Goal: Communication & Community: Answer question/provide support

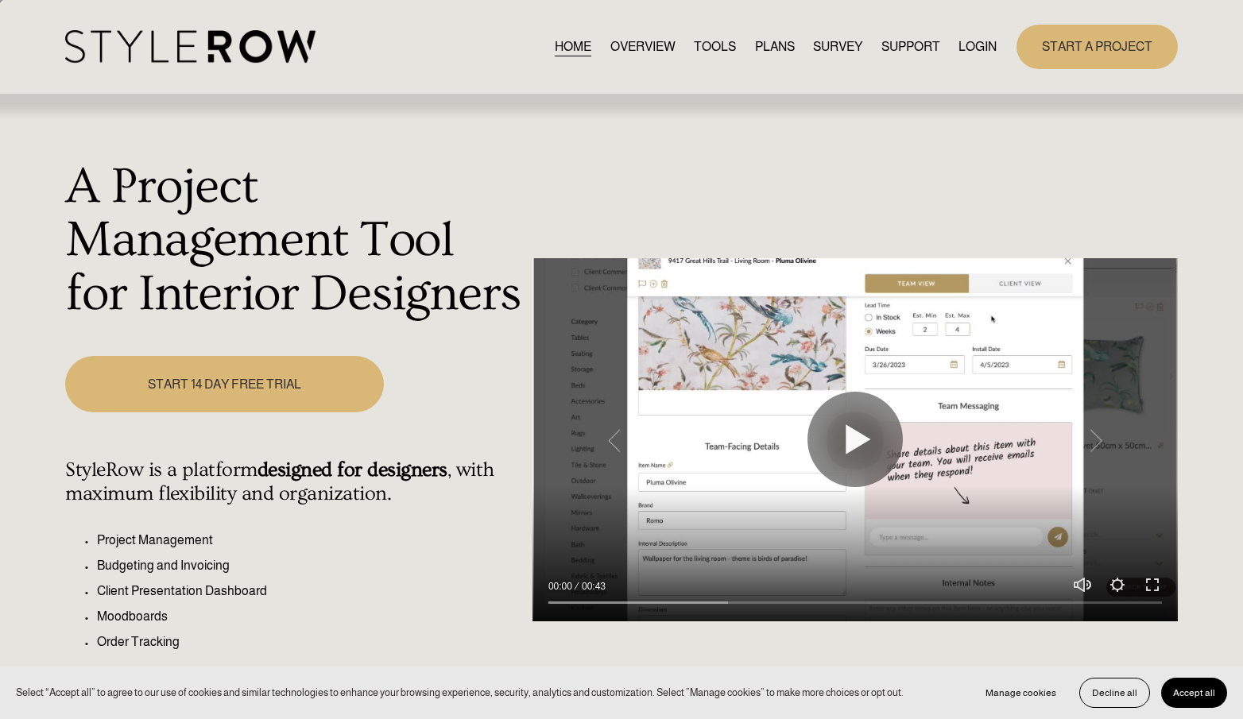
click at [979, 42] on link "LOGIN" at bounding box center [978, 46] width 38 height 21
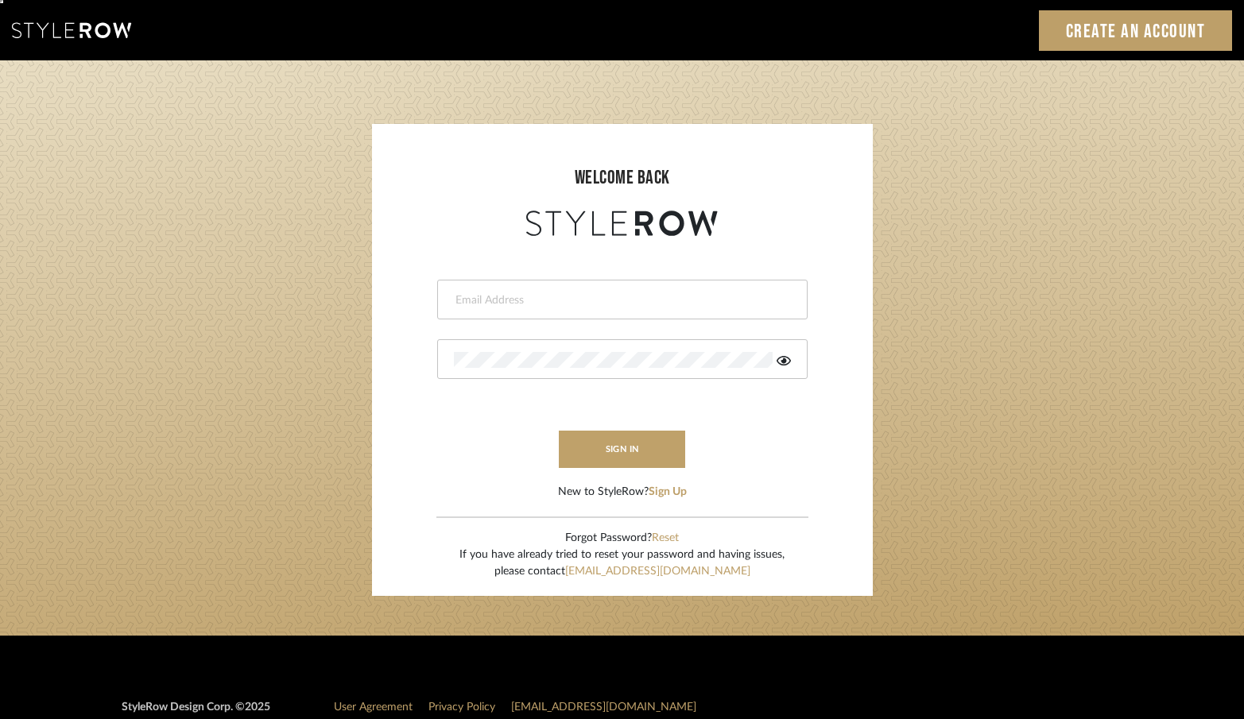
type input "erinn@erinnv.com"
click at [591, 472] on form "erinn@erinnv.com This field is required This field is required sign in New to S…" at bounding box center [622, 370] width 469 height 261
click at [611, 451] on button "sign in" at bounding box center [622, 449] width 127 height 37
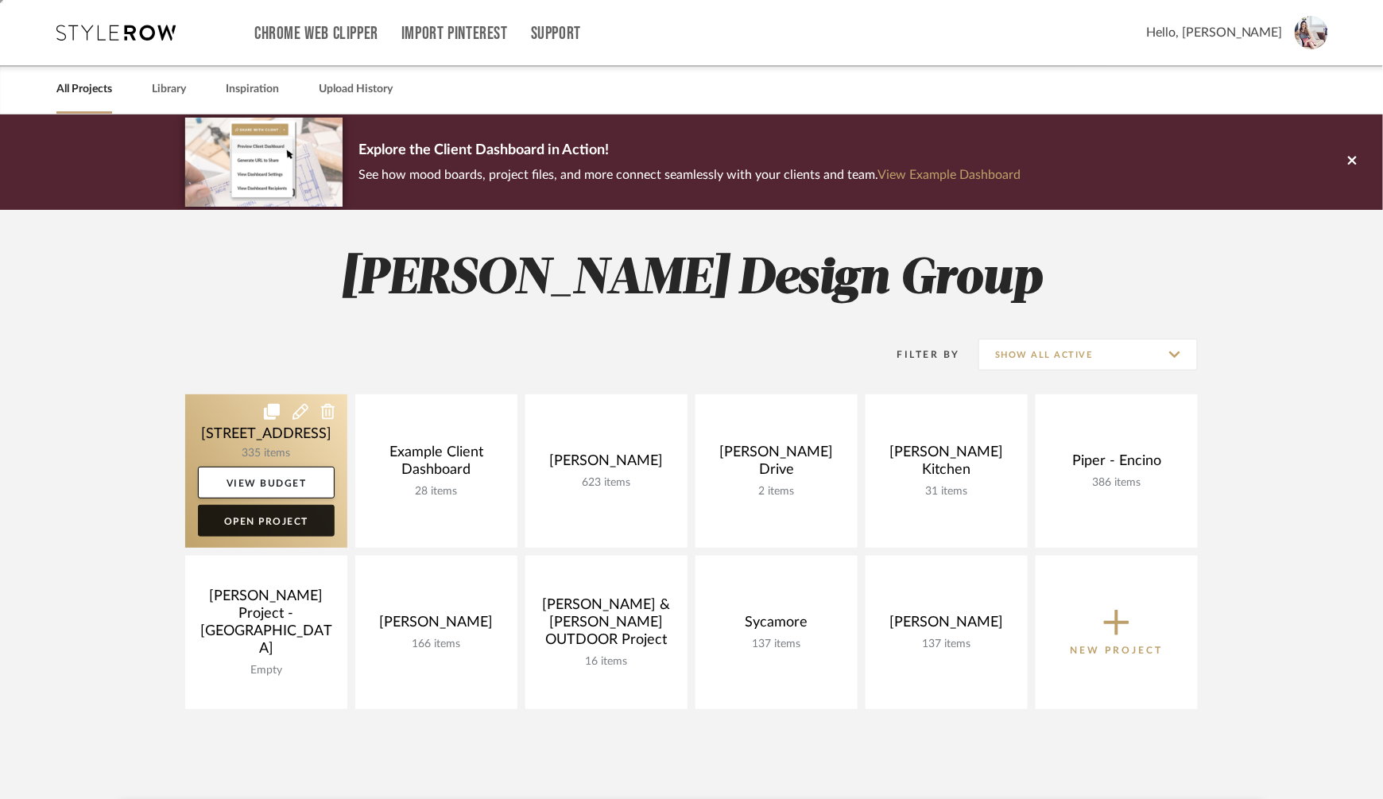
click at [293, 519] on link "Open Project" at bounding box center [266, 521] width 137 height 32
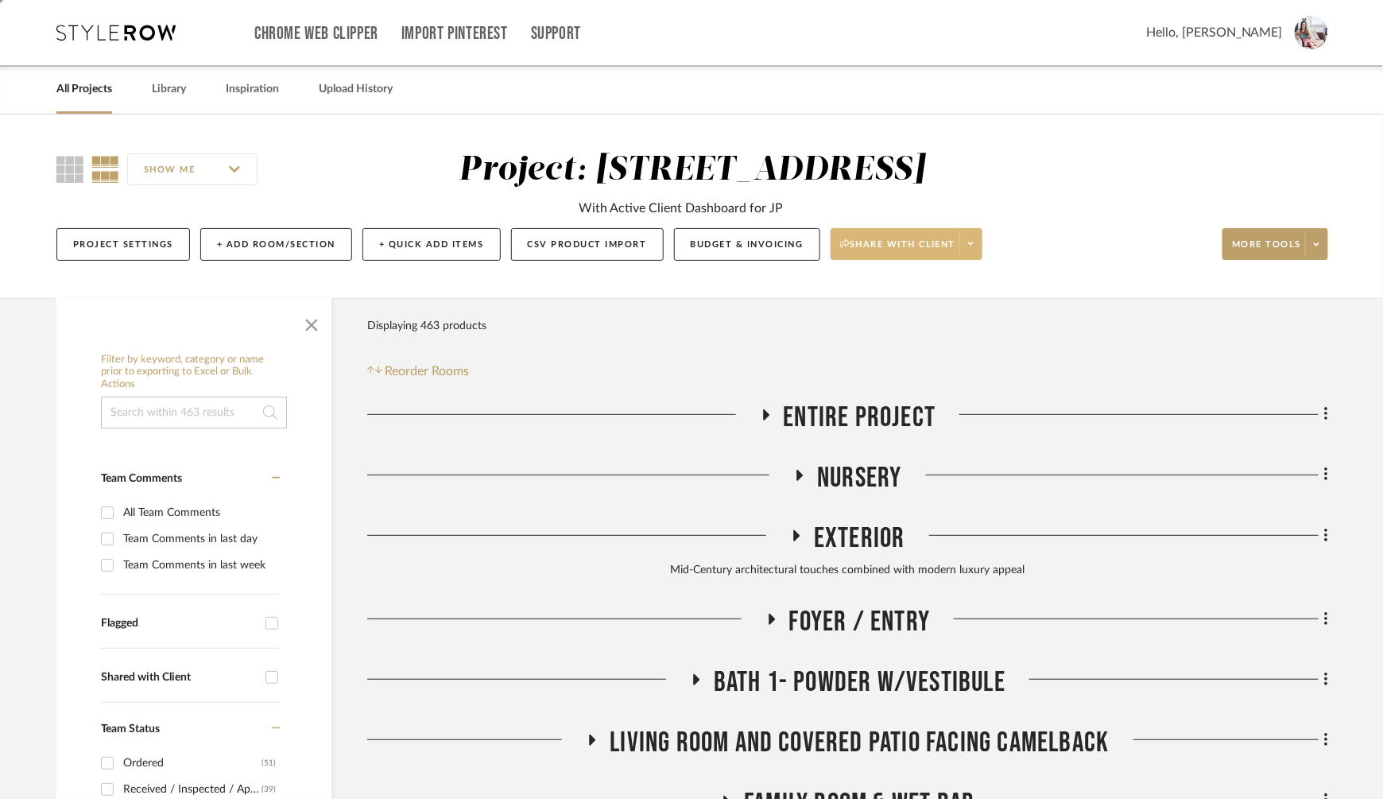
click at [840, 241] on icon at bounding box center [845, 243] width 10 height 9
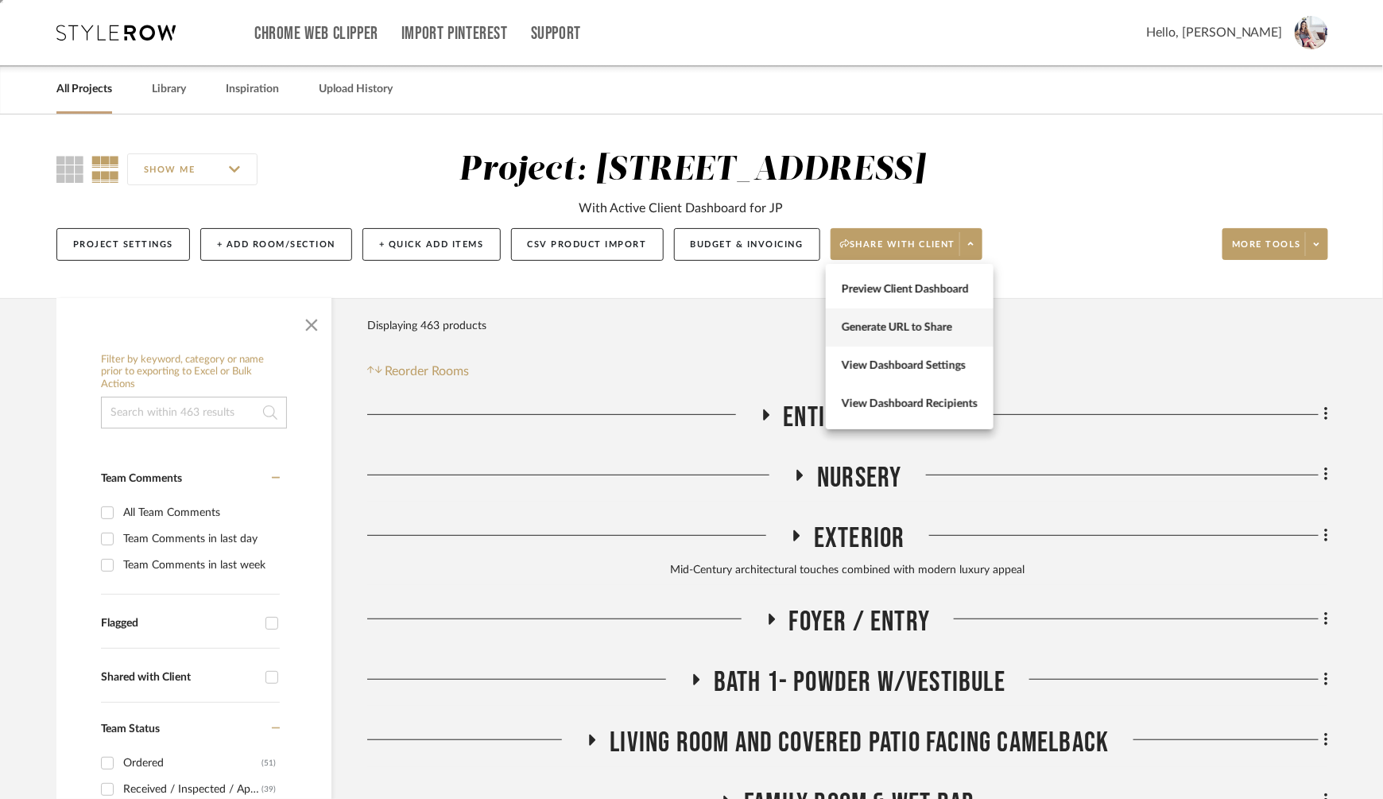
click at [875, 324] on span "Generate URL to Share" at bounding box center [910, 328] width 136 height 14
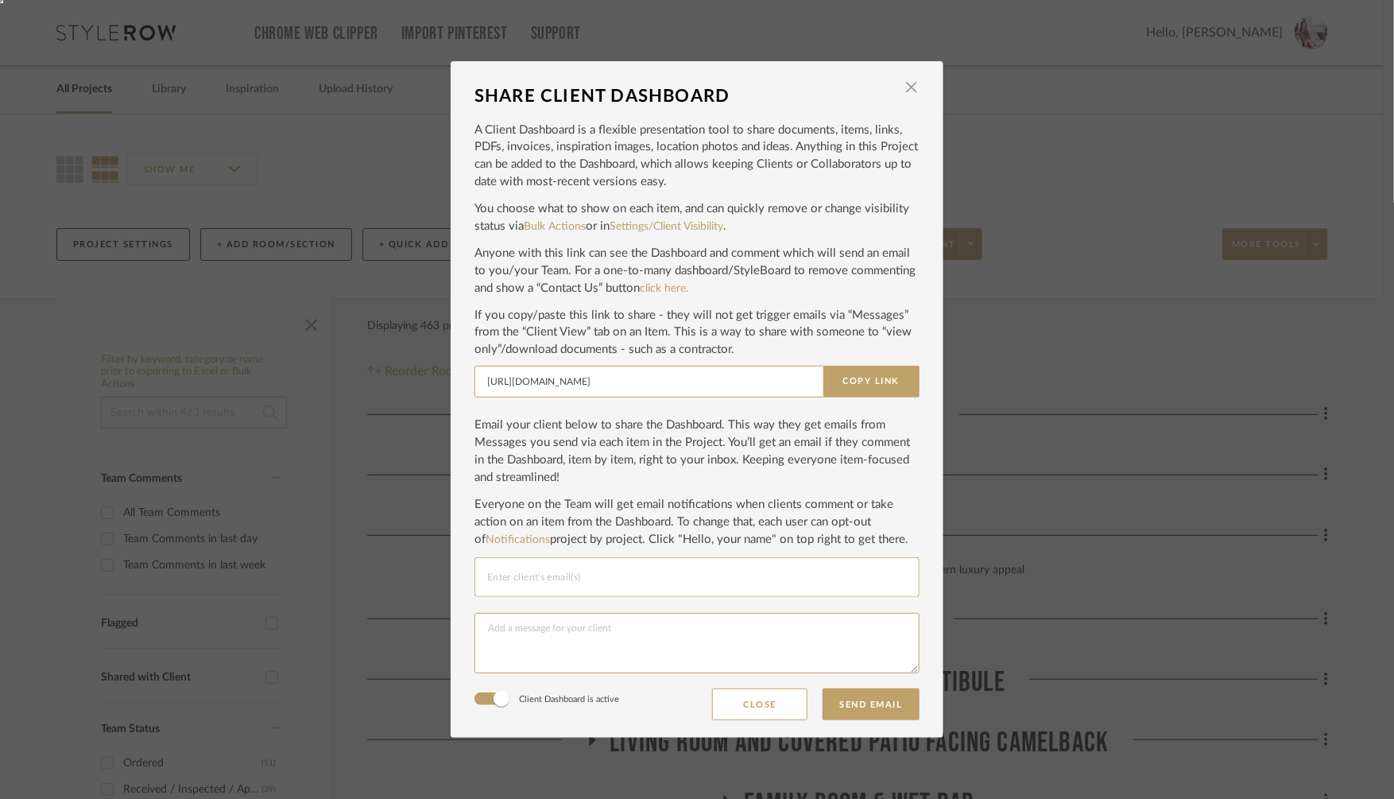
drag, startPoint x: 359, startPoint y: 188, endPoint x: 342, endPoint y: 192, distance: 17.9
click at [359, 188] on div "SHARE CLIENT DASHBOARD × A Client Dashboard is a flexible presentation tool to …" at bounding box center [697, 399] width 1394 height 799
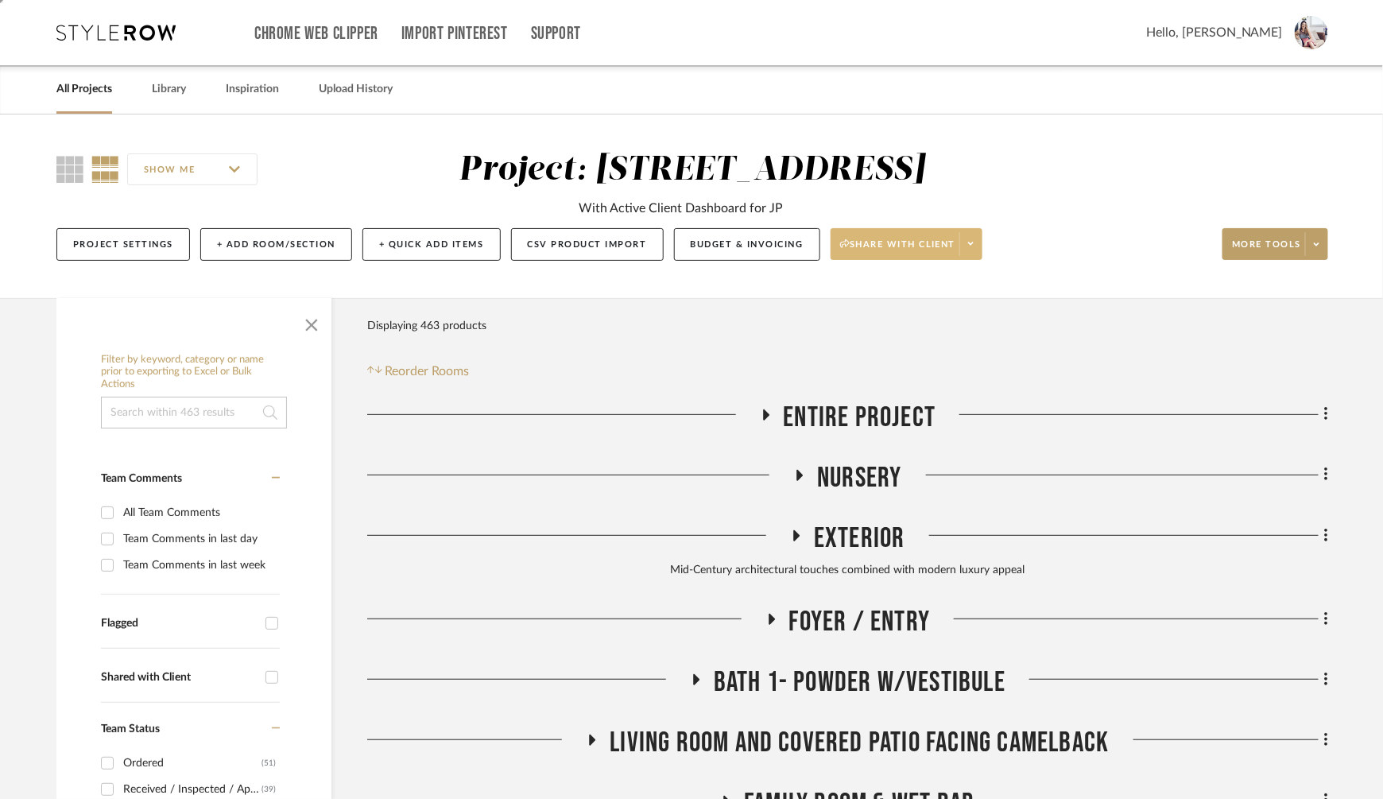
click at [935, 238] on span "Share with client" at bounding box center [898, 250] width 116 height 24
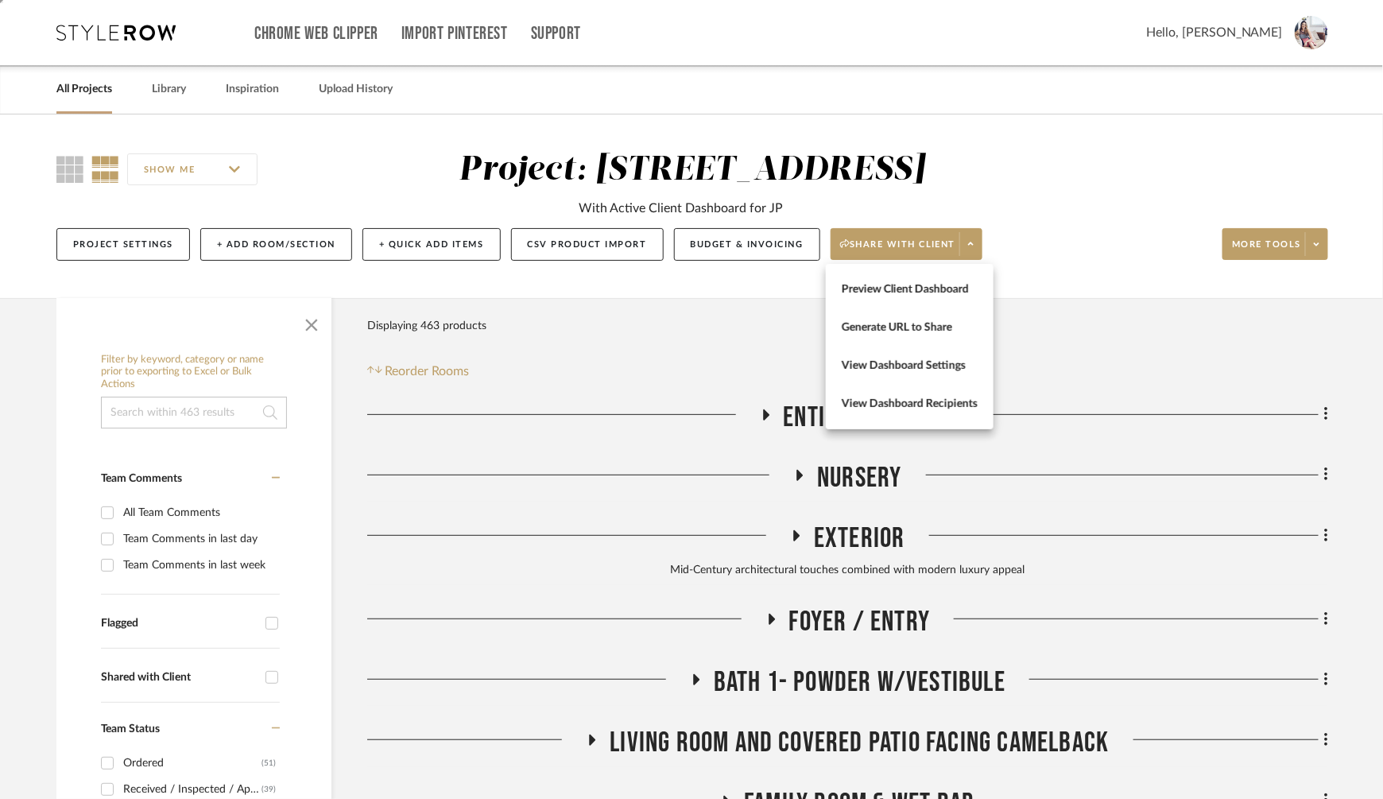
click at [878, 378] on button "View Dashboard Settings" at bounding box center [910, 366] width 168 height 38
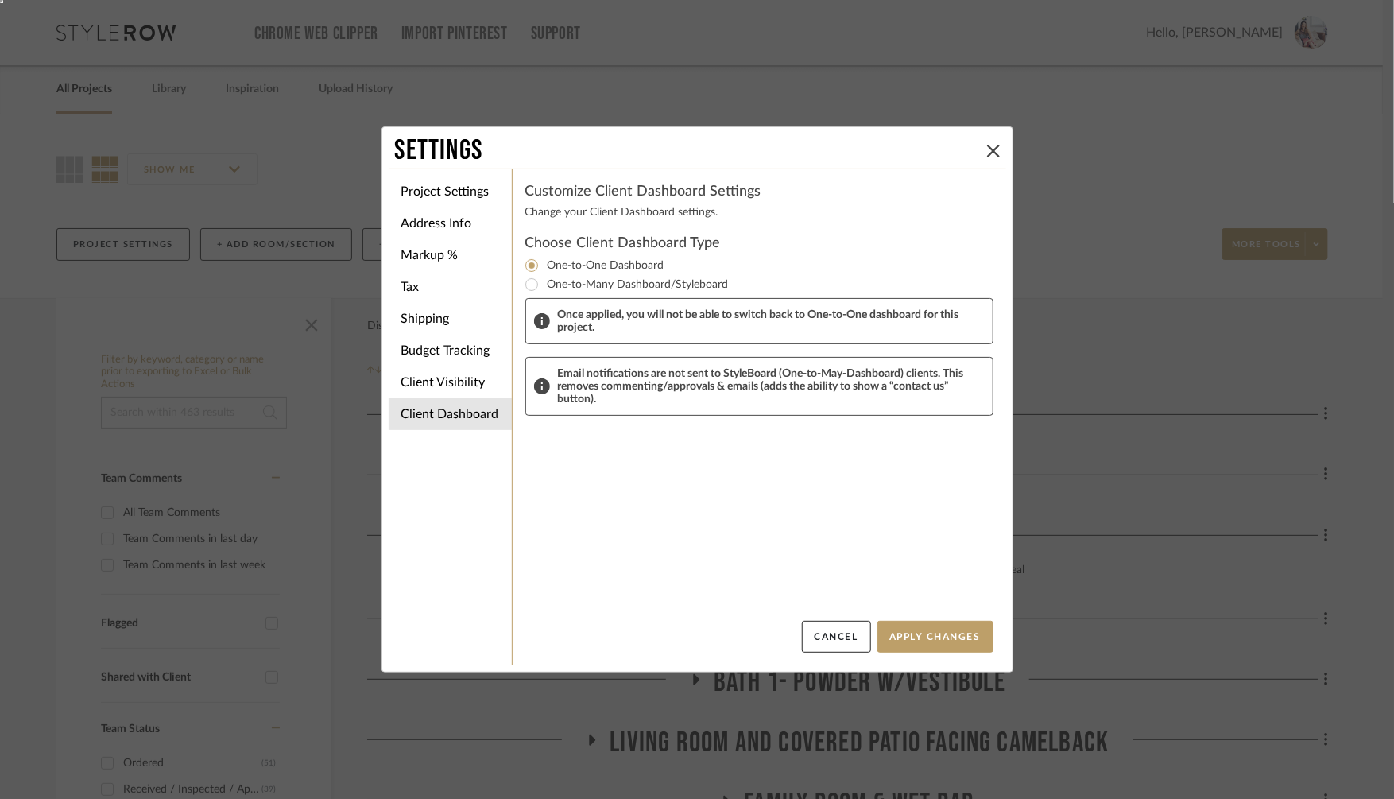
click at [1152, 232] on div "Settings Project Settings Address Info Markup % Tax Shipping Budget Tracking Cl…" at bounding box center [697, 399] width 1394 height 799
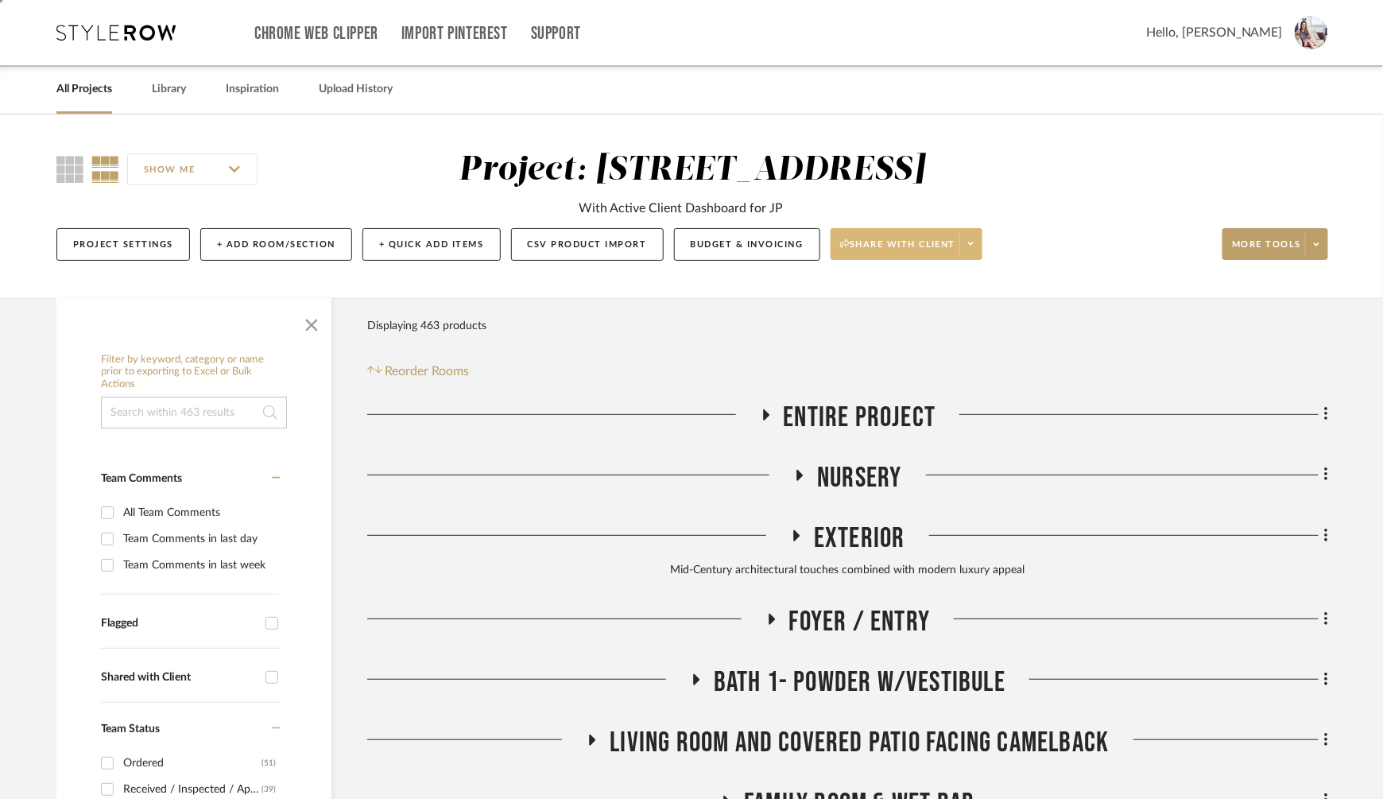
click at [894, 250] on span "Share with client" at bounding box center [898, 250] width 116 height 24
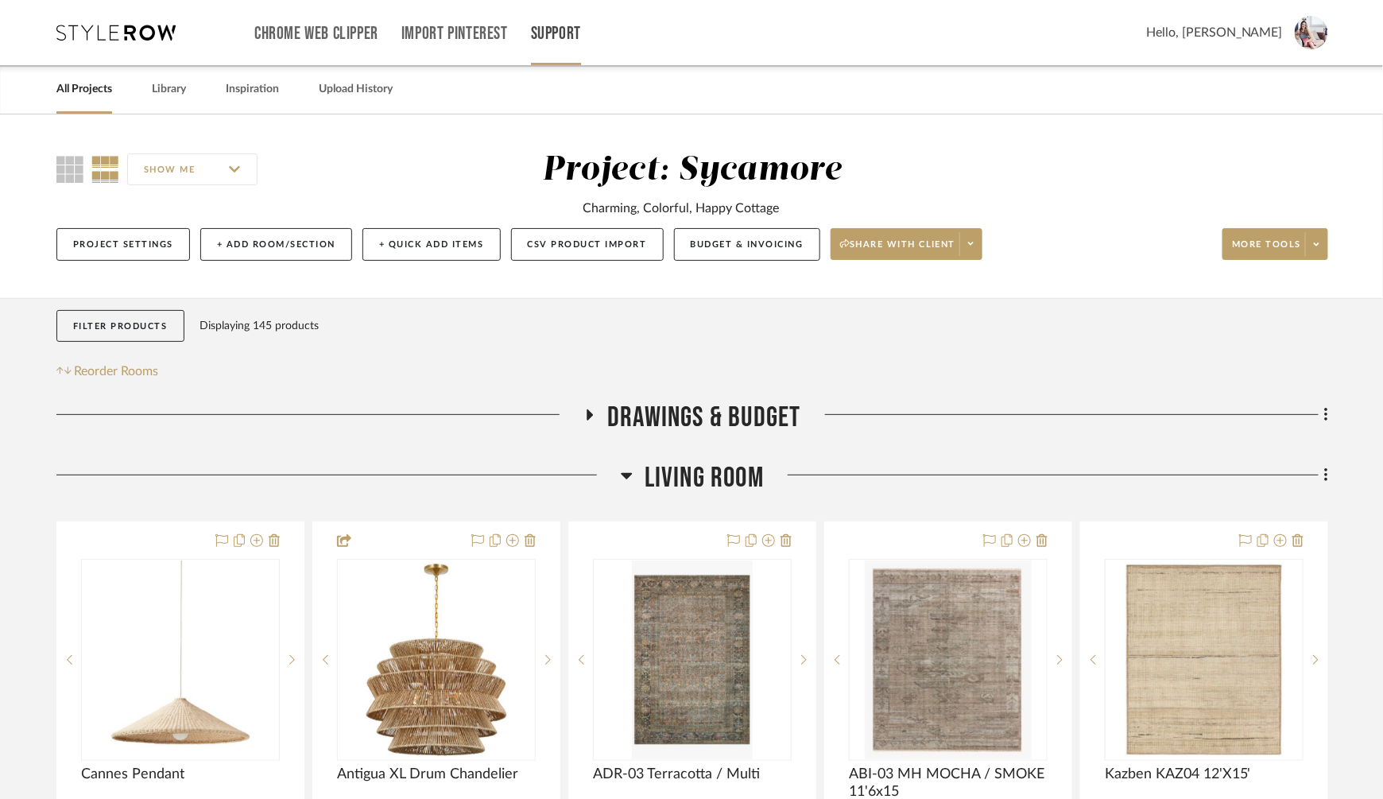
click at [555, 31] on link "Support" at bounding box center [556, 34] width 50 height 14
click at [759, 364] on div at bounding box center [691, 399] width 1383 height 799
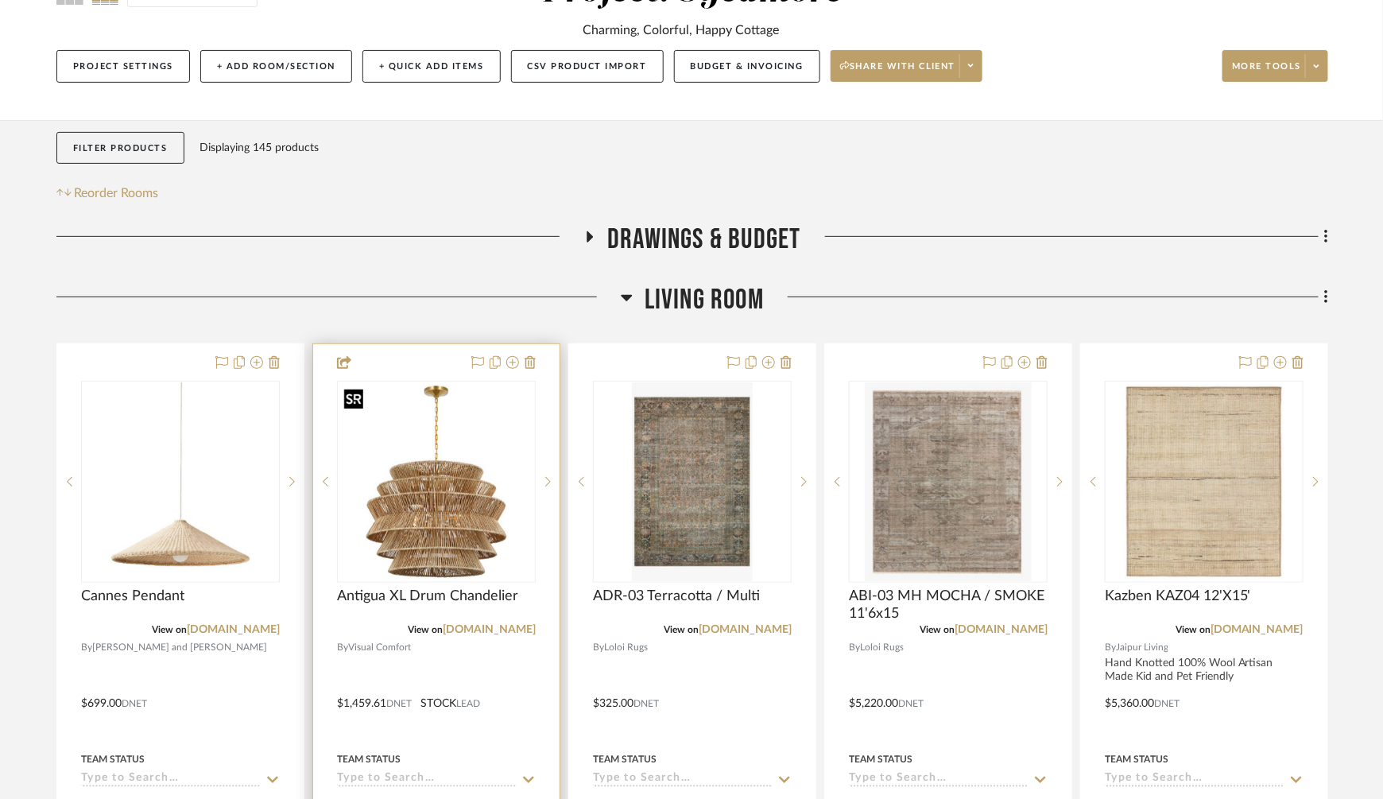
scroll to position [283, 0]
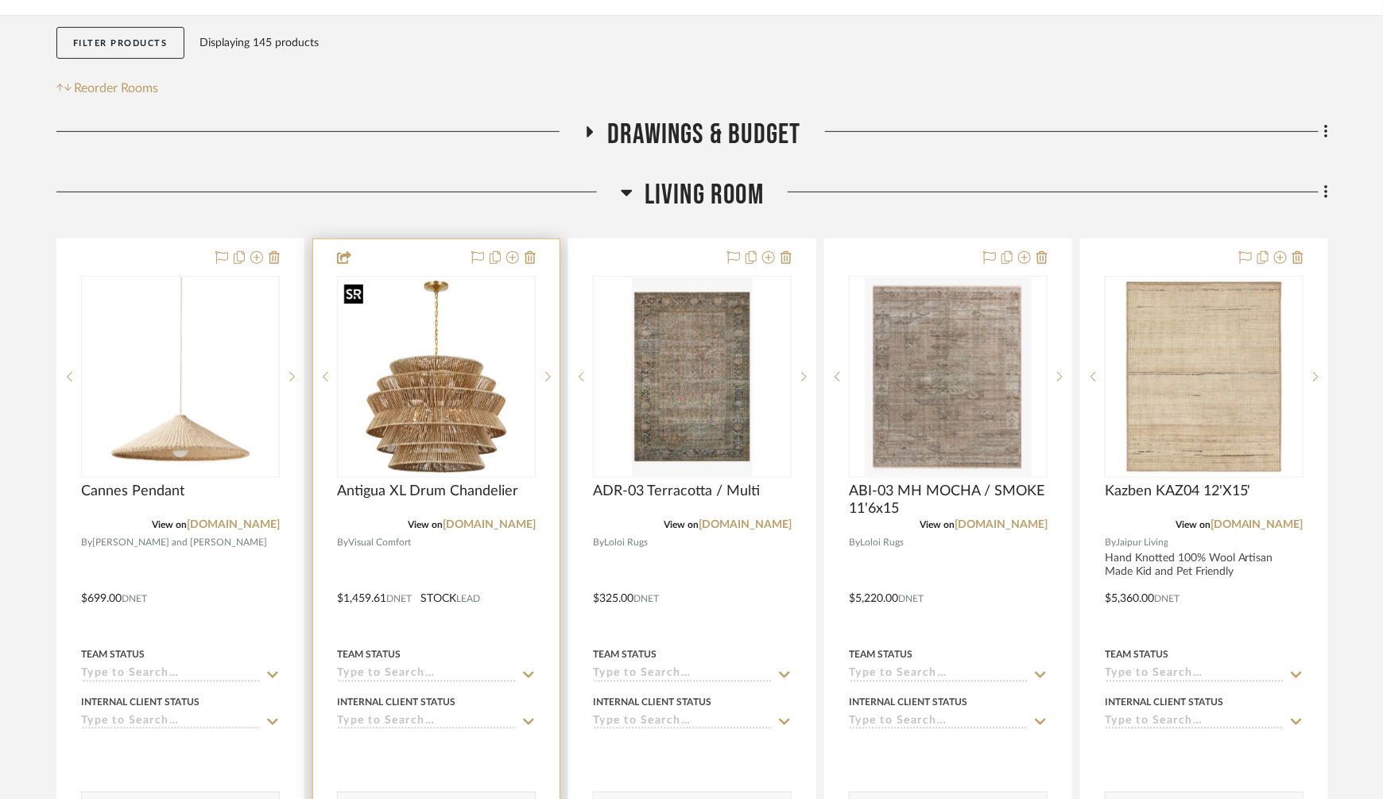
click at [430, 413] on img "0" at bounding box center [437, 377] width 196 height 196
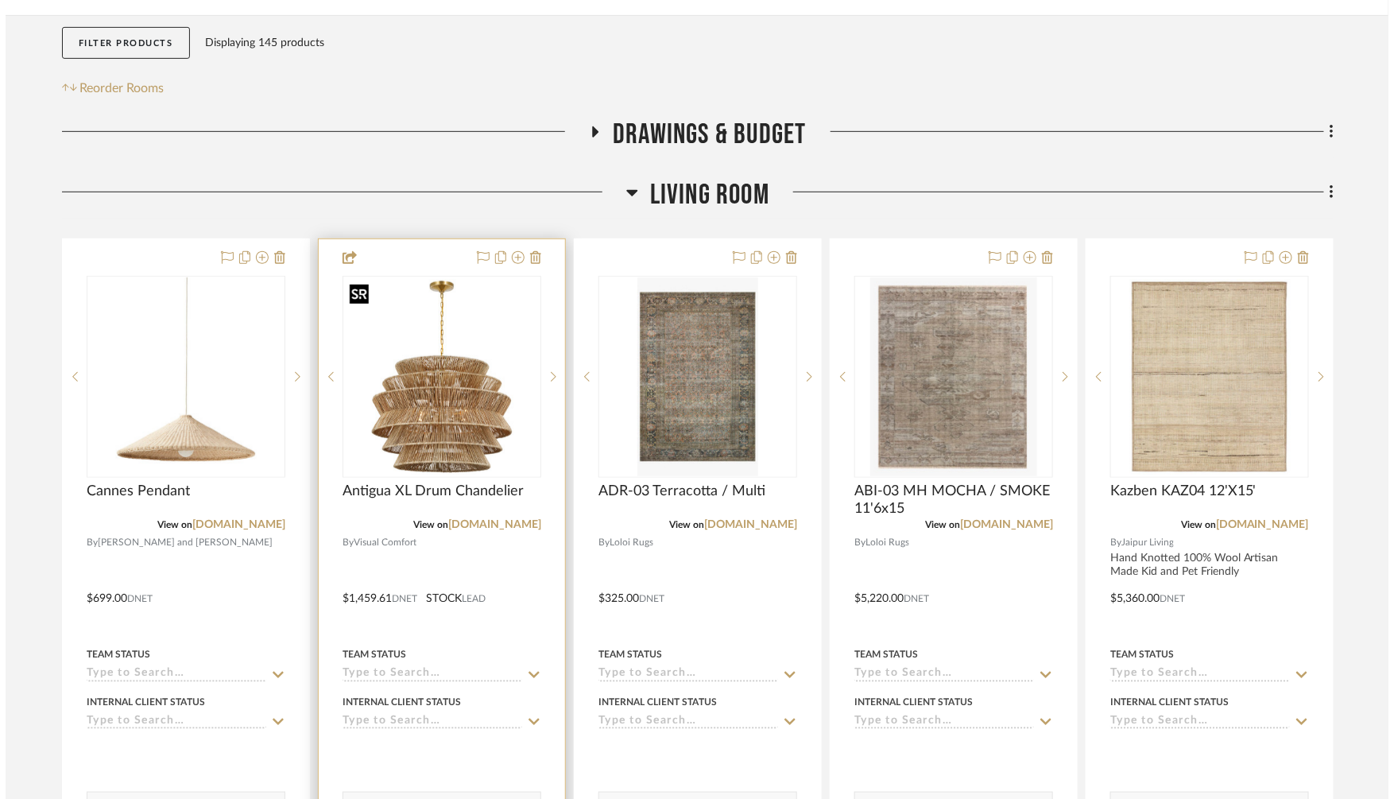
scroll to position [0, 0]
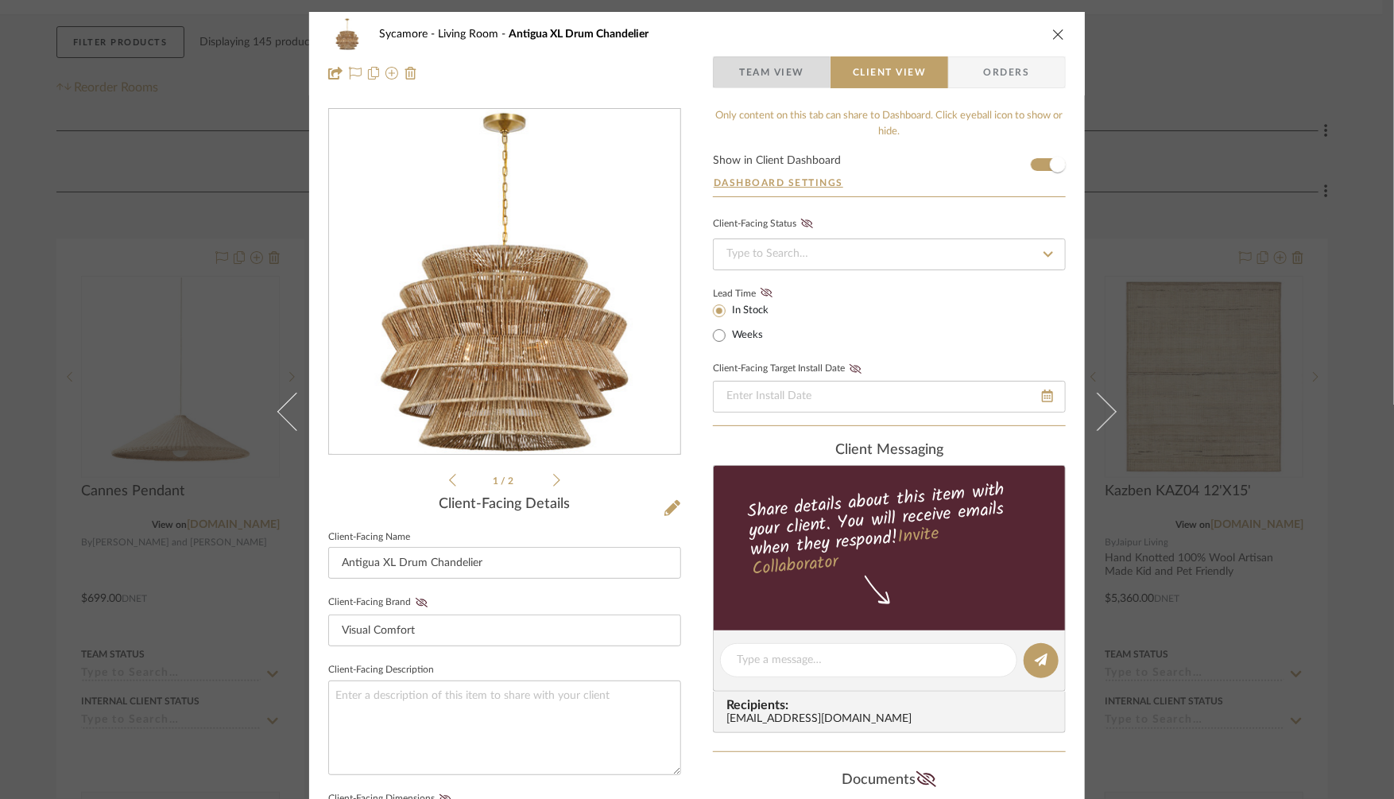
click at [783, 79] on span "Team View" at bounding box center [771, 72] width 65 height 32
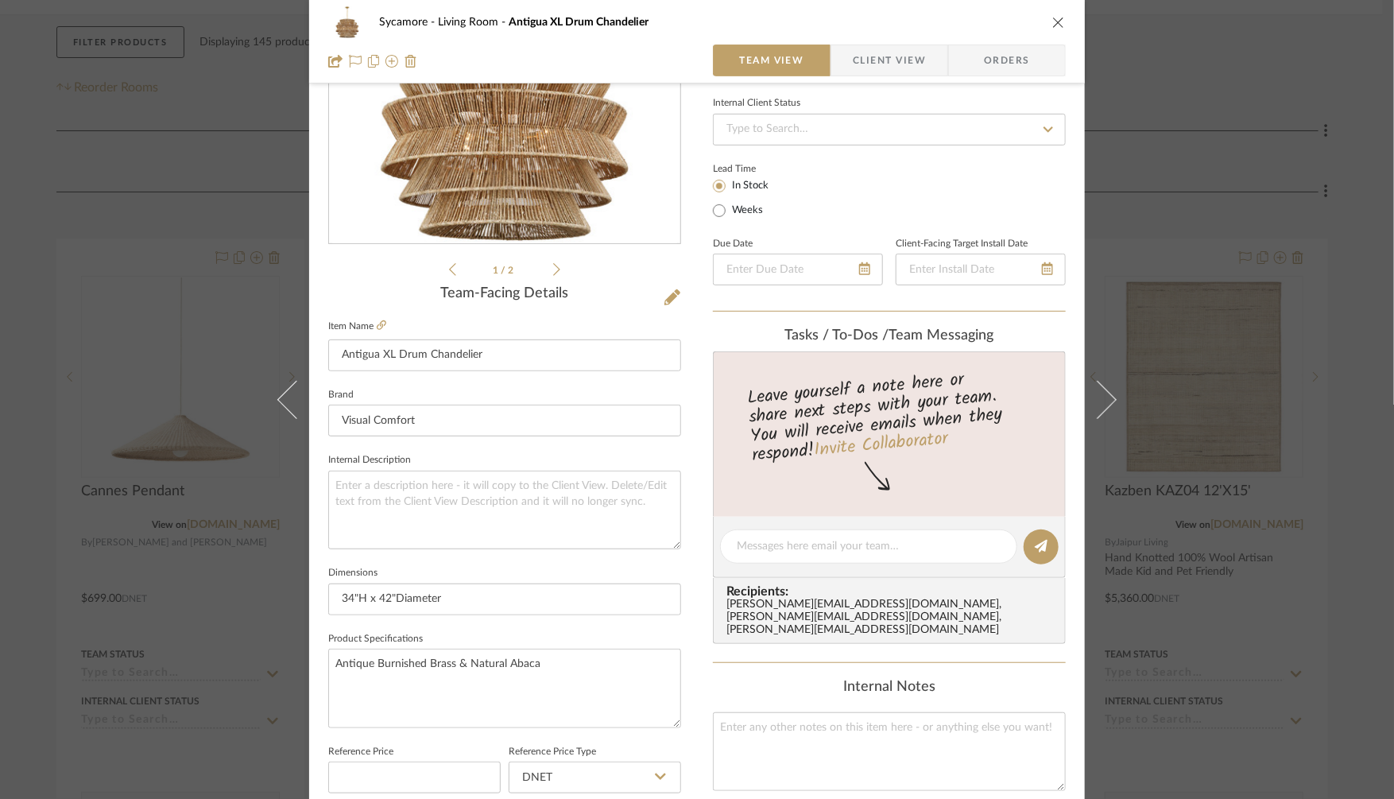
scroll to position [244, 0]
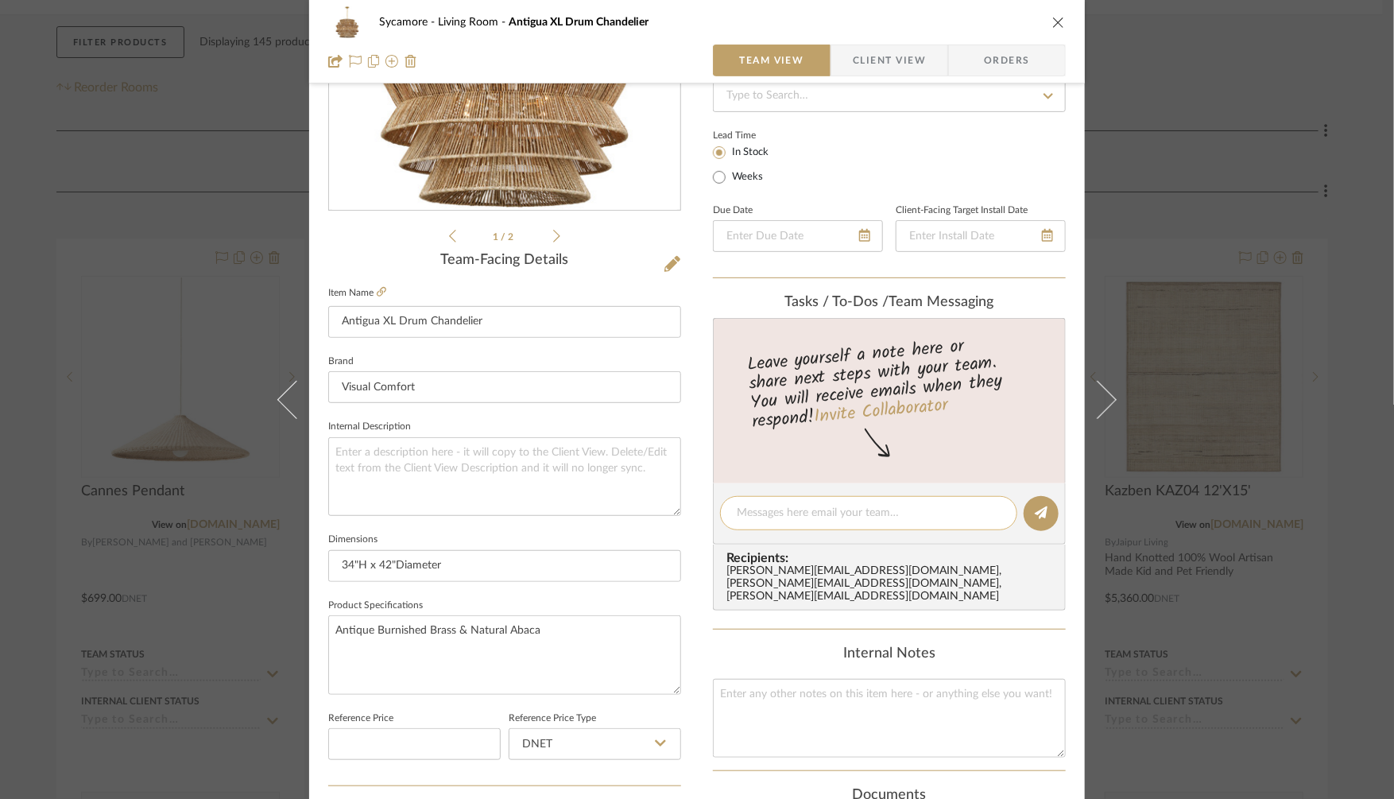
click at [766, 510] on textarea at bounding box center [869, 513] width 264 height 17
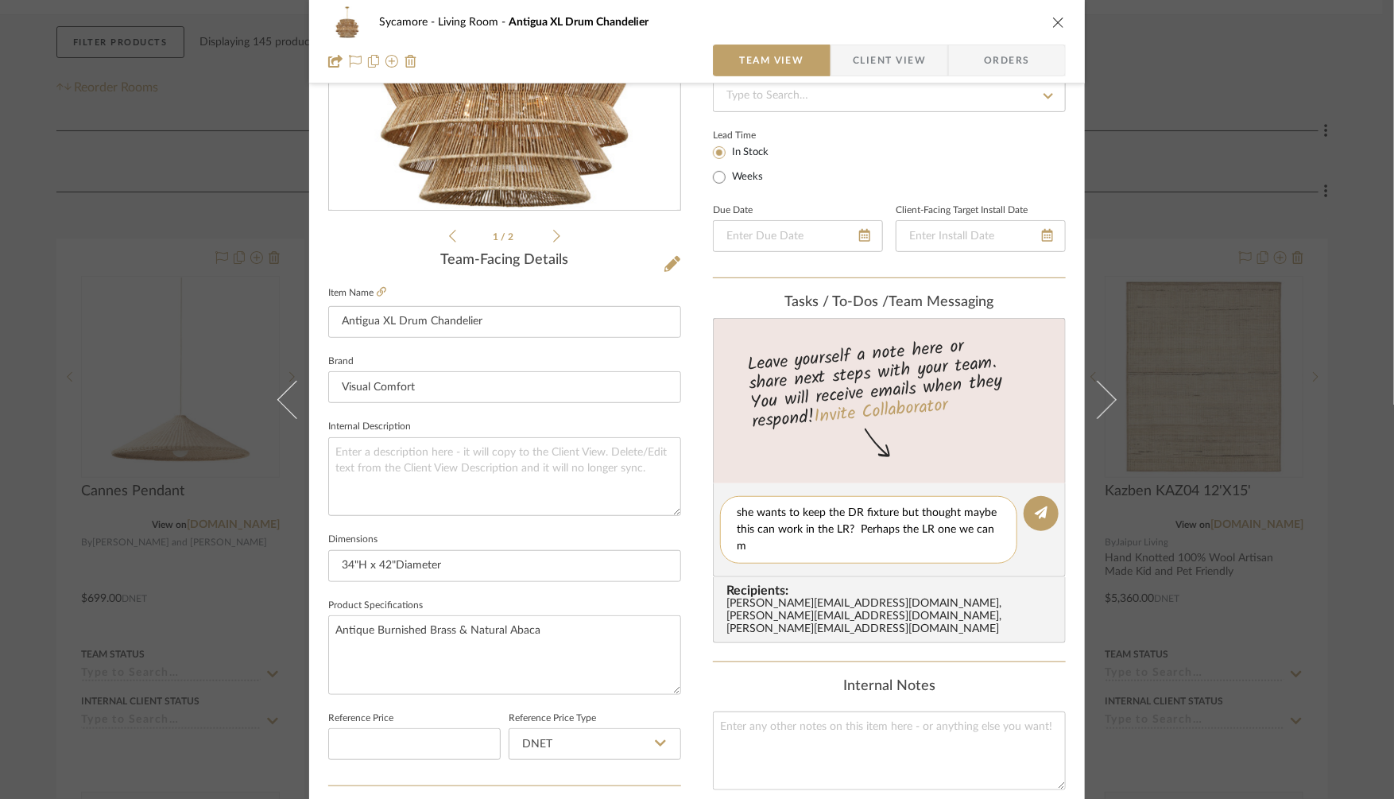
scroll to position [0, 0]
type textarea "she wants to keep the DR fixture but thought maybe this can work in the LR? Per…"
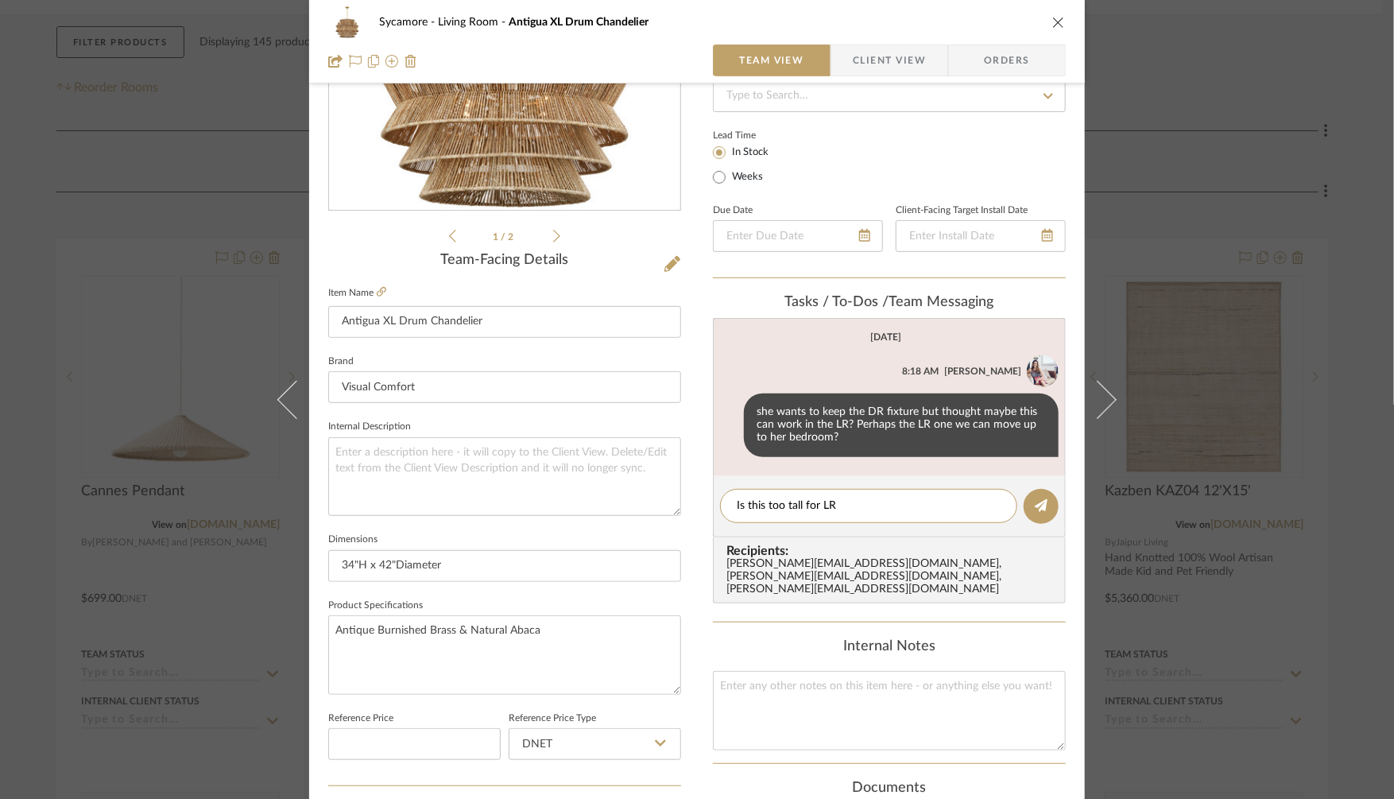
type textarea "Is this too tall for LR?"
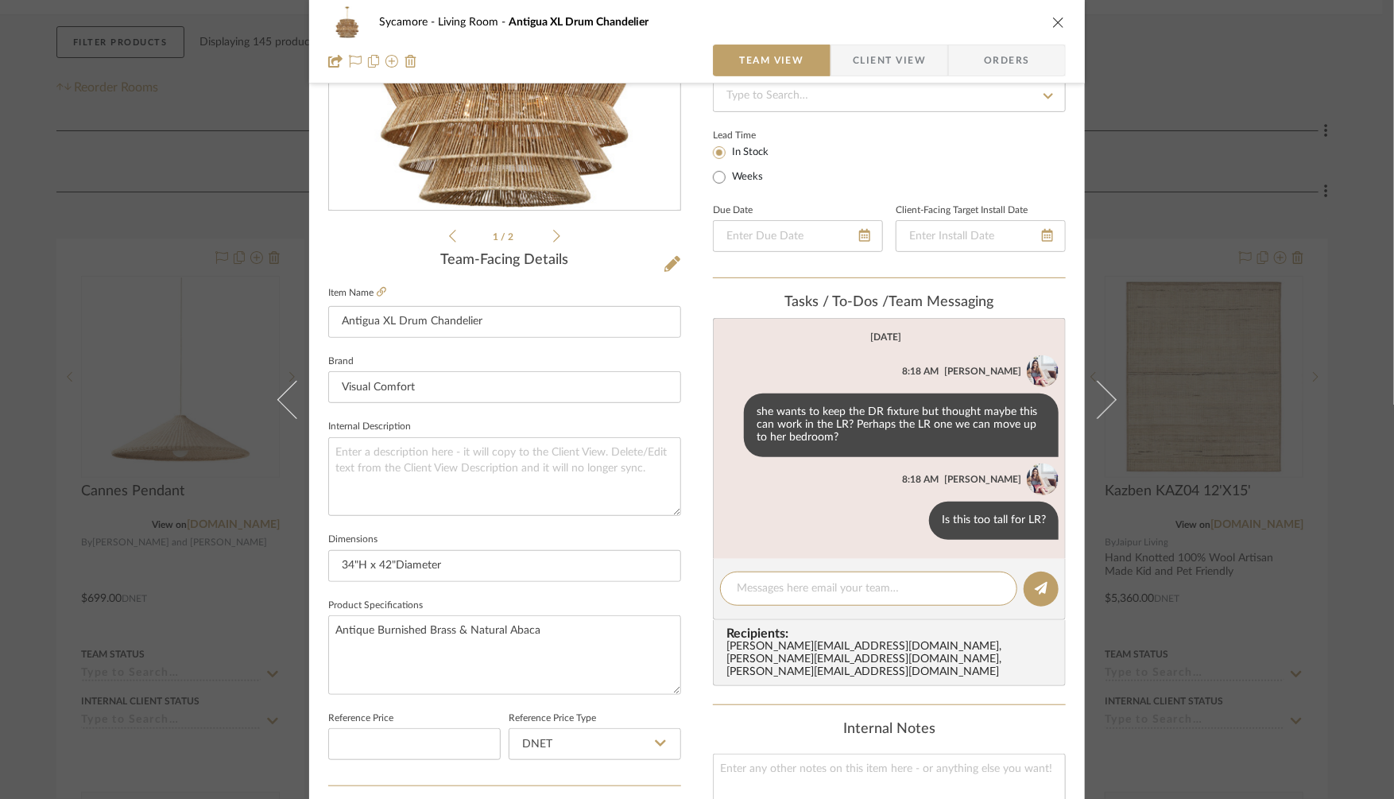
click at [1202, 570] on div "Sycamore Living Room Antigua XL Drum Chandelier Team View Client View Orders 1 …" at bounding box center [697, 399] width 1394 height 799
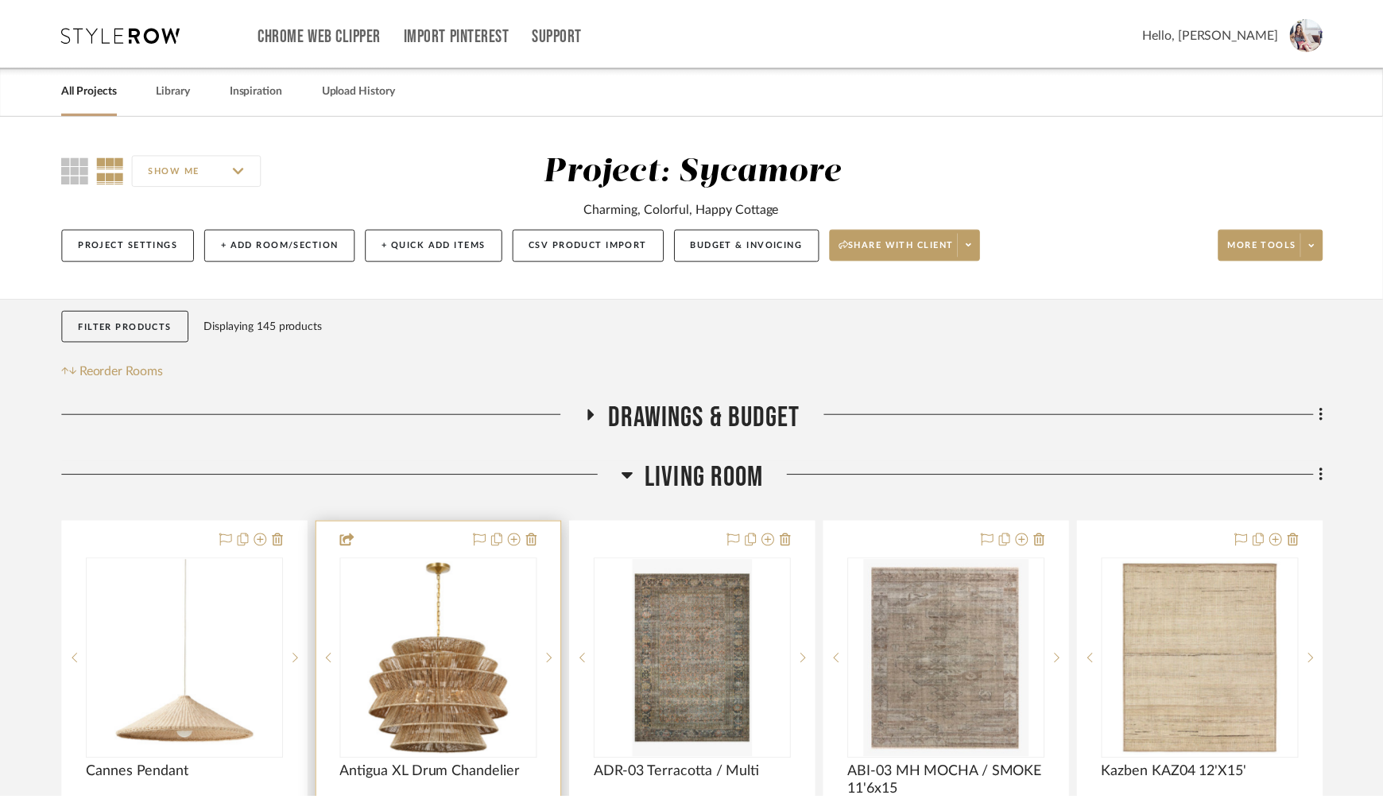
scroll to position [283, 0]
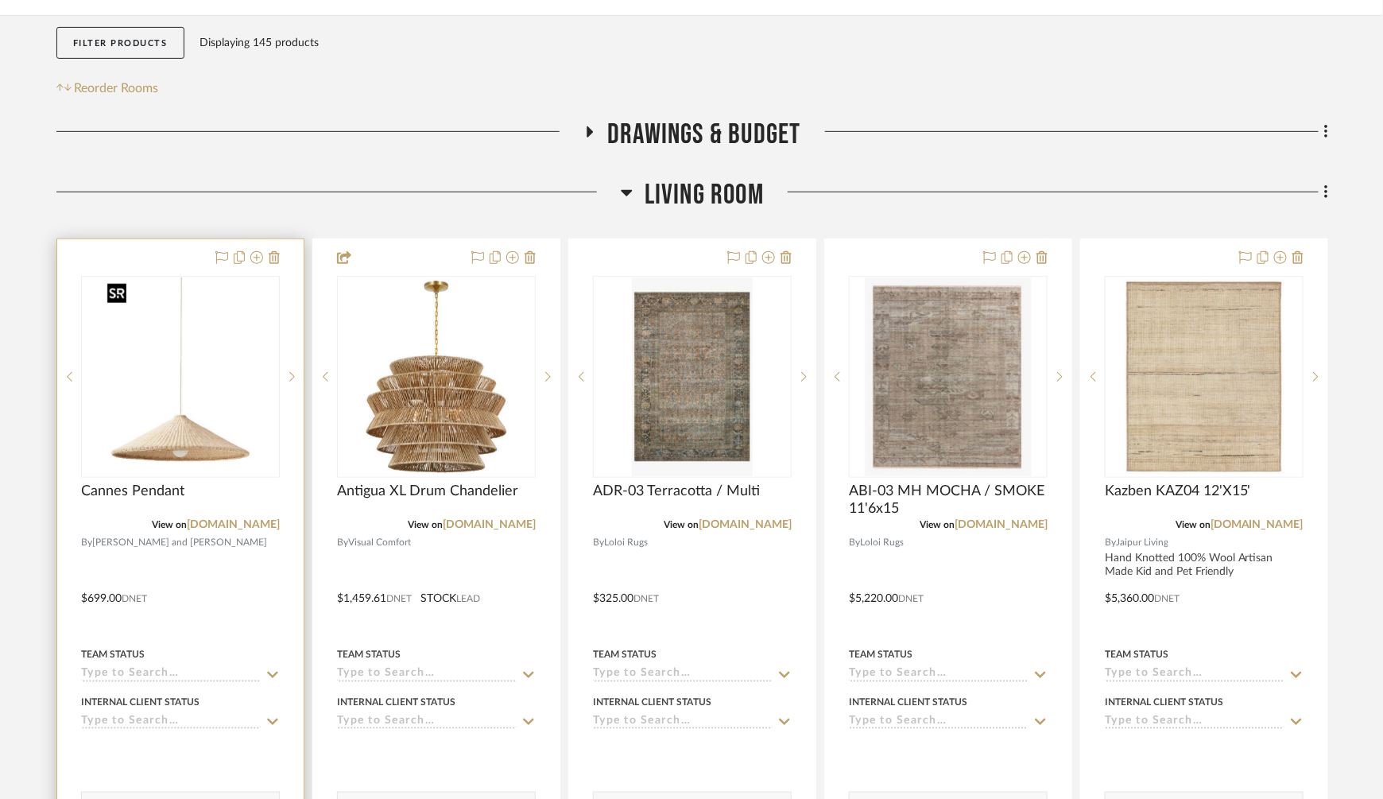
click at [186, 428] on img "0" at bounding box center [180, 376] width 159 height 199
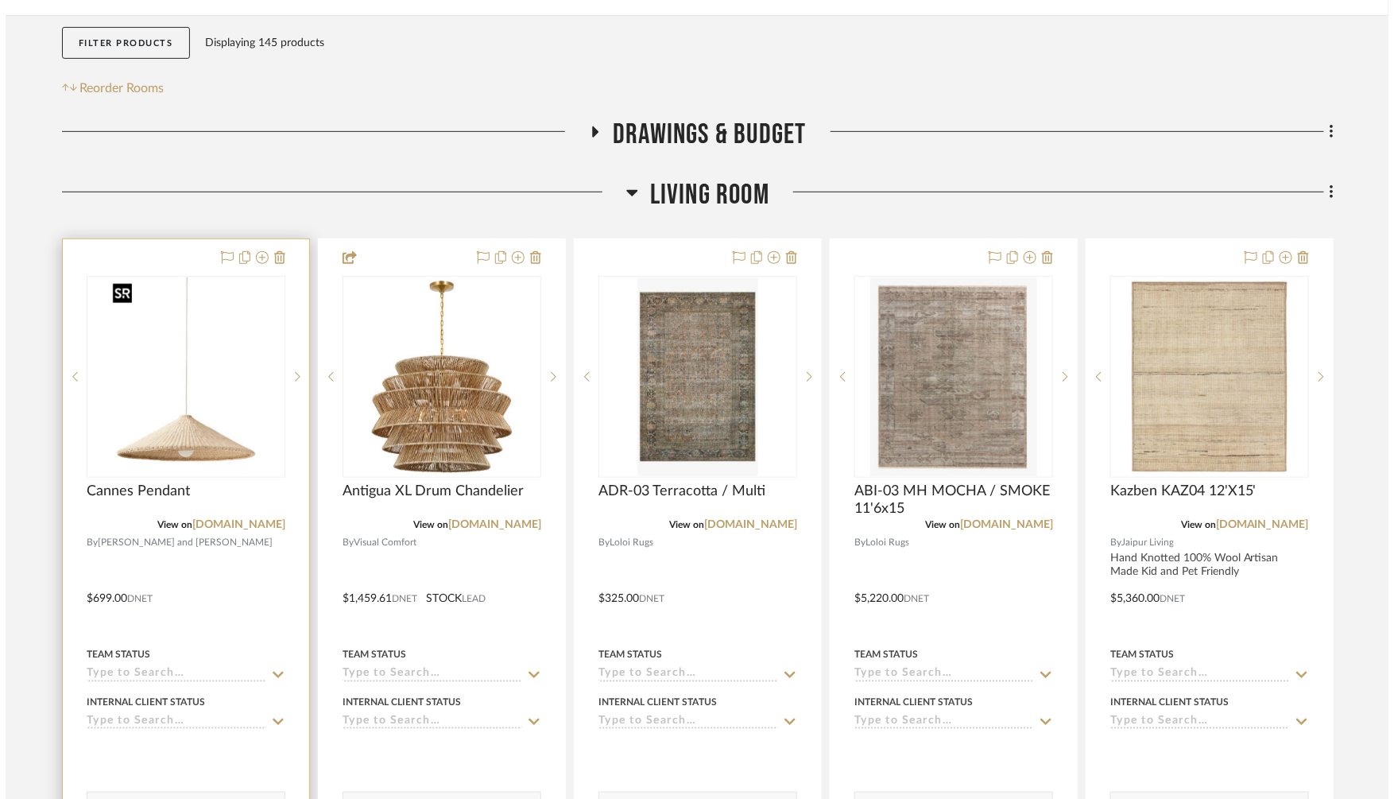
scroll to position [0, 0]
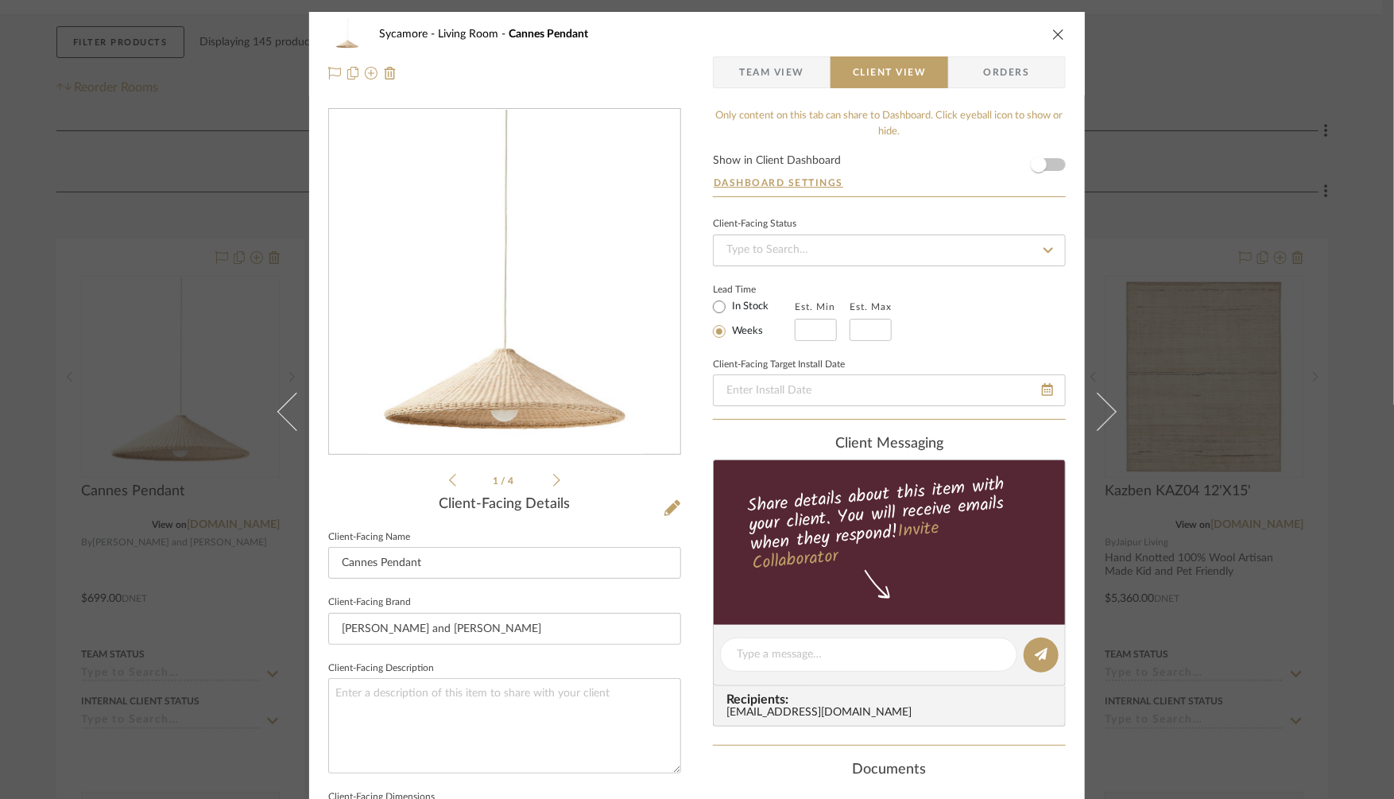
click at [764, 62] on span "Team View" at bounding box center [771, 72] width 65 height 32
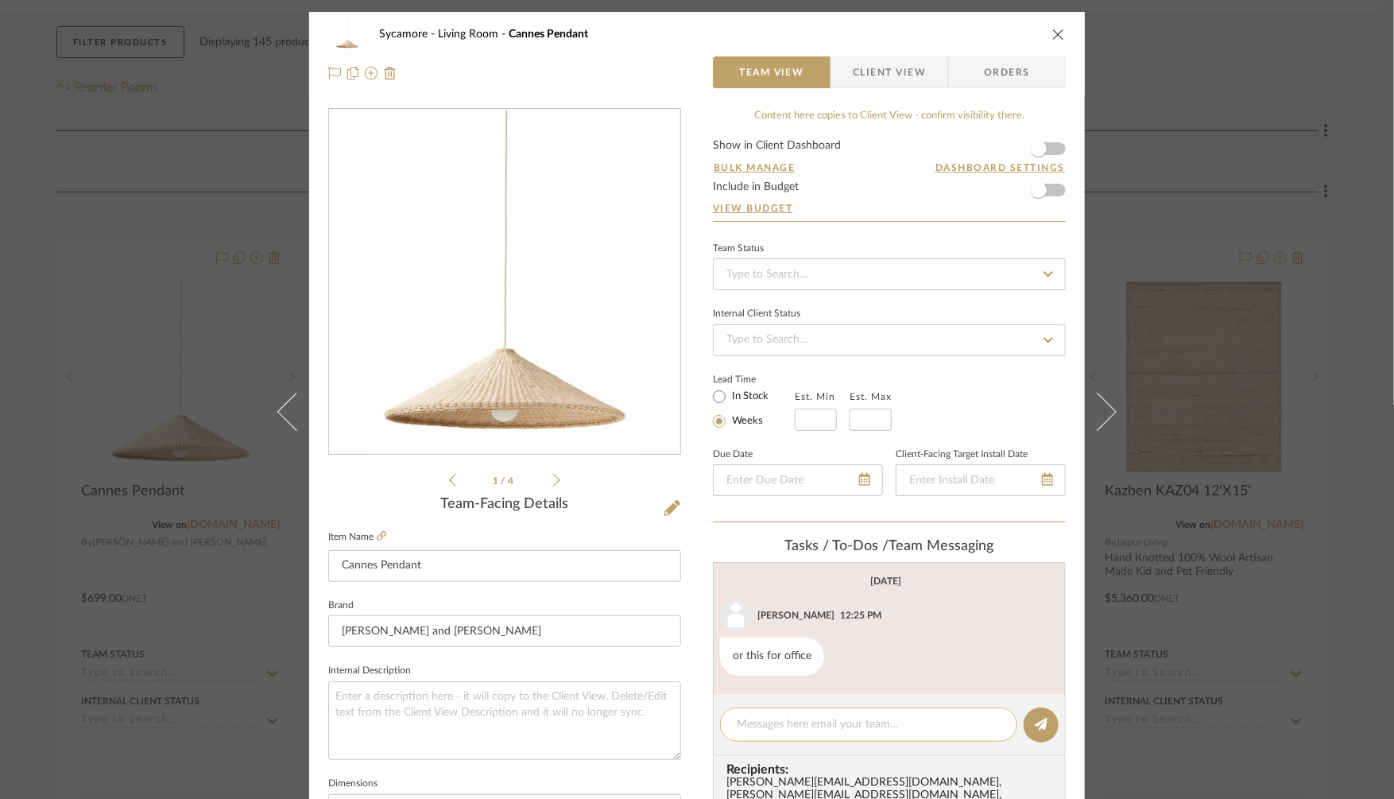
click at [820, 726] on textarea at bounding box center [869, 724] width 264 height 17
click at [1187, 568] on div "Sycamore Living Room Cannes Pendant Team View Client View Orders 1 / 4 Team-Fac…" at bounding box center [697, 399] width 1394 height 799
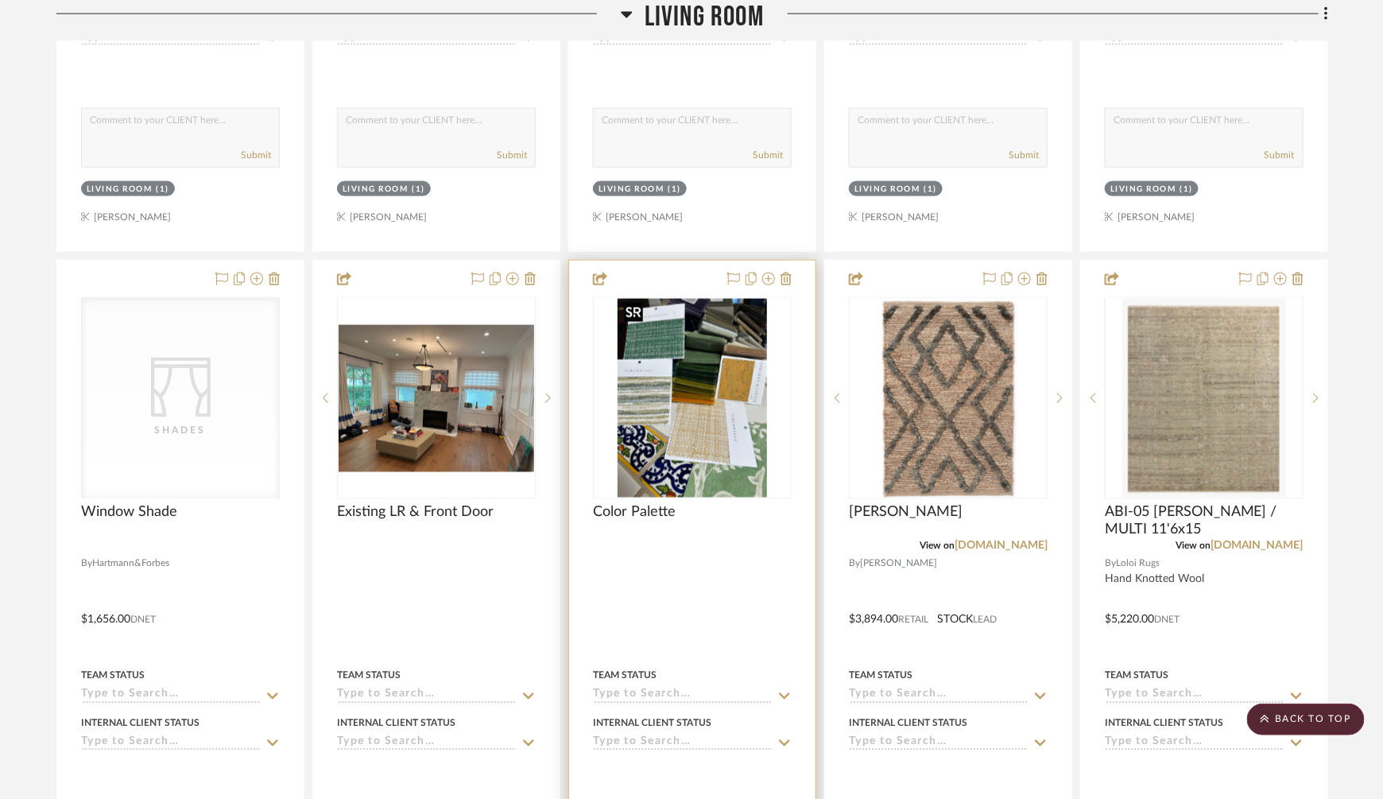
scroll to position [967, 0]
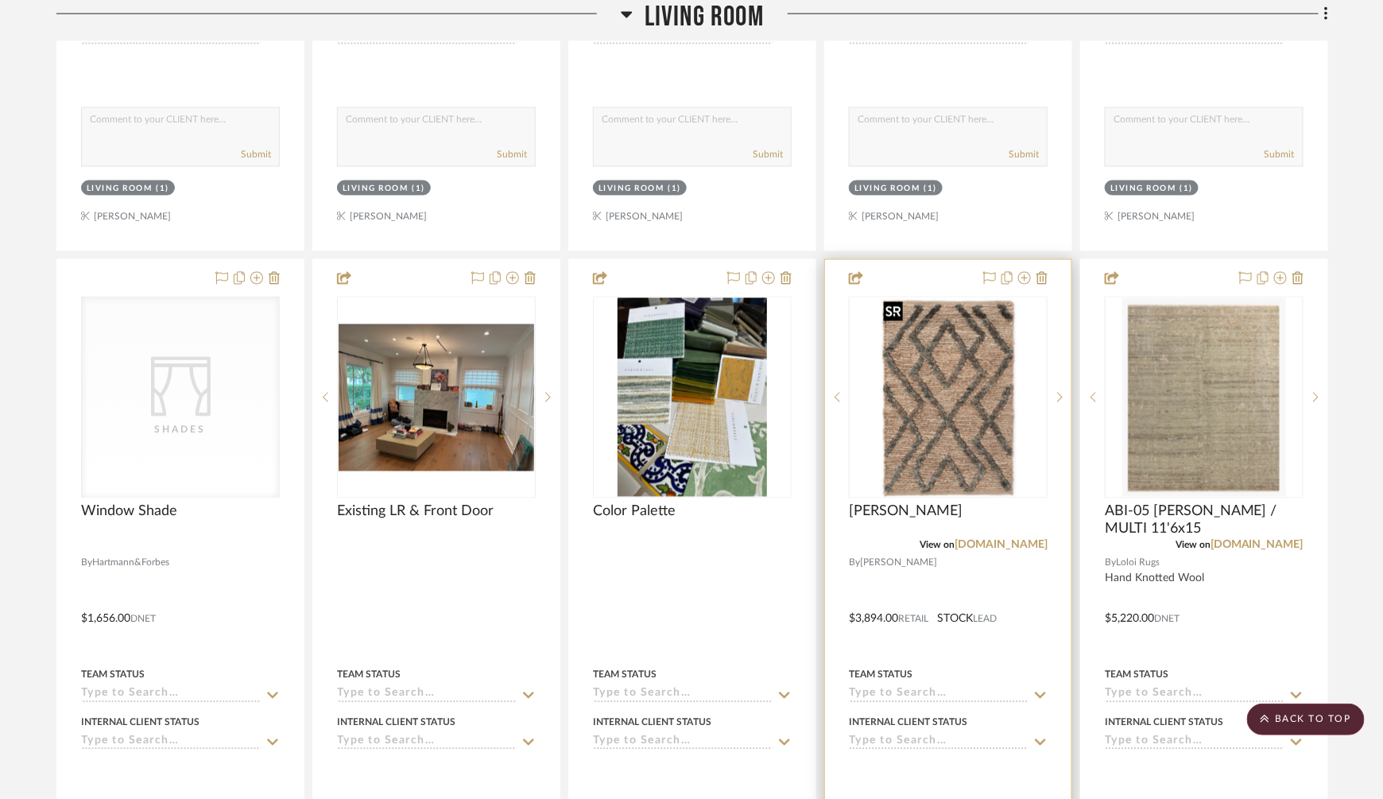
click at [984, 326] on img "0" at bounding box center [948, 397] width 141 height 199
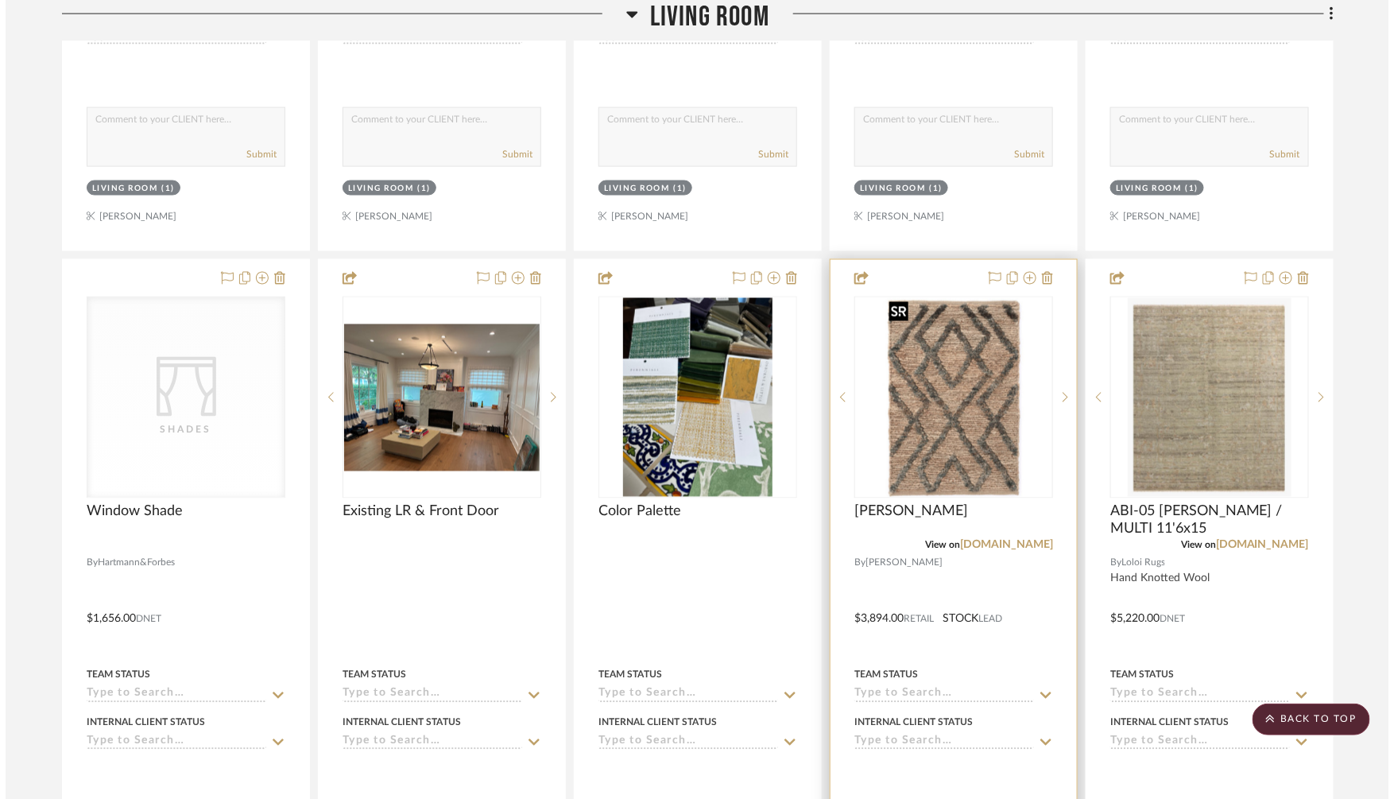
scroll to position [0, 0]
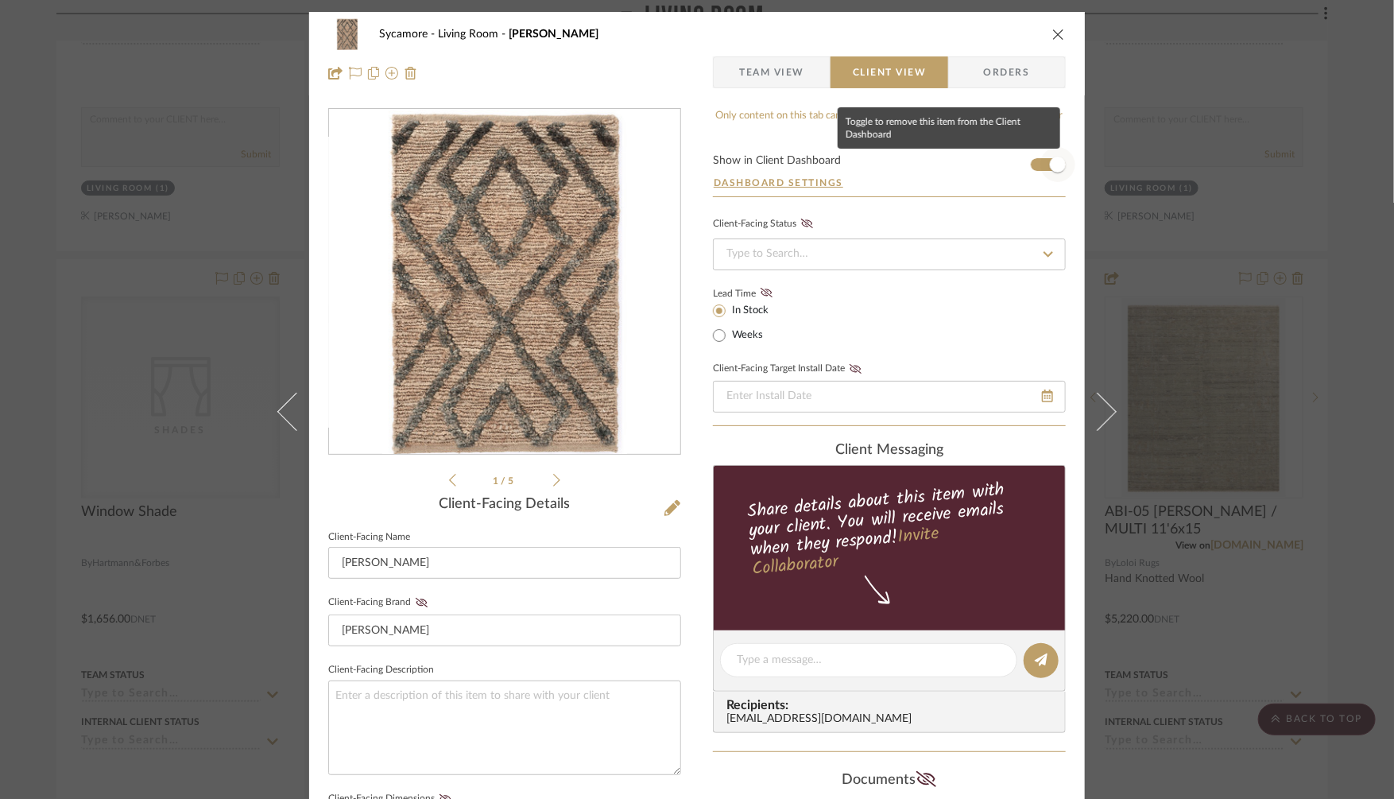
click at [1041, 163] on span "button" at bounding box center [1058, 164] width 35 height 35
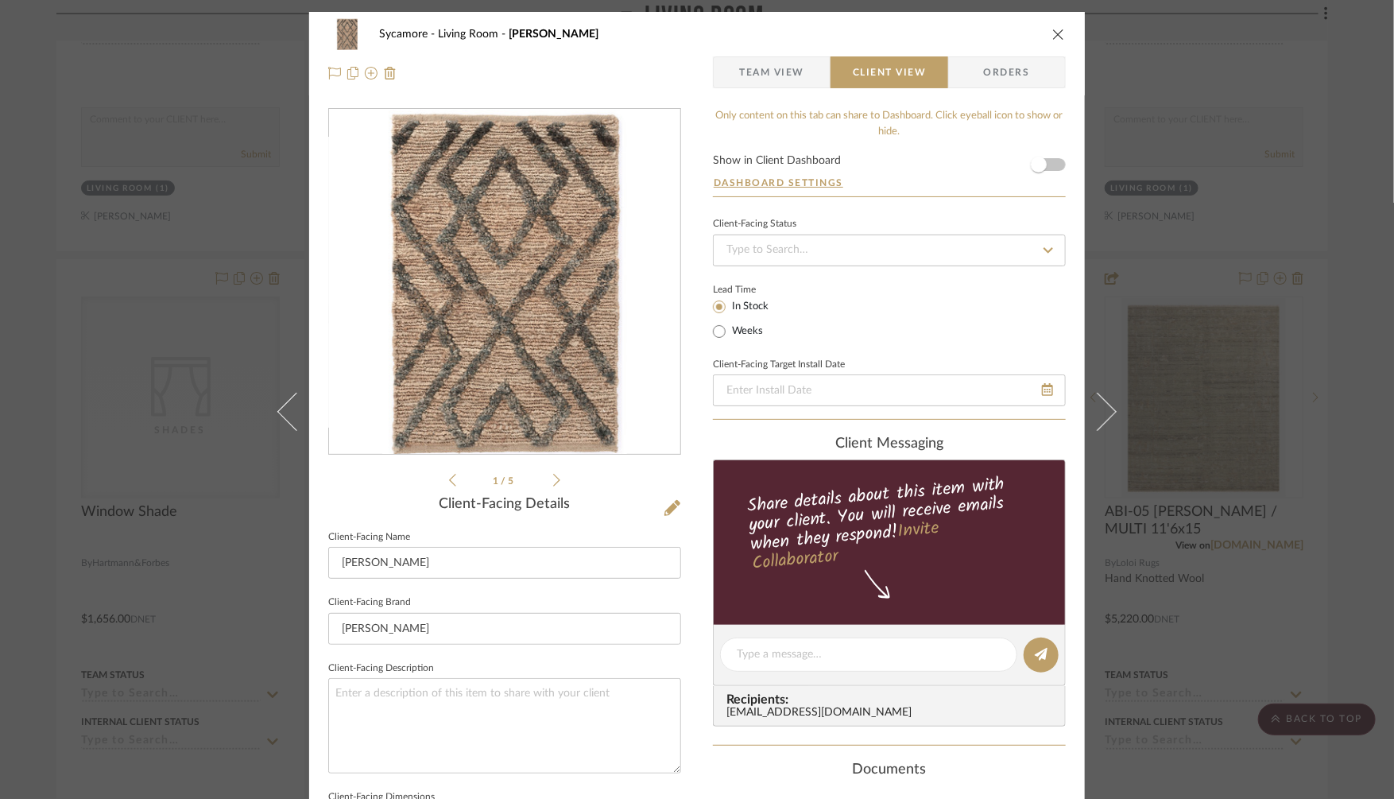
click at [1231, 189] on div "Sycamore Living Room Marco Jute Soumak Rug Team View Client View Orders 1 / 5 C…" at bounding box center [697, 399] width 1394 height 799
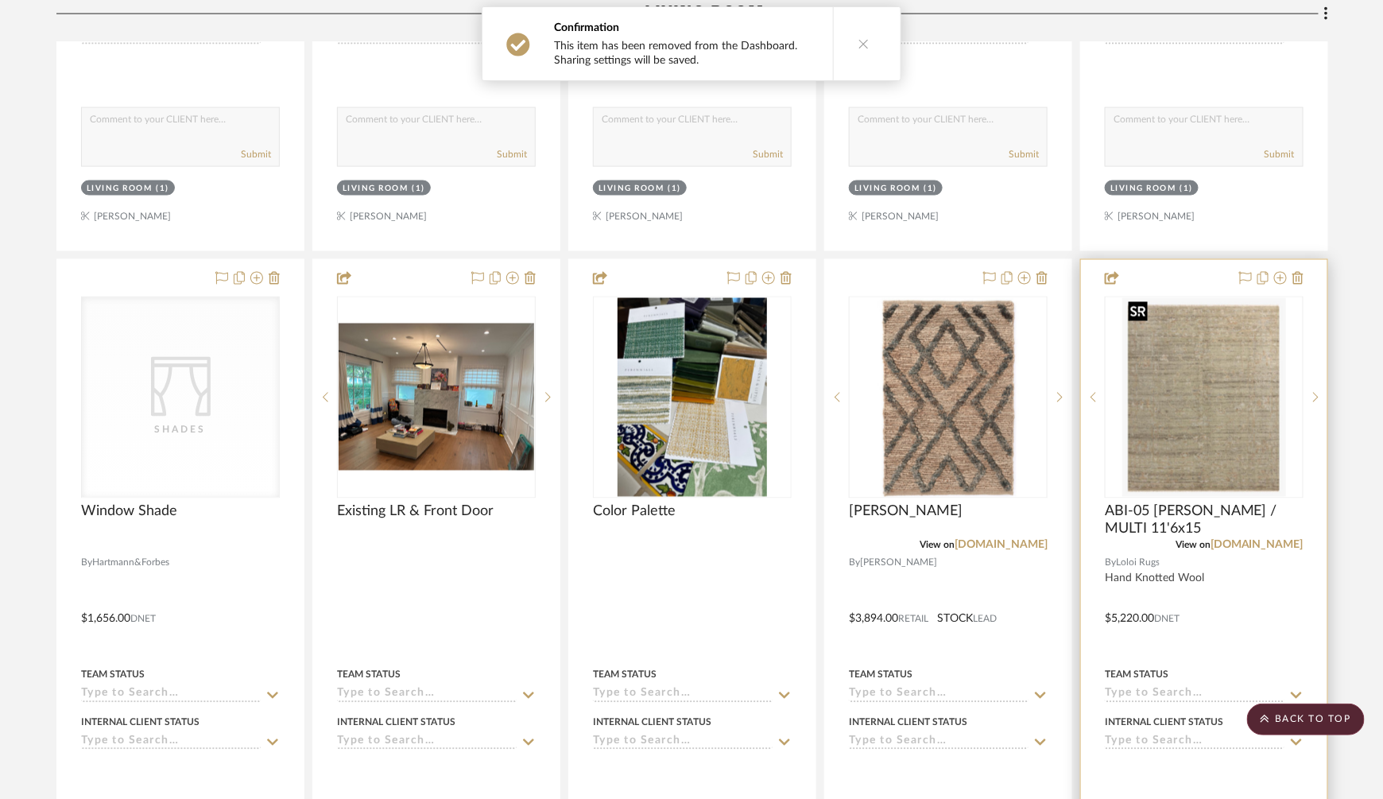
scroll to position [980, 0]
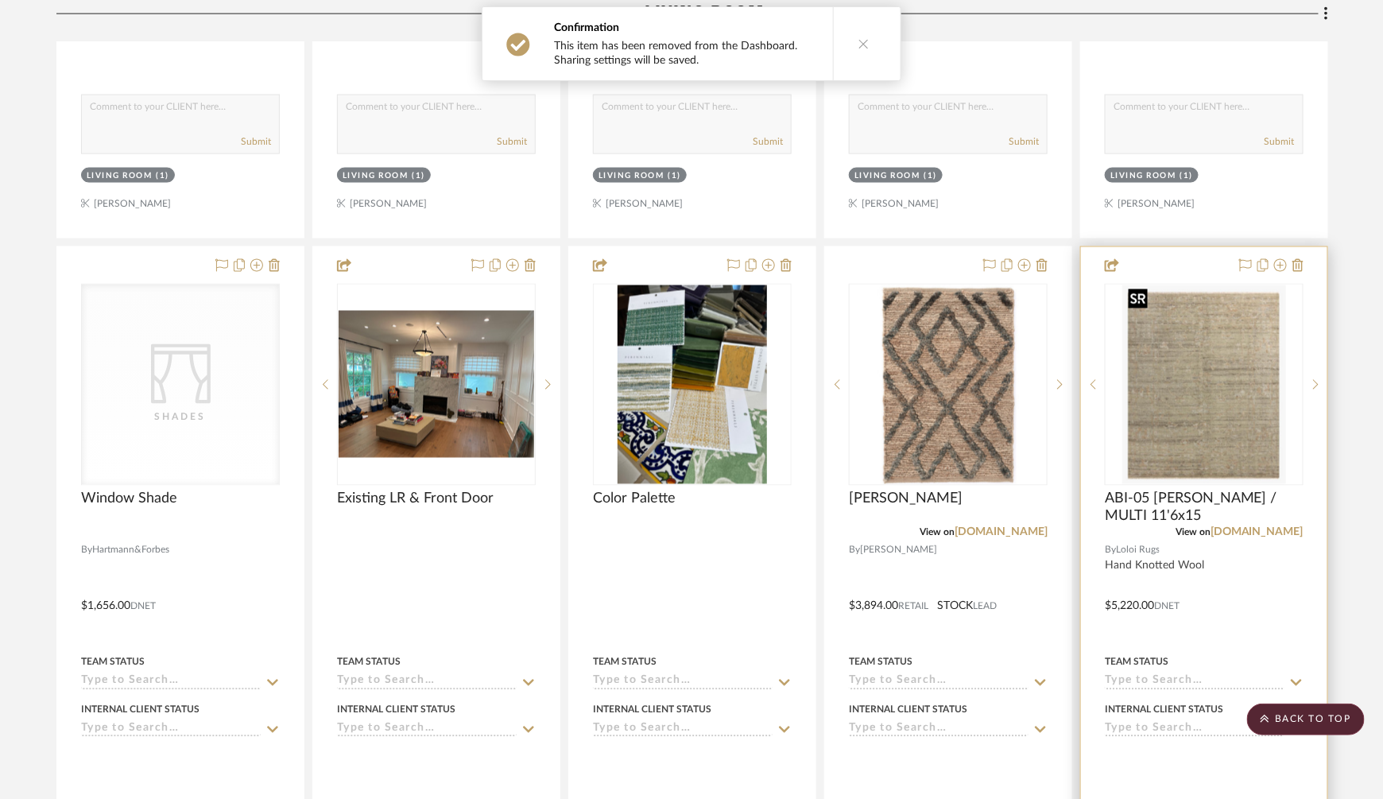
click at [1209, 371] on img "0" at bounding box center [1204, 384] width 164 height 199
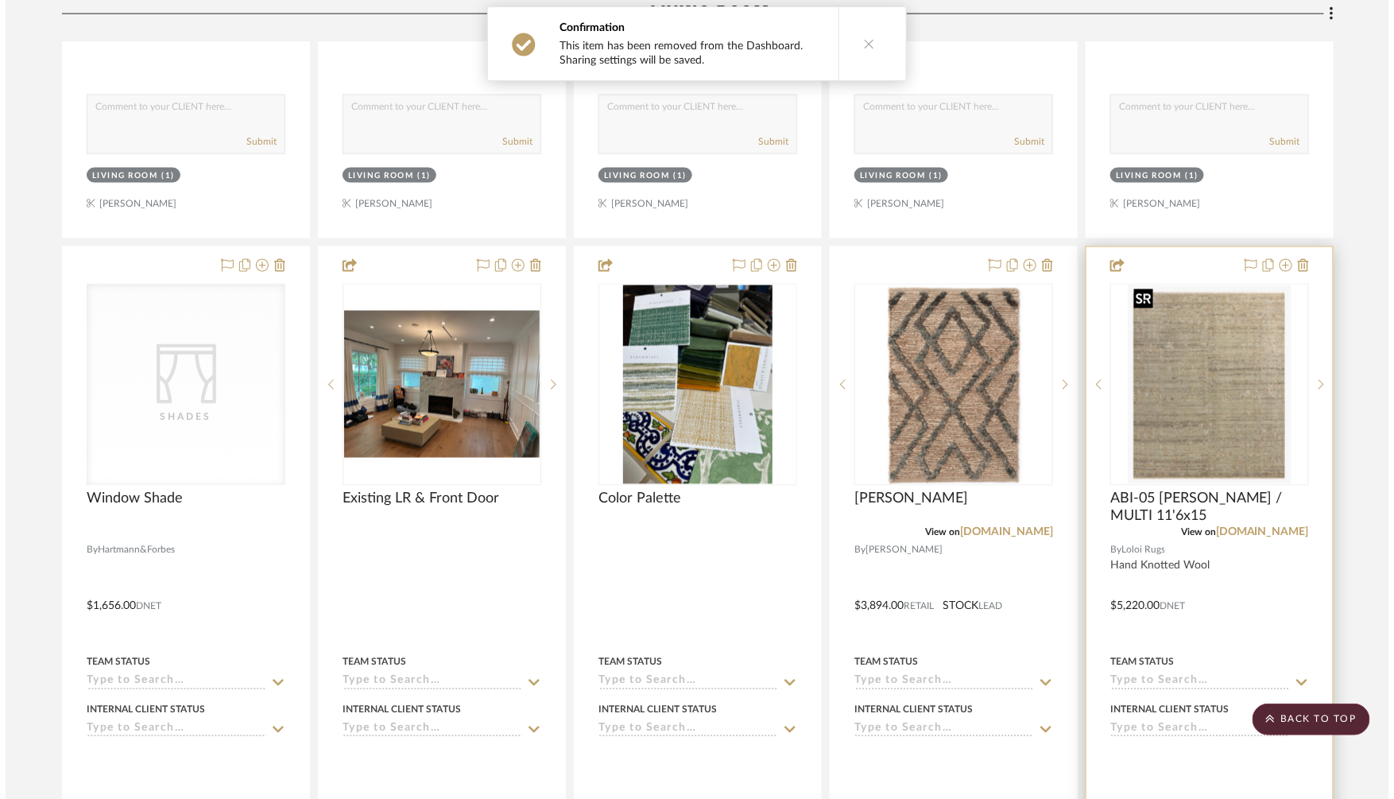
scroll to position [0, 0]
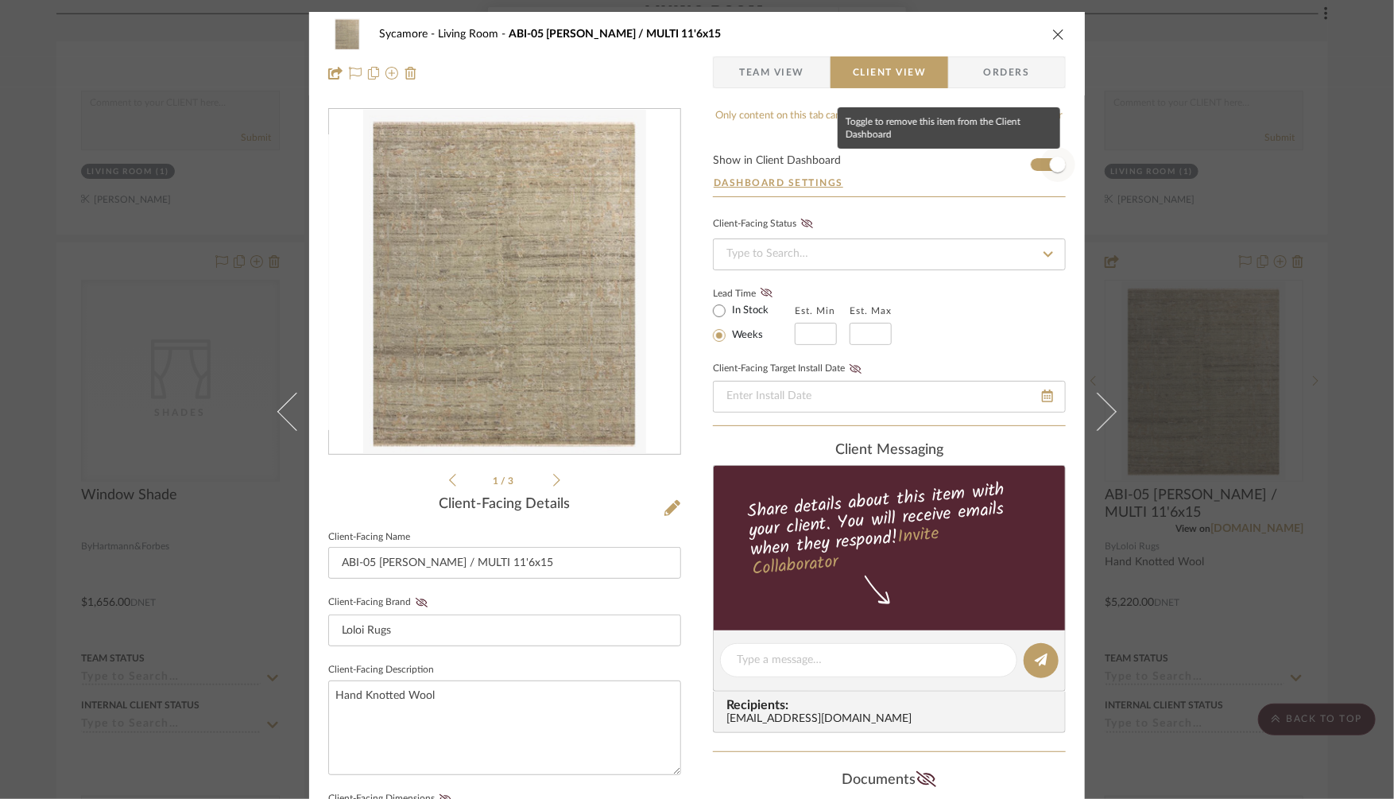
click at [1050, 160] on span "button" at bounding box center [1058, 165] width 16 height 16
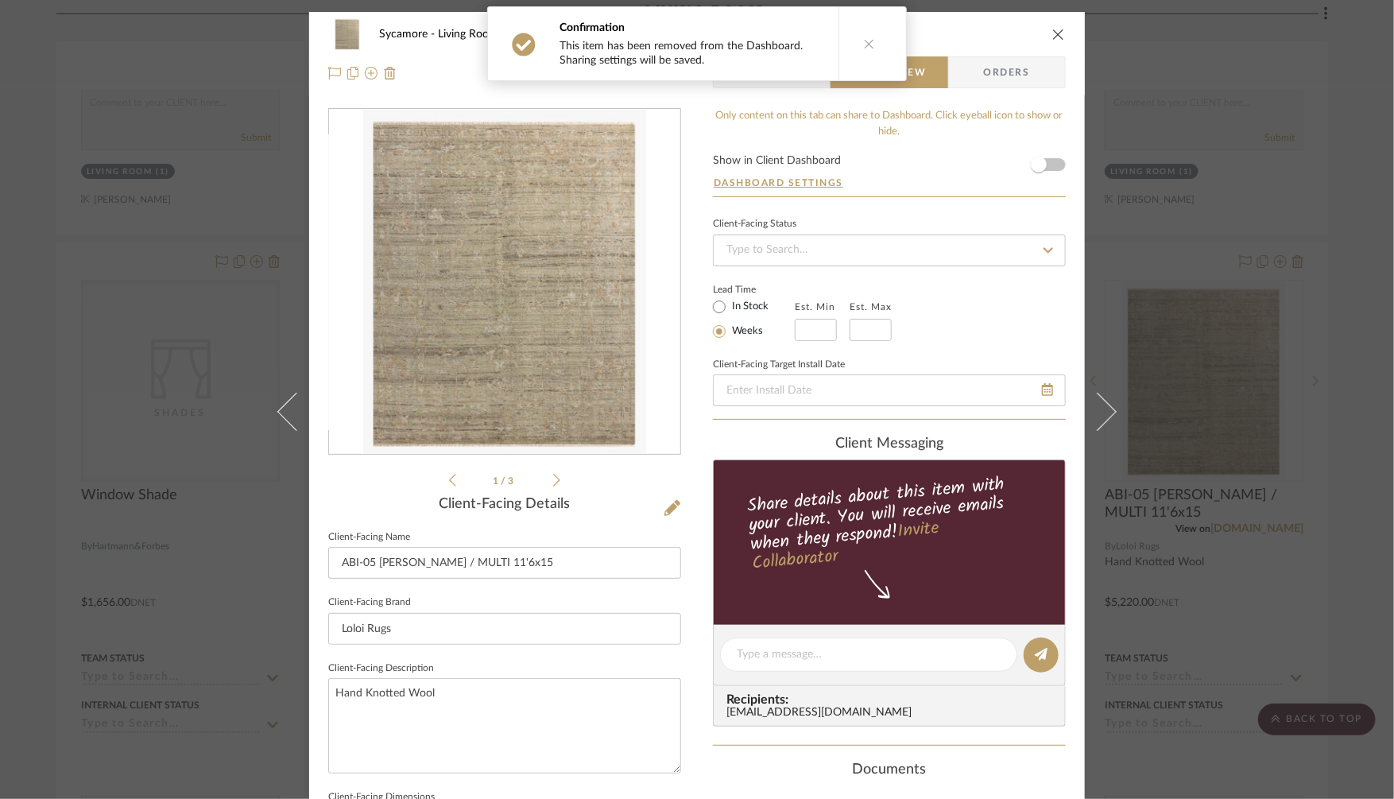
click at [1236, 334] on div "Sycamore Living Room ABI-05 MH GREEN / MULTI 11'6x15 Team View Client View Orde…" at bounding box center [697, 399] width 1394 height 799
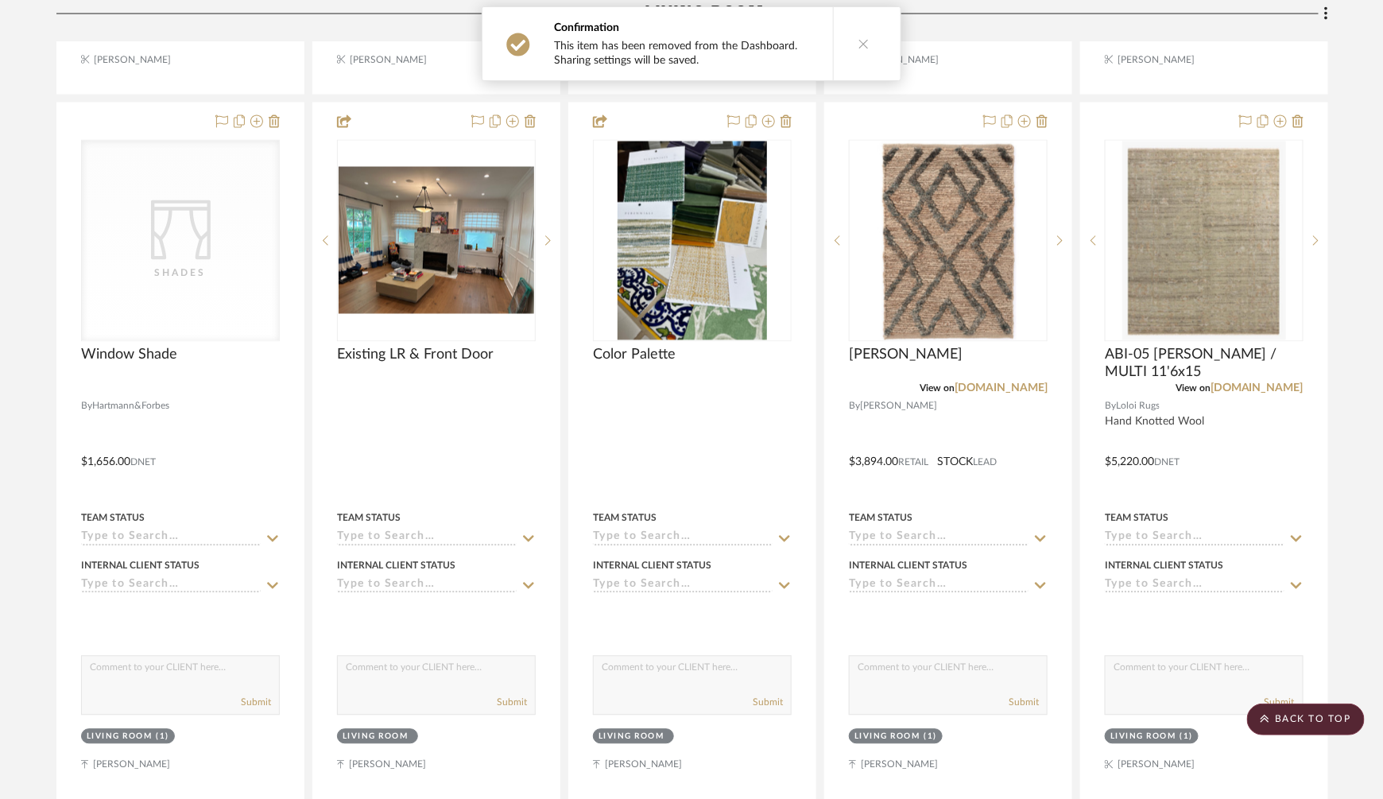
scroll to position [1133, 0]
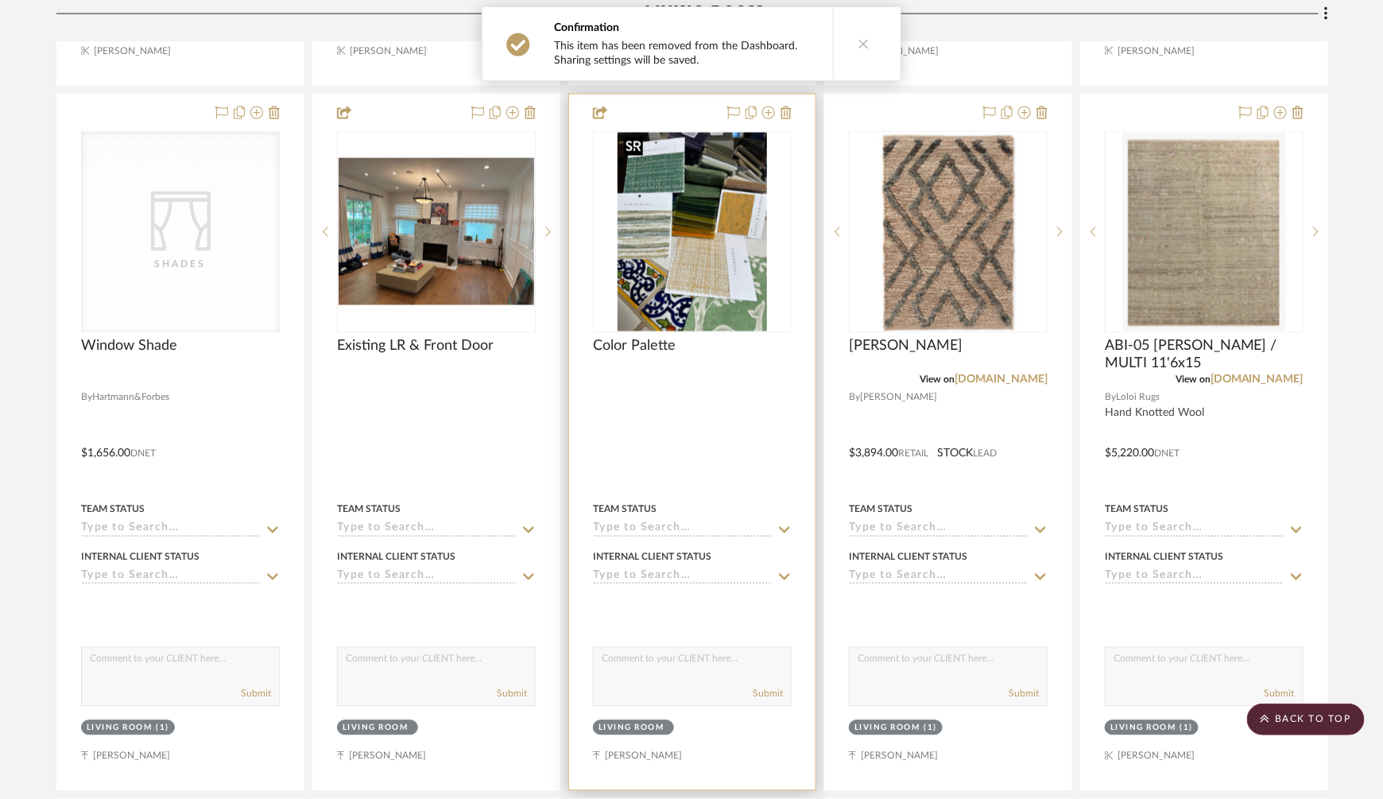
click at [696, 281] on img "0" at bounding box center [692, 232] width 149 height 199
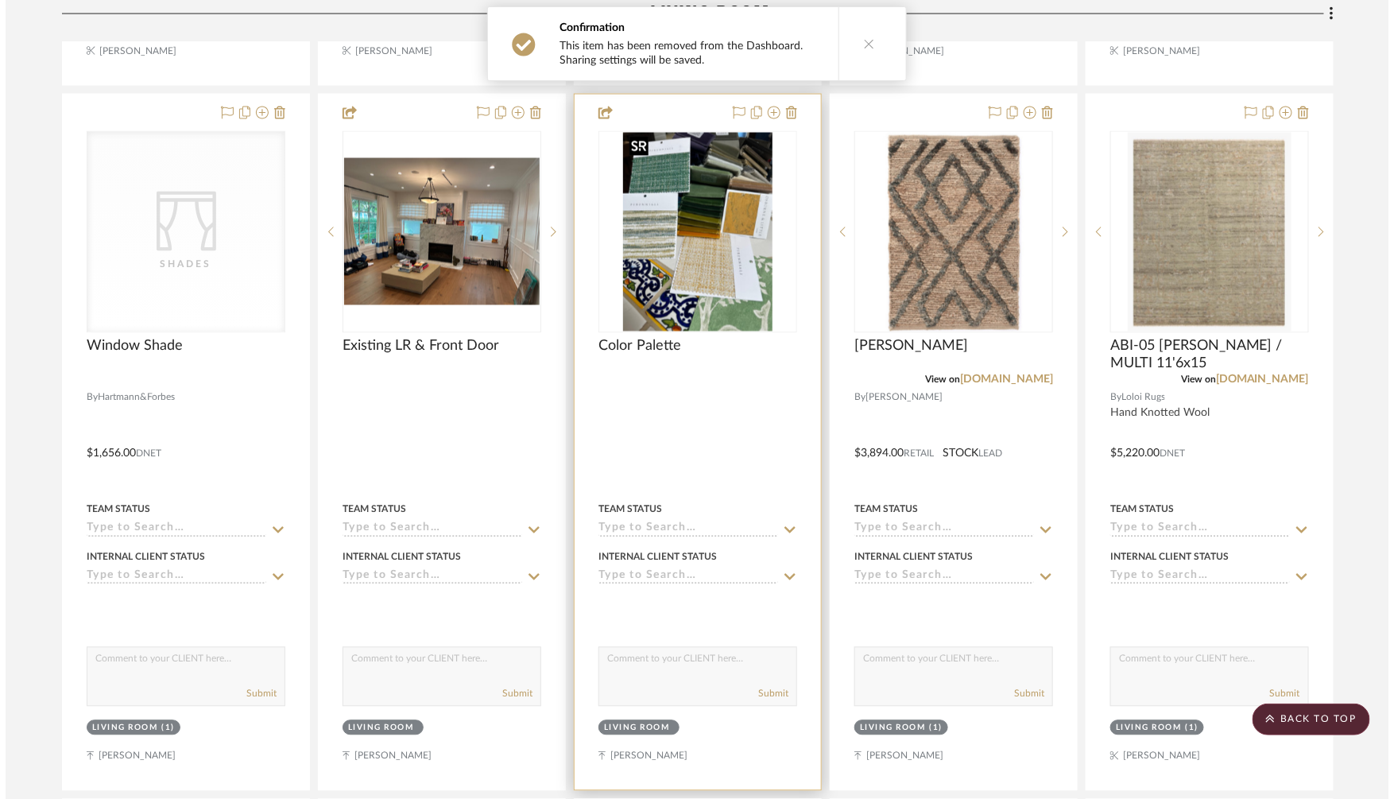
scroll to position [0, 0]
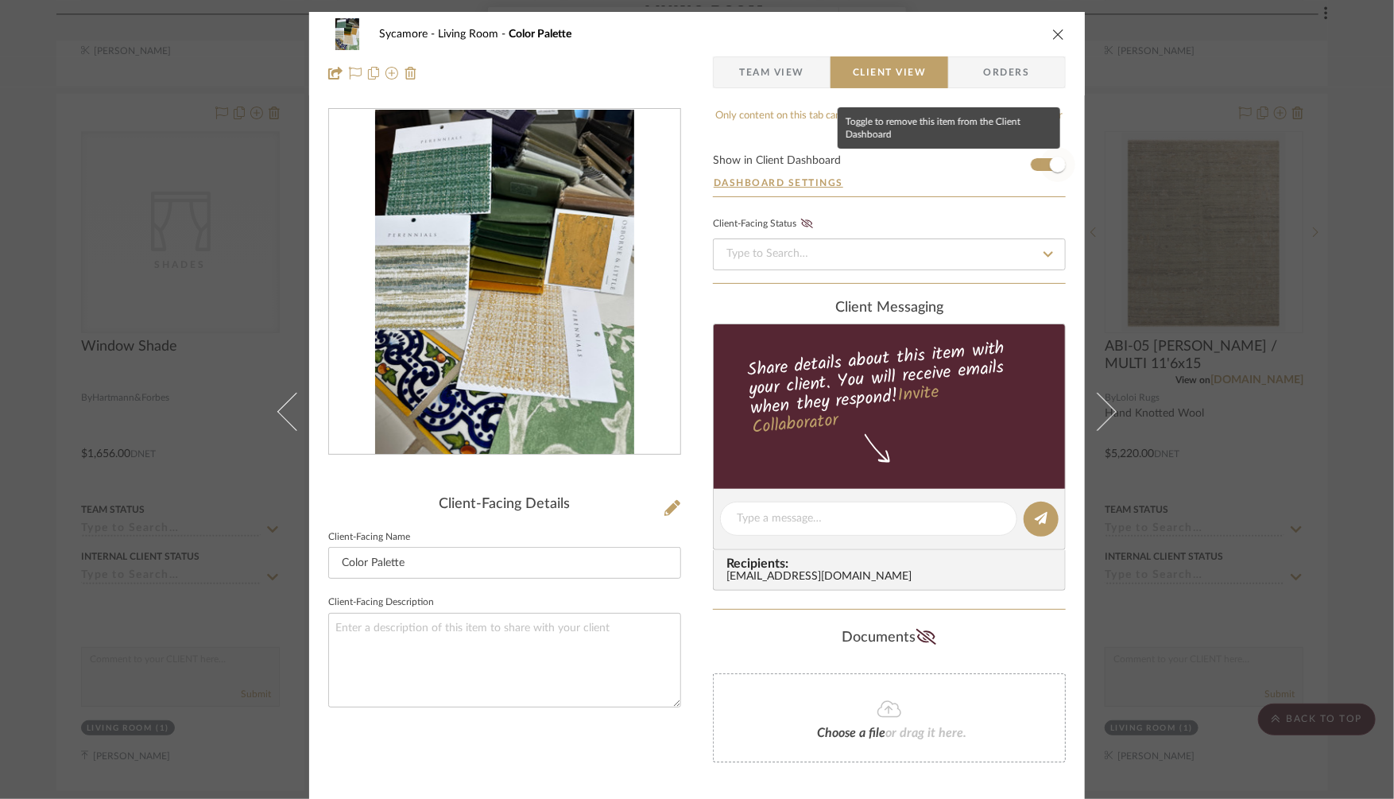
click at [1053, 154] on span "button" at bounding box center [1058, 164] width 35 height 35
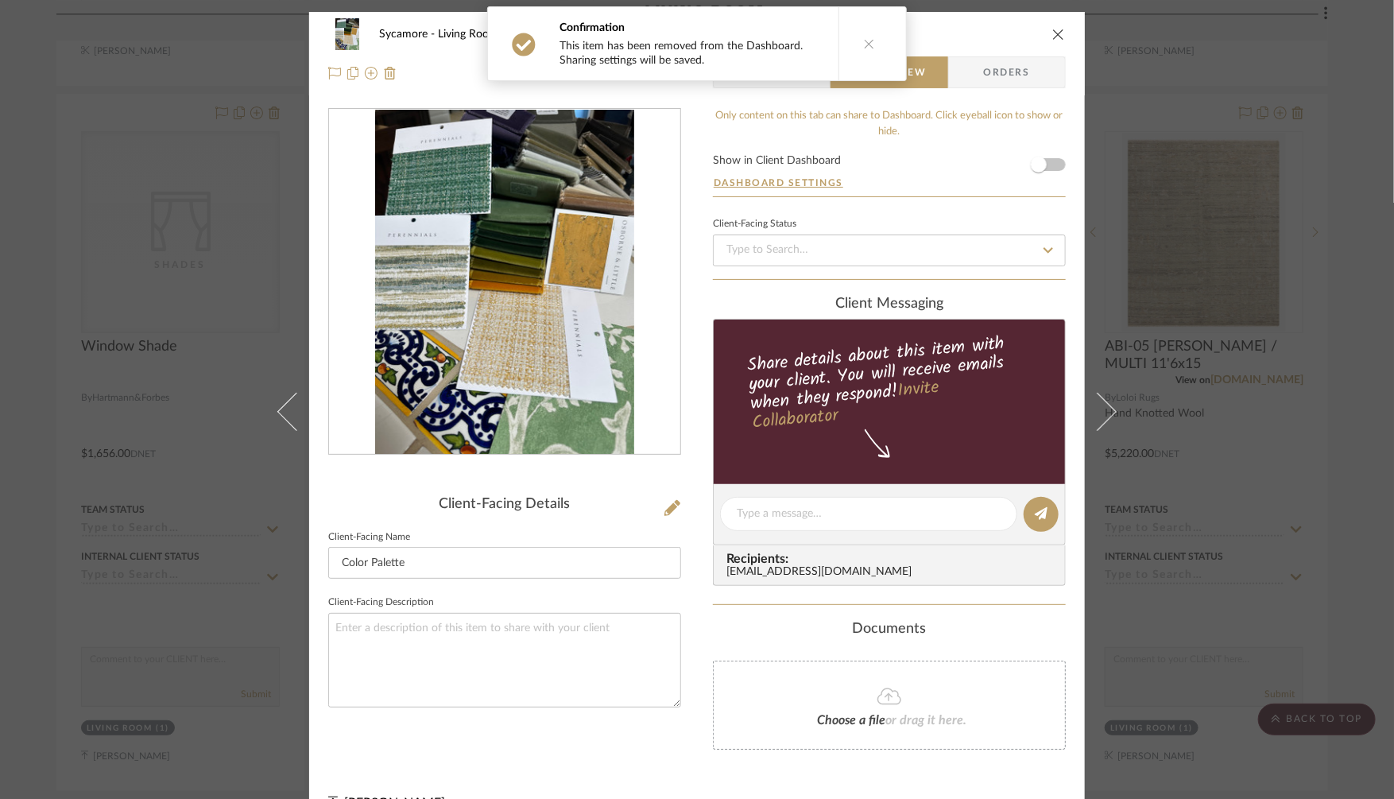
click at [1229, 422] on div "Sycamore Living Room Color Palette Team View Client View Orders Client-Facing D…" at bounding box center [697, 399] width 1394 height 799
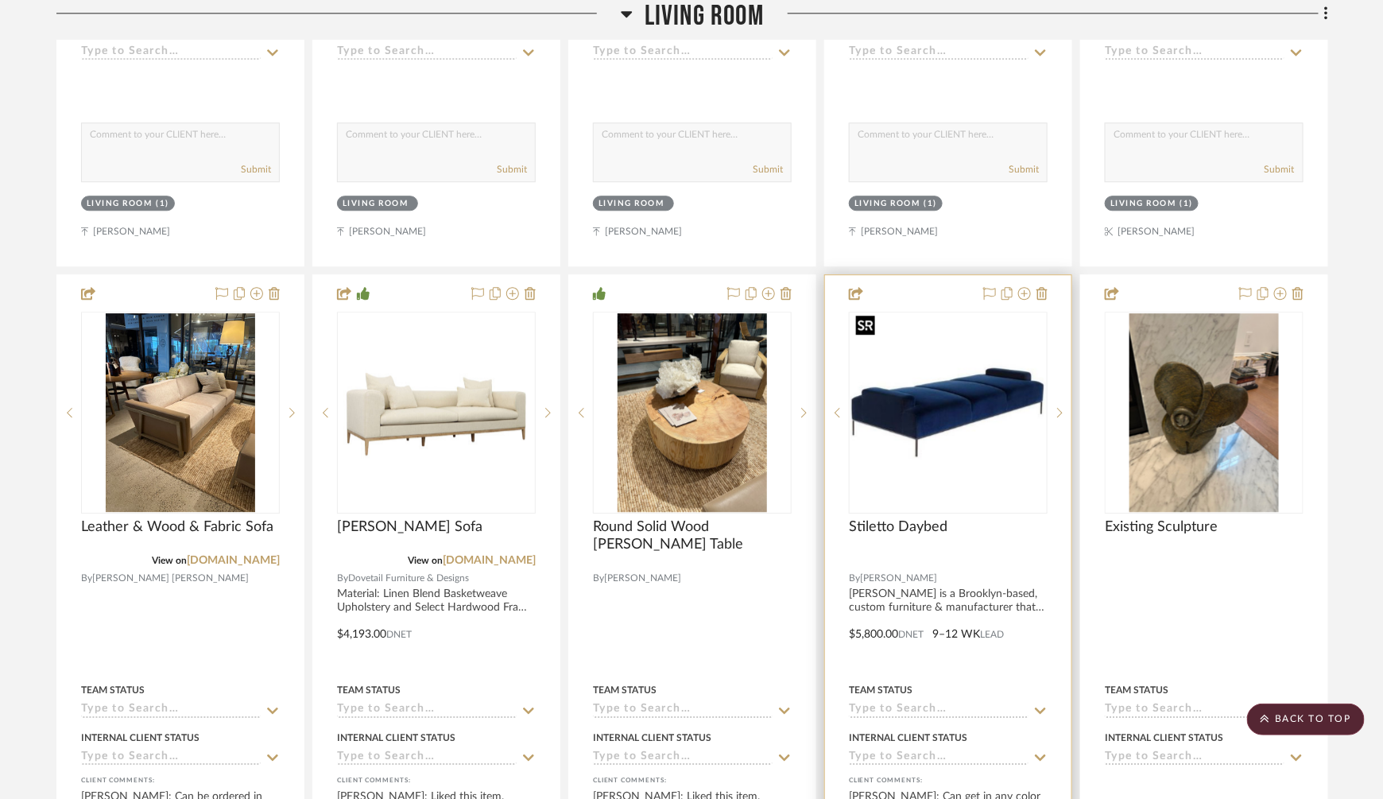
scroll to position [1664, 0]
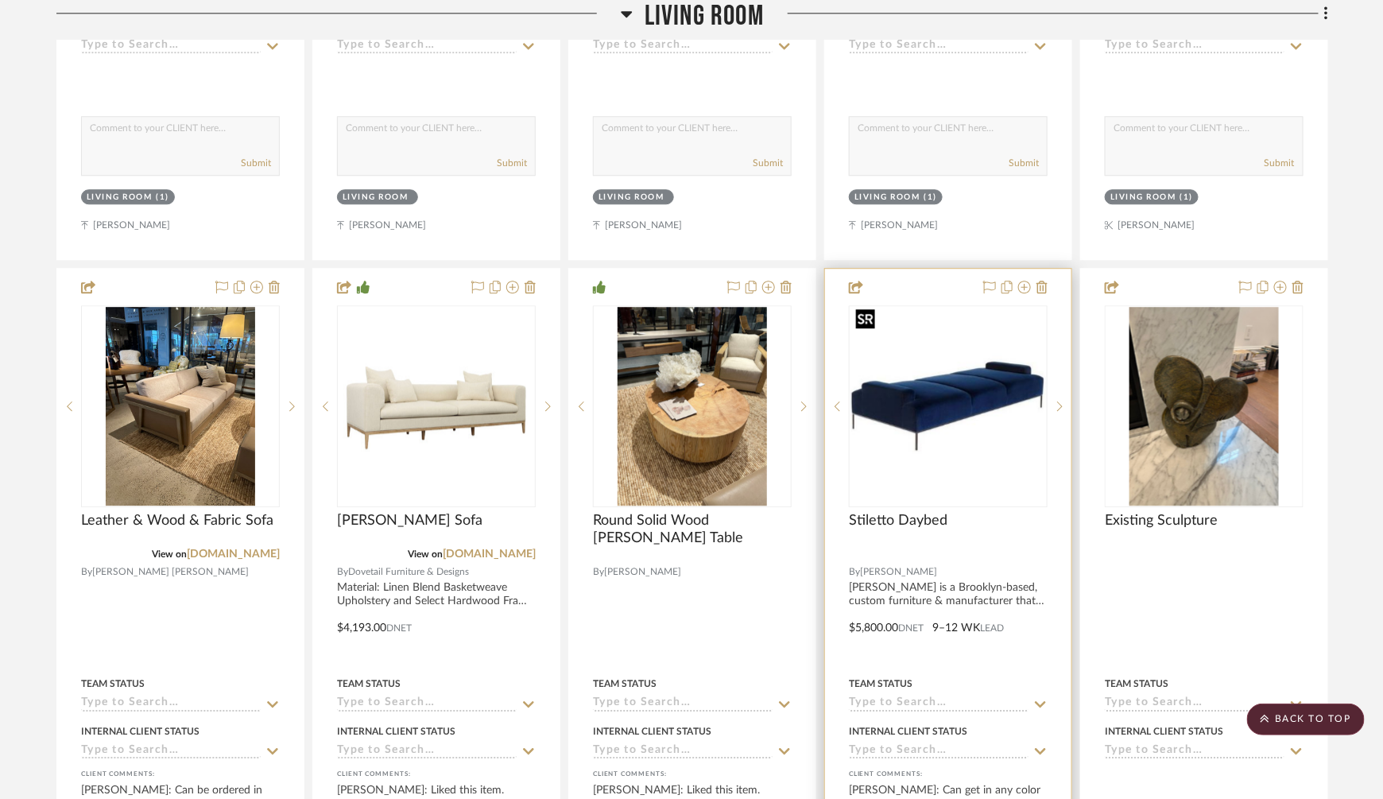
click at [943, 372] on img "0" at bounding box center [949, 406] width 196 height 196
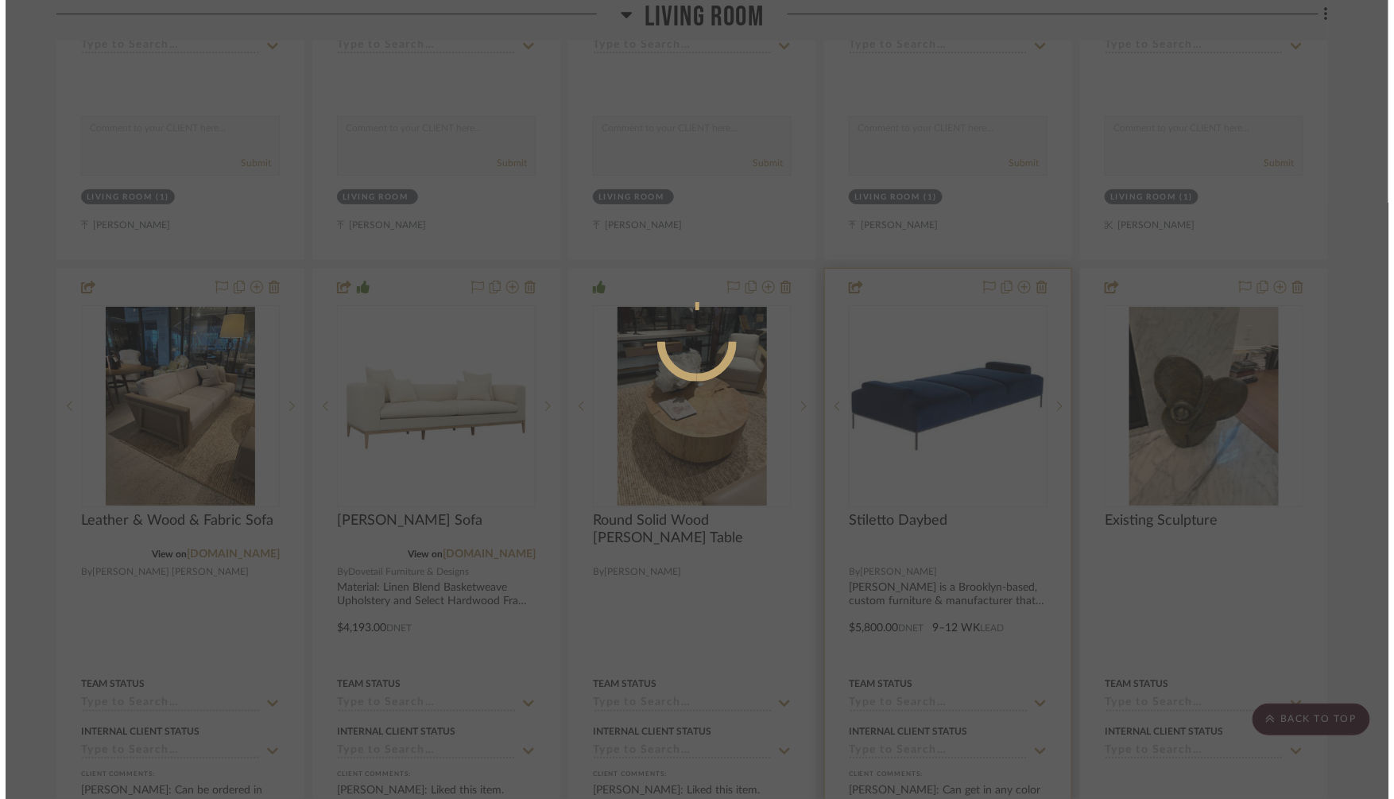
scroll to position [0, 0]
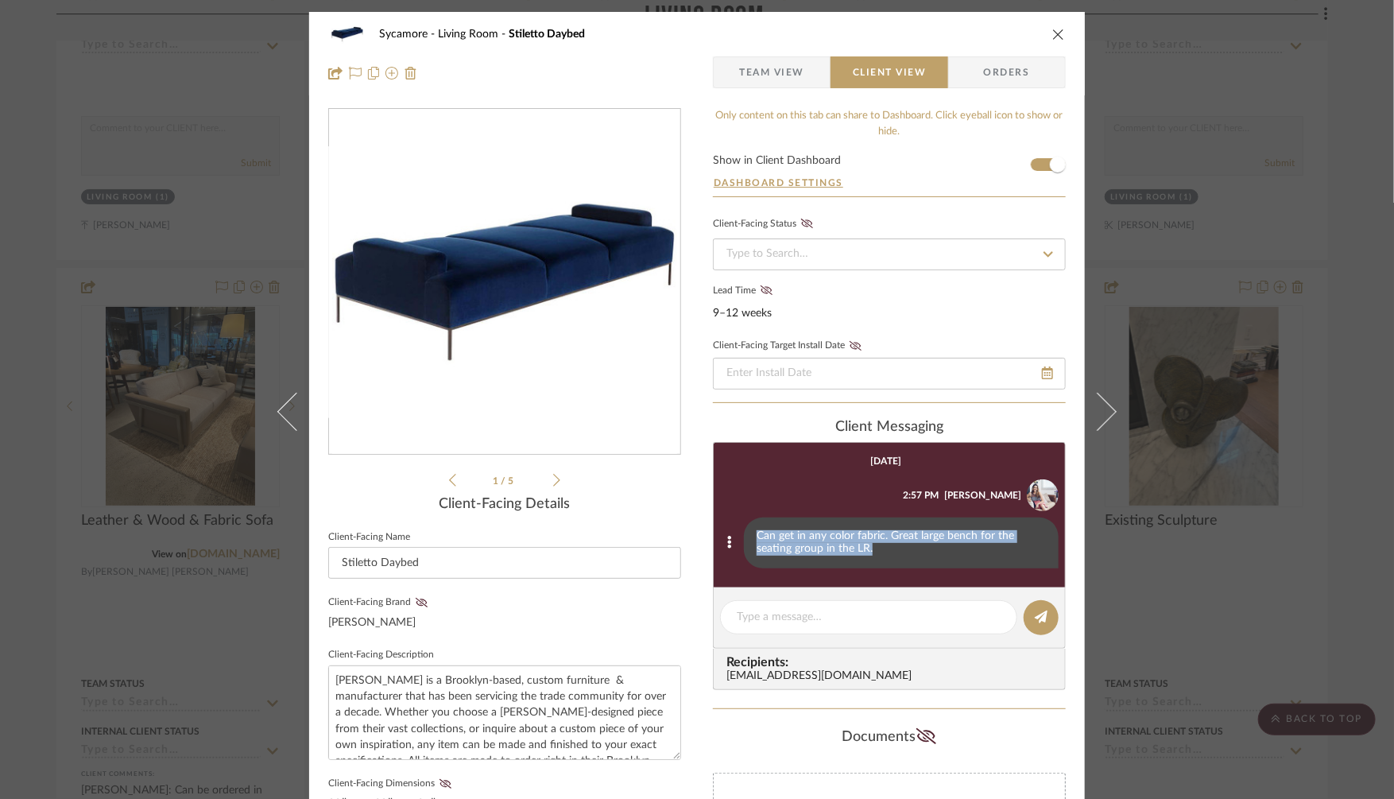
drag, startPoint x: 897, startPoint y: 550, endPoint x: 741, endPoint y: 529, distance: 157.2
click at [744, 529] on div "Can get in any color fabric. Great large bench for the seating group in the LR." at bounding box center [901, 543] width 315 height 51
click at [782, 73] on span "Team View" at bounding box center [771, 72] width 65 height 32
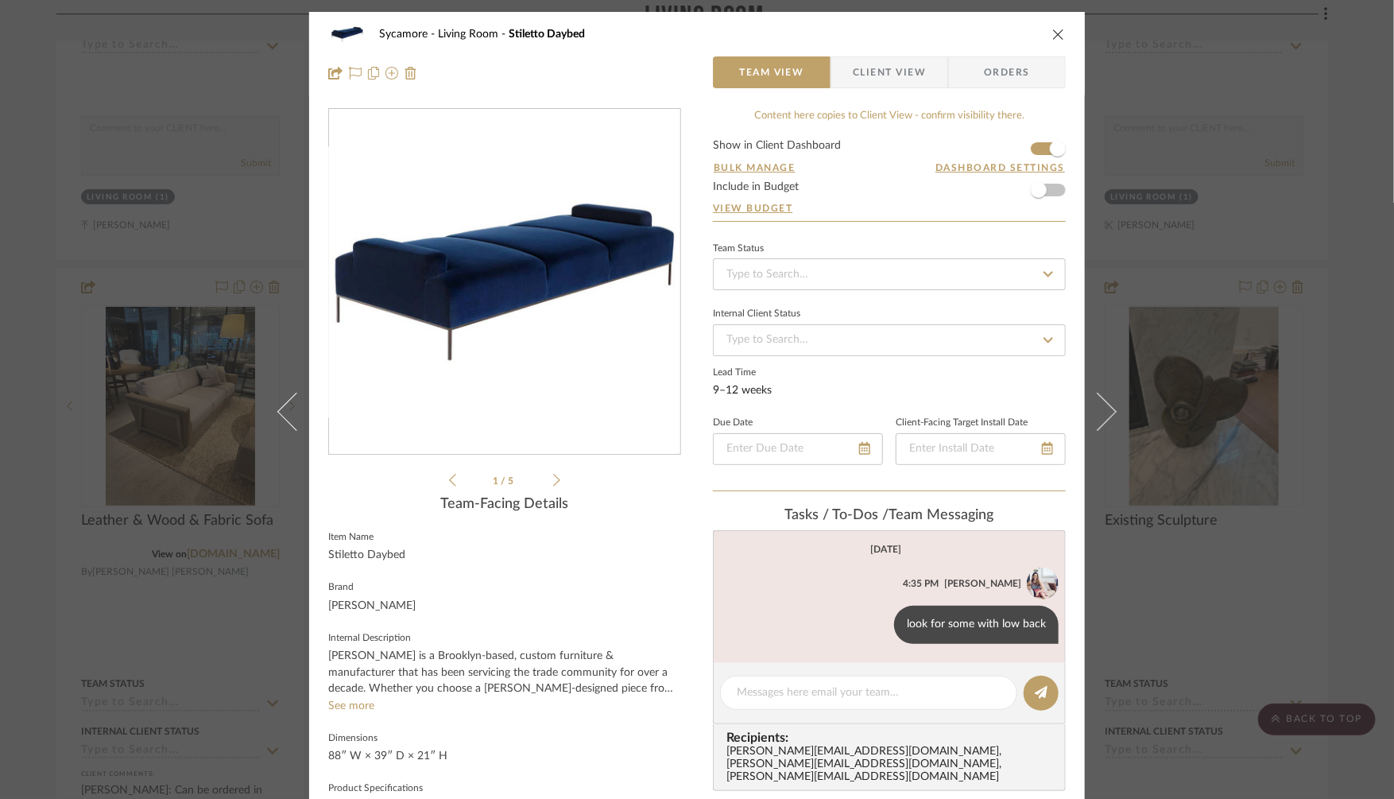
click at [1165, 626] on div "Sycamore Living Room Stiletto Daybed Team View Client View Orders Stiletto...ar…" at bounding box center [697, 399] width 1394 height 799
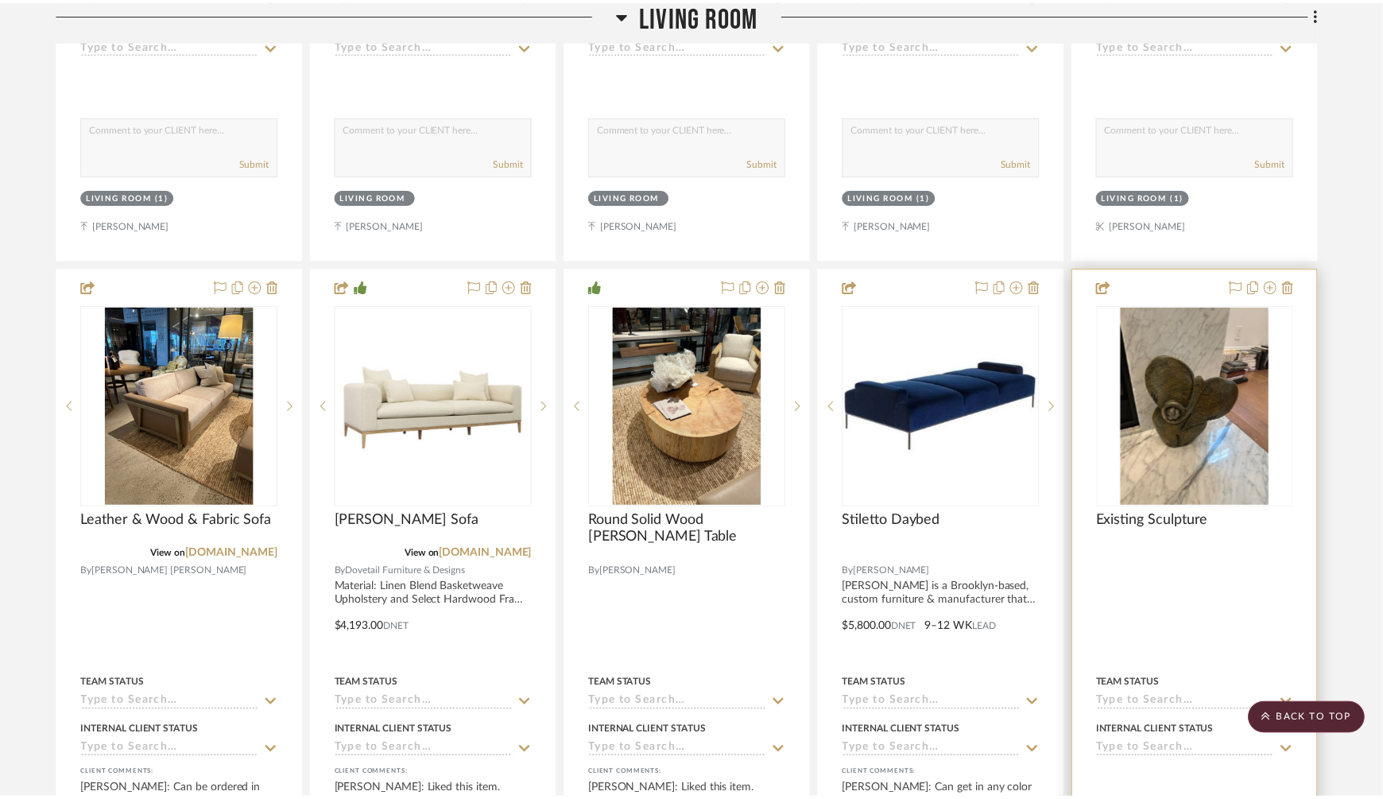
scroll to position [1664, 0]
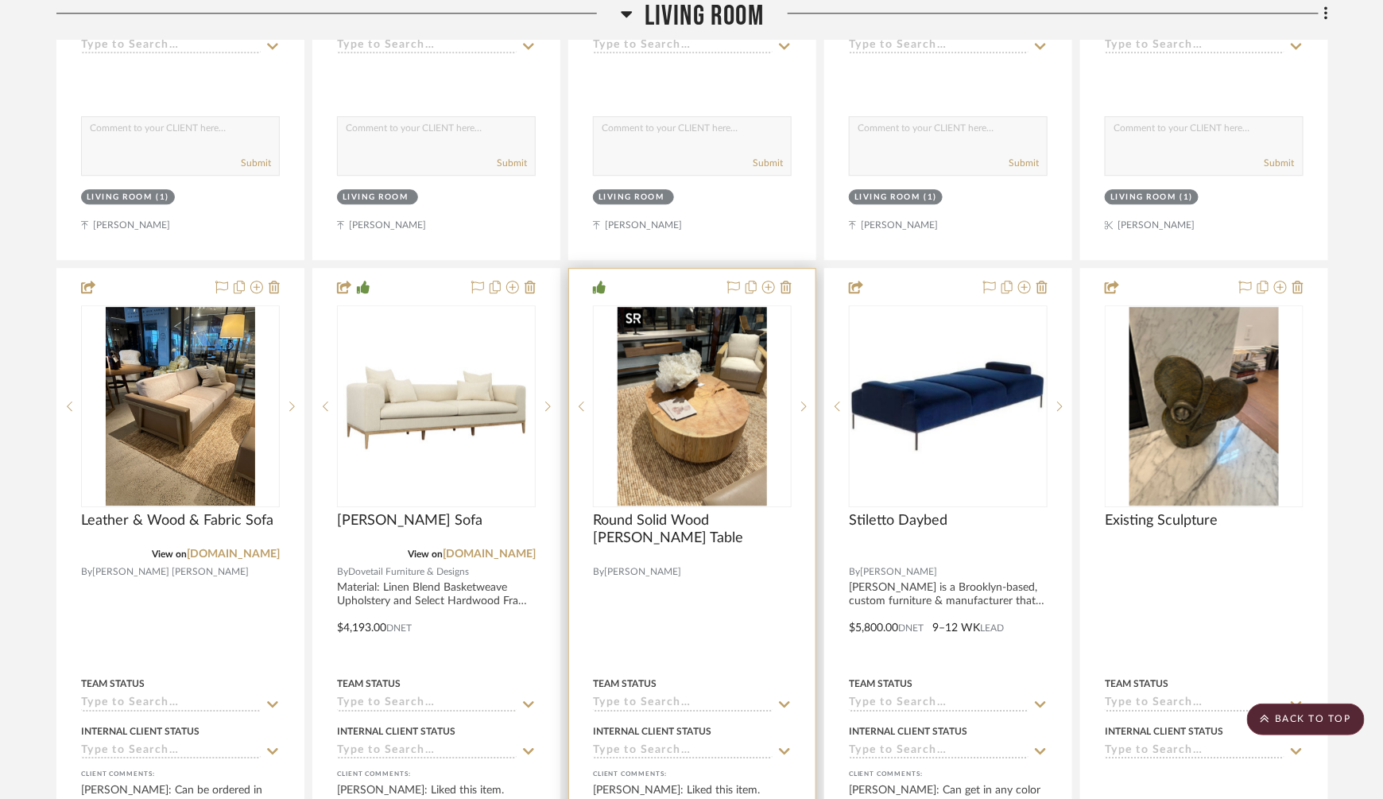
click at [725, 391] on img "0" at bounding box center [692, 406] width 149 height 199
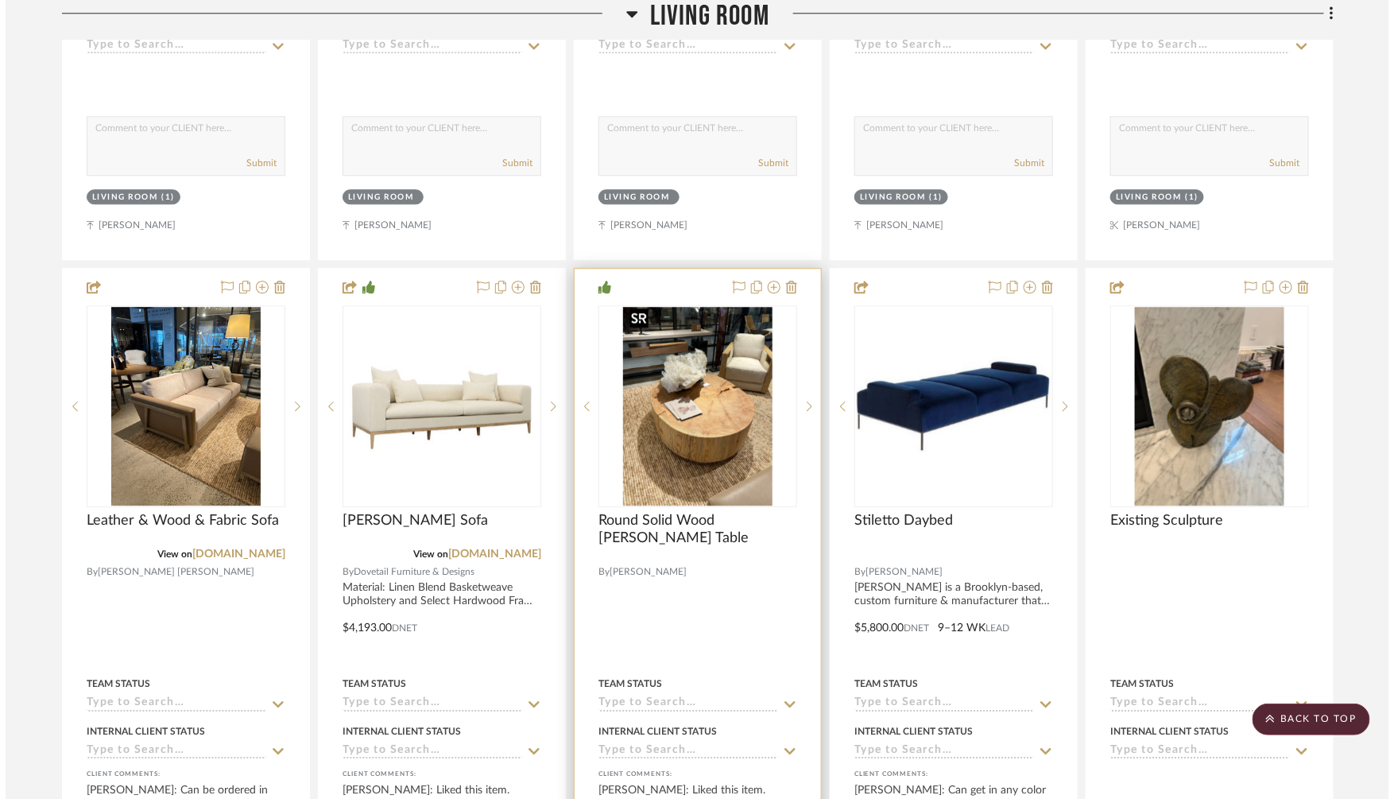
scroll to position [0, 0]
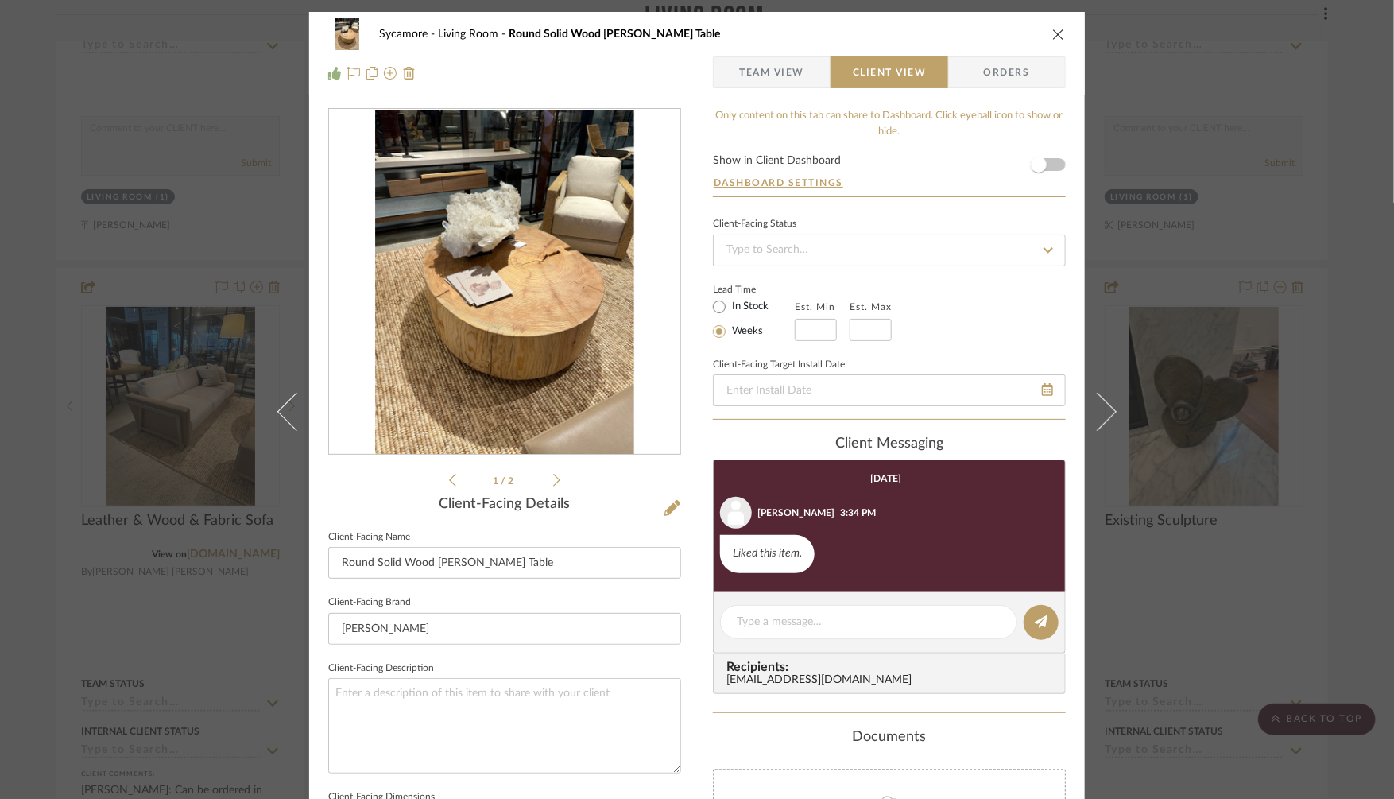
click at [746, 83] on span "Team View" at bounding box center [771, 72] width 65 height 32
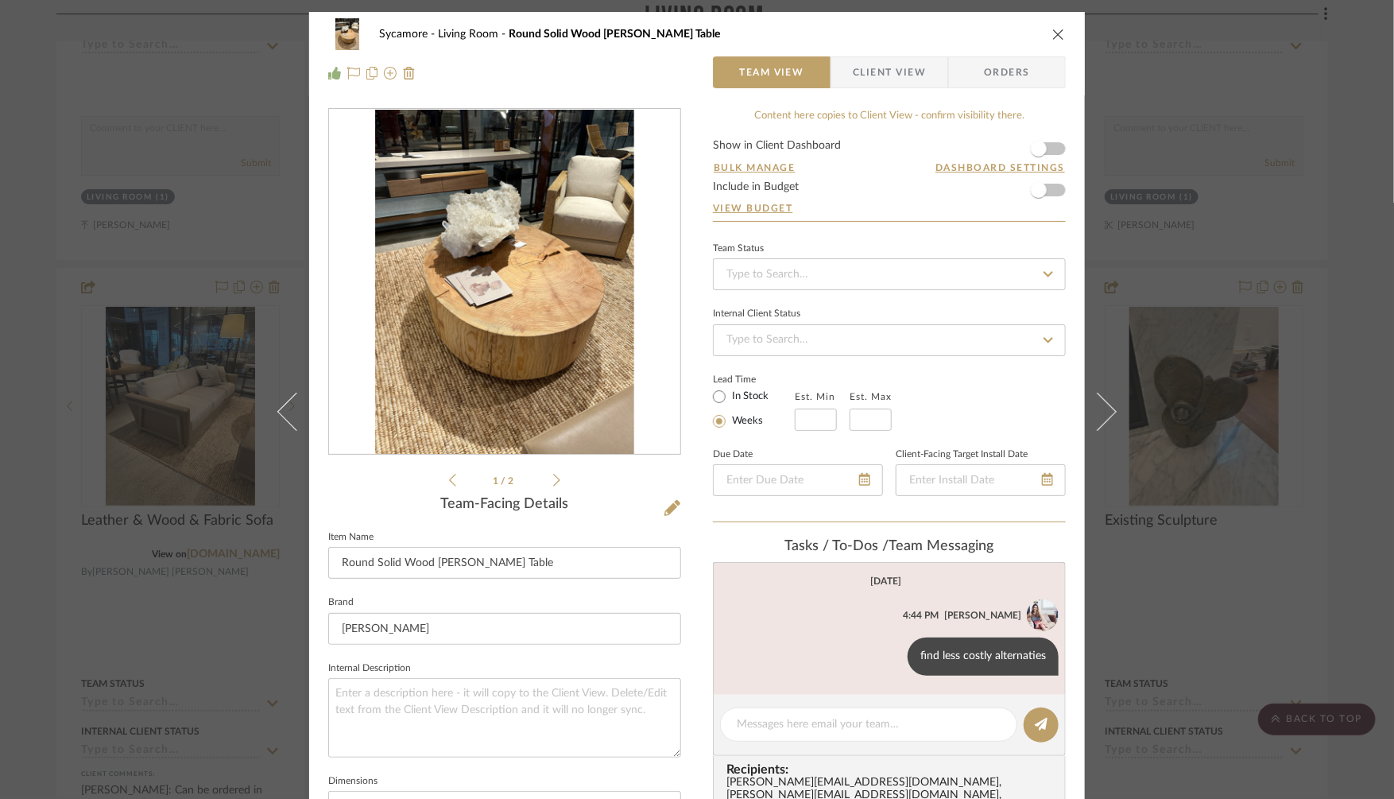
click at [1183, 180] on div "Sycamore Living Room Round Solid Wood Stump Table Team View Client View Orders …" at bounding box center [697, 399] width 1394 height 799
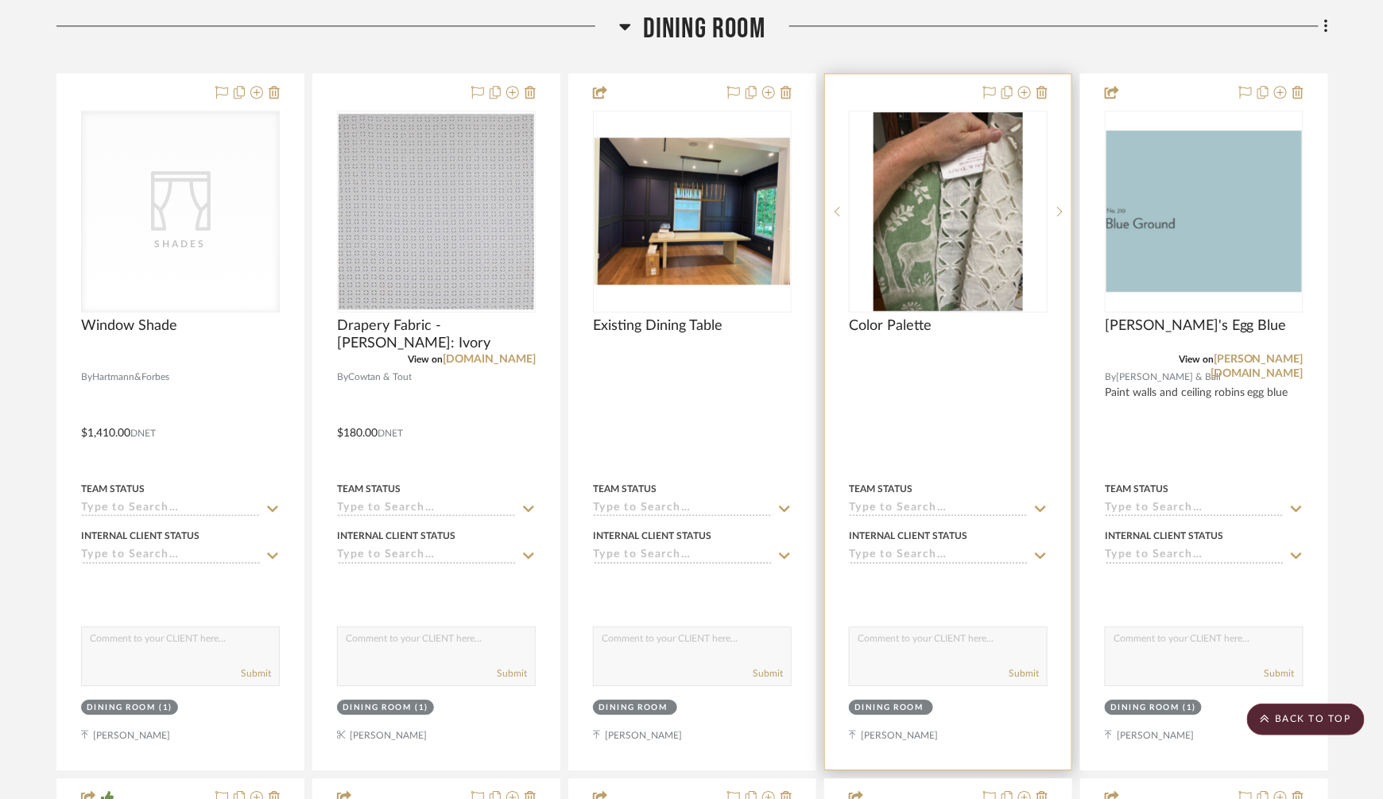
scroll to position [4119, 0]
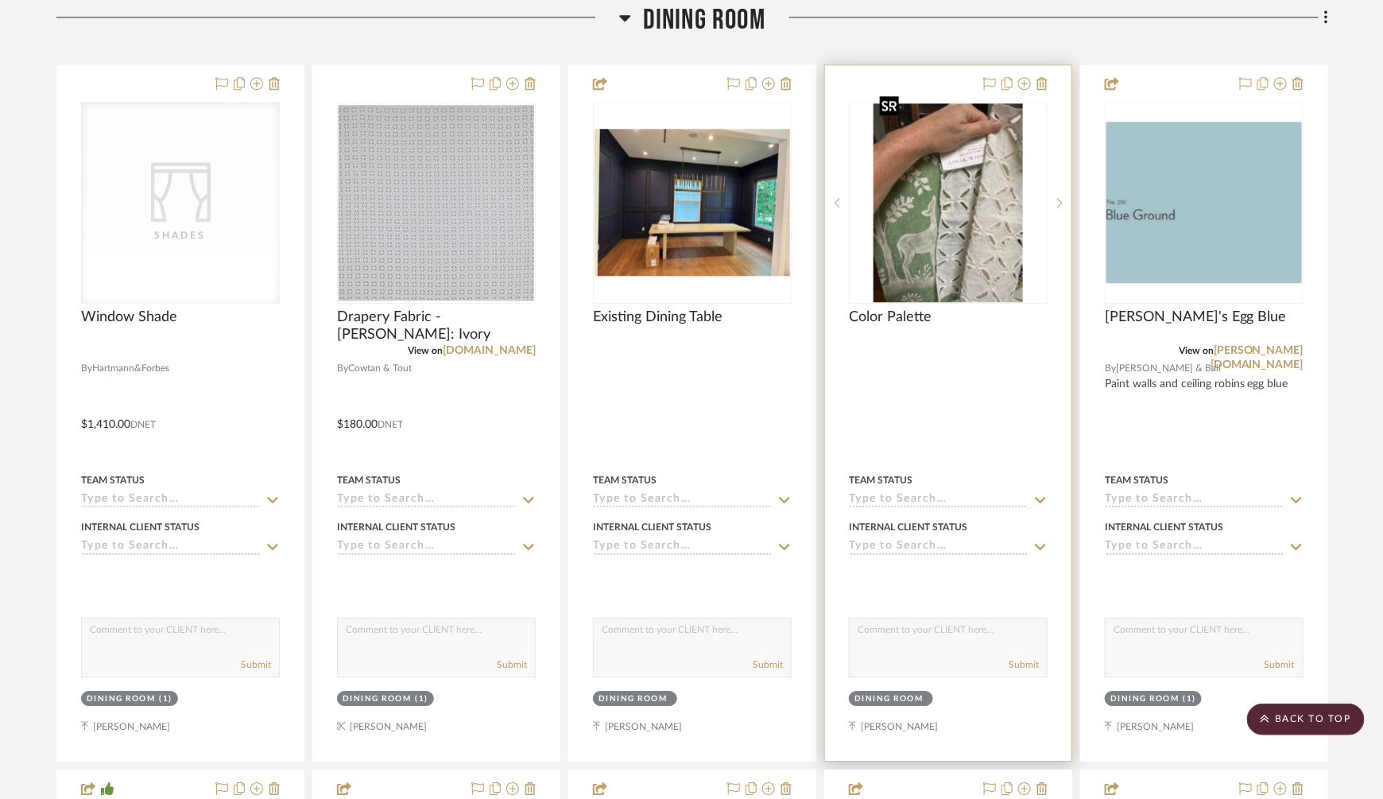
click at [910, 143] on img "0" at bounding box center [948, 202] width 149 height 199
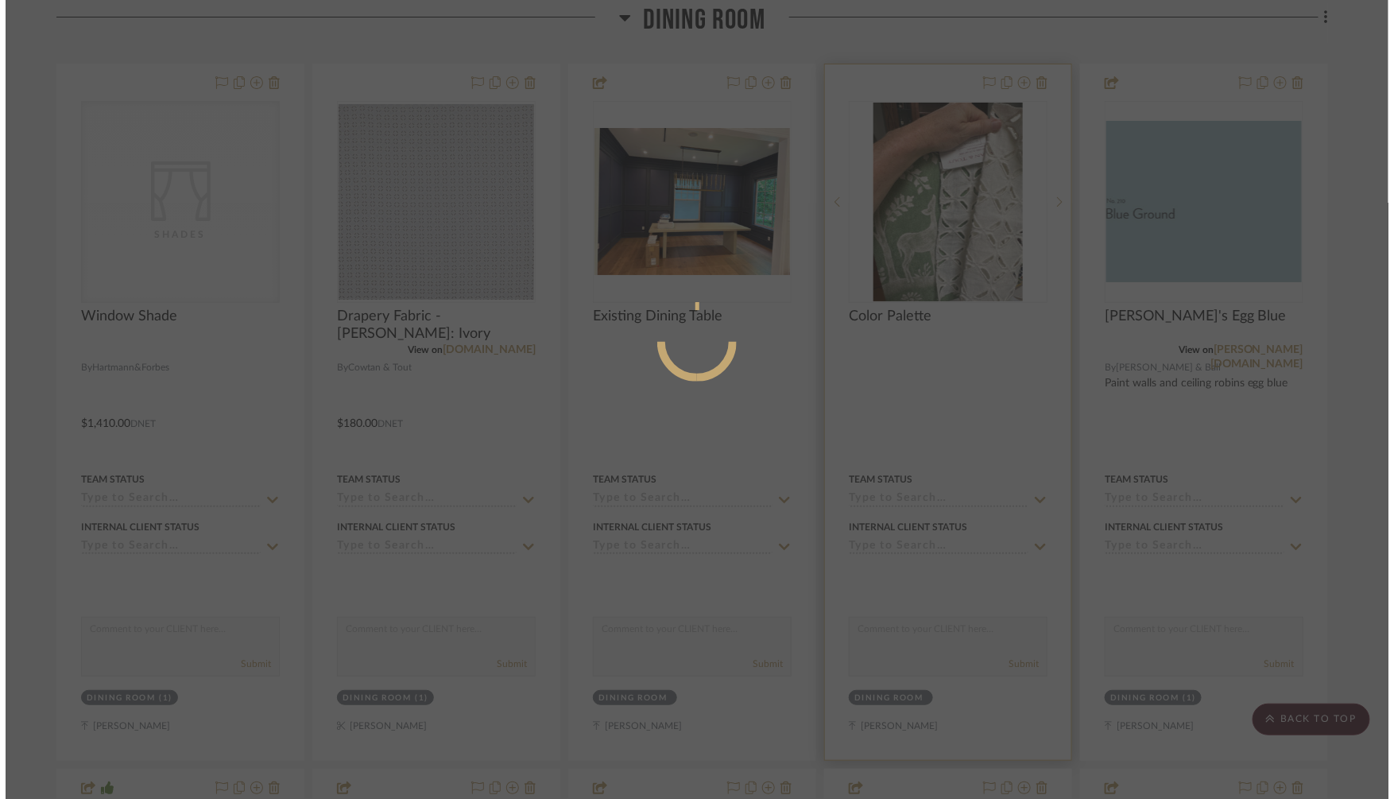
scroll to position [0, 0]
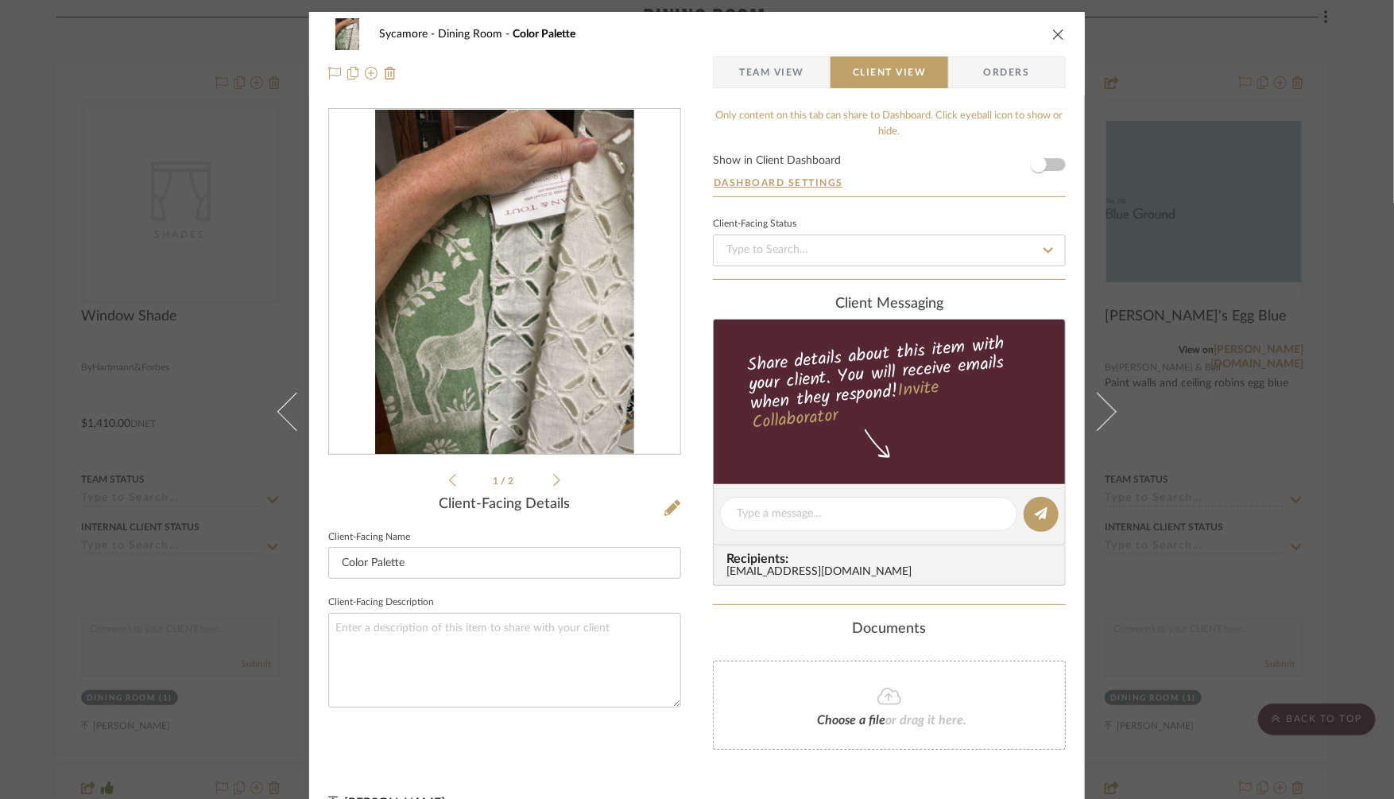
click at [767, 87] on span "Team View" at bounding box center [771, 72] width 65 height 32
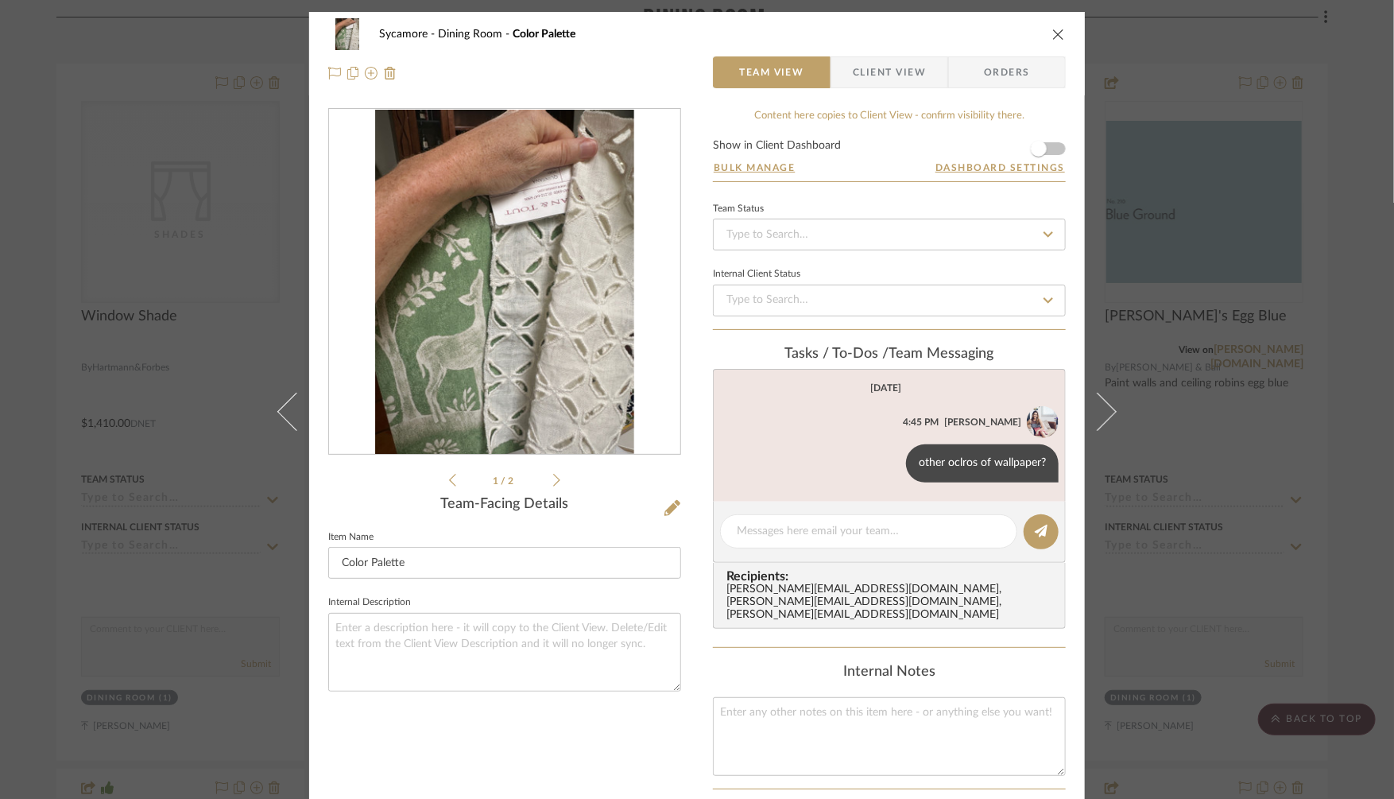
click at [1234, 518] on div "Sycamore Dining Room Color Palette Team View Client View Orders 1 / 2 Team-Faci…" at bounding box center [697, 399] width 1394 height 799
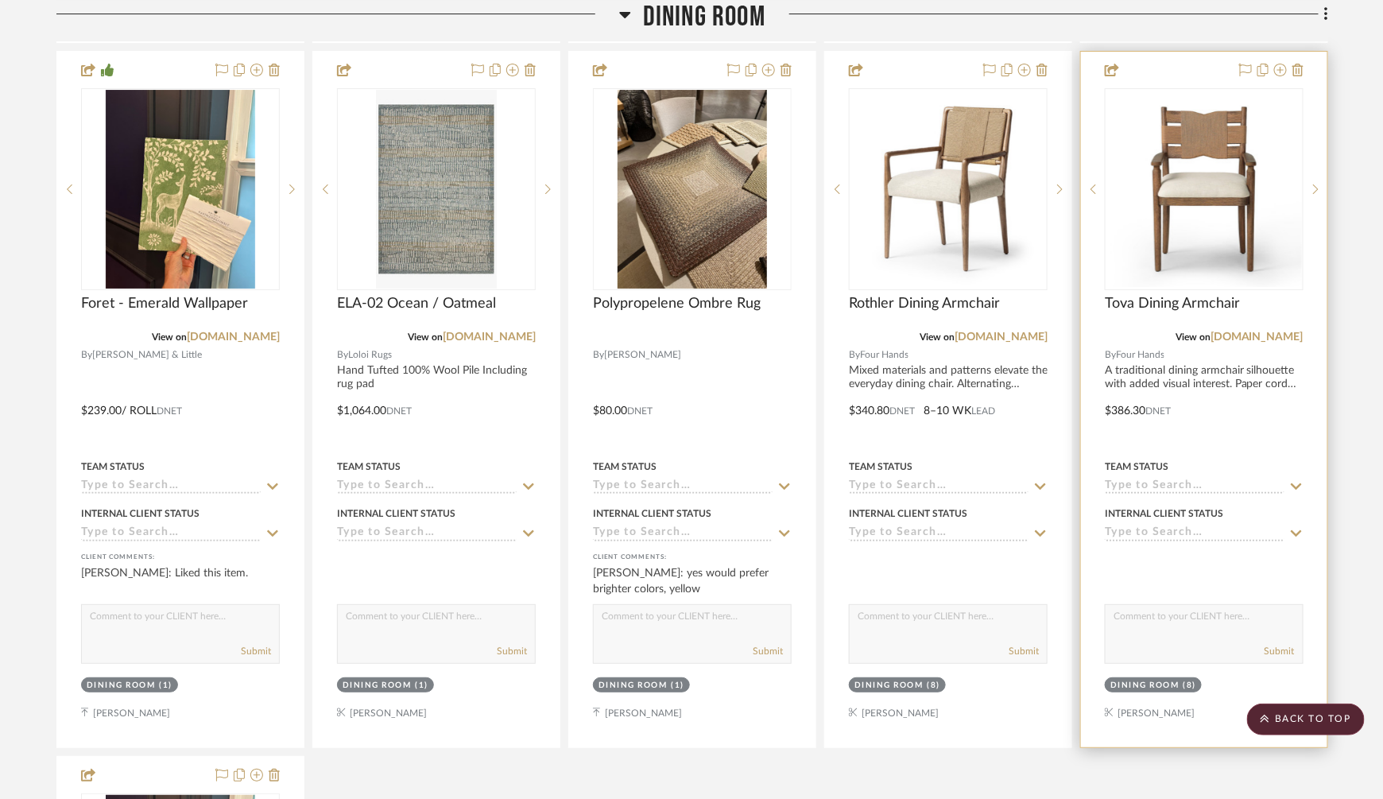
scroll to position [4831, 0]
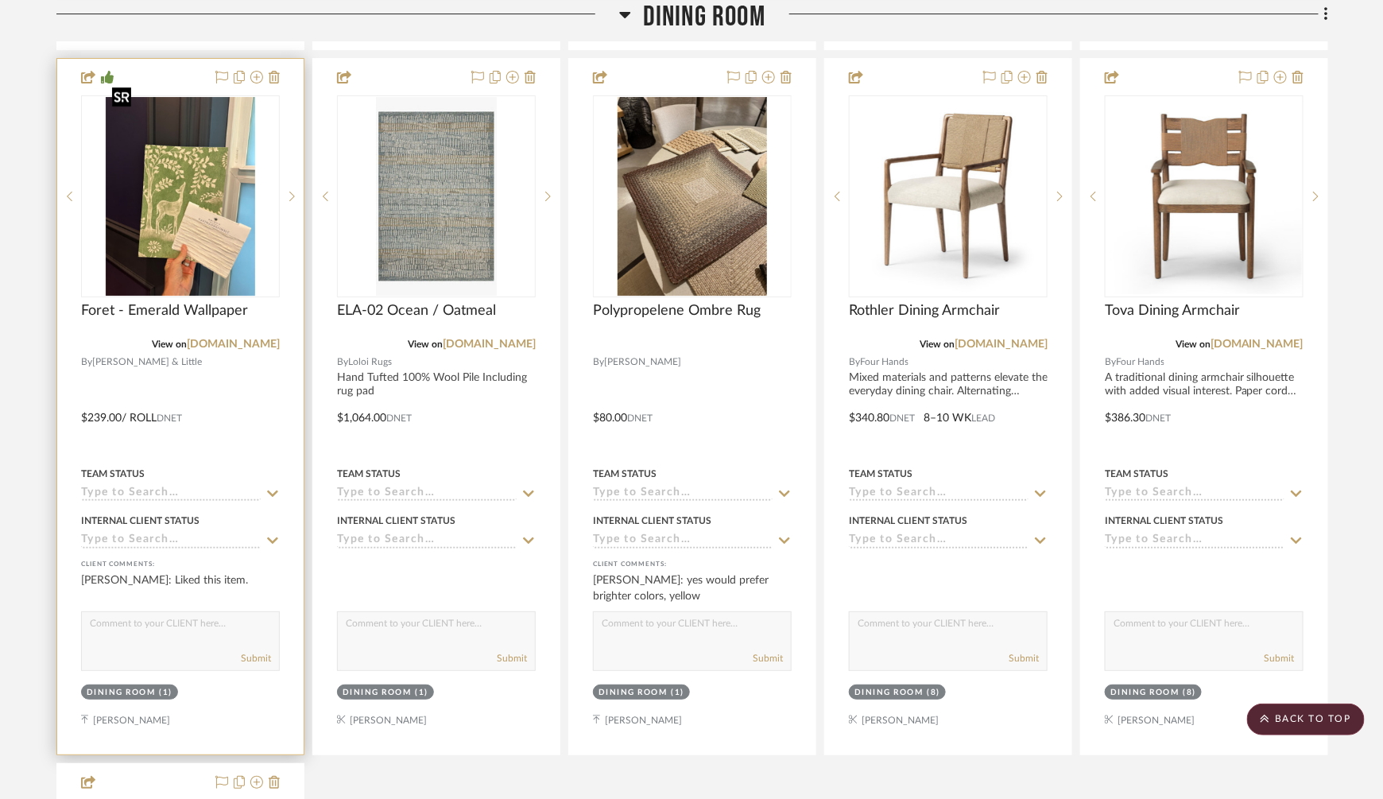
click at [201, 207] on img "0" at bounding box center [180, 196] width 149 height 199
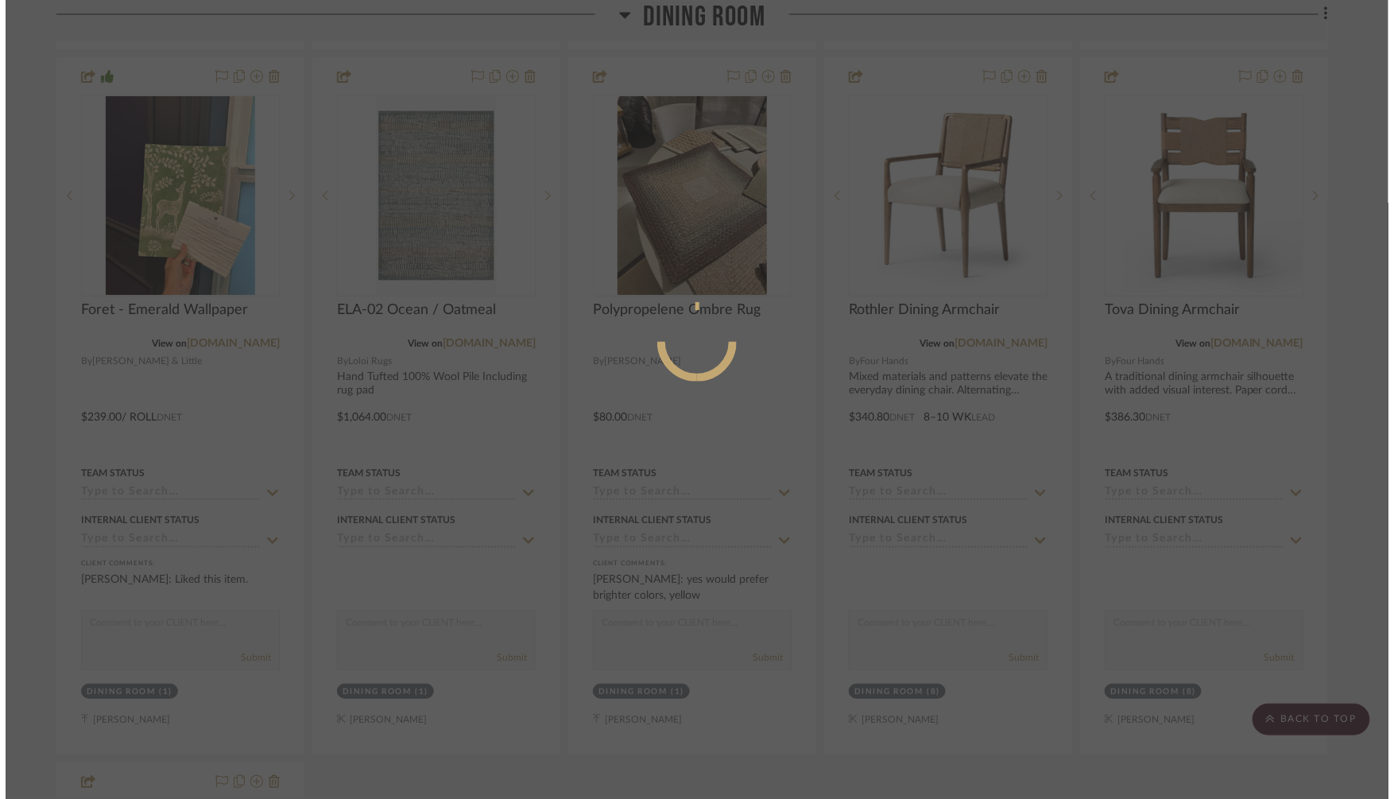
scroll to position [0, 0]
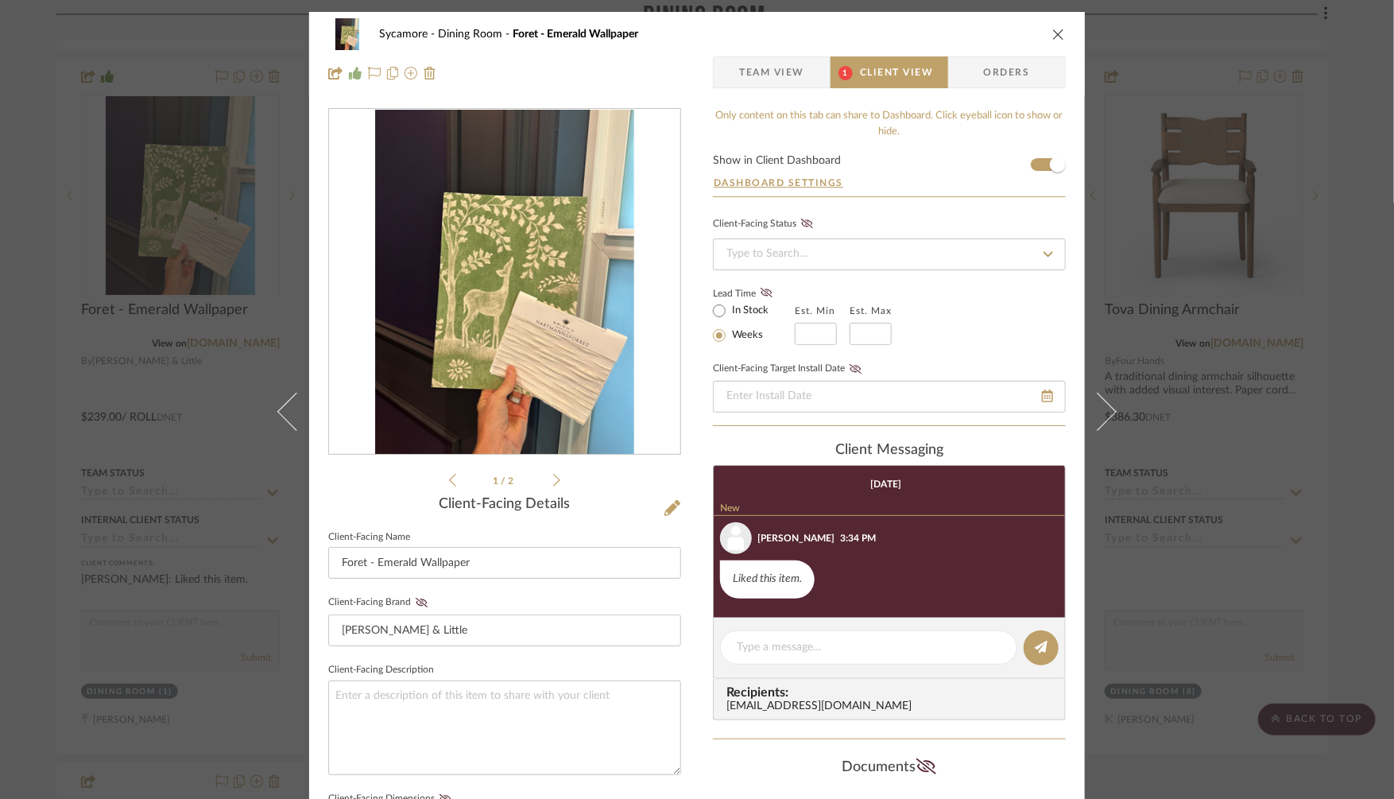
click at [748, 70] on span "Team View" at bounding box center [771, 72] width 65 height 32
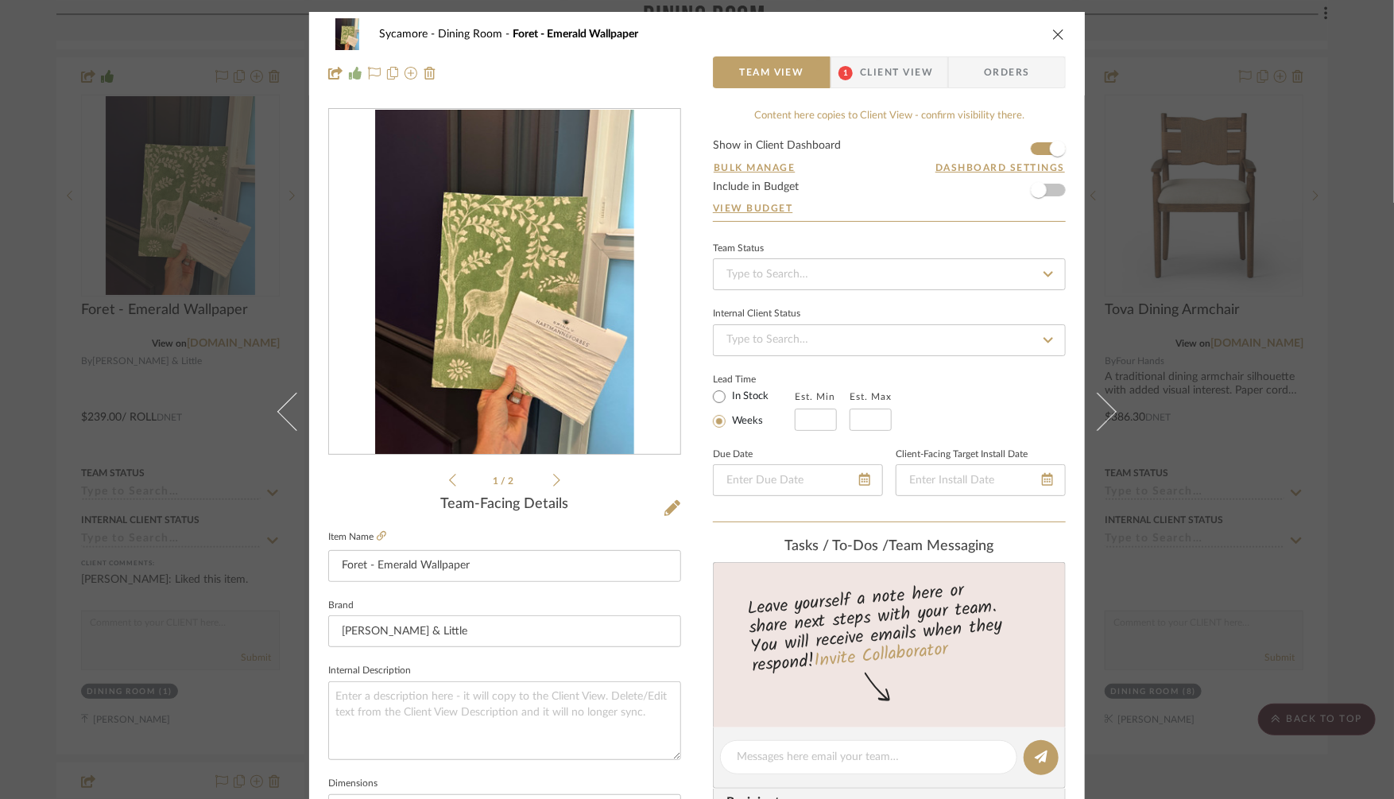
click at [370, 534] on label "Item Name" at bounding box center [357, 537] width 58 height 14
click at [377, 533] on icon at bounding box center [382, 536] width 10 height 10
click at [1178, 287] on div "Sycamore Dining Room Foret - Emerald Wallpaper Team View 1 Client View Orders 1…" at bounding box center [697, 399] width 1394 height 799
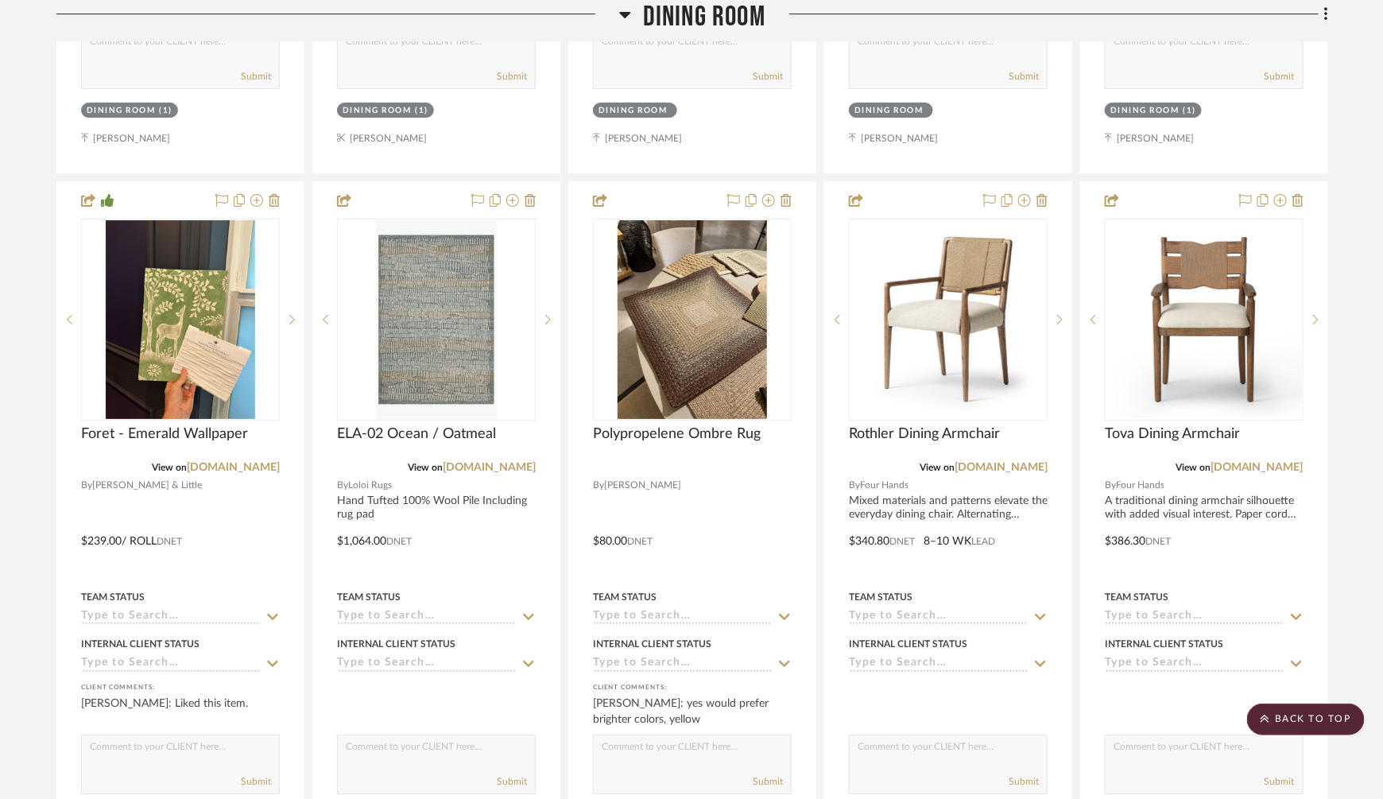
scroll to position [4728, 0]
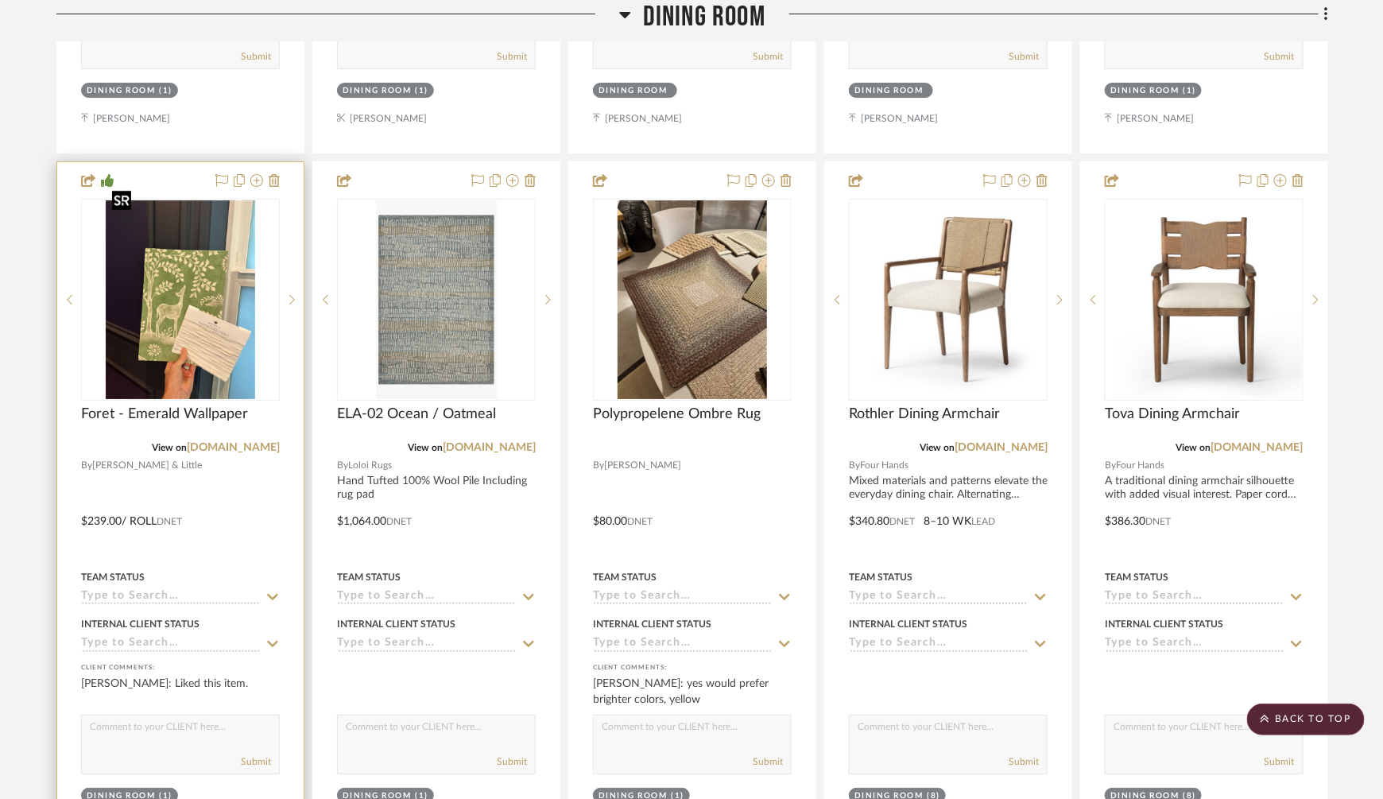
click at [176, 285] on img "0" at bounding box center [180, 299] width 149 height 199
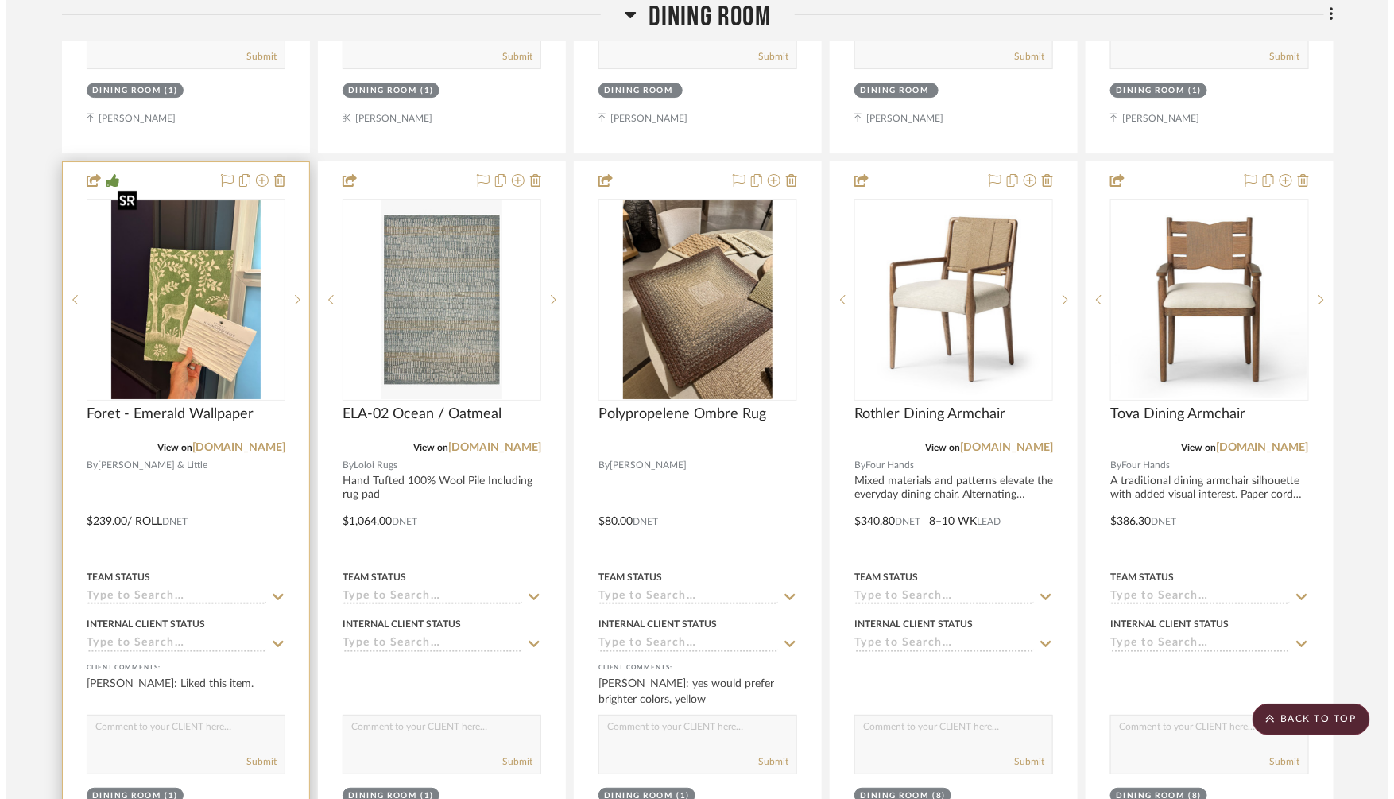
scroll to position [0, 0]
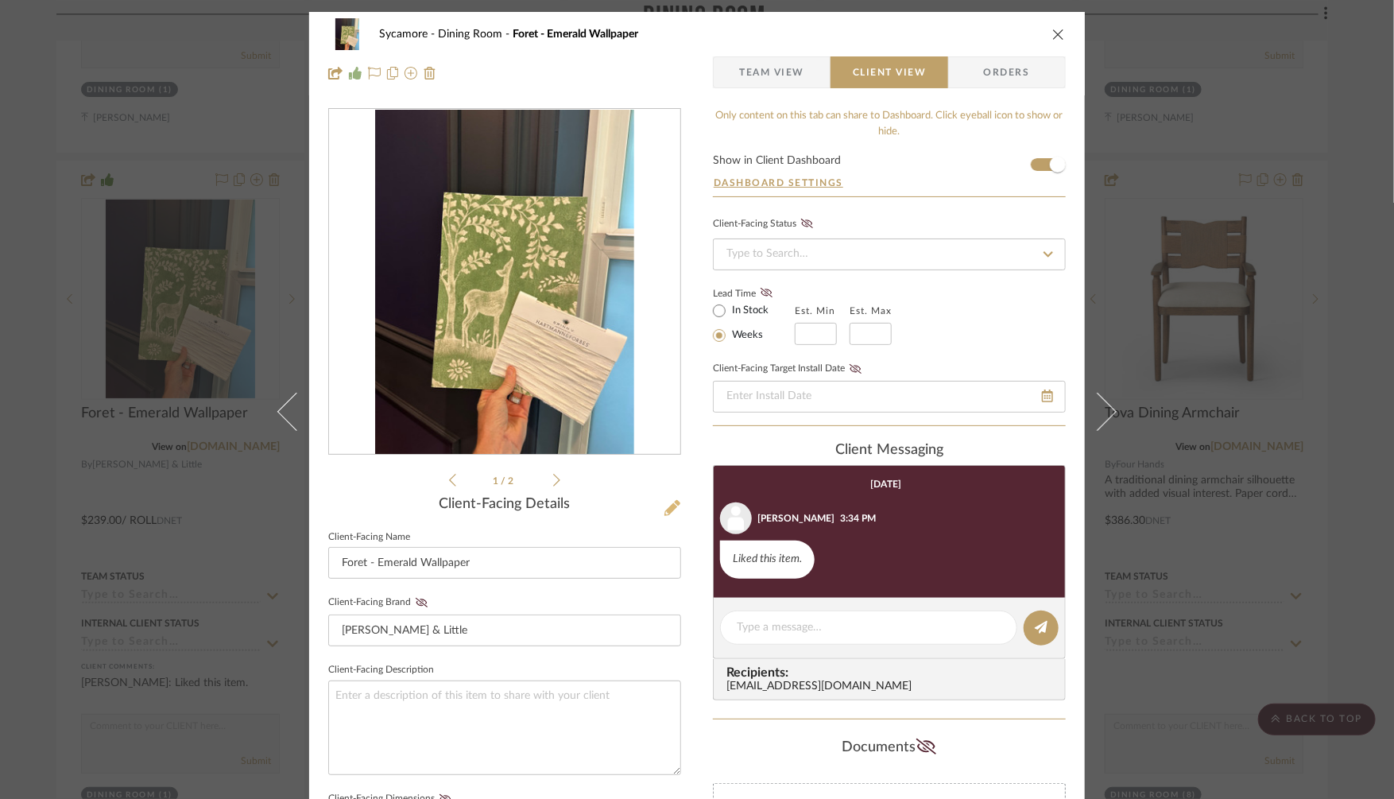
click at [669, 513] on icon at bounding box center [673, 508] width 16 height 16
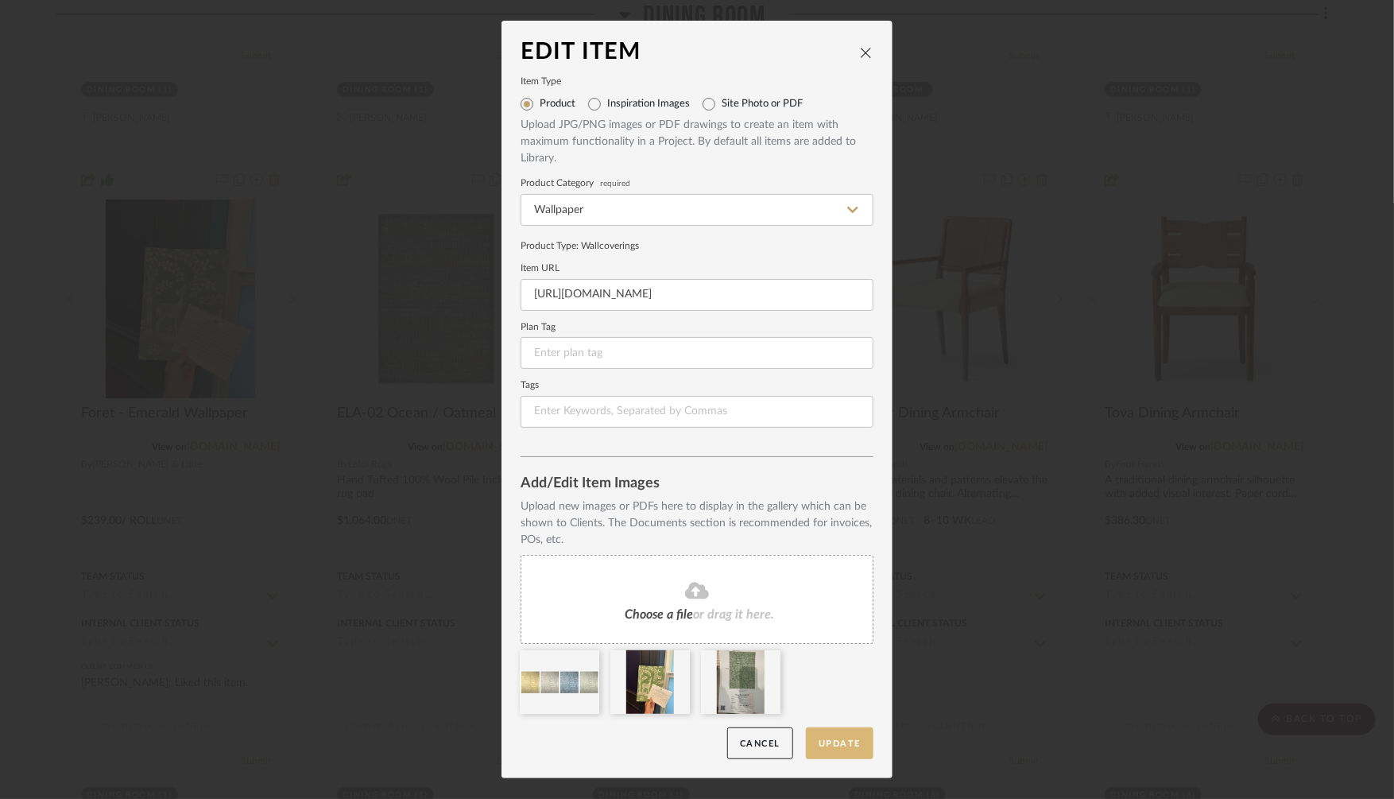
click at [838, 742] on button "Update" at bounding box center [840, 743] width 68 height 33
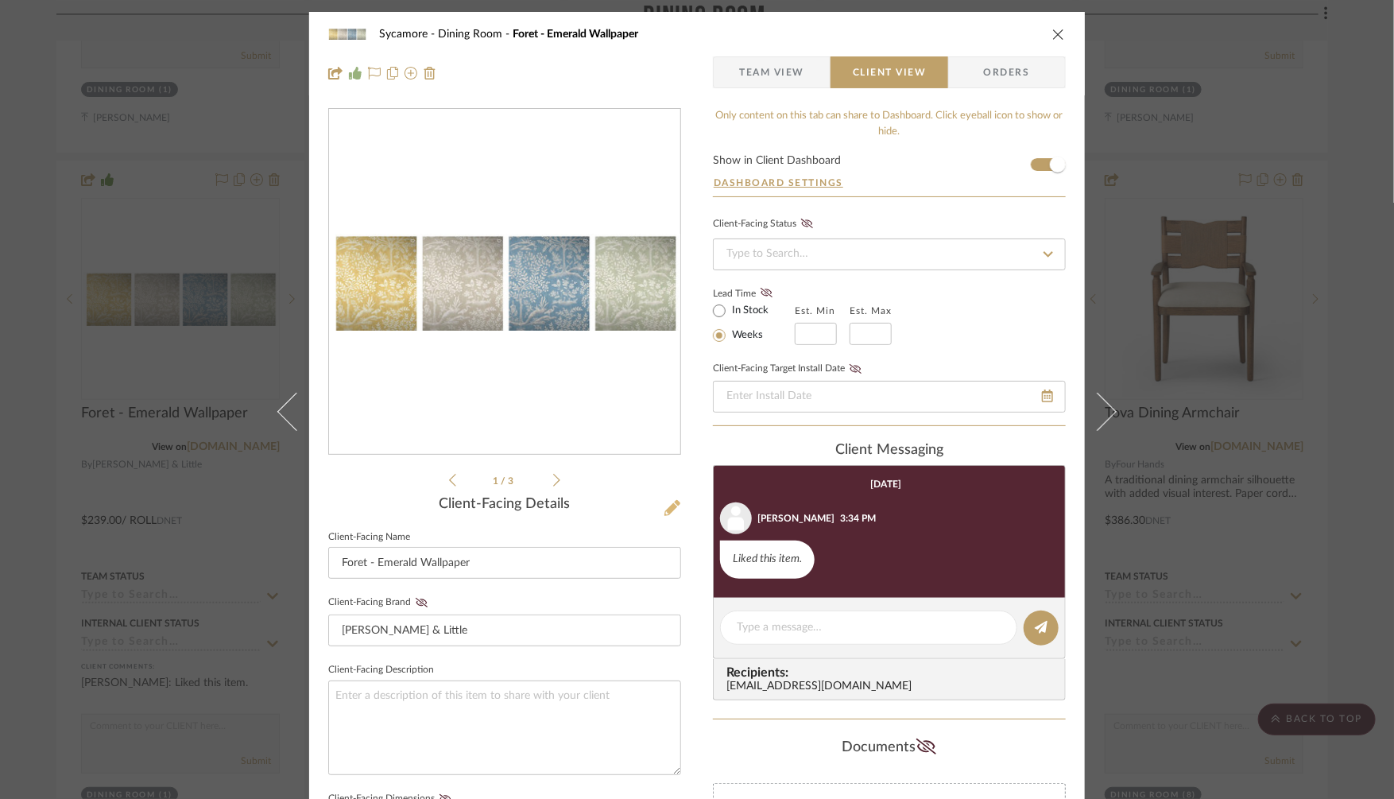
click at [668, 505] on icon at bounding box center [673, 508] width 16 height 16
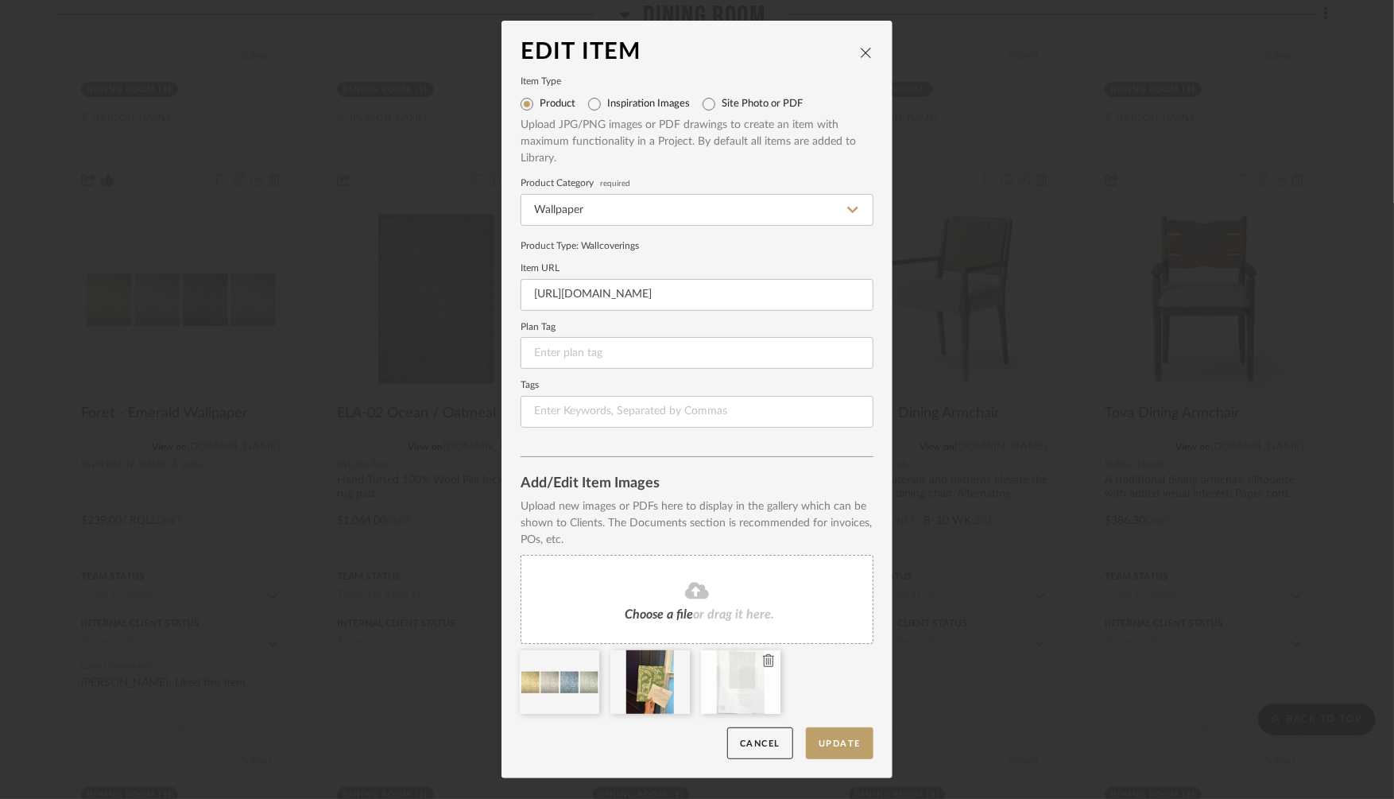
click at [764, 659] on icon at bounding box center [768, 660] width 11 height 13
click at [834, 742] on button "Update" at bounding box center [840, 743] width 68 height 33
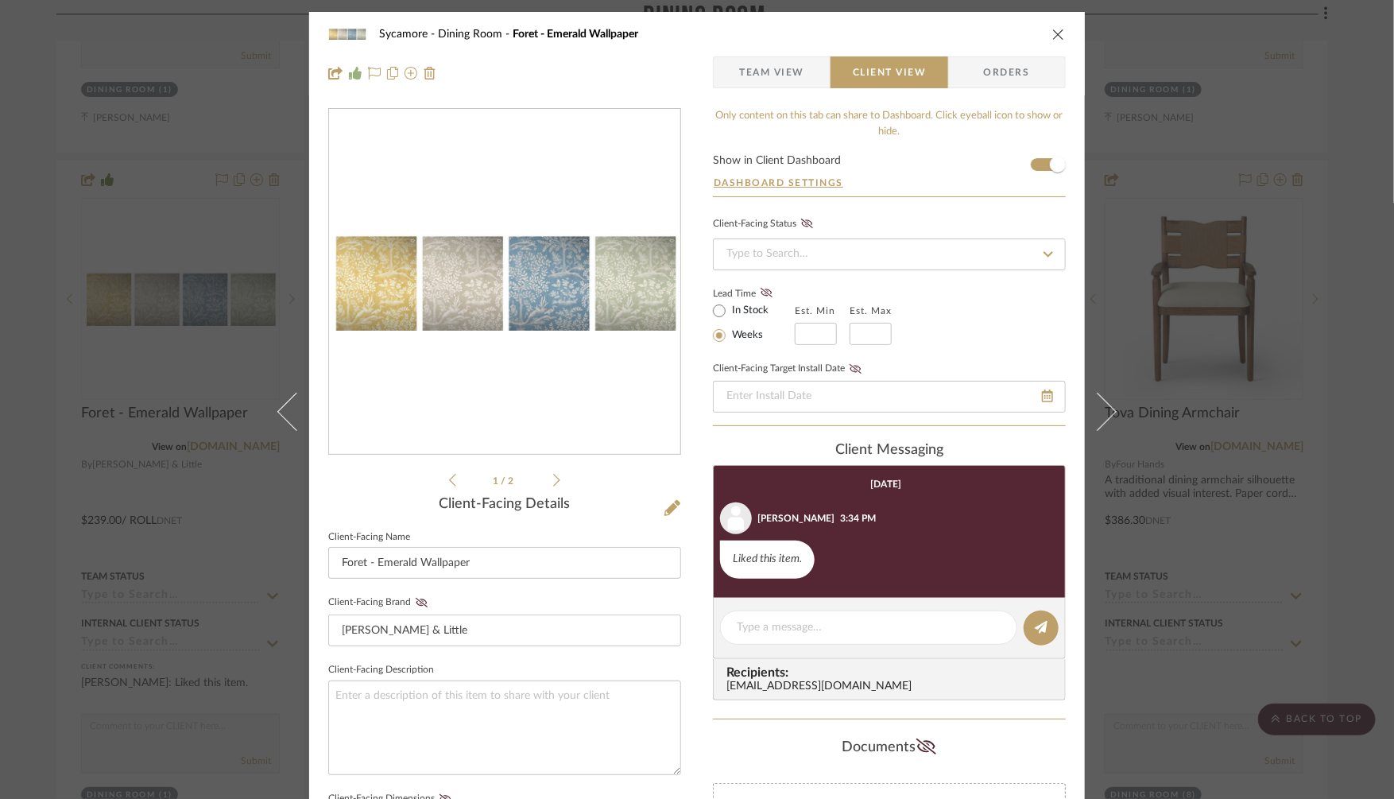
click at [553, 479] on icon at bounding box center [556, 480] width 7 height 14
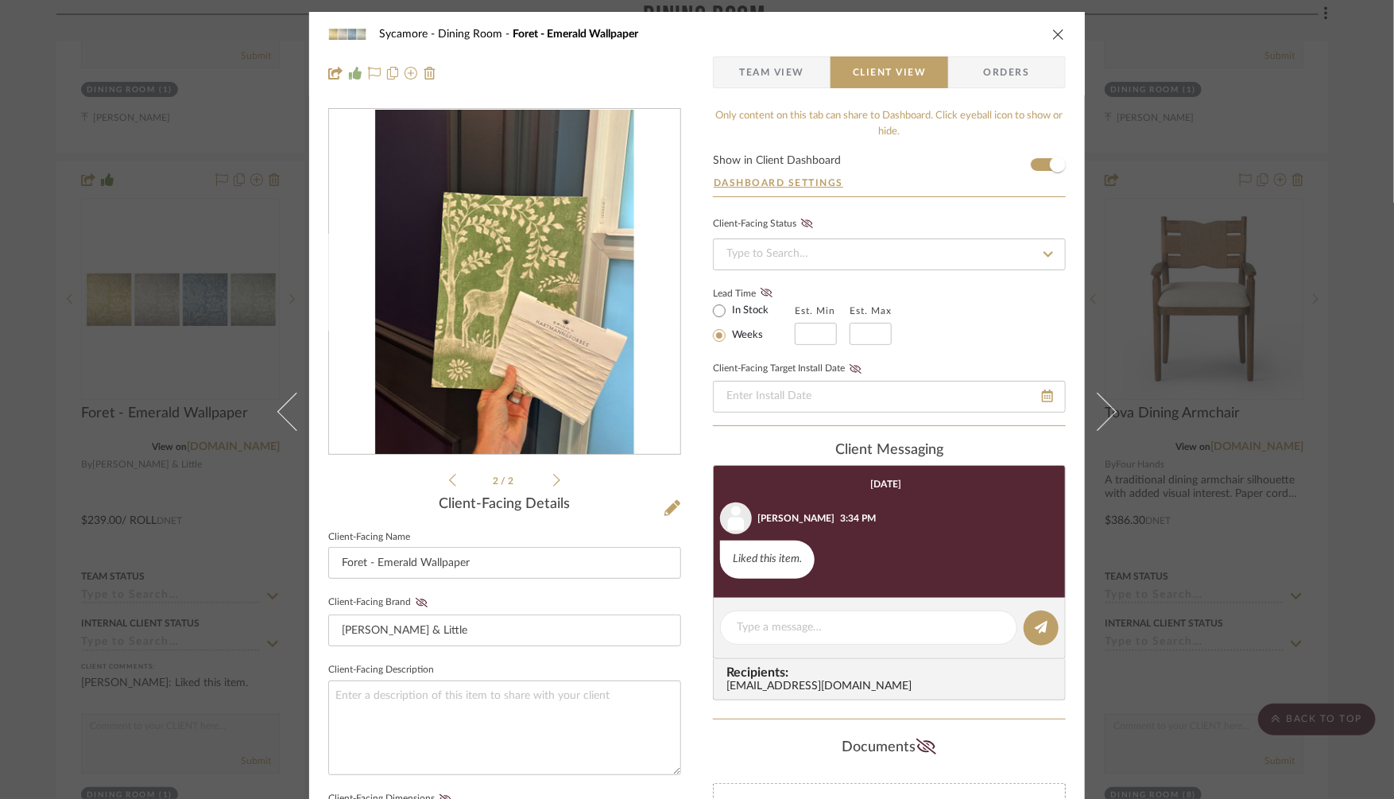
click at [553, 479] on icon at bounding box center [556, 480] width 7 height 14
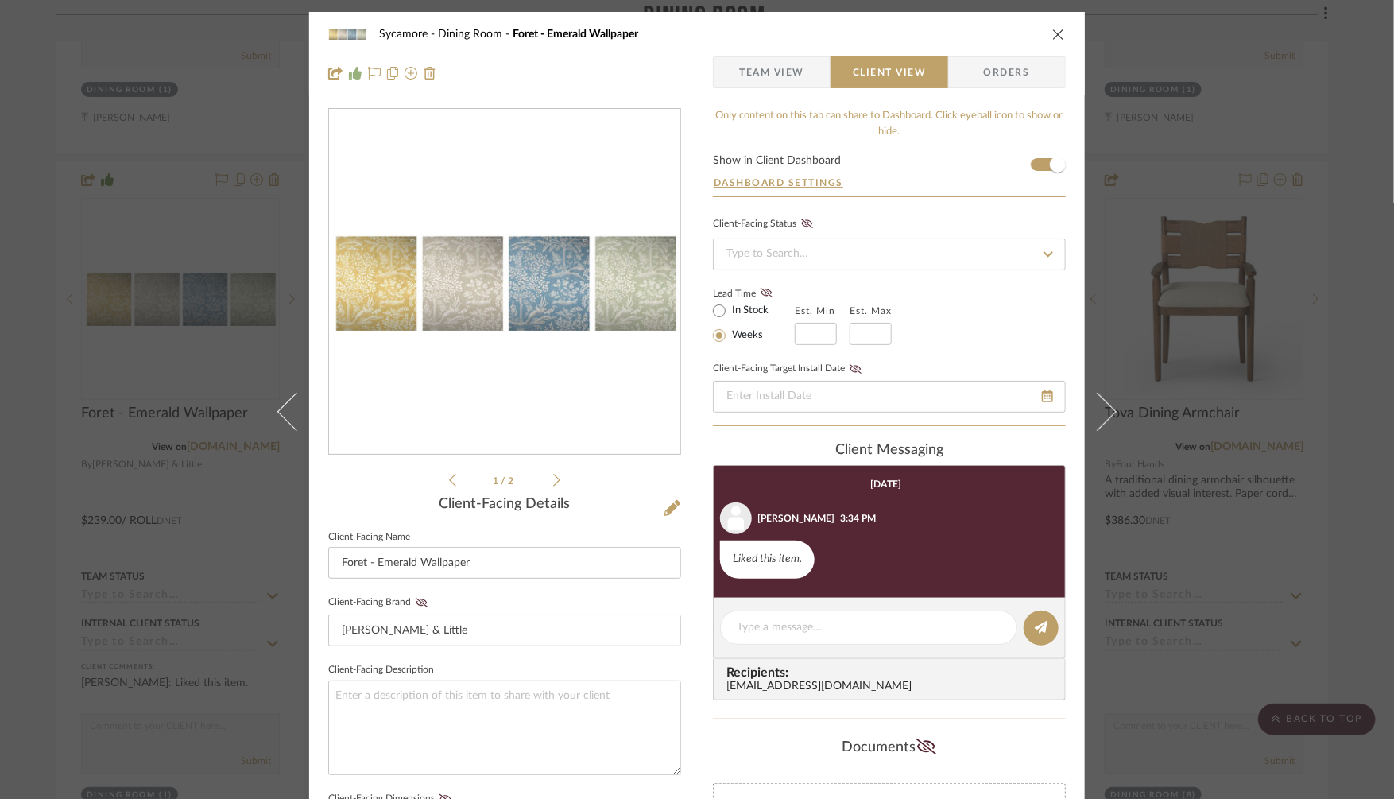
click at [504, 292] on img "0" at bounding box center [504, 282] width 351 height 97
click at [773, 621] on textarea at bounding box center [869, 627] width 264 height 17
paste textarea "Hi Amanda, The paper for the Dining Room is available in these other colors as …"
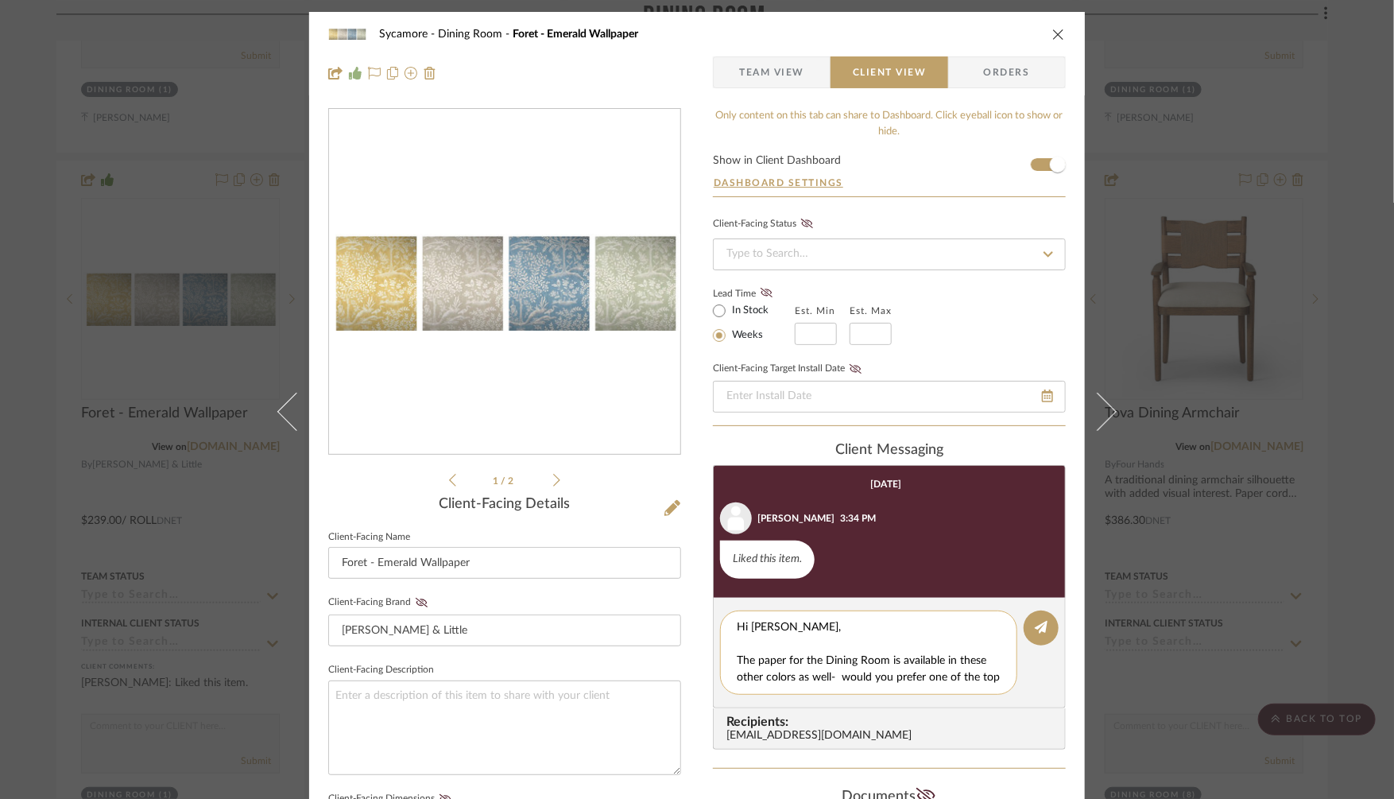
scroll to position [17, 0]
click at [727, 639] on div "Hi Amanda, The paper for the Dining Room is available in these other colors as …" at bounding box center [868, 653] width 297 height 84
click at [737, 642] on textarea "Hi Amanda, The paper for the Dining Room is available in these other colors as …" at bounding box center [875, 652] width 276 height 67
type textarea "Hi [PERSON_NAME], The paper for the Dining Room is available in these other col…"
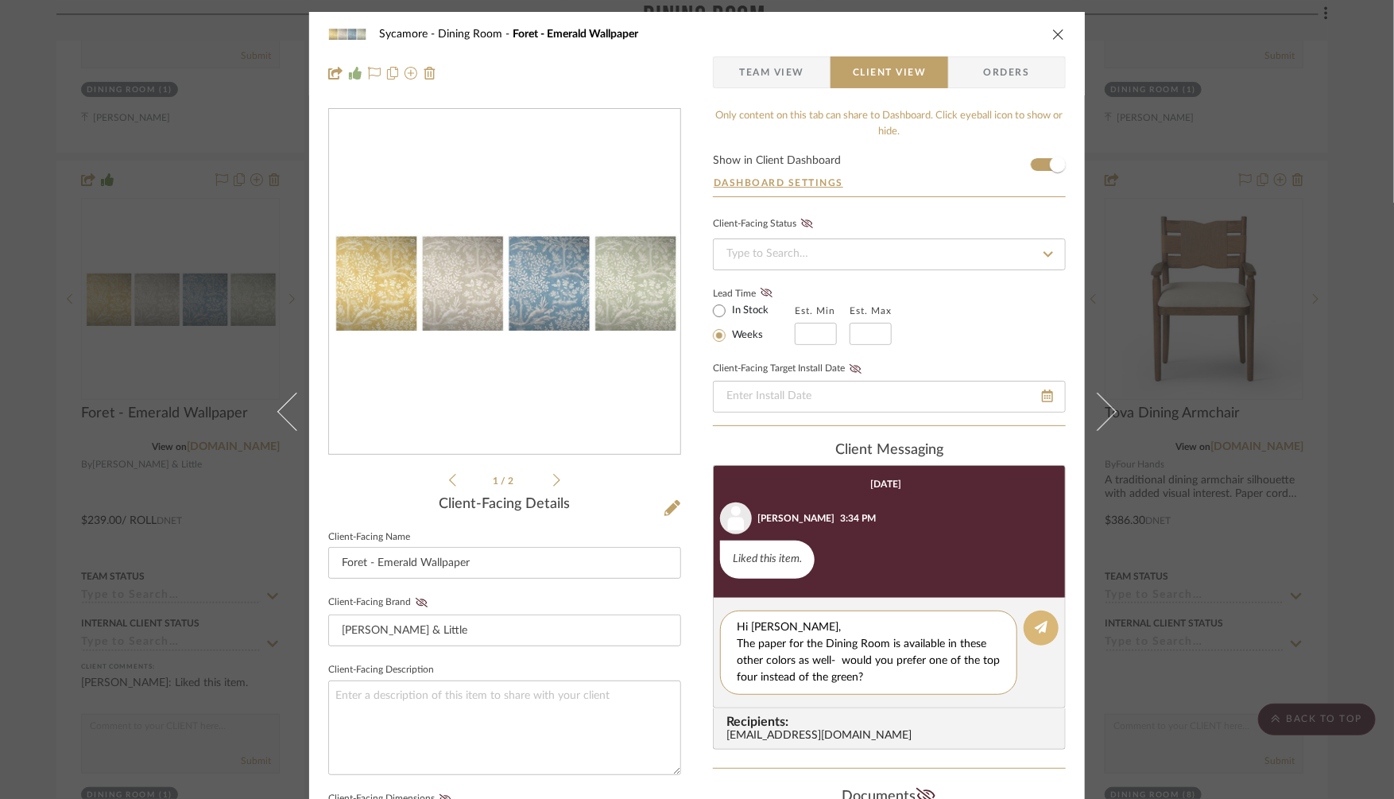
click at [1041, 627] on icon at bounding box center [1041, 627] width 13 height 13
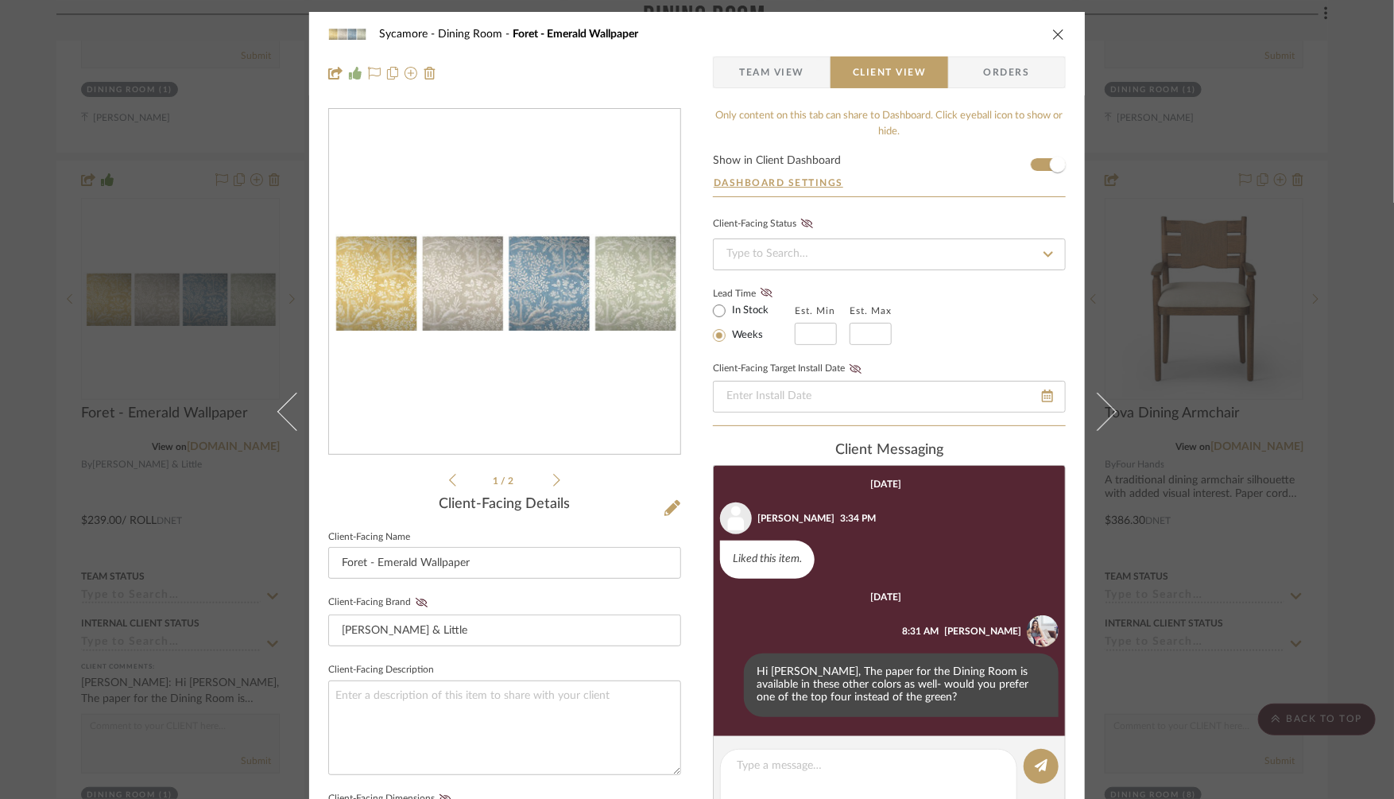
click at [1266, 223] on div "Sycamore Dining Room Foret - Emerald Wallpaper Team View Client View Orders 1 /…" at bounding box center [697, 399] width 1394 height 799
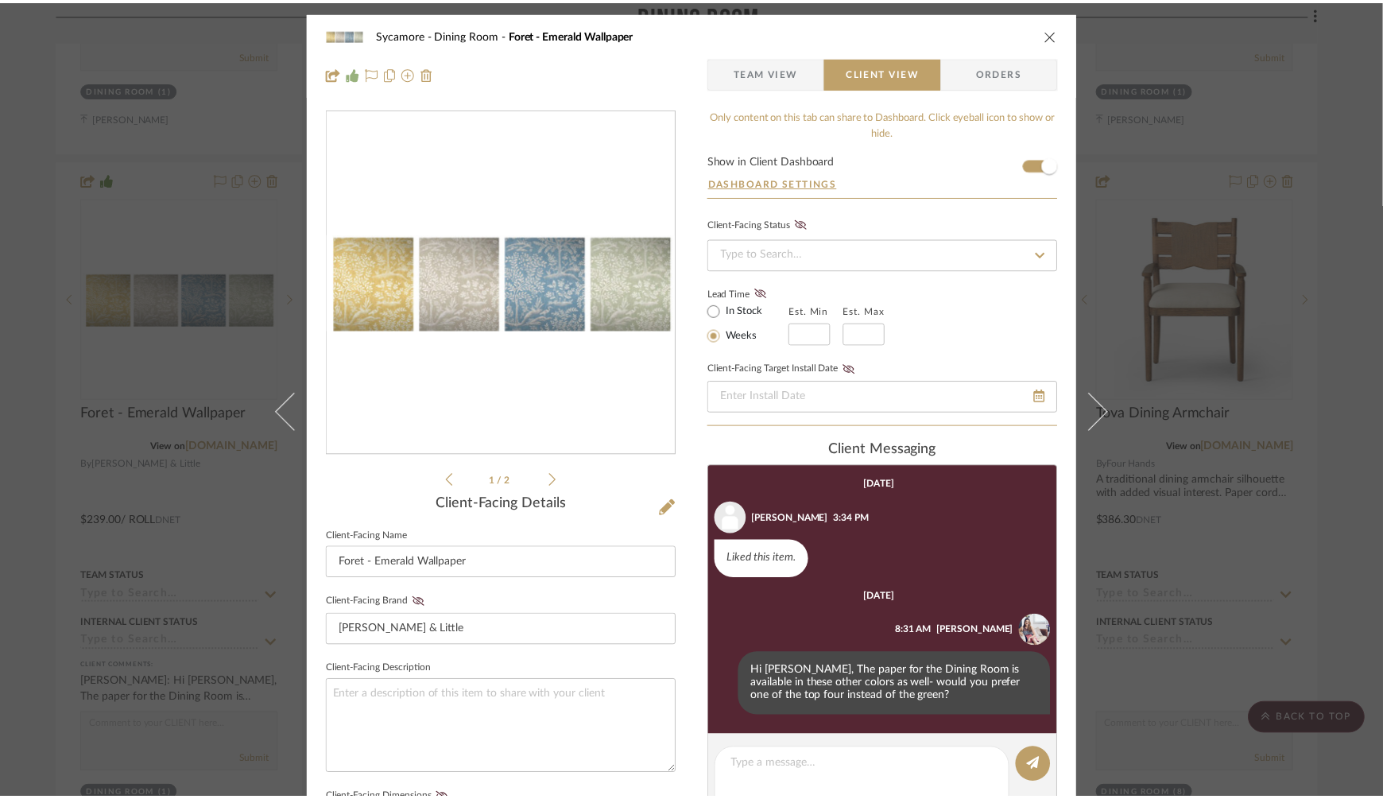
scroll to position [4728, 0]
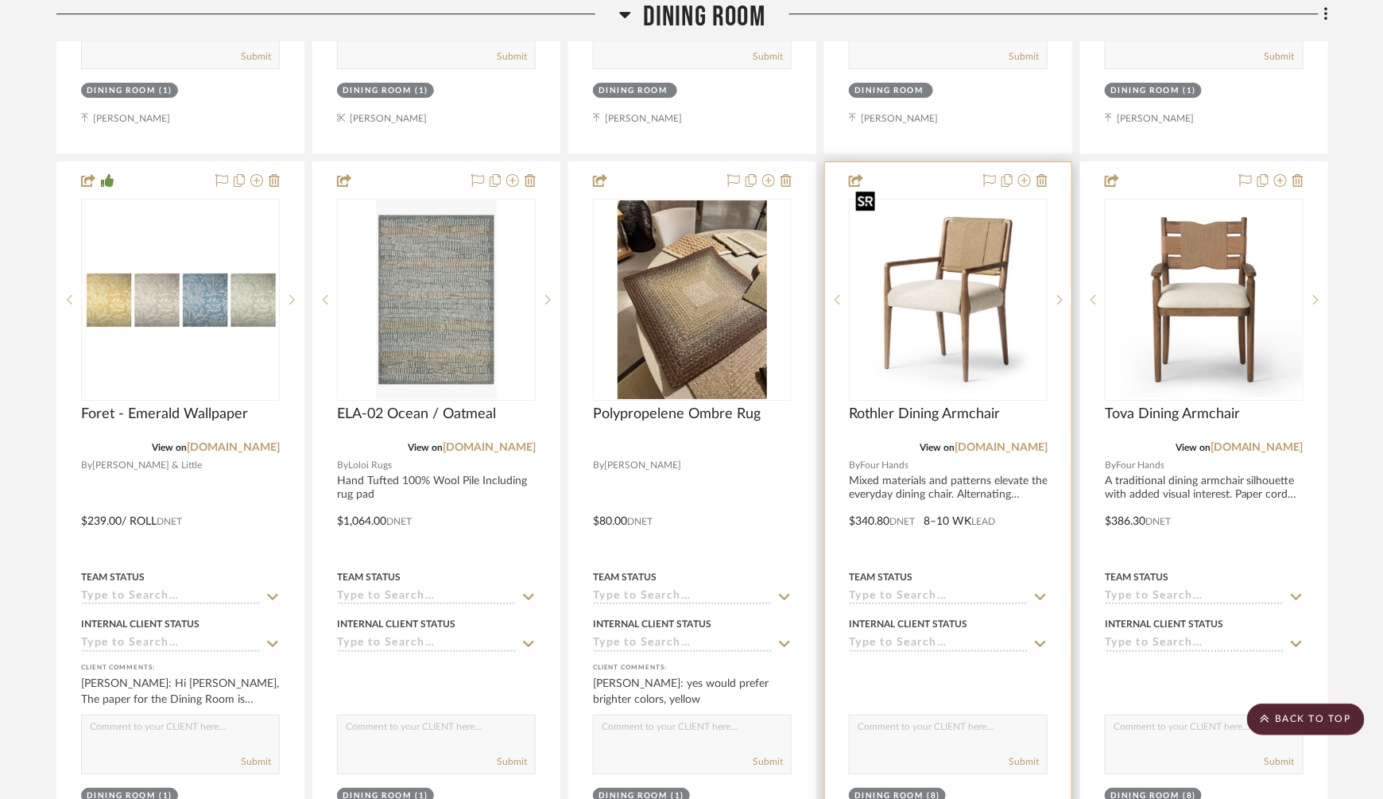
click at [920, 268] on img "0" at bounding box center [949, 300] width 196 height 196
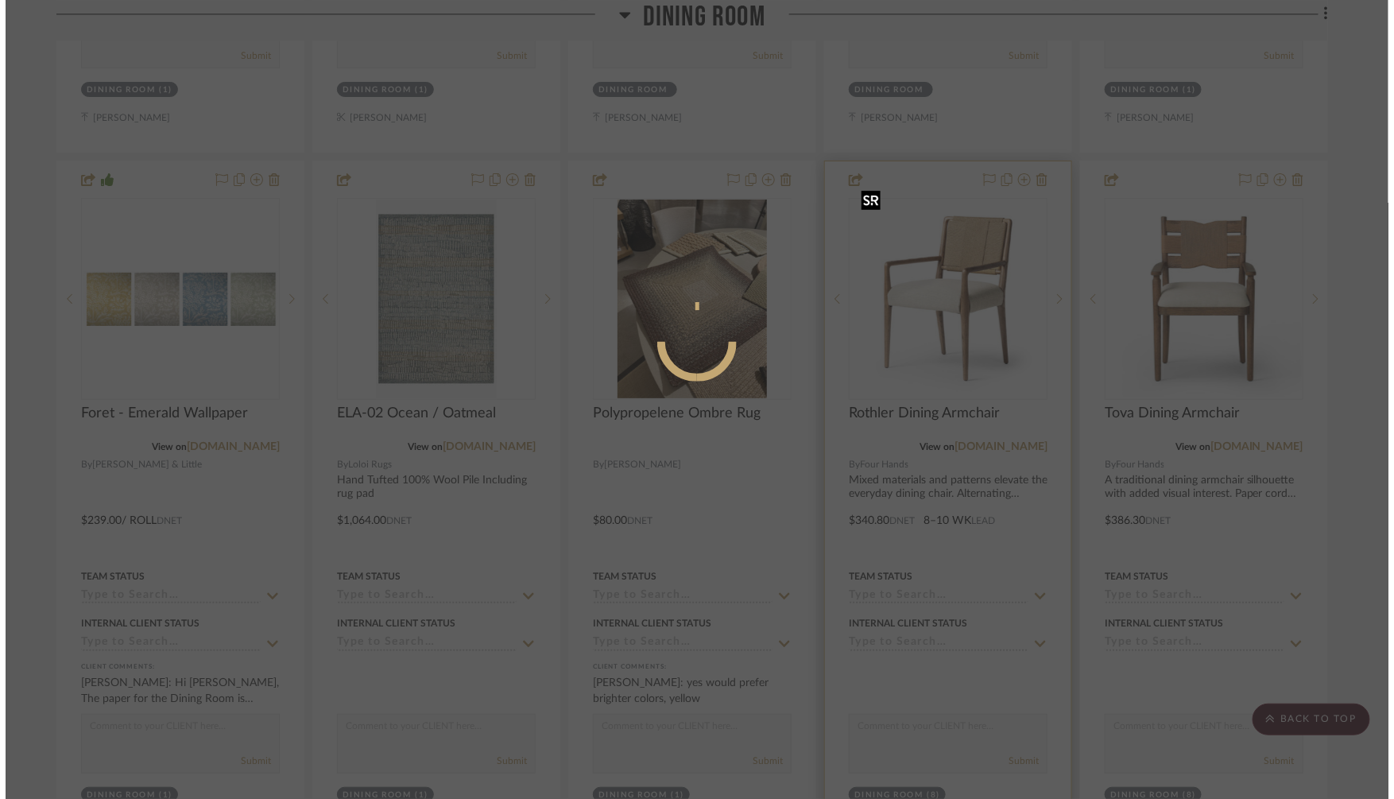
scroll to position [0, 0]
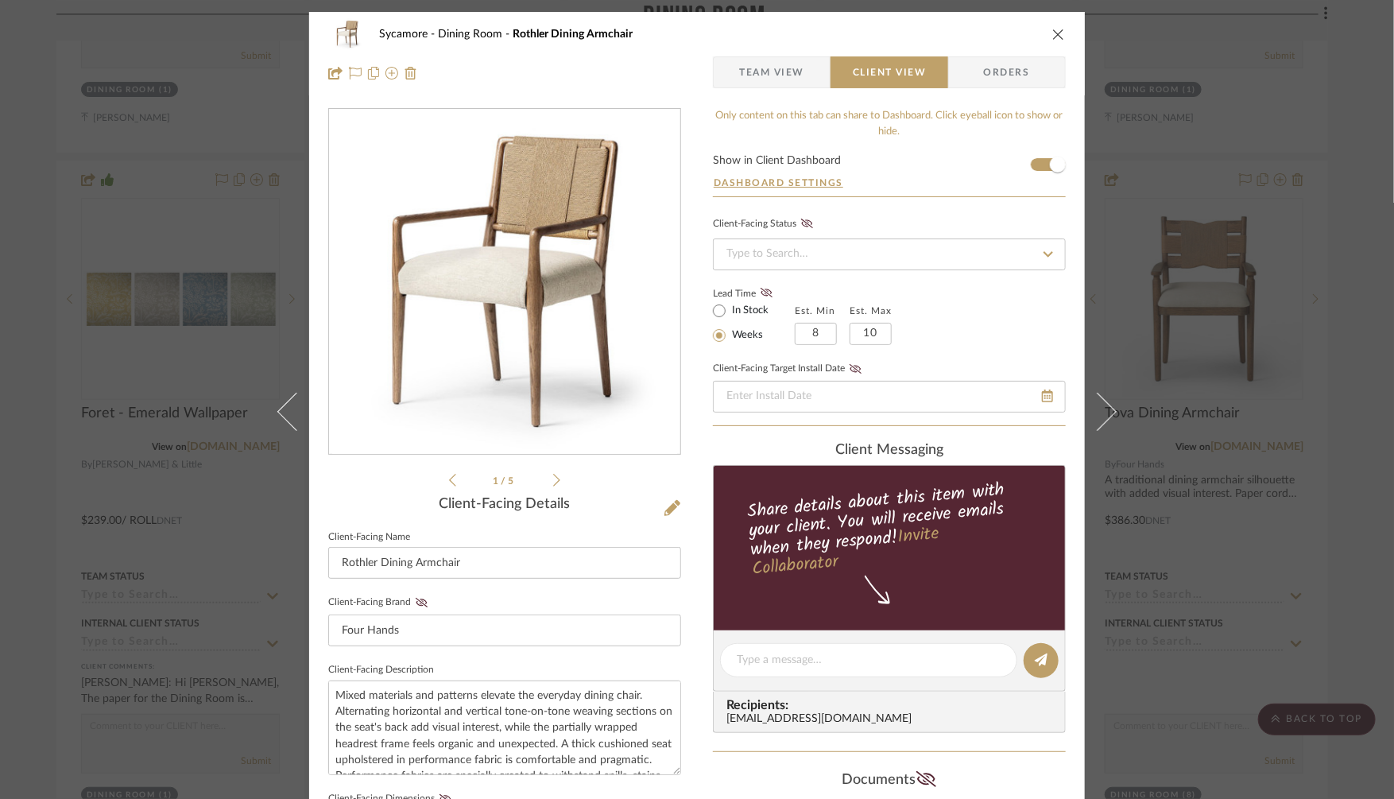
click at [758, 72] on span "Team View" at bounding box center [771, 72] width 65 height 32
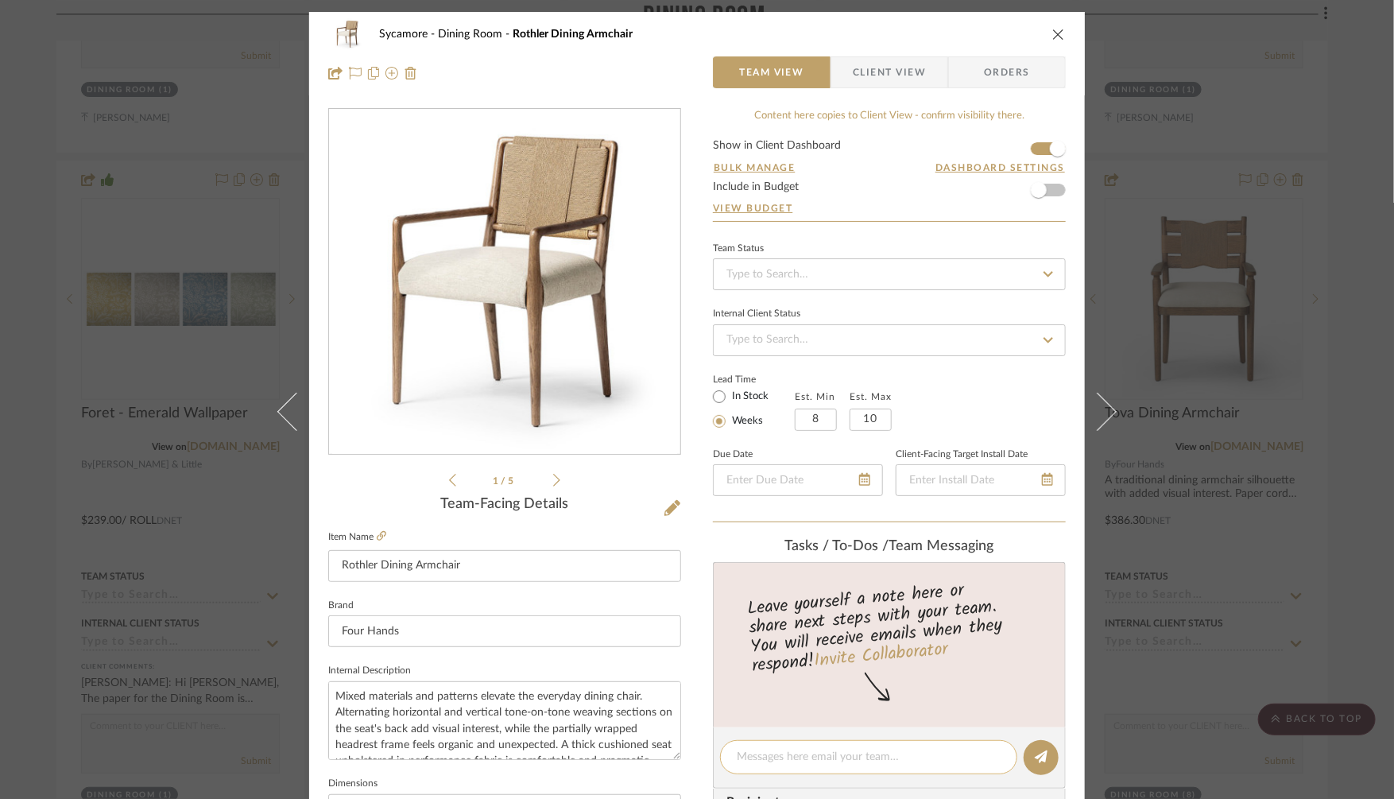
click at [746, 761] on textarea at bounding box center [869, 757] width 264 height 17
drag, startPoint x: 859, startPoint y: 756, endPoint x: 587, endPoint y: 755, distance: 271.9
click at [587, 756] on div "Sycamore Dining Room Rothler Dining Armchair Team View Client View Orders 1 / 5…" at bounding box center [697, 746] width 776 height 1468
click at [891, 762] on textarea "Please find out if this is in LA at all to sit test." at bounding box center [869, 757] width 264 height 17
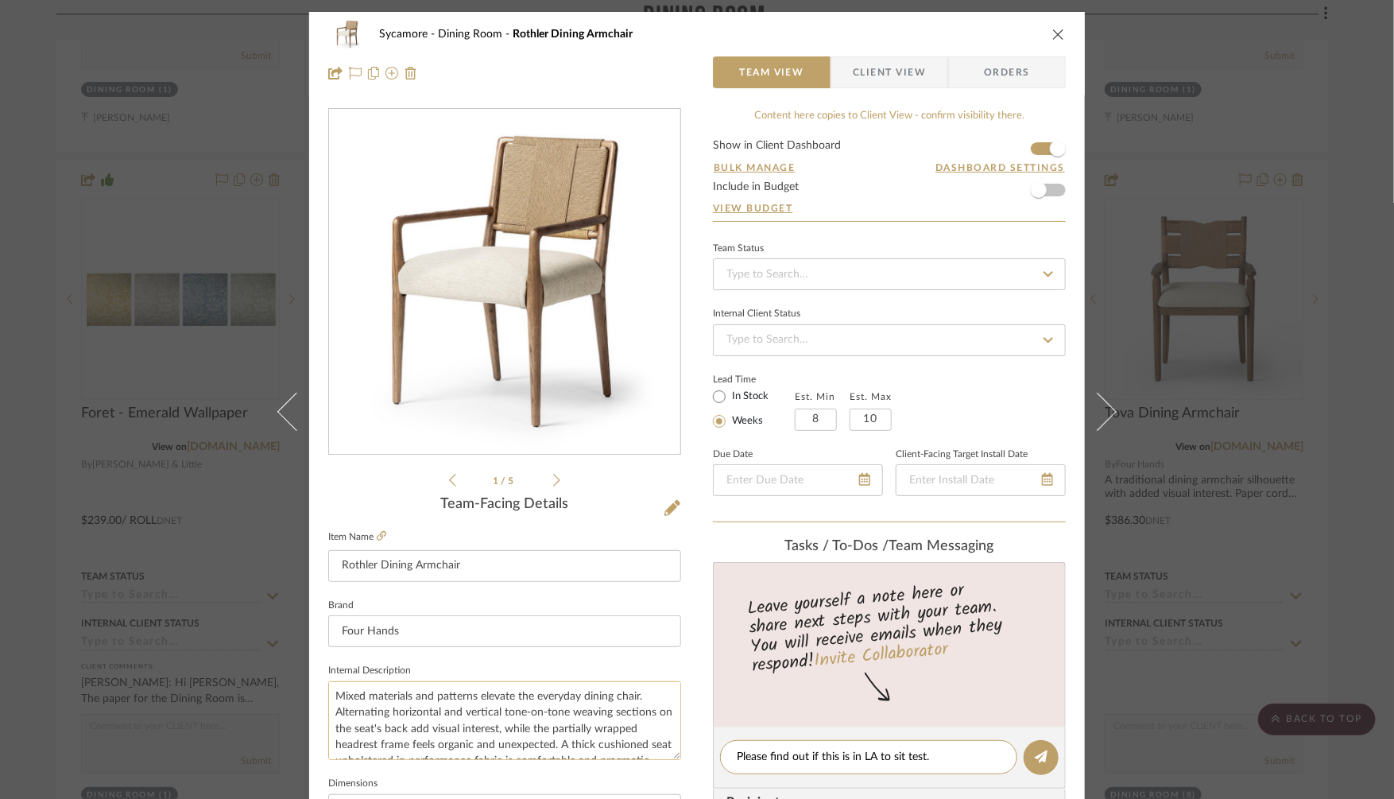
drag, startPoint x: 948, startPoint y: 755, endPoint x: 619, endPoint y: 755, distance: 329.1
click at [619, 755] on div "Sycamore Dining Room Rothler Dining Armchair Team View Client View Orders 1 / 5…" at bounding box center [697, 746] width 776 height 1468
type textarea "Please find out if this is in LA to sit test."
click at [1037, 751] on icon at bounding box center [1041, 756] width 13 height 13
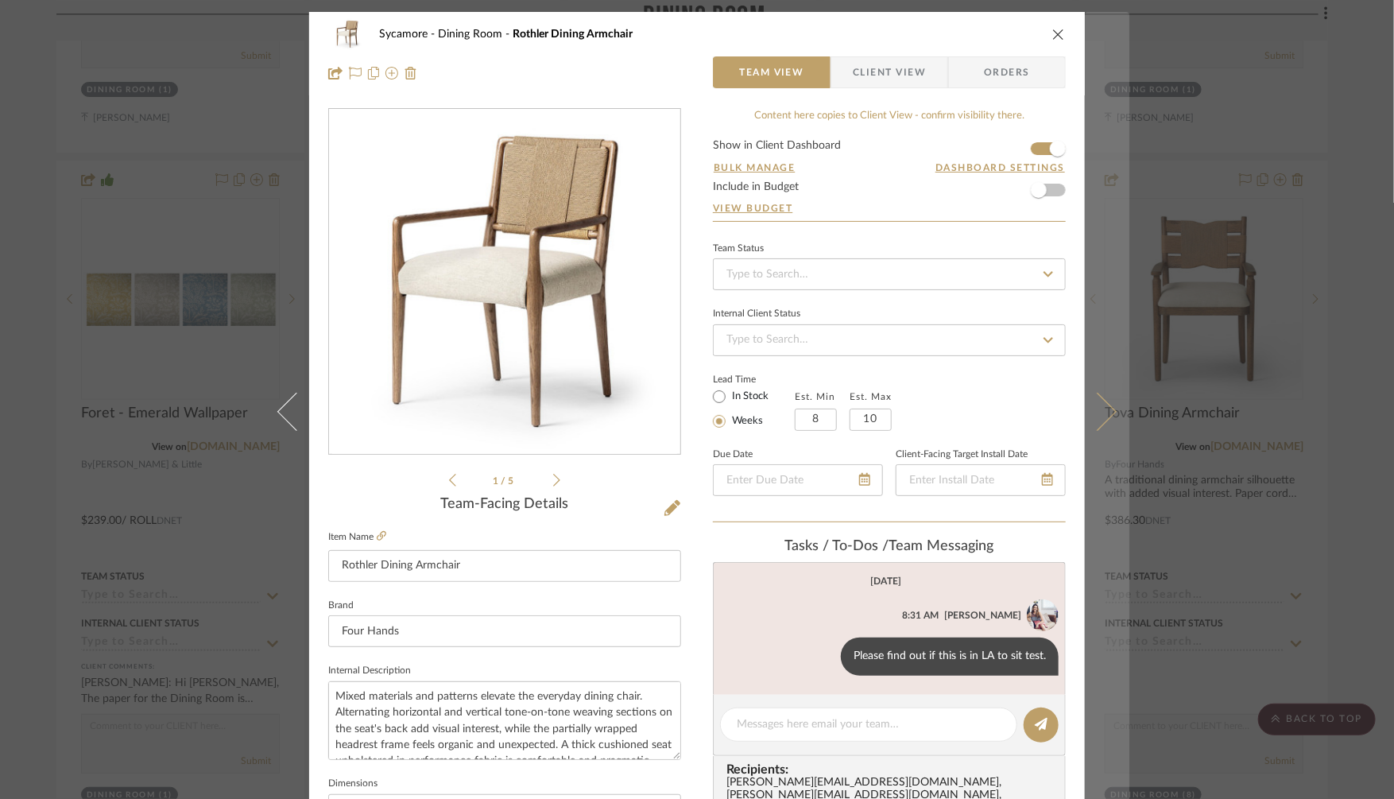
click at [1101, 394] on button at bounding box center [1107, 411] width 45 height 799
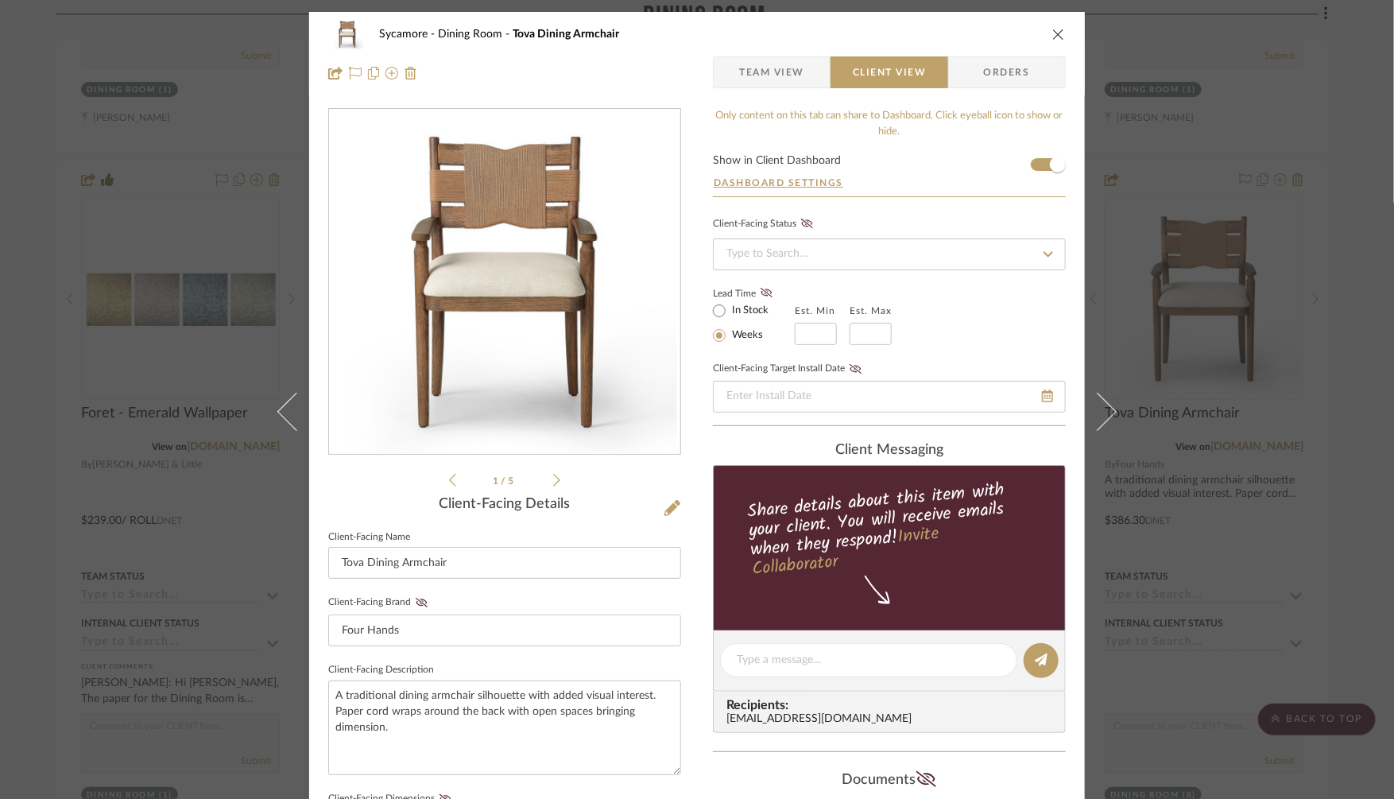
click at [785, 72] on span "Team View" at bounding box center [771, 72] width 65 height 32
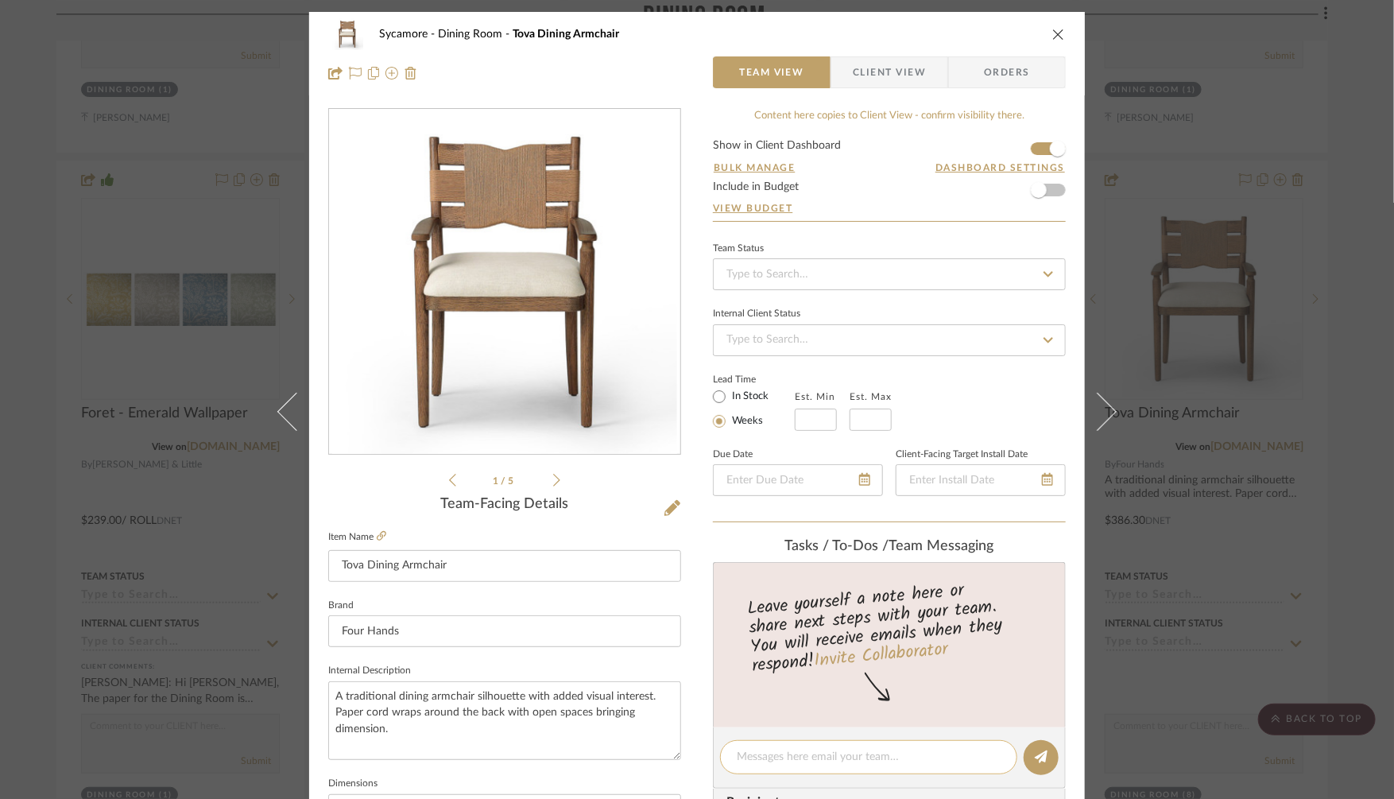
click at [798, 754] on textarea at bounding box center [869, 757] width 264 height 17
paste textarea "Please find out if this is in LA to sit test."
type textarea "Please find out if this is in LA to sit test."
click at [1038, 754] on icon at bounding box center [1041, 756] width 13 height 13
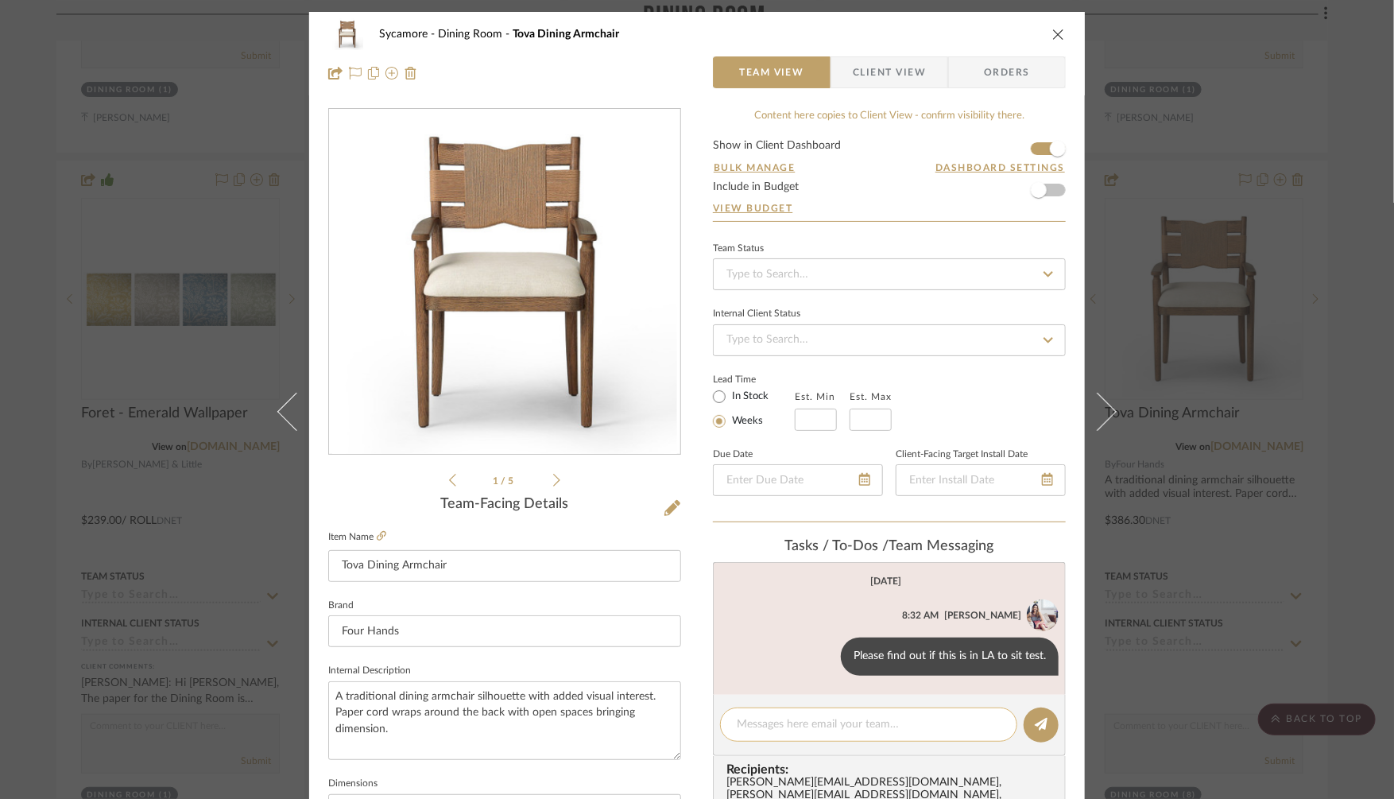
click at [770, 722] on textarea at bounding box center [869, 724] width 264 height 17
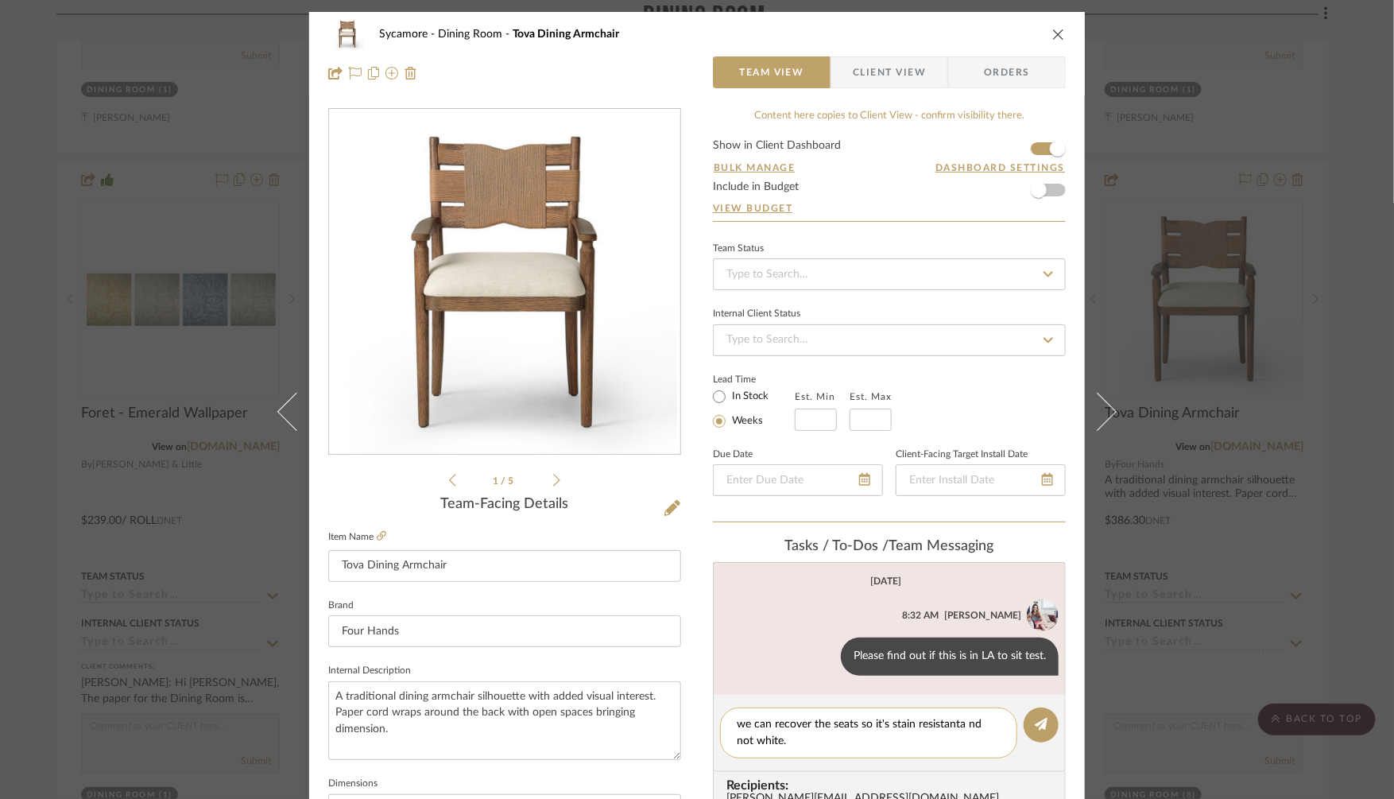
click at [757, 723] on textarea "we can recover the seats so it's stain resistanta nd not white." at bounding box center [869, 732] width 264 height 33
click at [956, 723] on textarea "we will recover the seats so it's stain resistant nd not white." at bounding box center [869, 732] width 264 height 33
drag, startPoint x: 773, startPoint y: 741, endPoint x: 719, endPoint y: 722, distance: 57.3
click at [720, 722] on div "we will recover the seats so it's stain resistant and not white." at bounding box center [868, 733] width 297 height 51
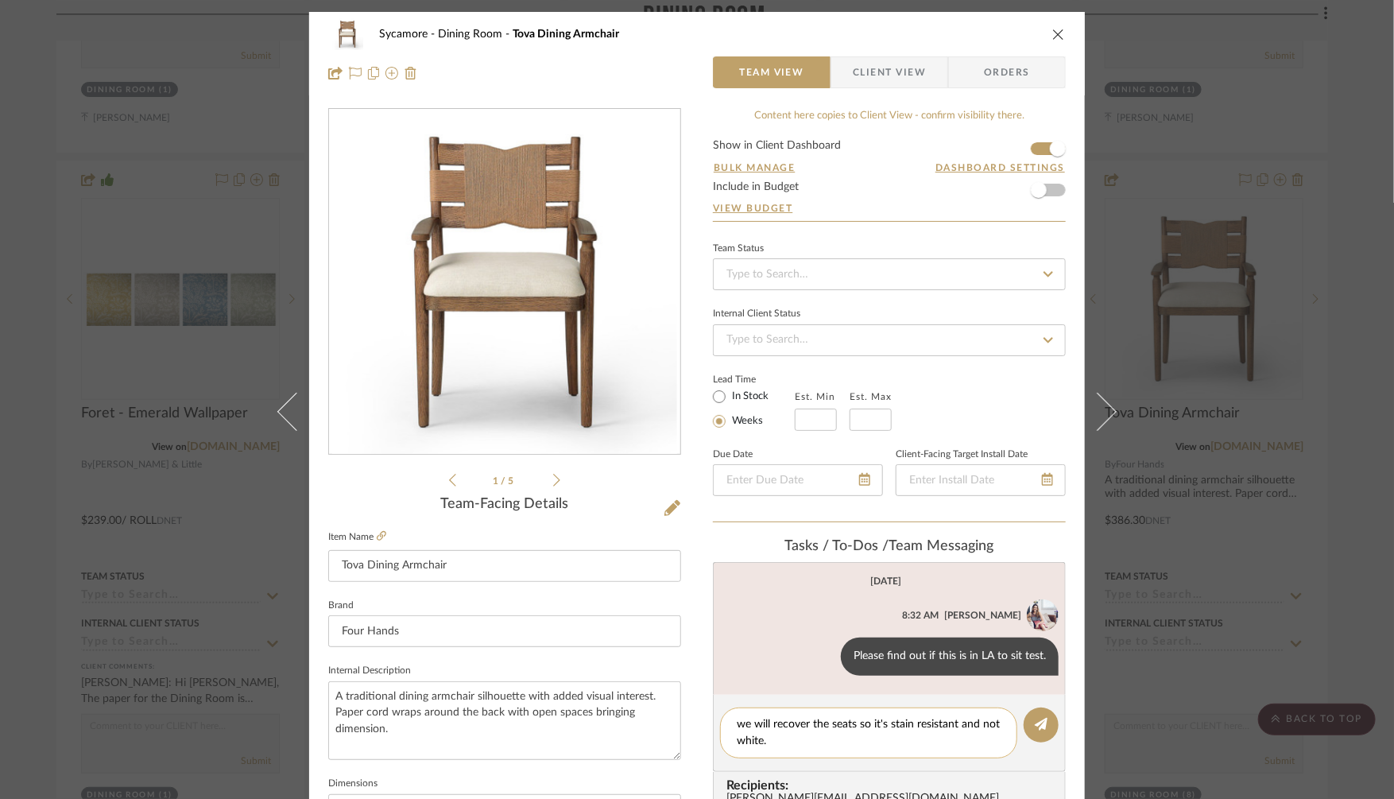
click at [863, 743] on textarea "we will recover the seats so it's stain resistant and not white." at bounding box center [869, 732] width 264 height 33
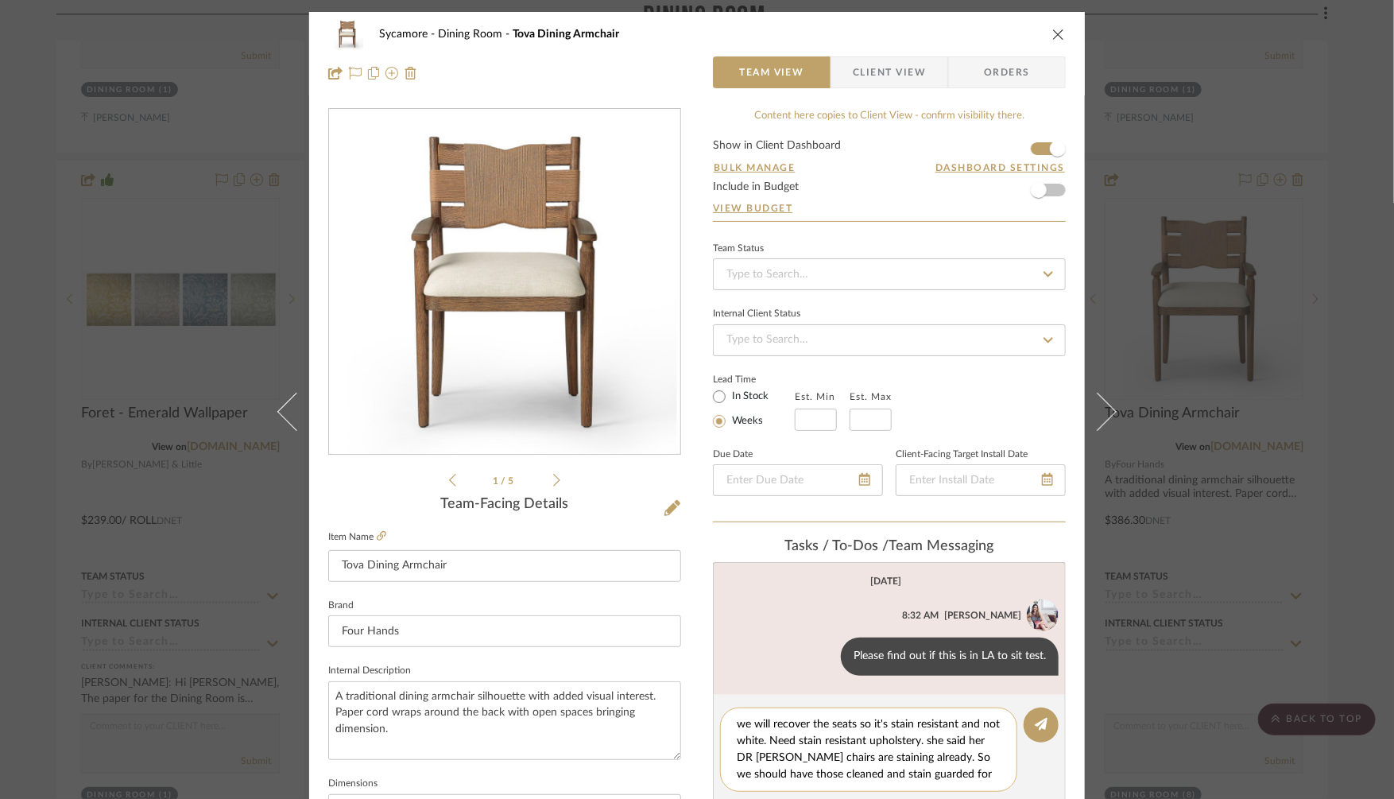
type textarea "we will recover the seats so it's stain resistant and not white. Need stain res…"
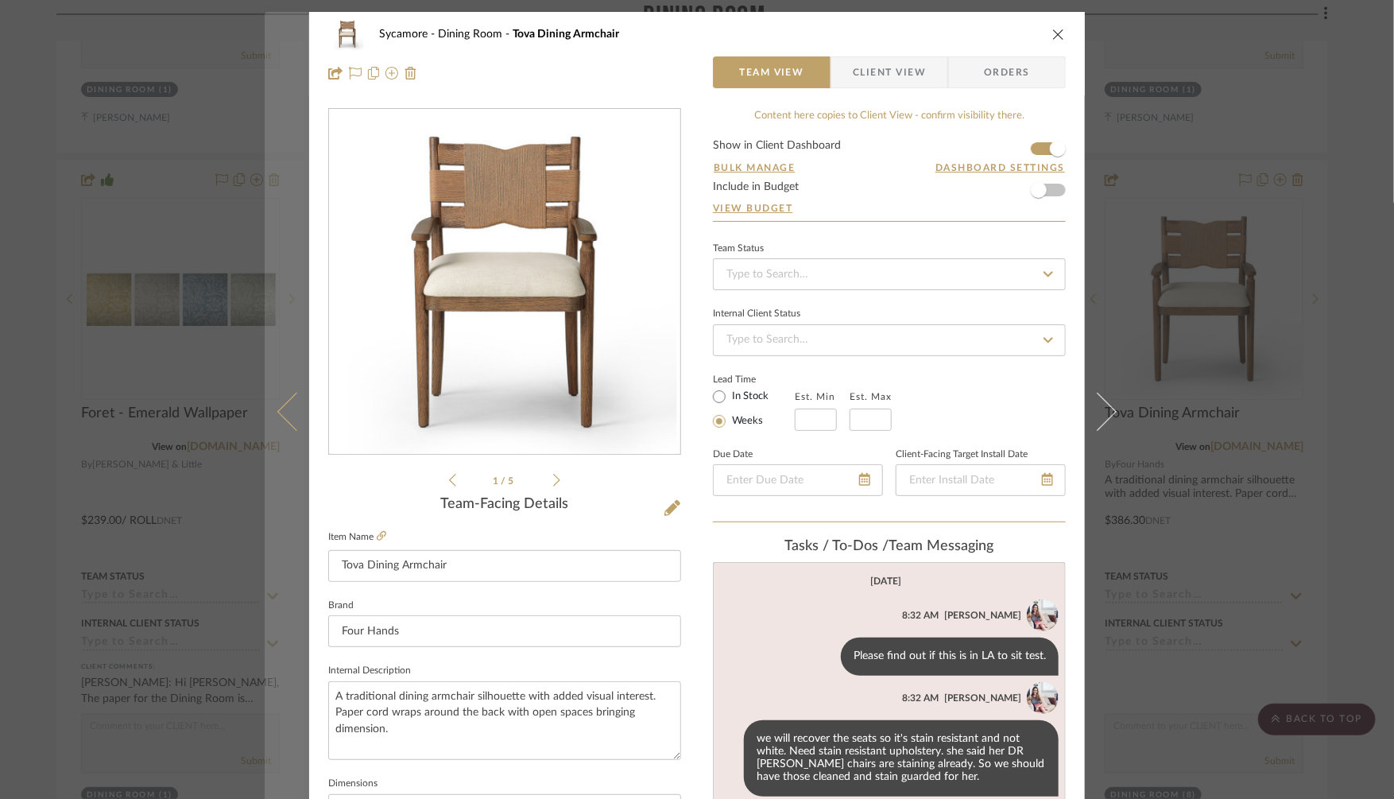
click at [280, 398] on button at bounding box center [287, 411] width 45 height 799
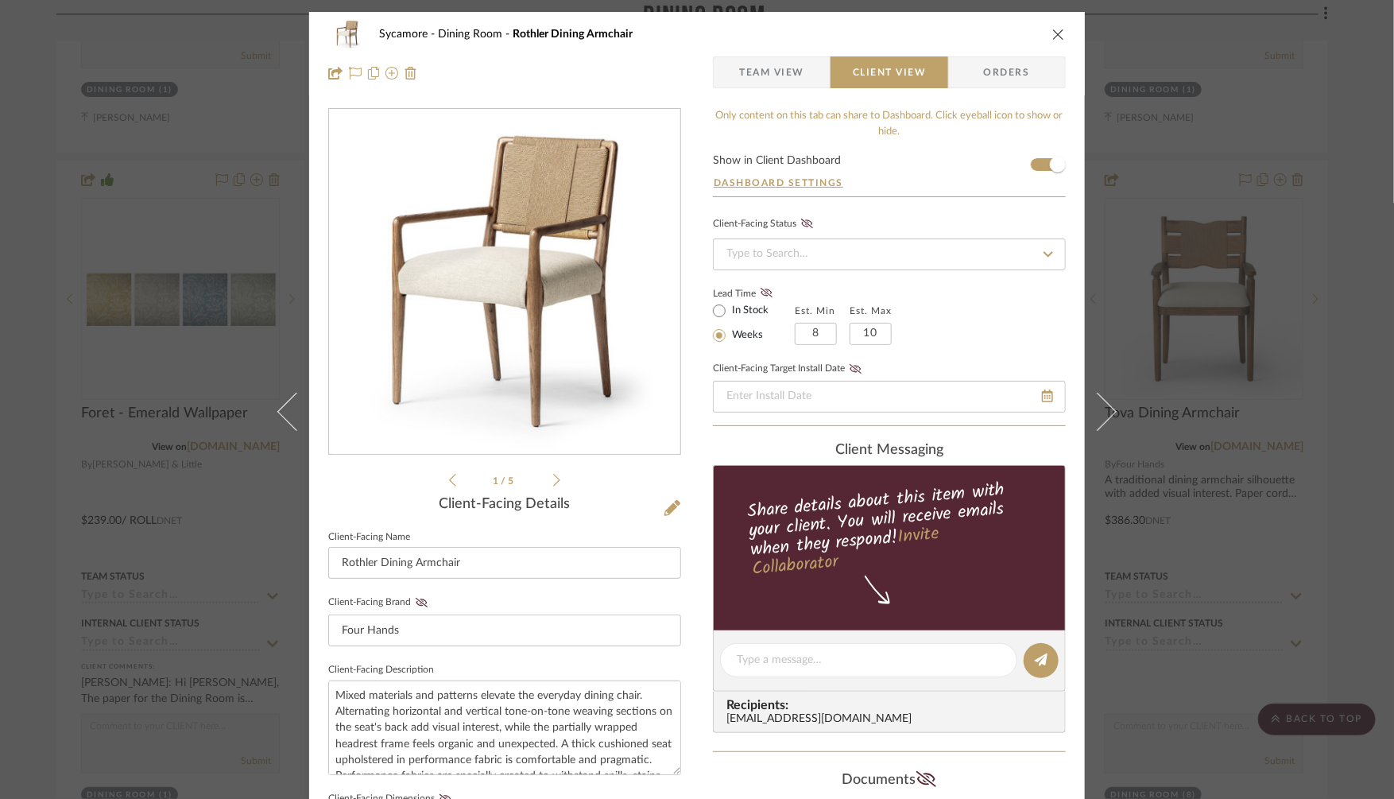
click at [760, 76] on span "Team View" at bounding box center [771, 72] width 65 height 32
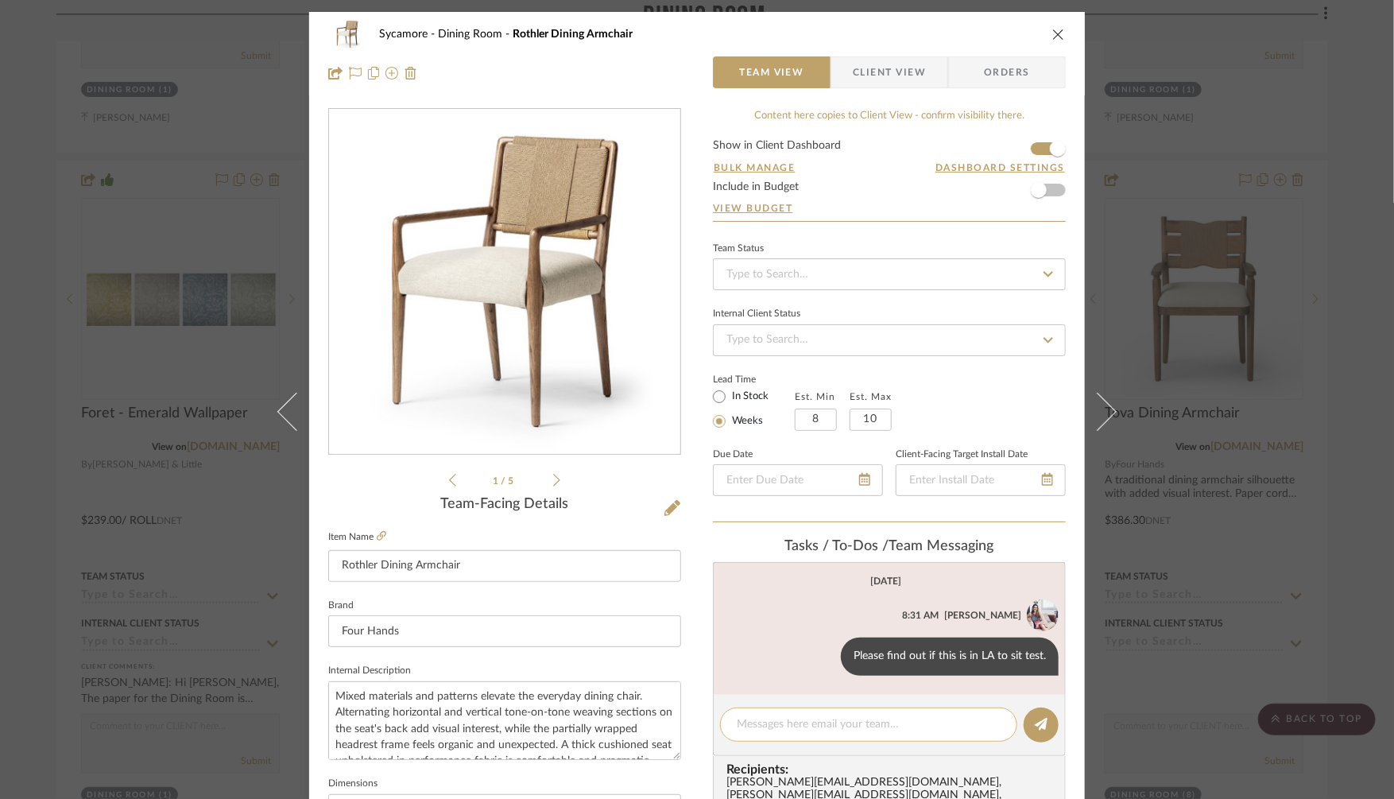
click at [739, 733] on div at bounding box center [868, 725] width 297 height 34
click at [750, 721] on textarea at bounding box center [869, 724] width 264 height 17
paste textarea "we will recover the seats so it's stain resistant and not white."
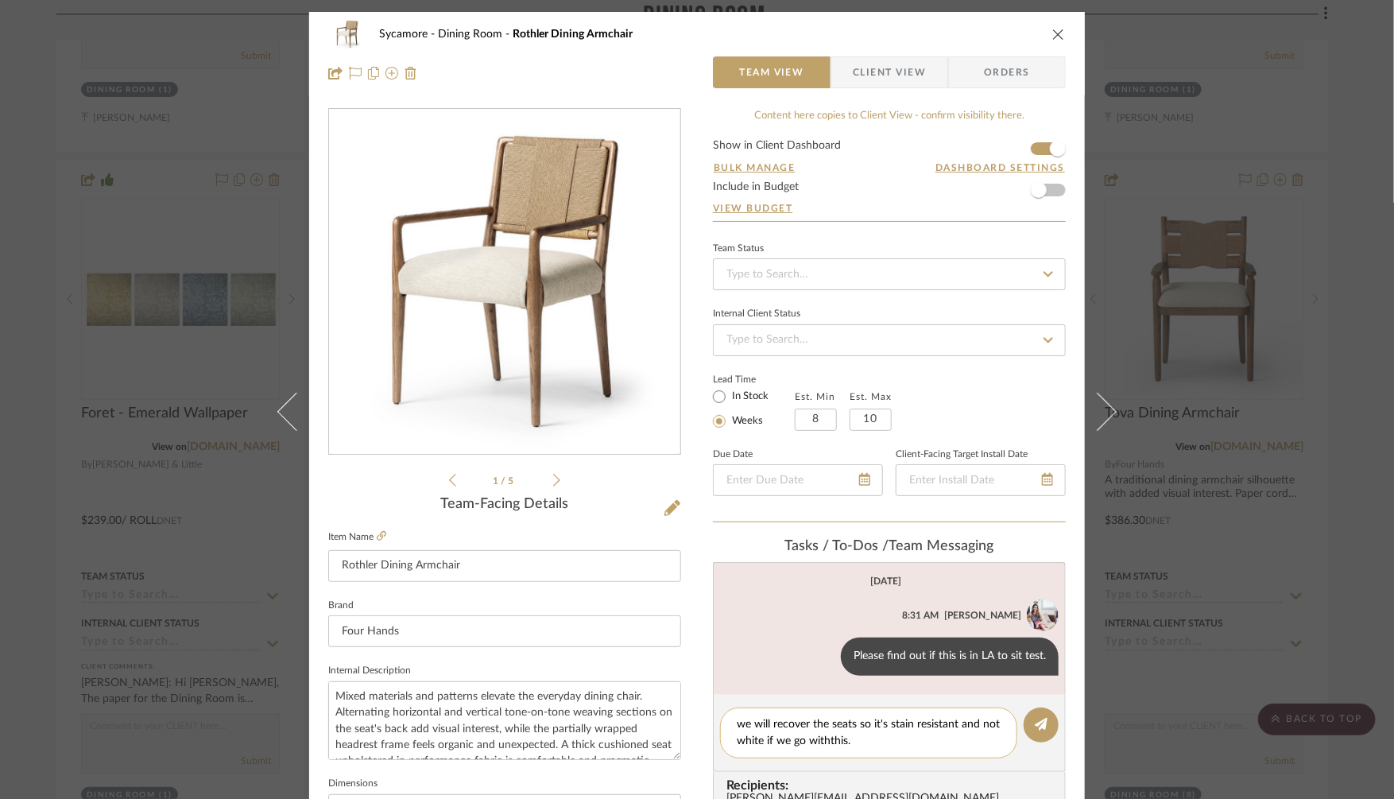
type textarea "we will recover the seats so it's stain resistant and not white if we go with t…"
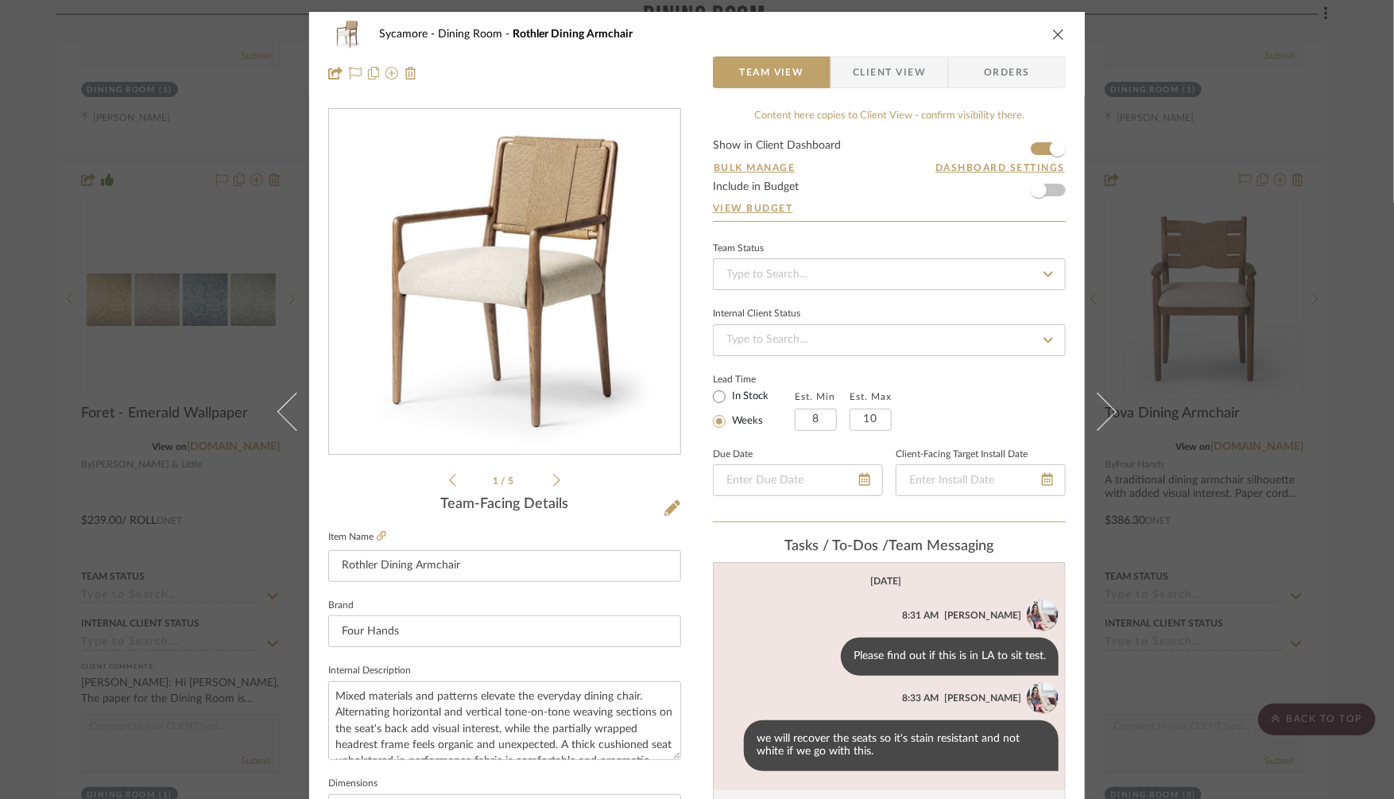
click at [1282, 467] on div "Sycamore Dining Room Rothler Dining Armchair Team View Client View Orders 1 / 5…" at bounding box center [697, 399] width 1394 height 799
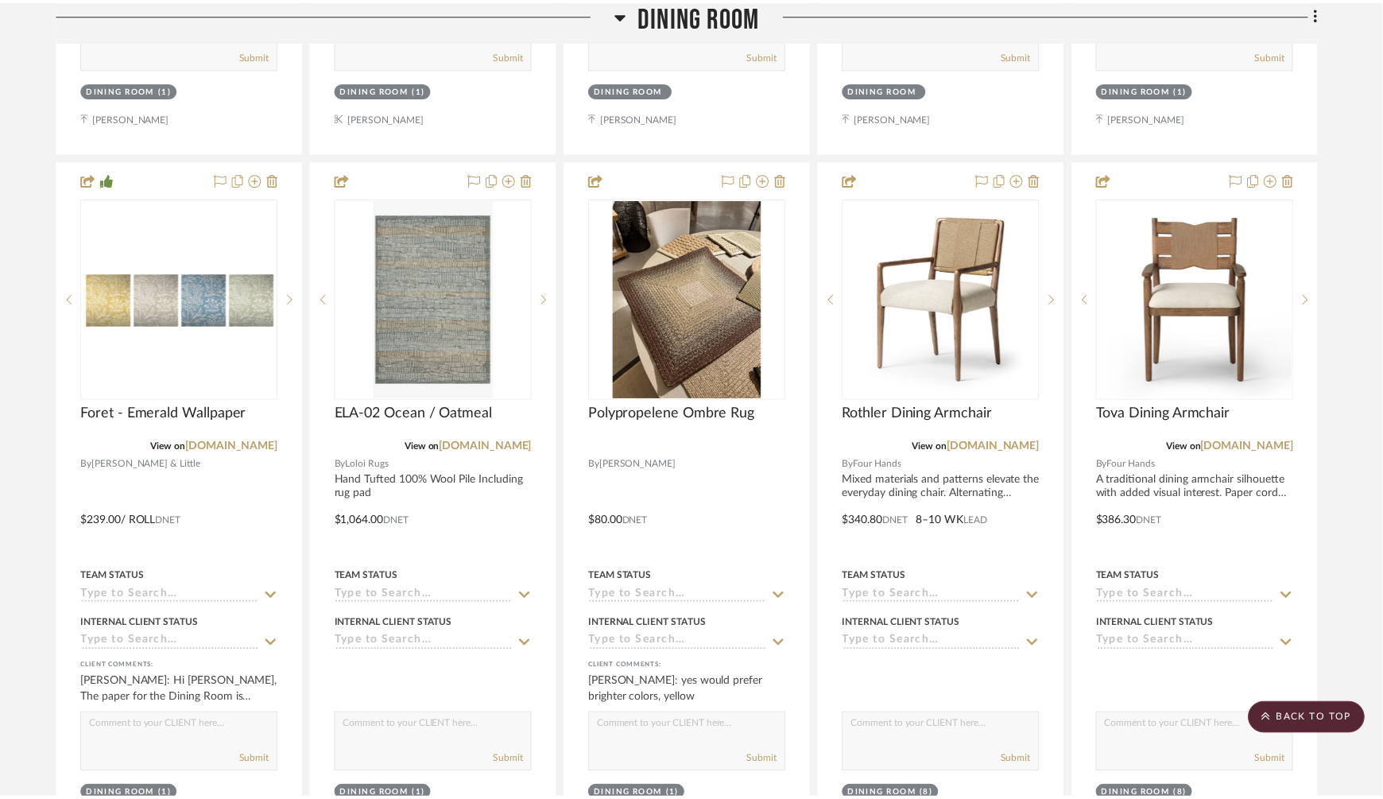
scroll to position [4728, 0]
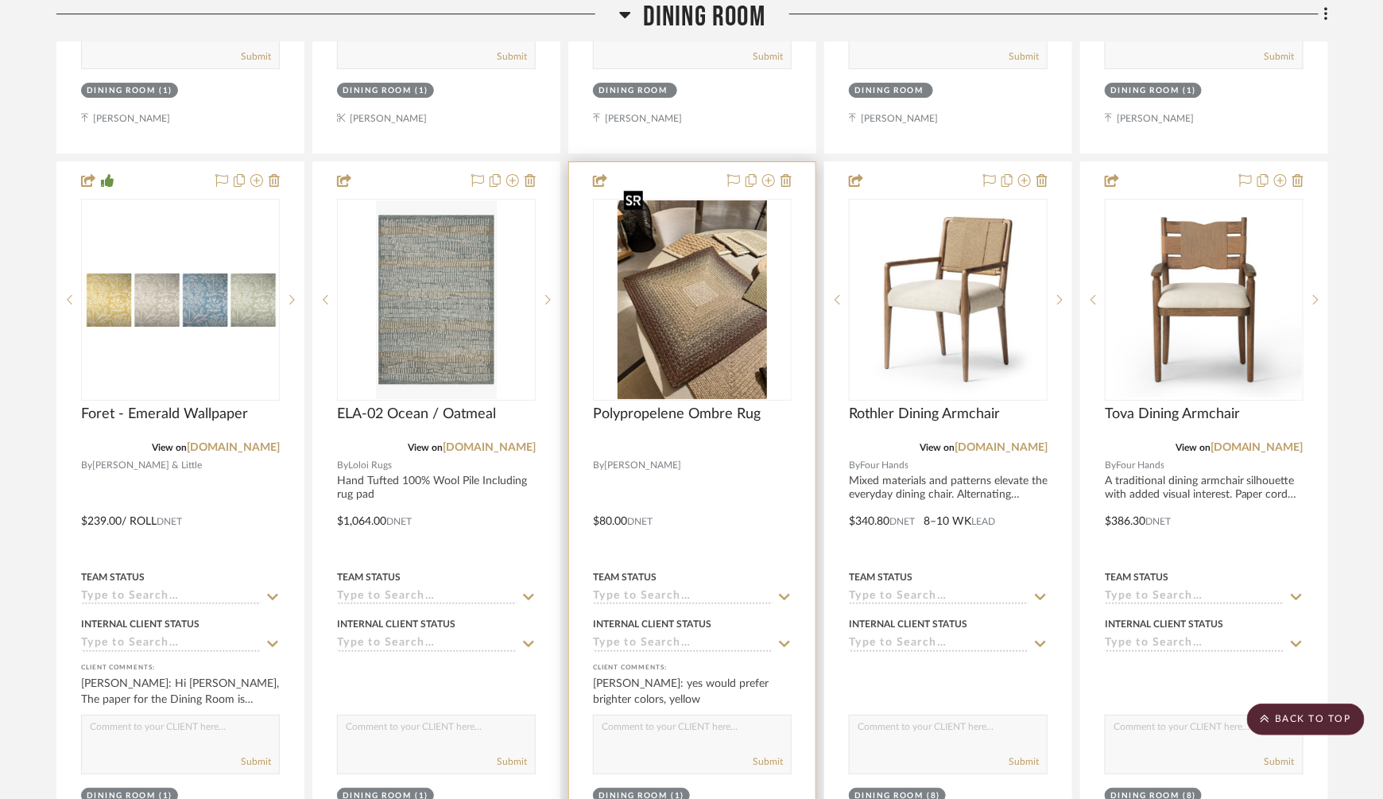
click at [690, 279] on img "0" at bounding box center [692, 299] width 149 height 199
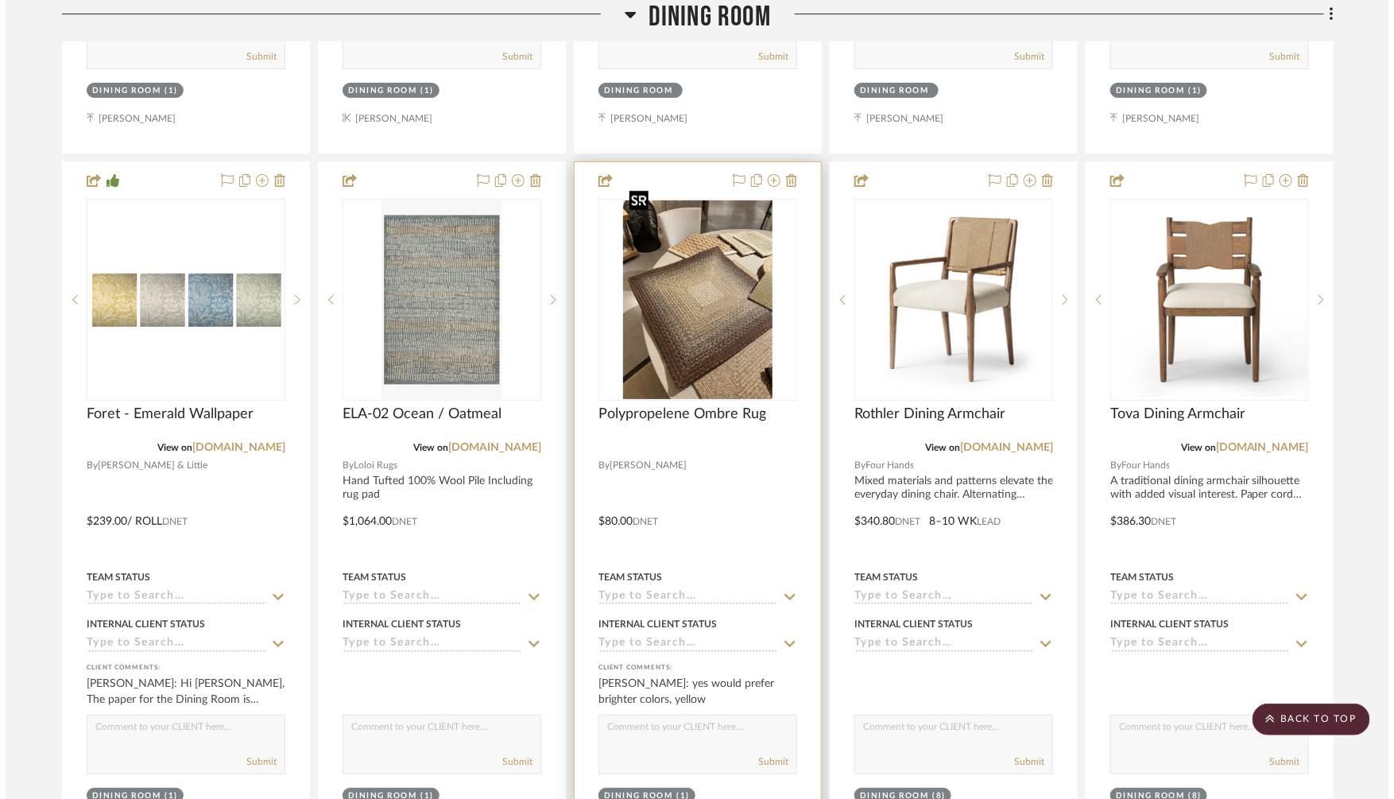
scroll to position [0, 0]
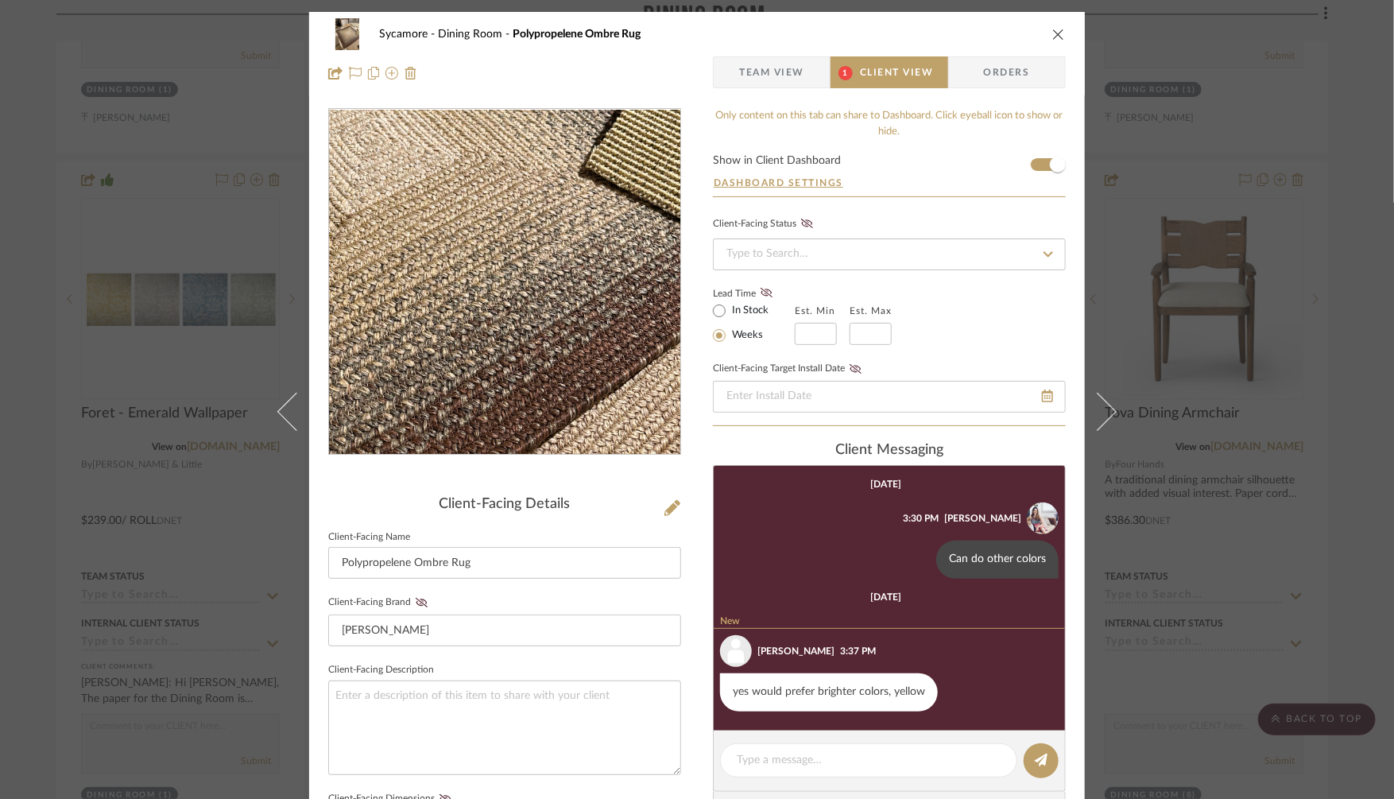
click at [560, 316] on img "0" at bounding box center [504, 282] width 258 height 345
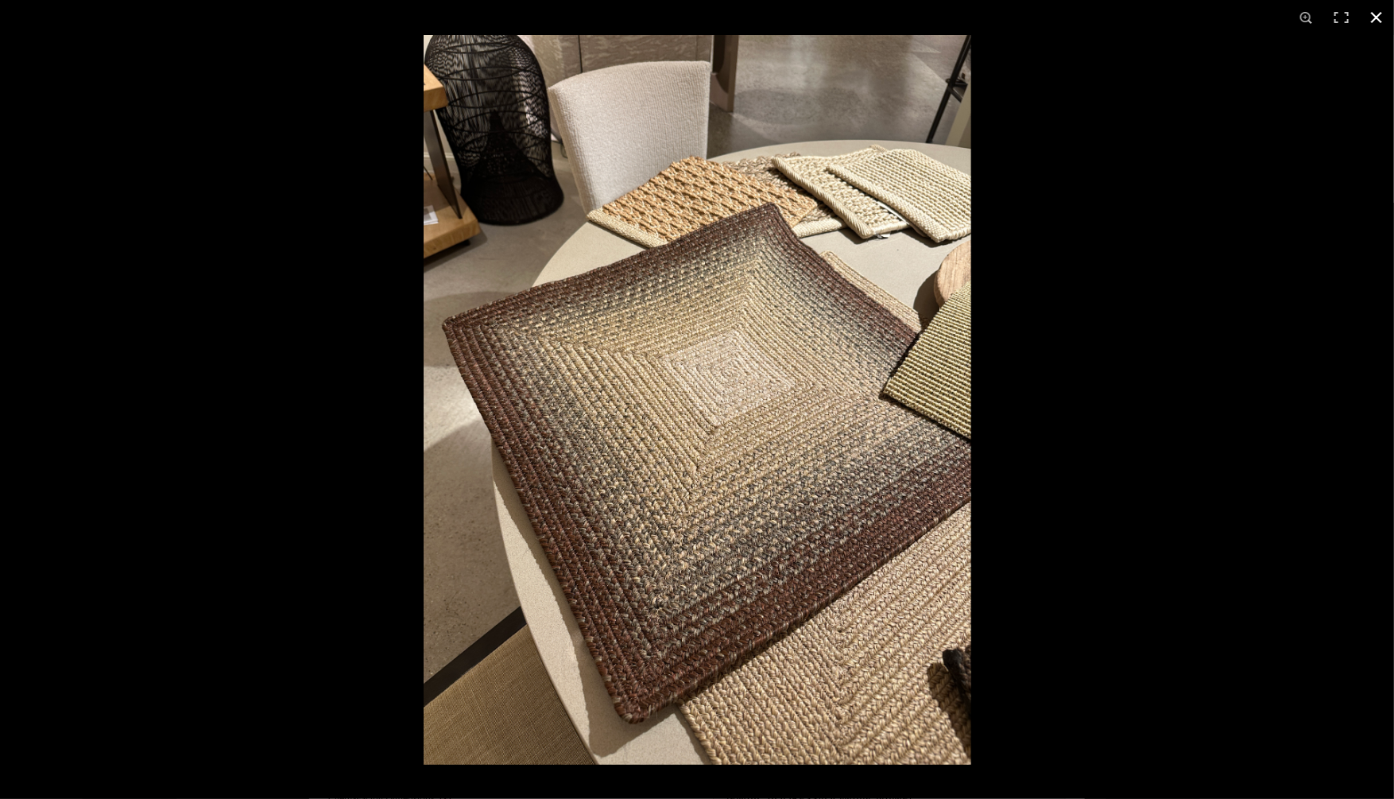
click at [1121, 271] on div at bounding box center [1121, 434] width 1394 height 799
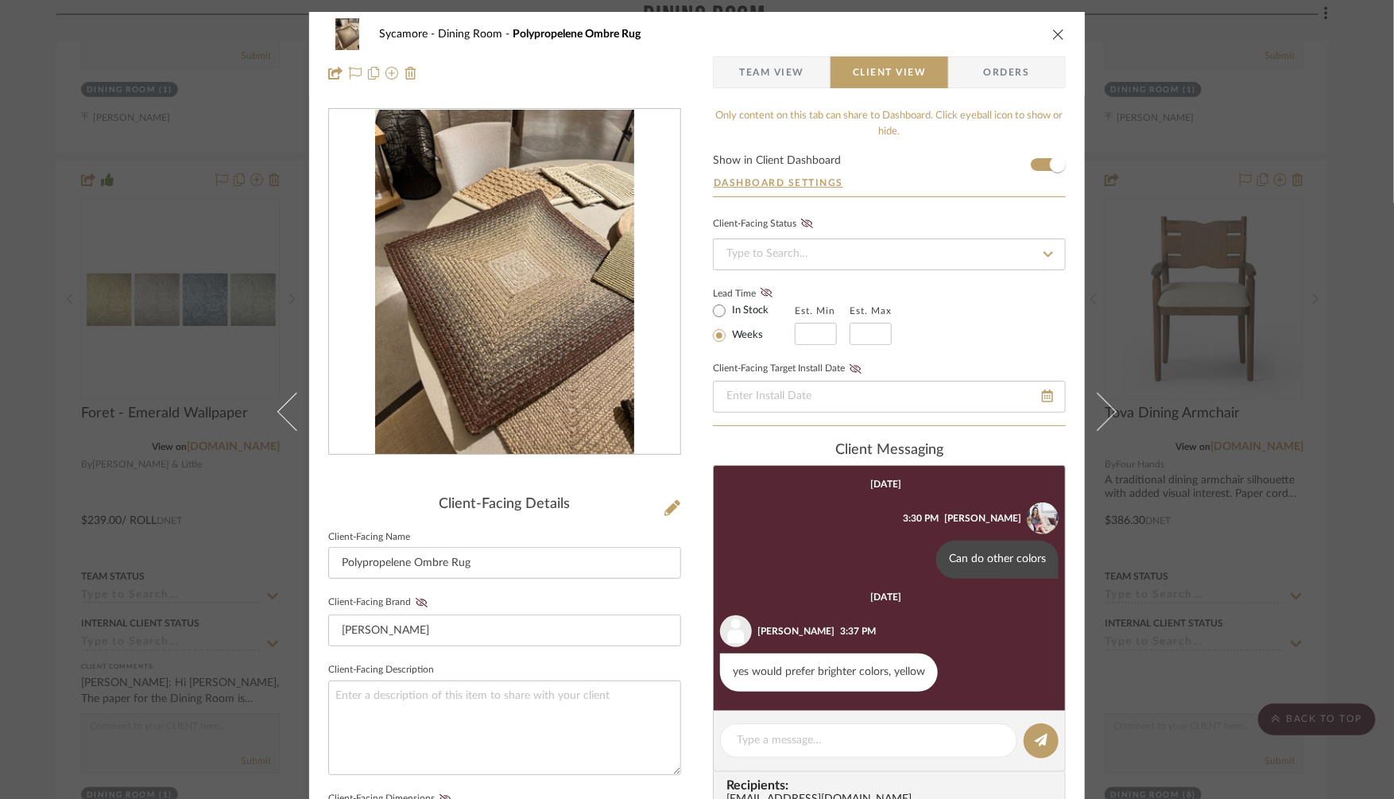
click at [1121, 271] on button at bounding box center [1107, 411] width 45 height 799
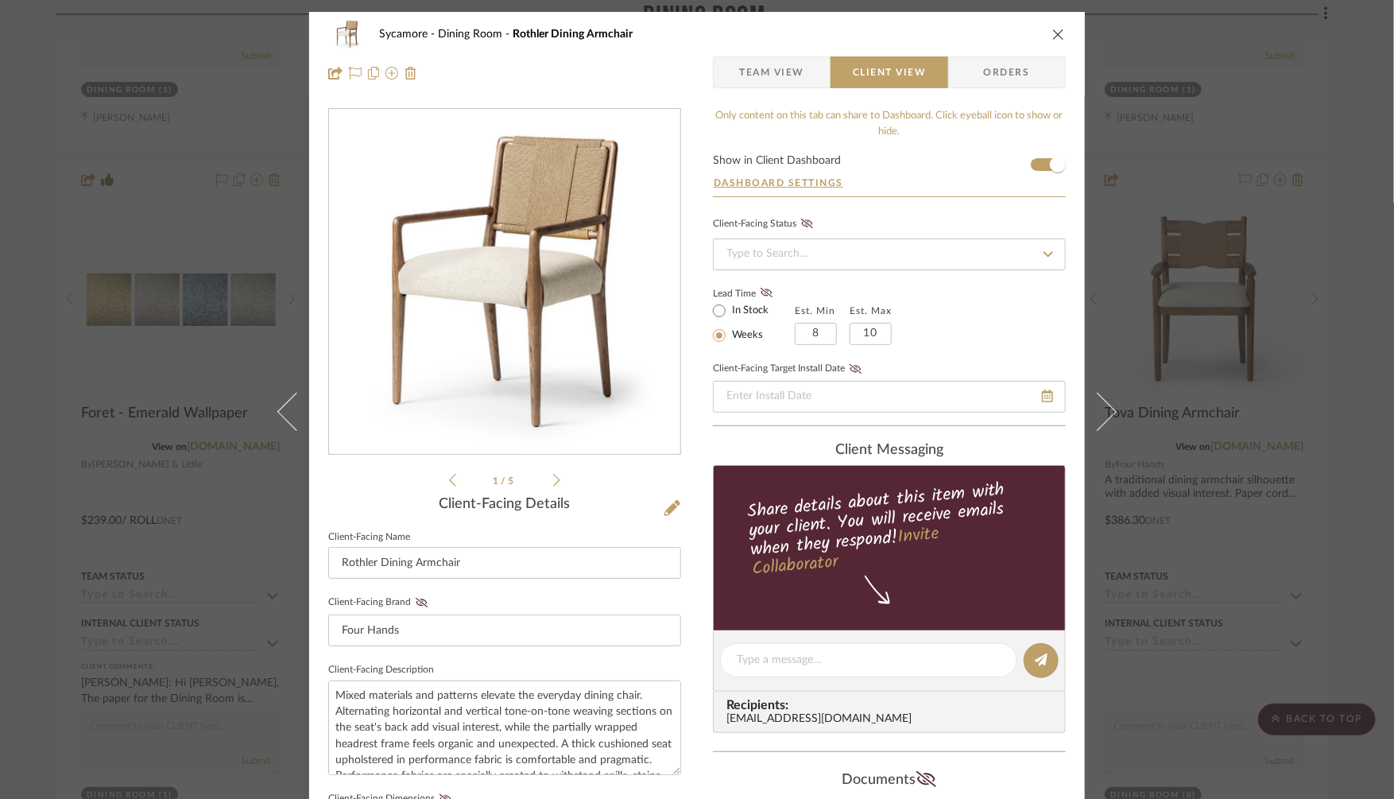
click at [1247, 297] on div "Sycamore Dining Room Rothler Dining Armchair Team View Client View Orders 1 / 5…" at bounding box center [697, 399] width 1394 height 799
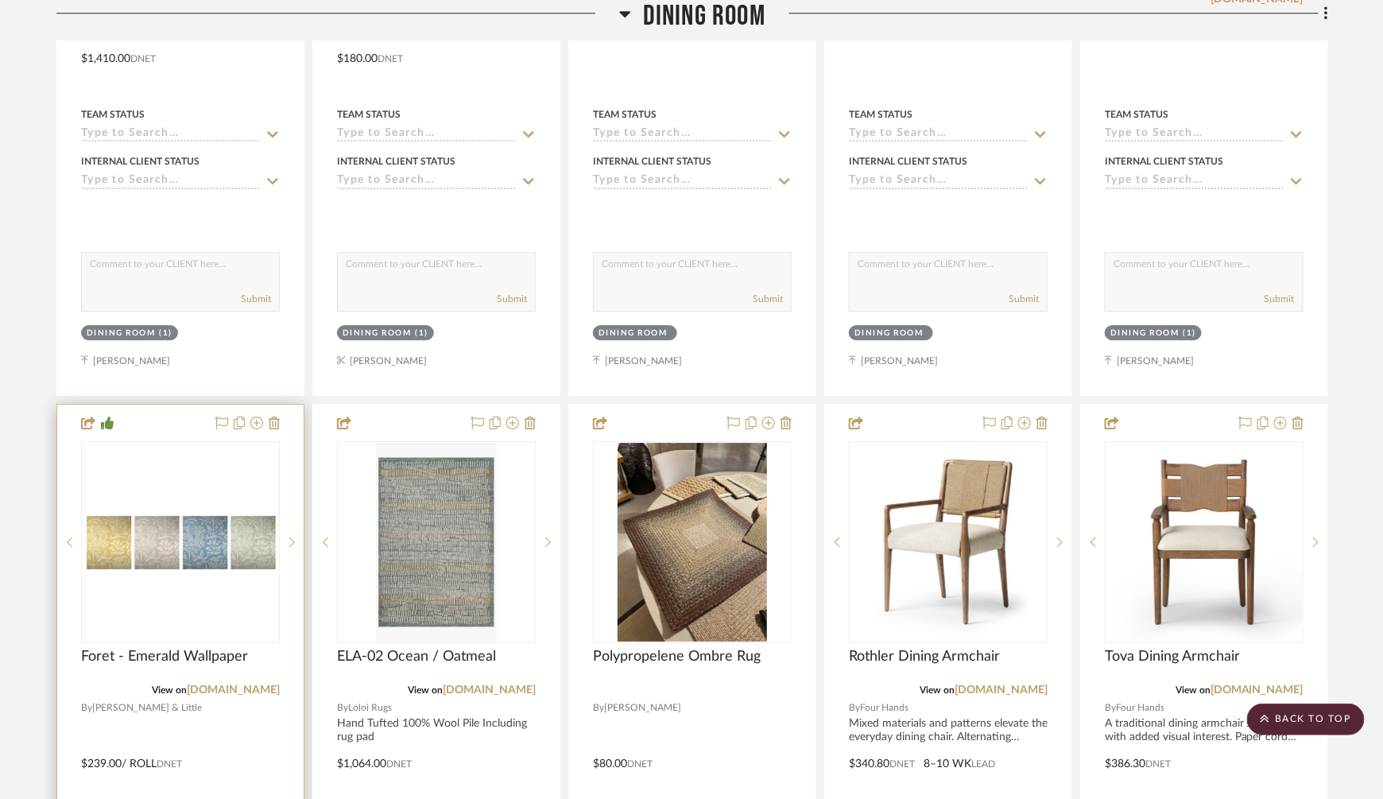
scroll to position [4482, 0]
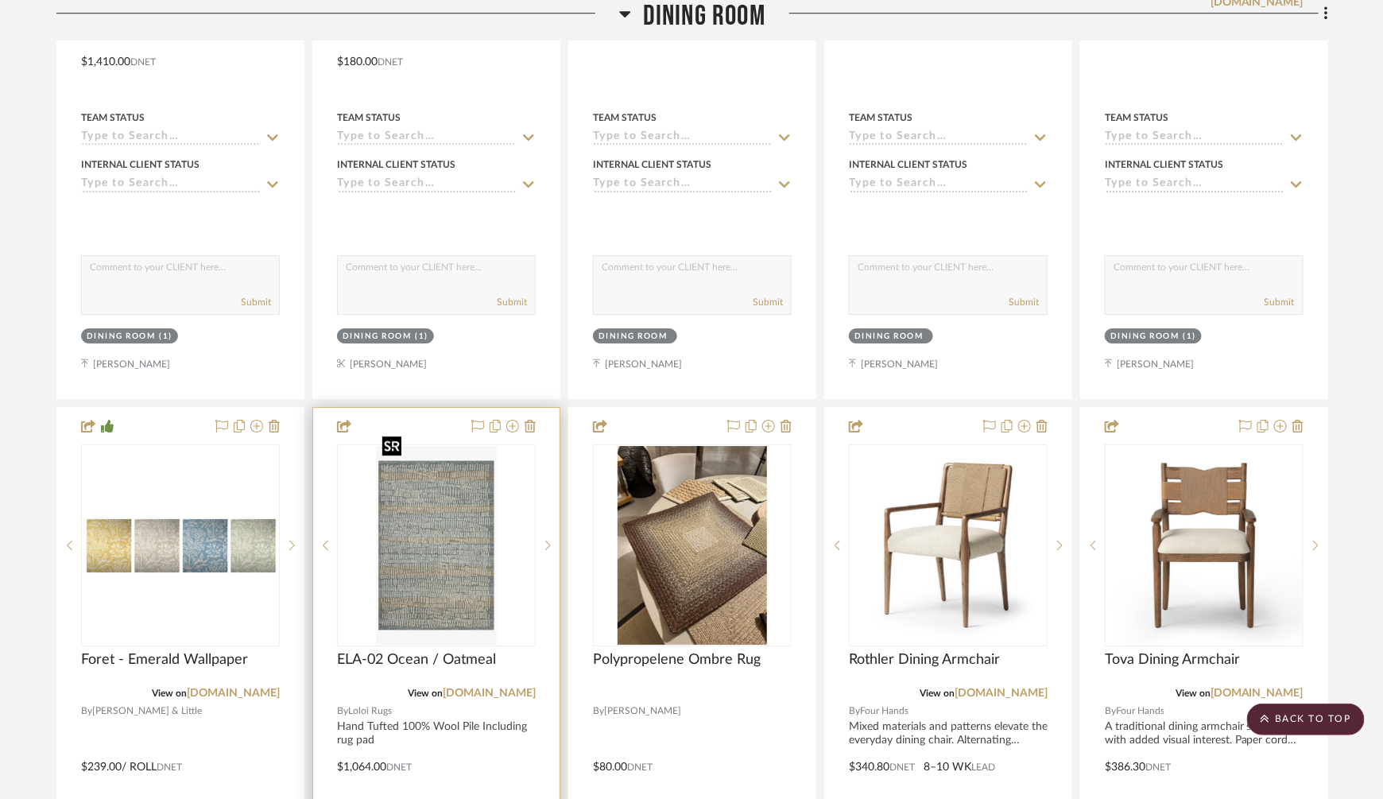
click at [441, 521] on img "0" at bounding box center [436, 545] width 120 height 199
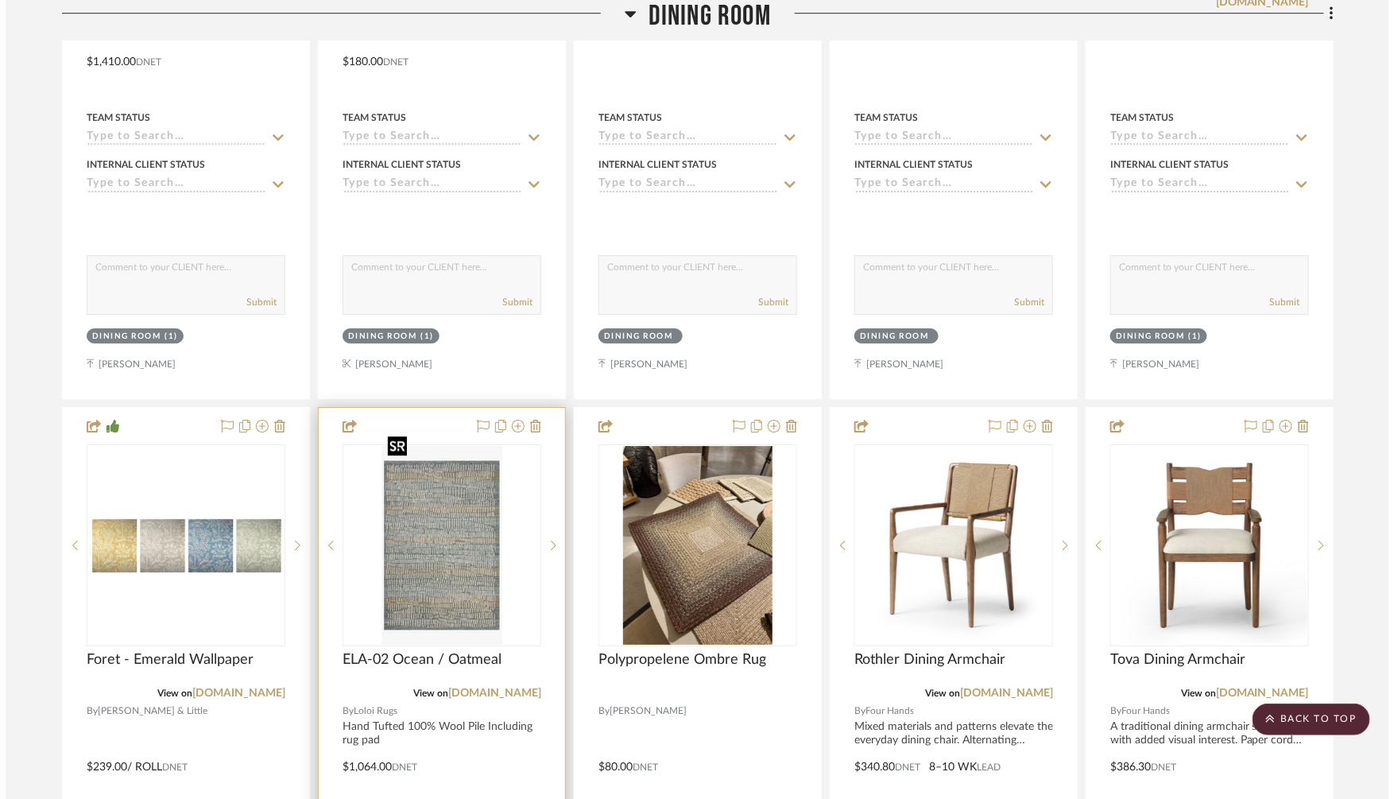
scroll to position [0, 0]
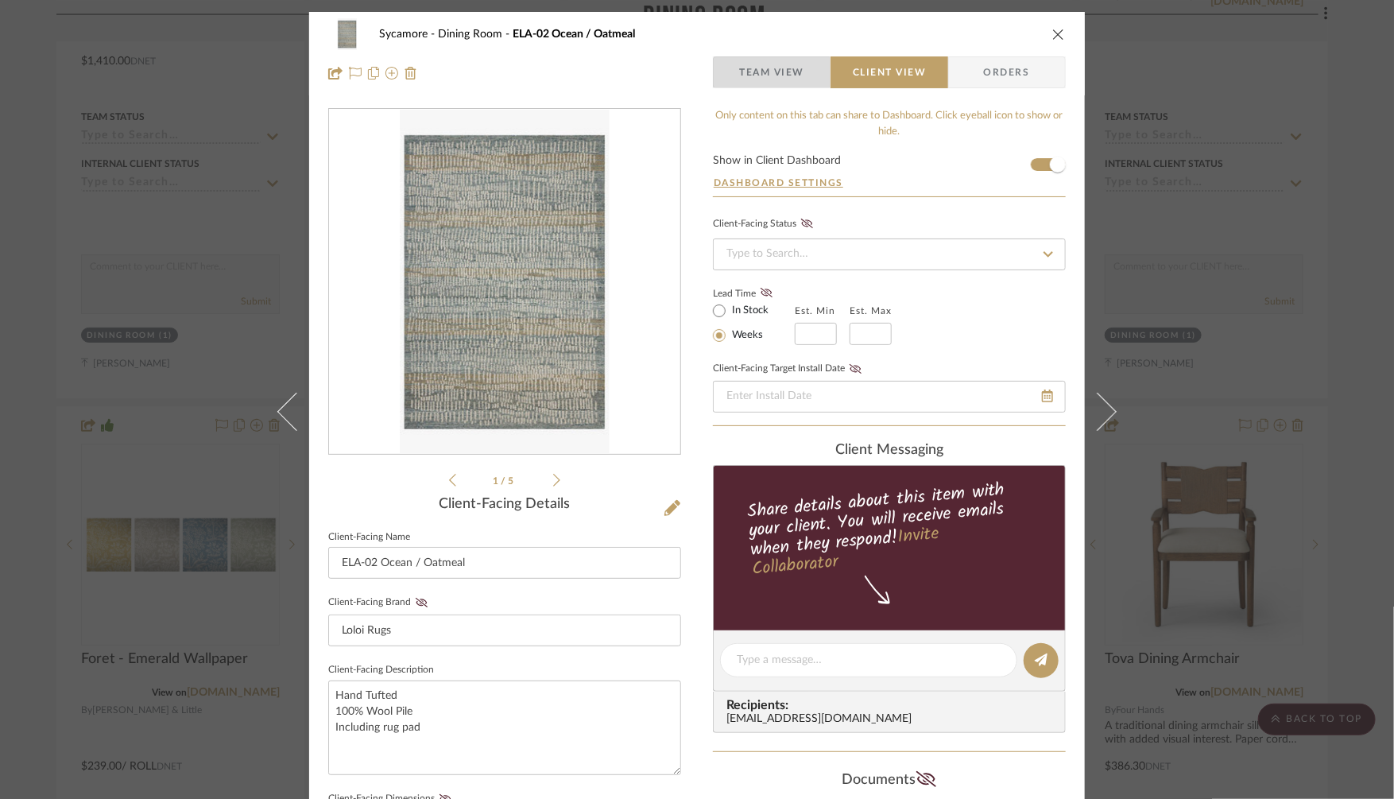
click at [767, 84] on span "Team View" at bounding box center [771, 72] width 65 height 32
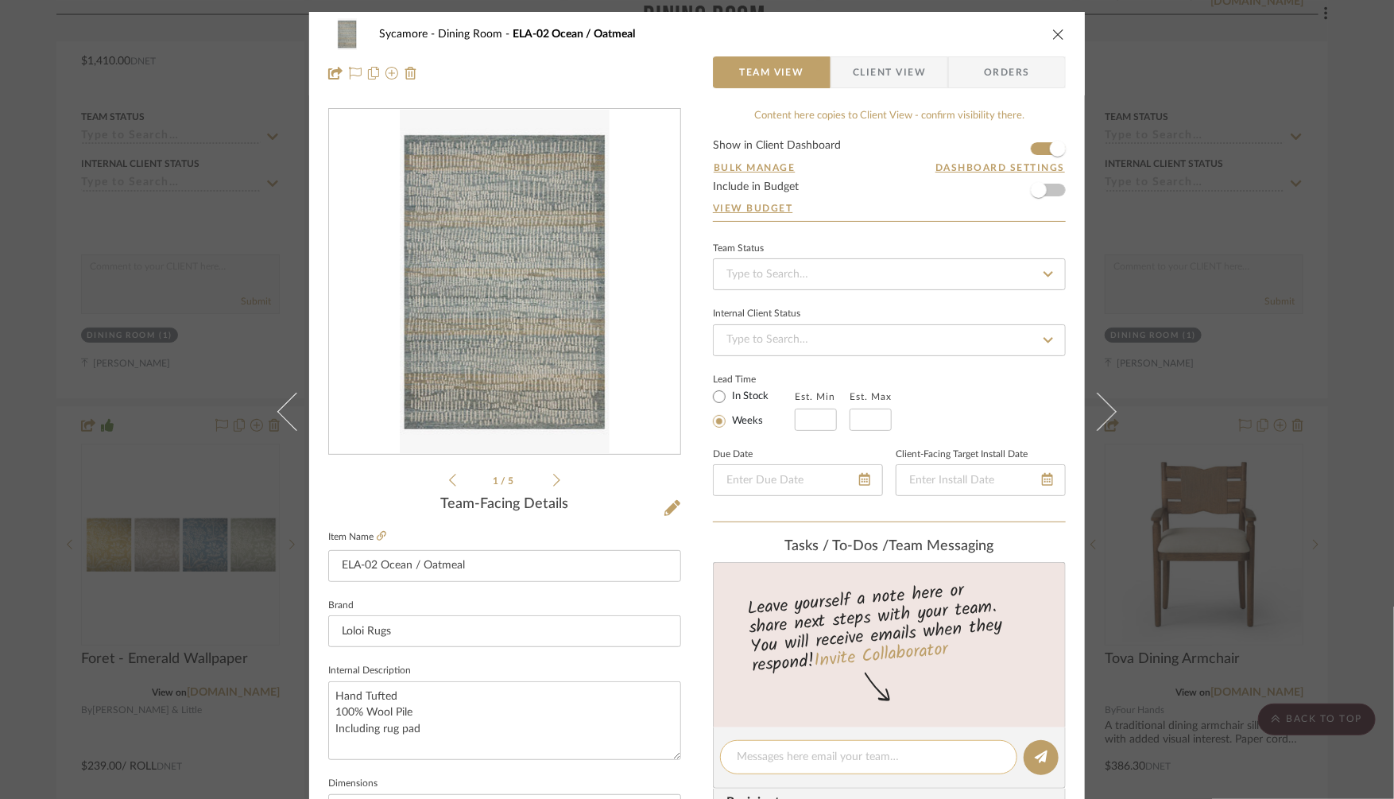
click at [762, 742] on div at bounding box center [868, 757] width 297 height 34
click at [758, 761] on textarea at bounding box center [869, 757] width 264 height 17
type textarea "ask the guy to send me a sample of this. I move out [DATE]- so need to stop mai…"
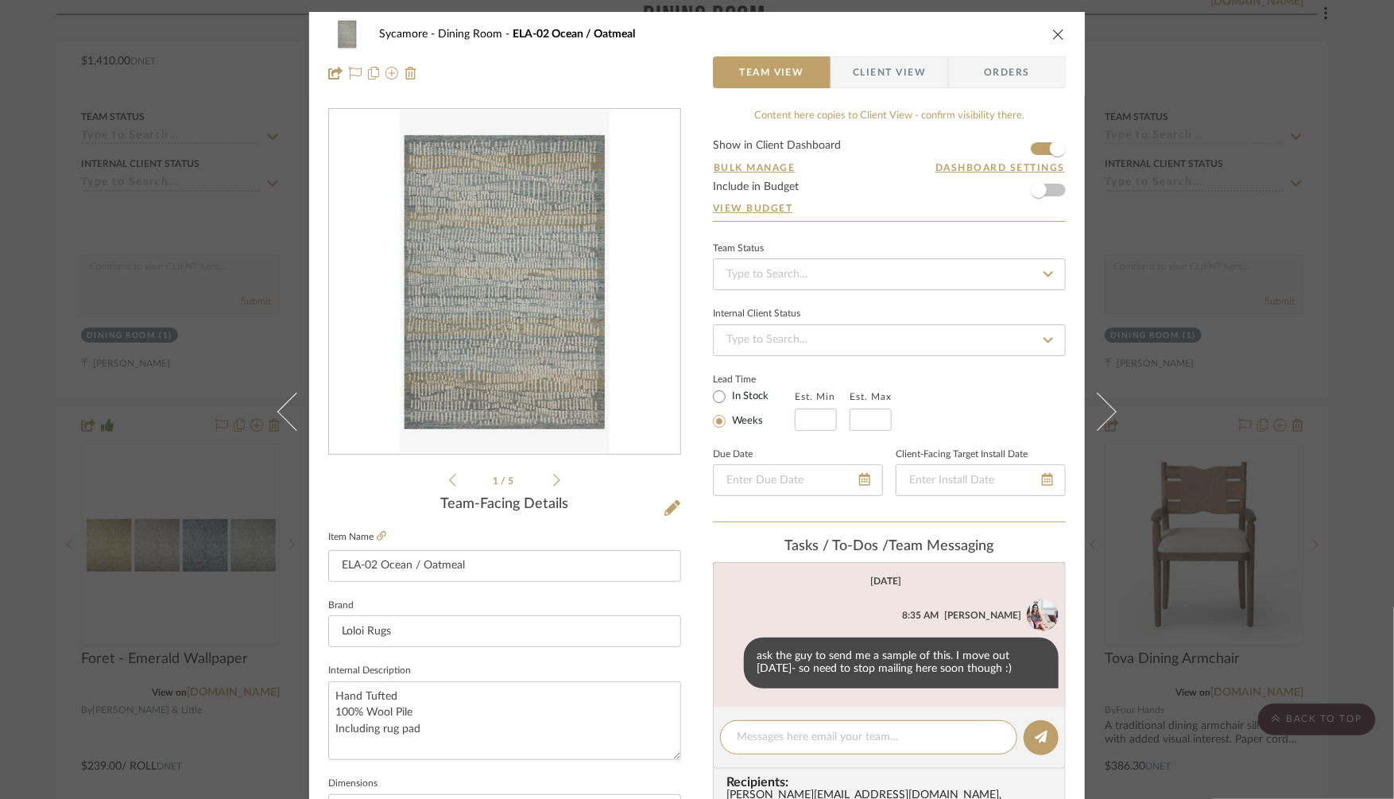
click at [1312, 281] on div "Sycamore Dining Room ELA-02 Ocean / Oatmeal Team View Client View Orders 1 / 5 …" at bounding box center [697, 399] width 1394 height 799
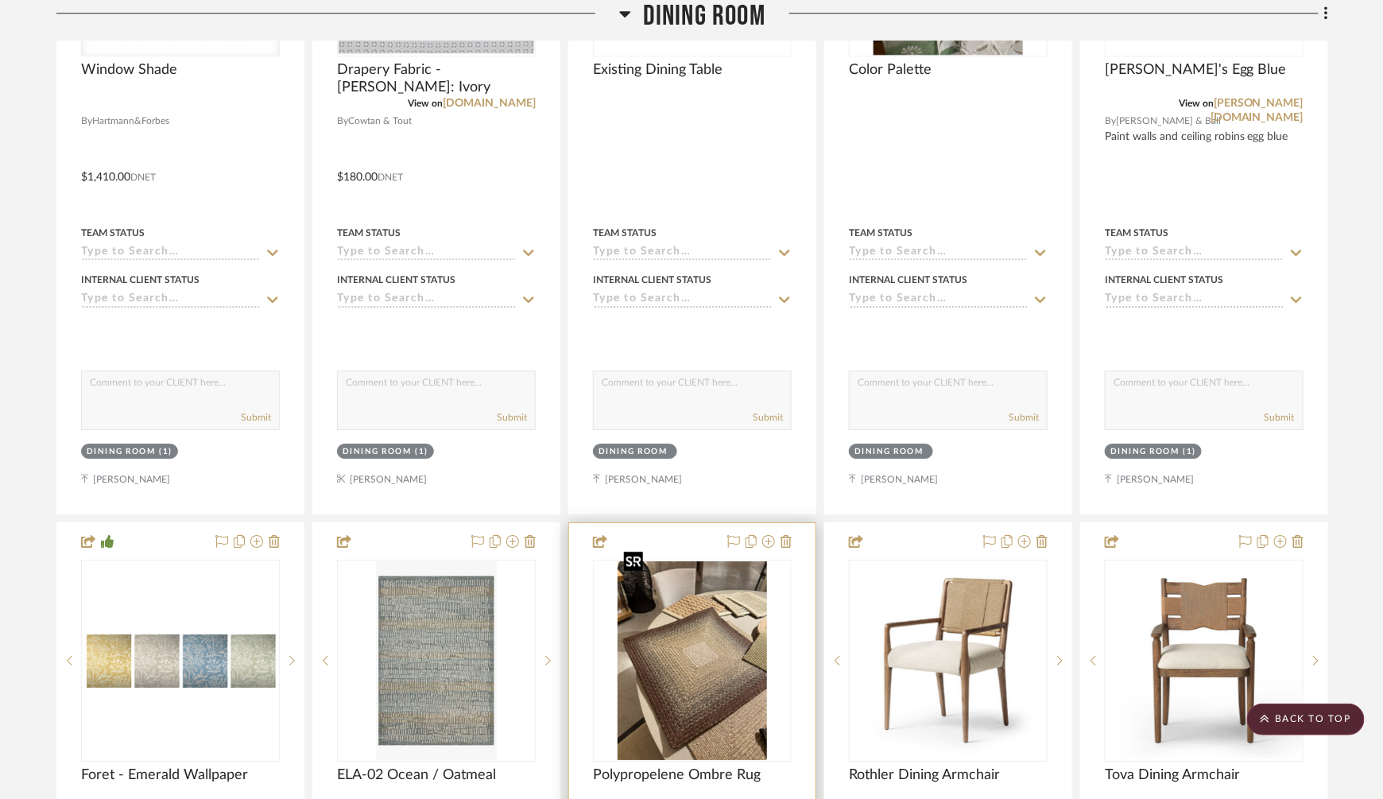
scroll to position [4395, 0]
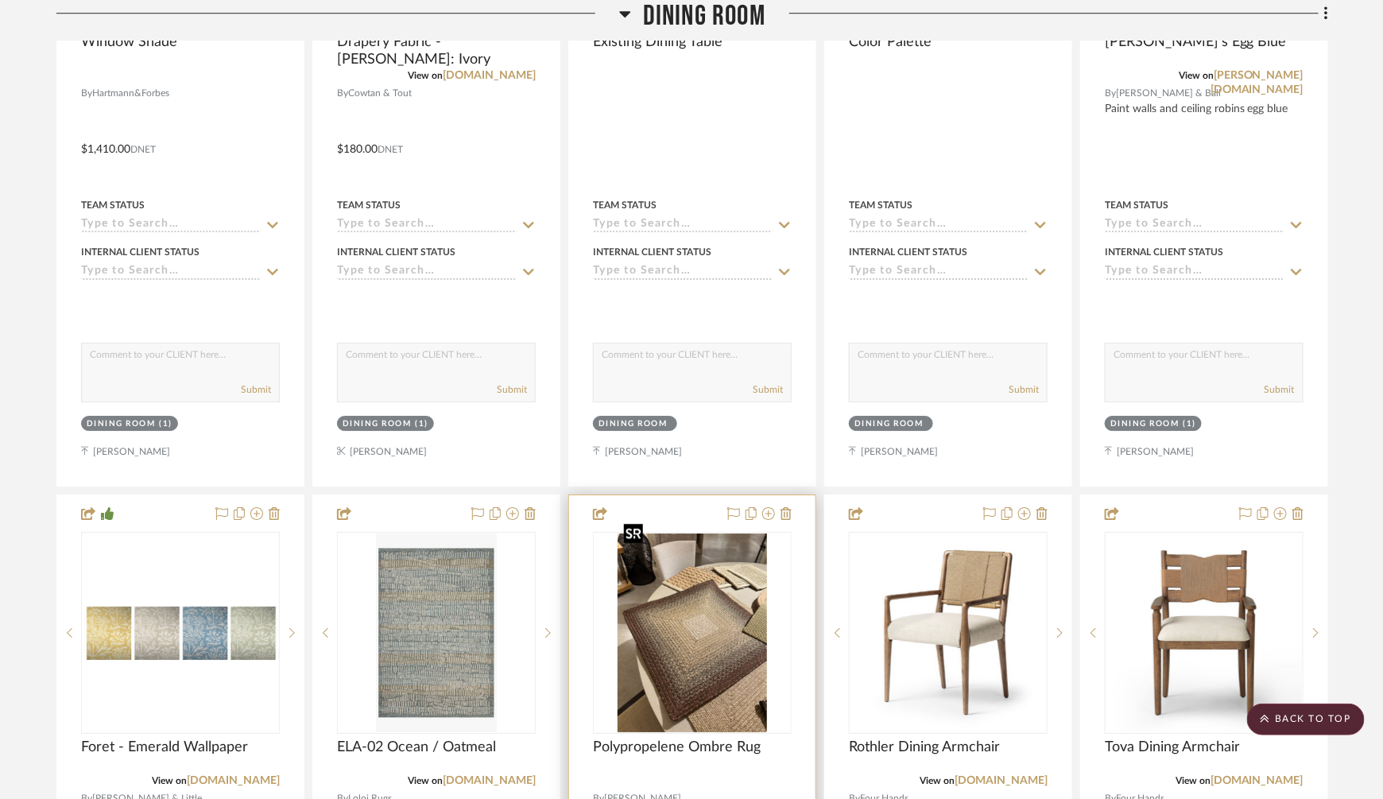
click at [696, 579] on img "0" at bounding box center [692, 632] width 149 height 199
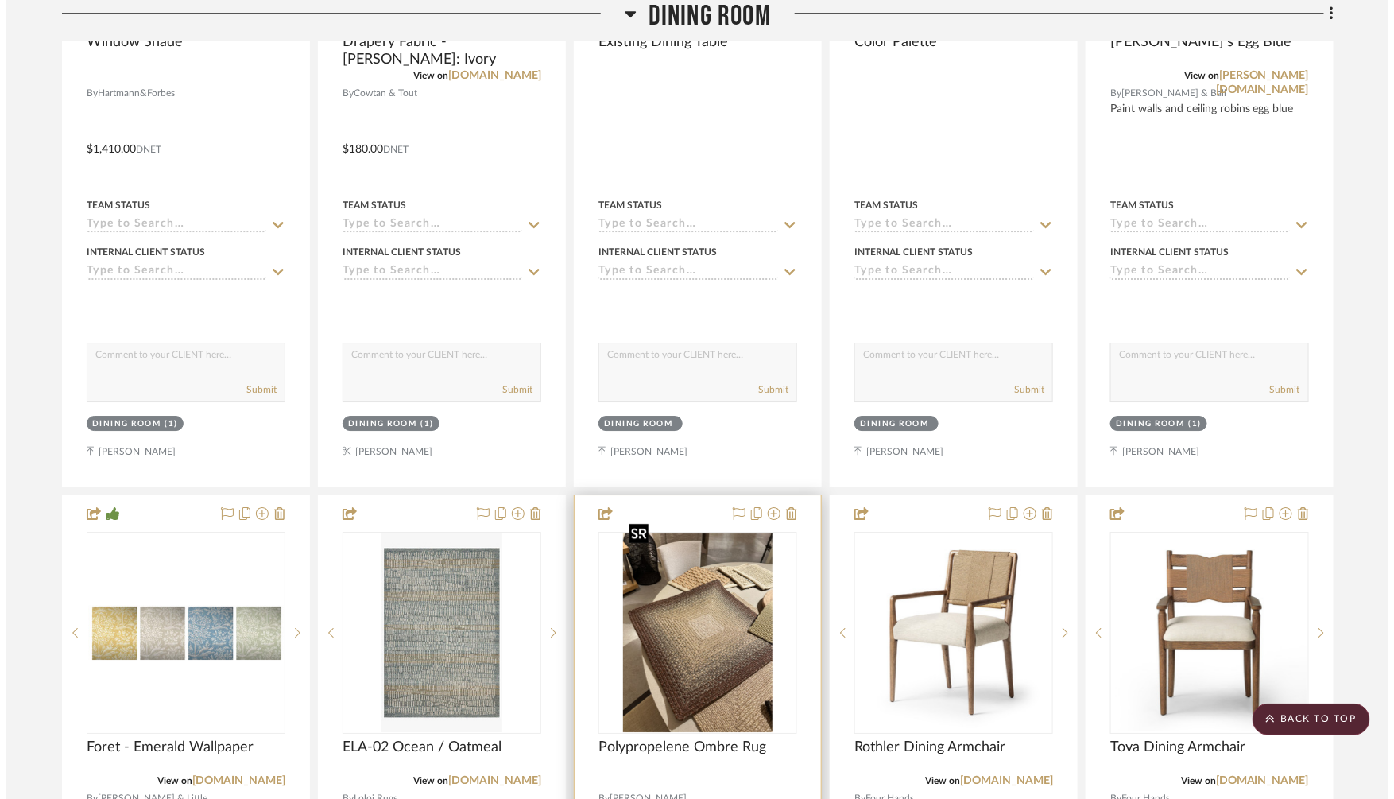
scroll to position [0, 0]
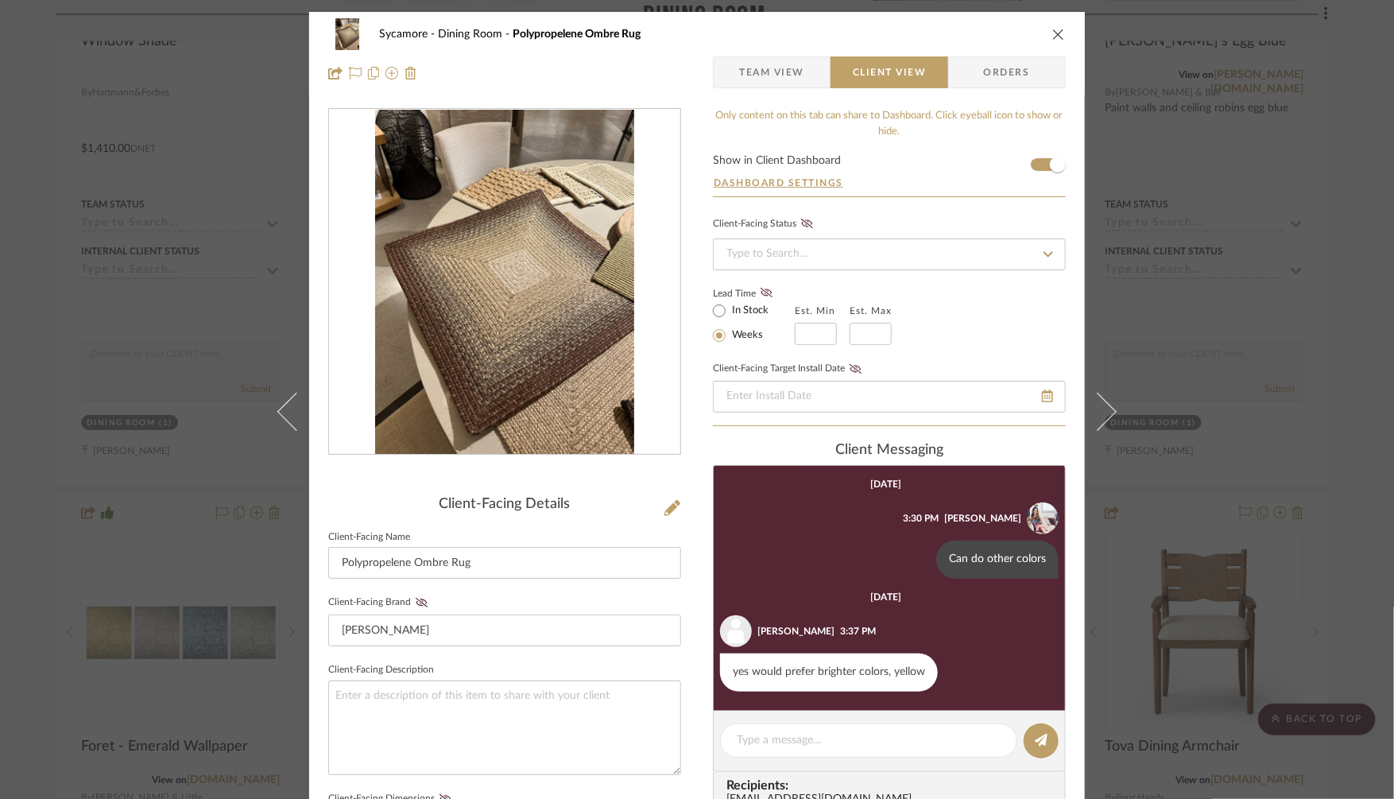
click at [1204, 350] on div "Sycamore Dining Room Polypropelene Ombre Rug Team View Client View Orders Clien…" at bounding box center [697, 399] width 1394 height 799
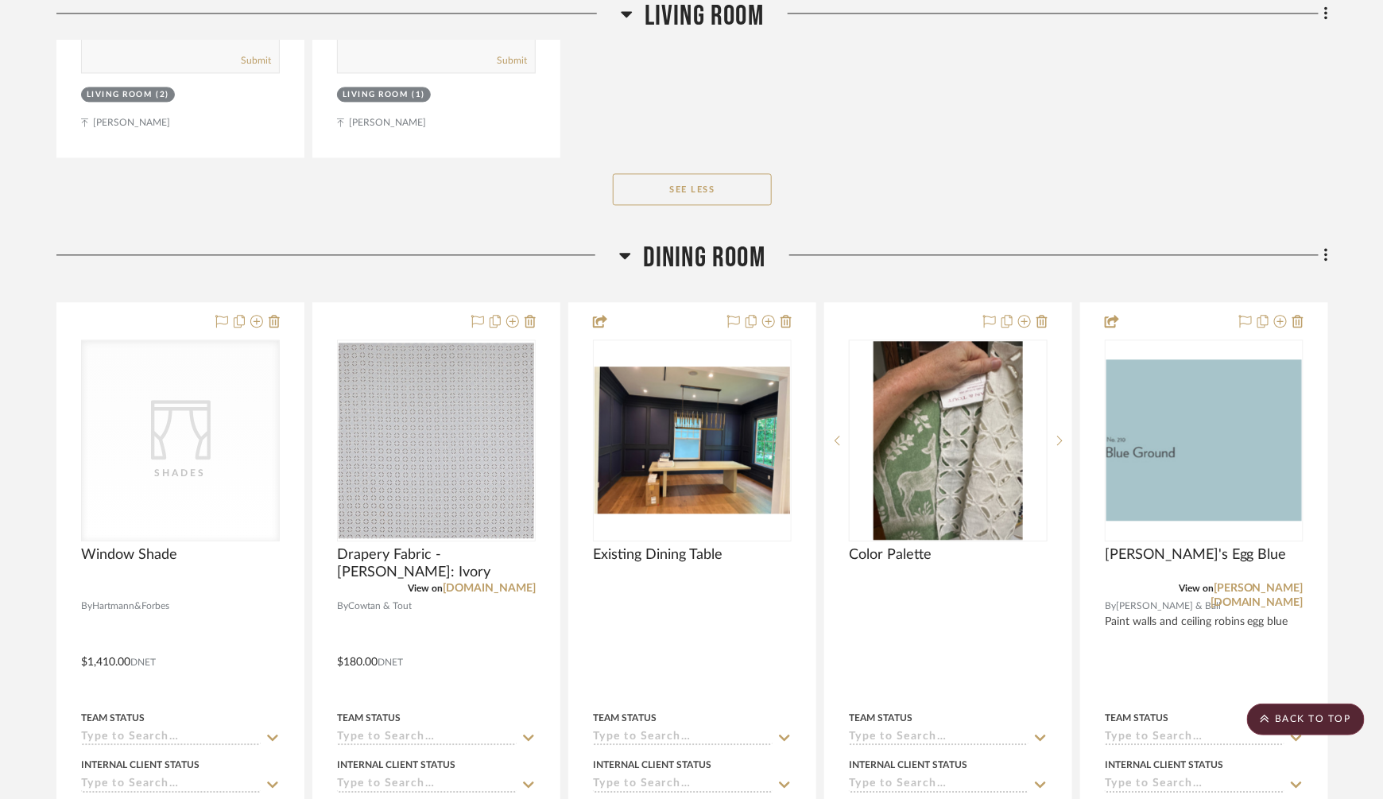
scroll to position [3880, 0]
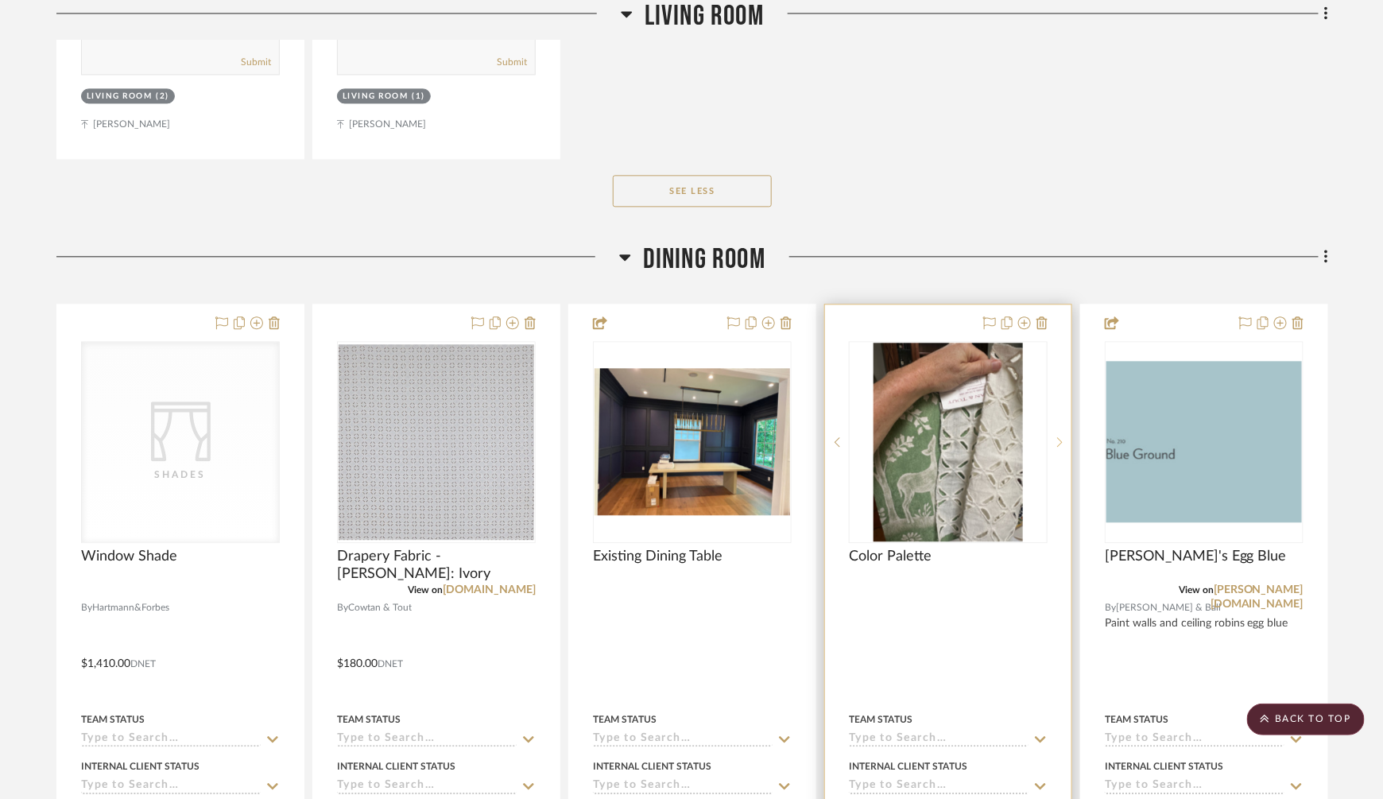
click at [1060, 436] on icon at bounding box center [1060, 441] width 6 height 11
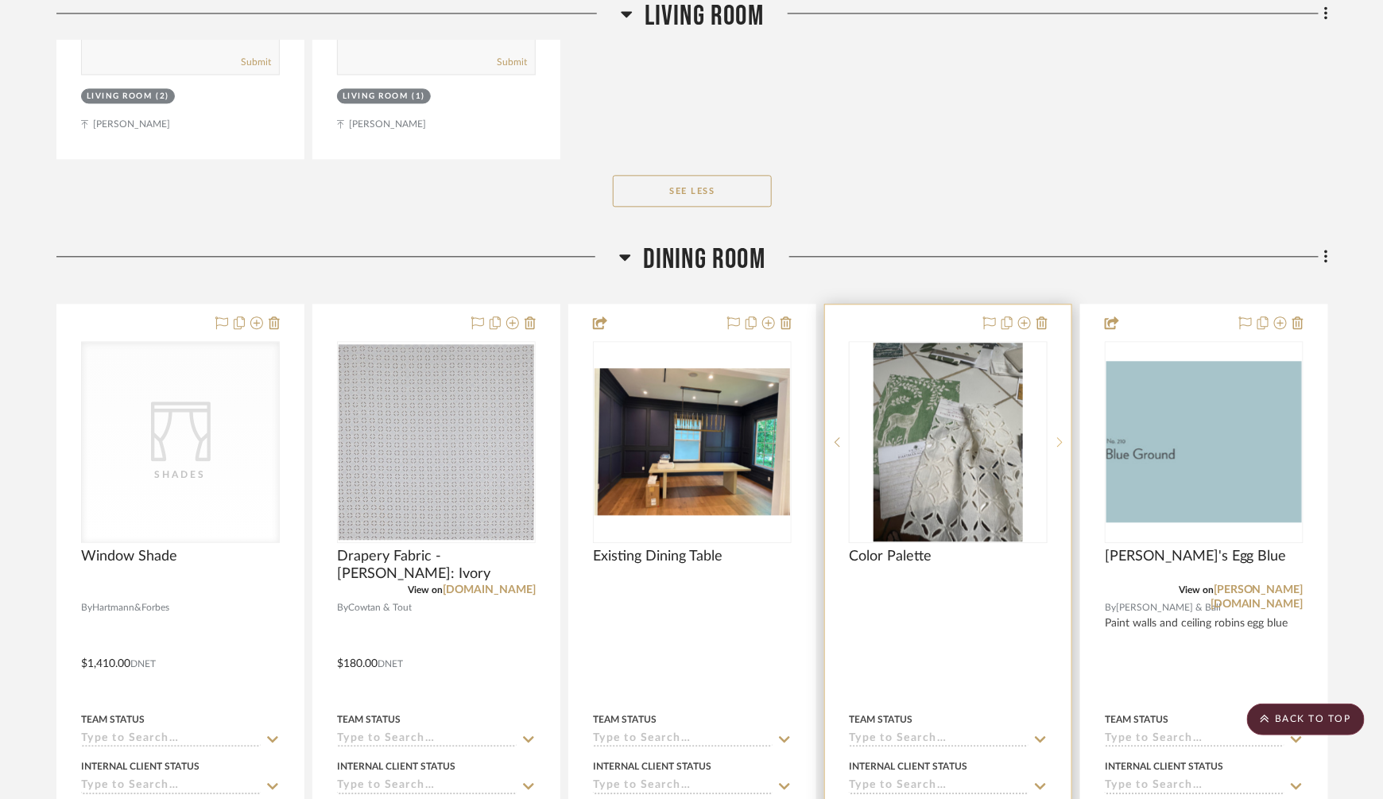
click at [1060, 436] on icon at bounding box center [1060, 441] width 6 height 11
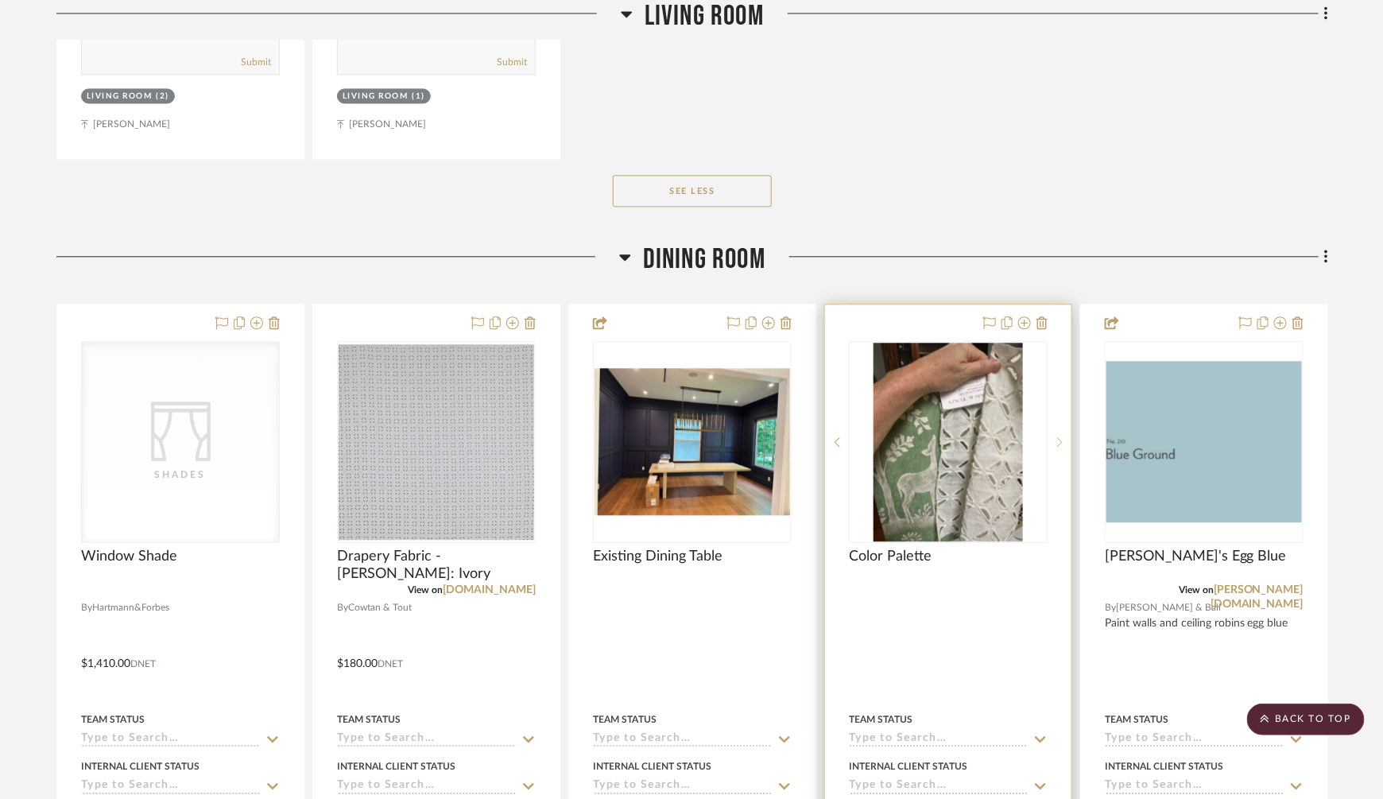
click at [1060, 436] on icon at bounding box center [1060, 441] width 6 height 10
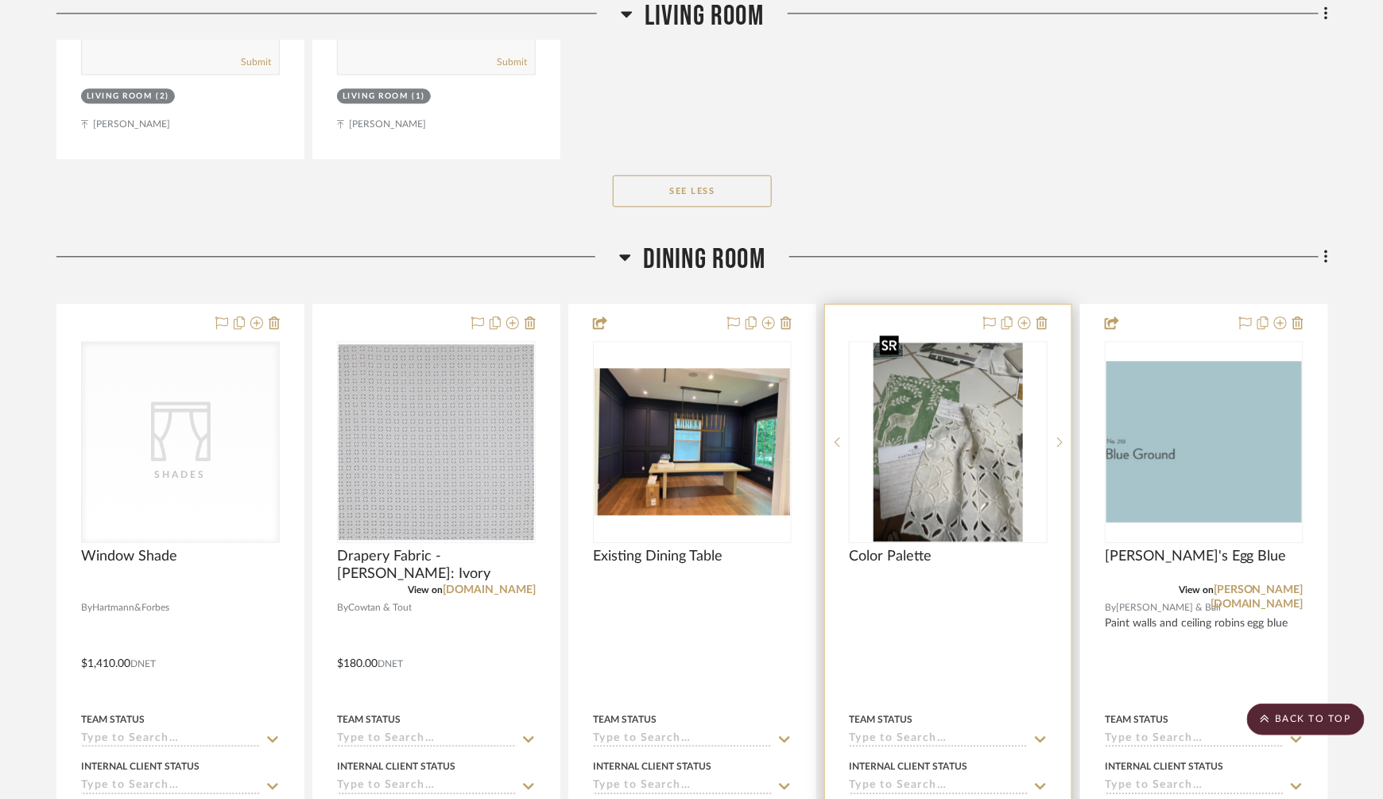
click at [962, 415] on img "1" at bounding box center [948, 442] width 149 height 199
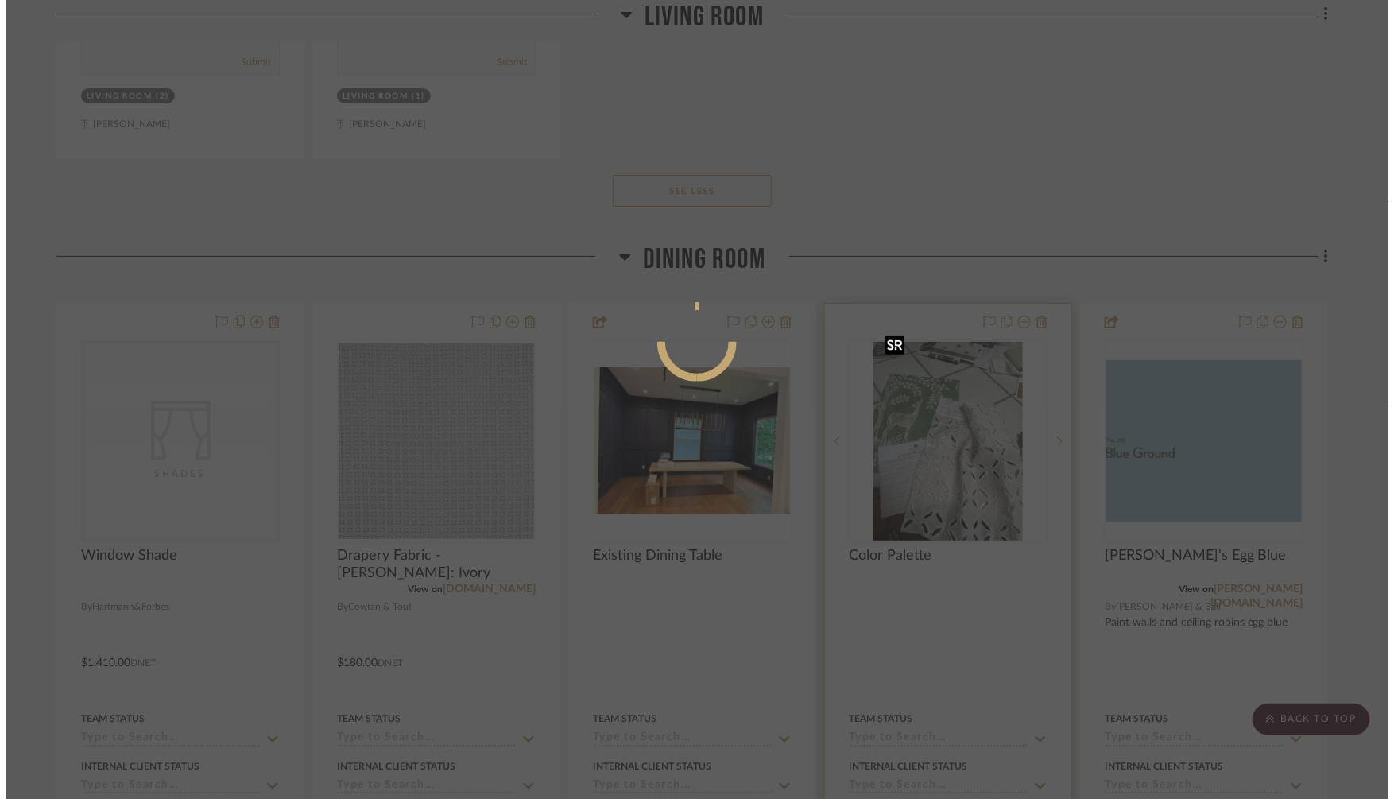
scroll to position [0, 0]
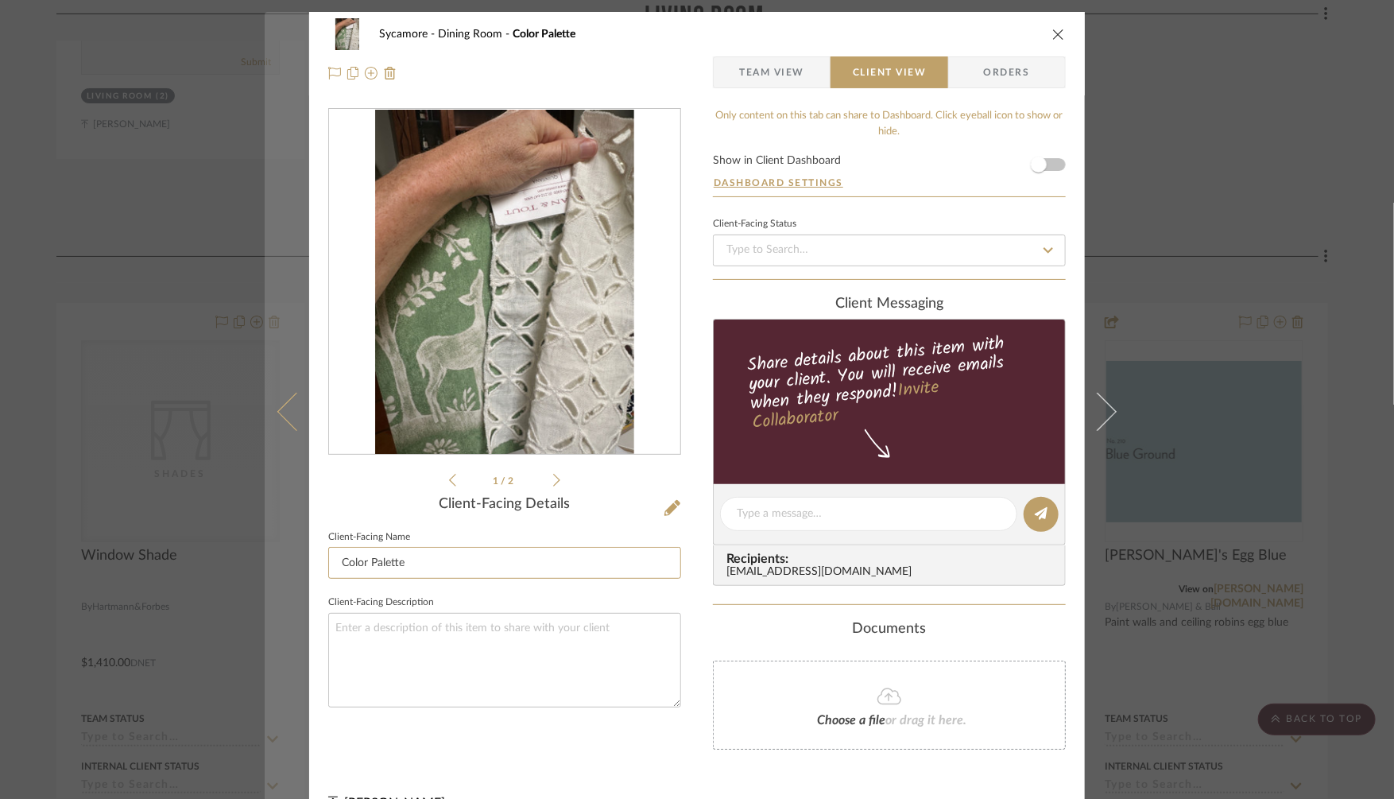
drag, startPoint x: 410, startPoint y: 562, endPoint x: 294, endPoint y: 562, distance: 116.1
click at [297, 562] on mat-dialog-content "Sycamore Dining Room Color Palette Team View Client View Orders 1 / 2 Client-Fa…" at bounding box center [697, 422] width 865 height 820
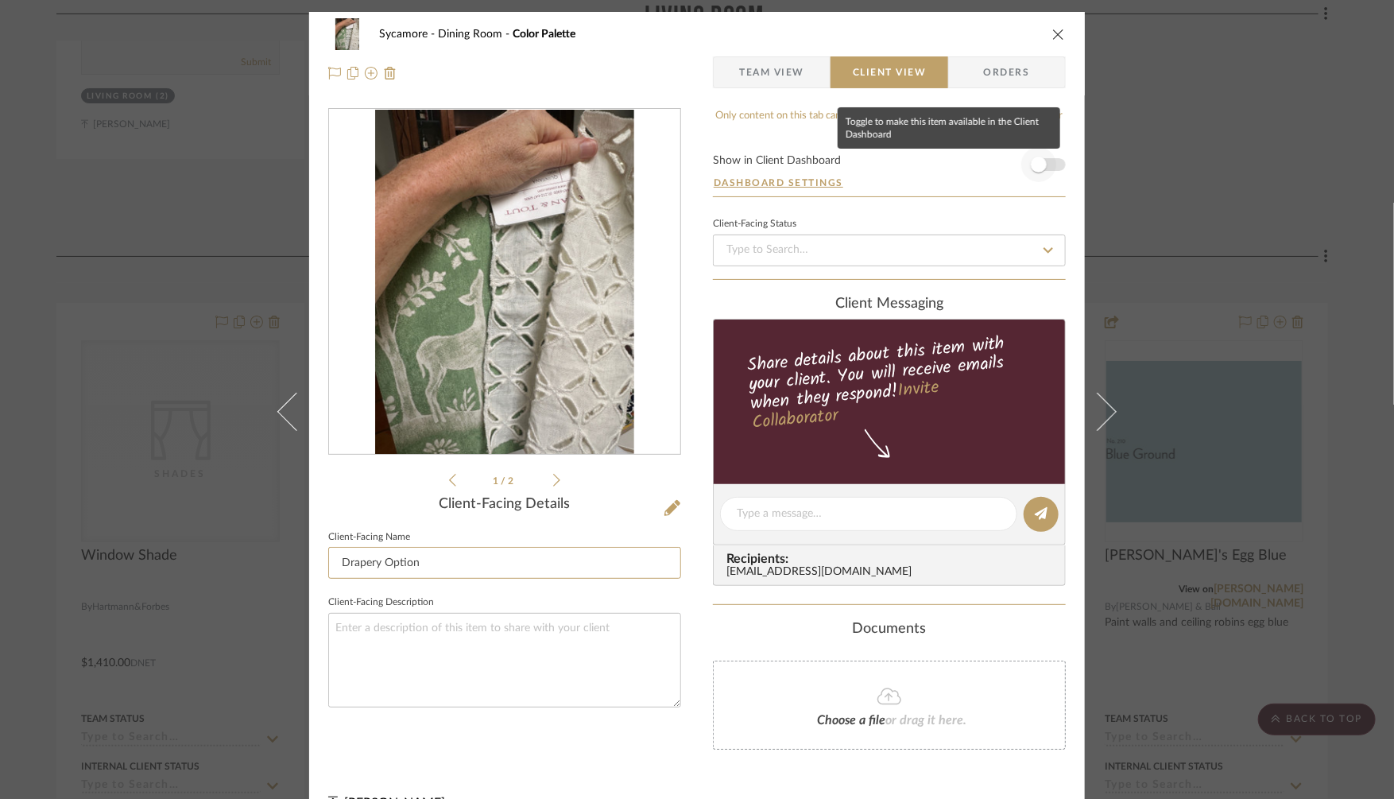
type input "Drapery Option"
click at [1033, 161] on span "button" at bounding box center [1039, 165] width 16 height 16
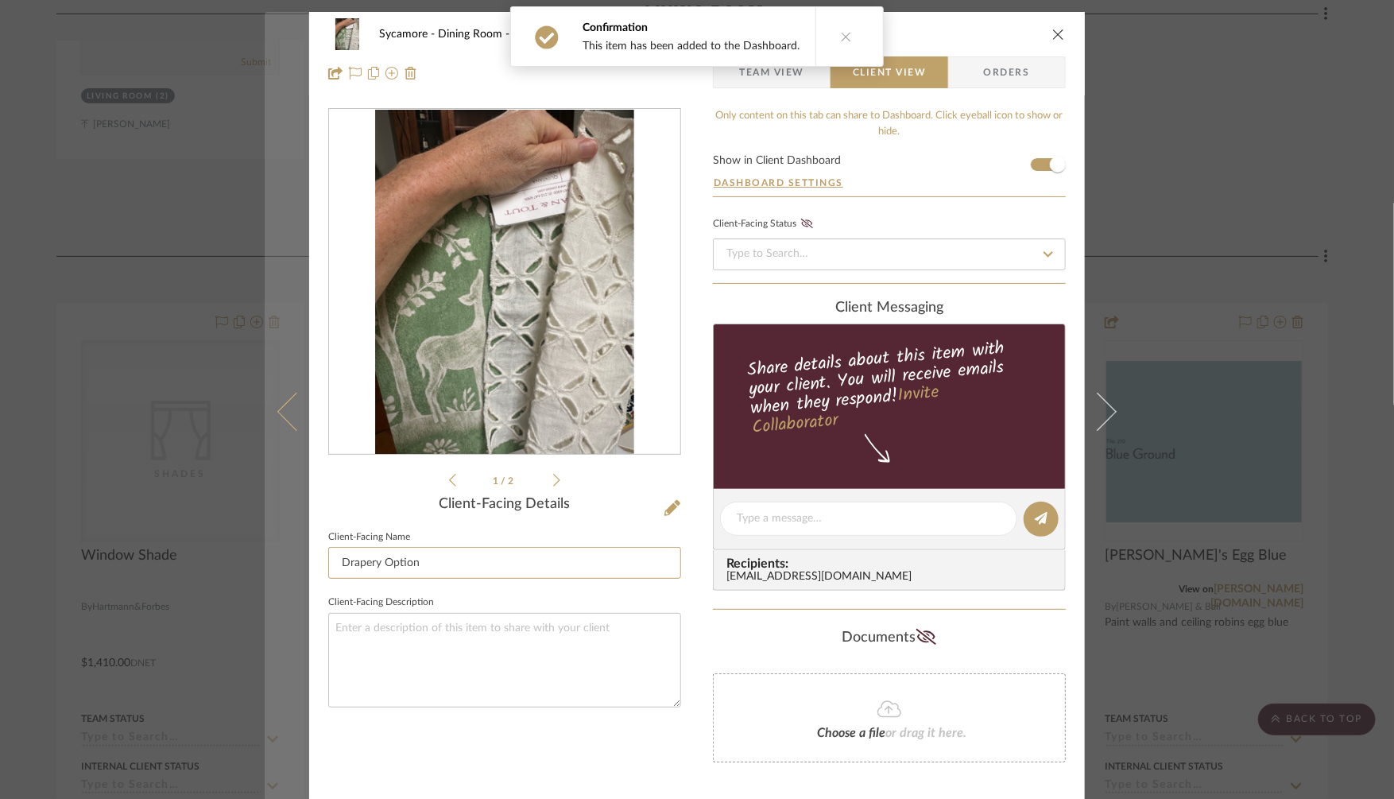
drag, startPoint x: 454, startPoint y: 570, endPoint x: 283, endPoint y: 570, distance: 170.9
click at [283, 570] on mat-dialog-content "Sycamore Dining Room Color Palette Team View Client View Orders 1 / 2 Client-Fa…" at bounding box center [697, 428] width 865 height 832
drag, startPoint x: 401, startPoint y: 561, endPoint x: 280, endPoint y: 561, distance: 120.8
click at [281, 561] on mat-dialog-content "Sycamore Dining Room Color Palette Team View Client View Orders 1 / 2 Client-Fa…" at bounding box center [697, 428] width 865 height 832
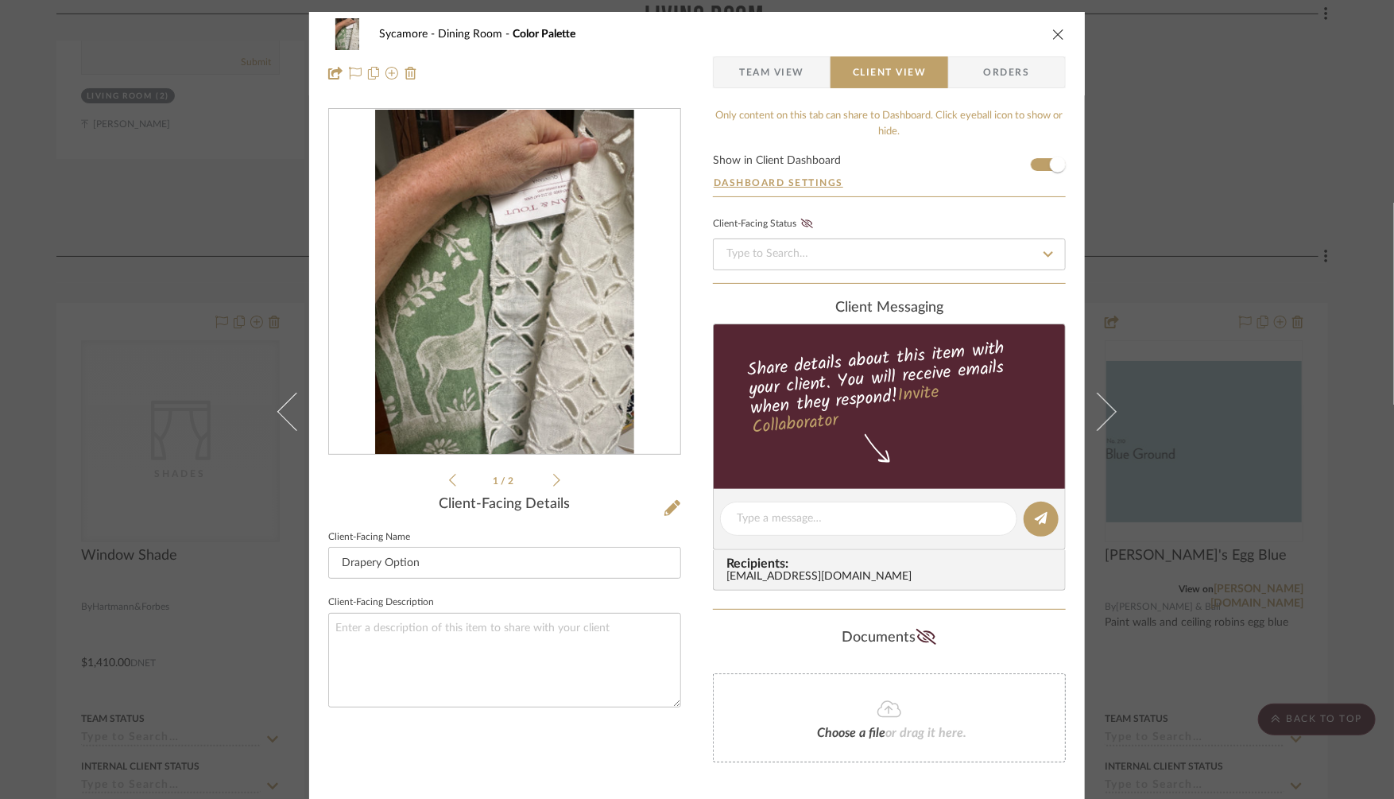
click at [782, 76] on span "Team View" at bounding box center [771, 72] width 65 height 32
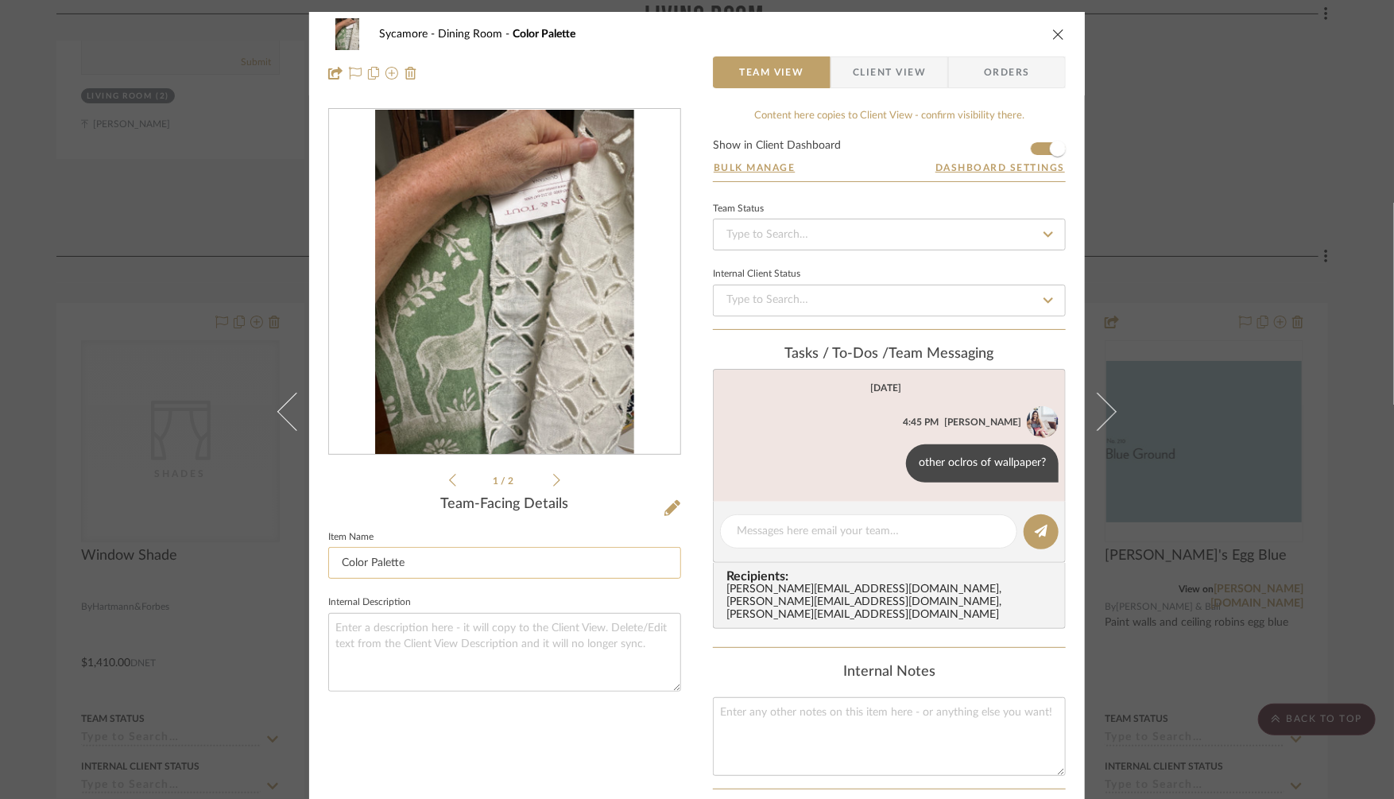
drag, startPoint x: 401, startPoint y: 557, endPoint x: 329, endPoint y: 557, distance: 71.5
click at [335, 557] on input "Color Palette" at bounding box center [504, 563] width 353 height 32
paste input "Drapery Option"
type input "Drapery Option"
click at [404, 646] on textarea at bounding box center [504, 652] width 353 height 79
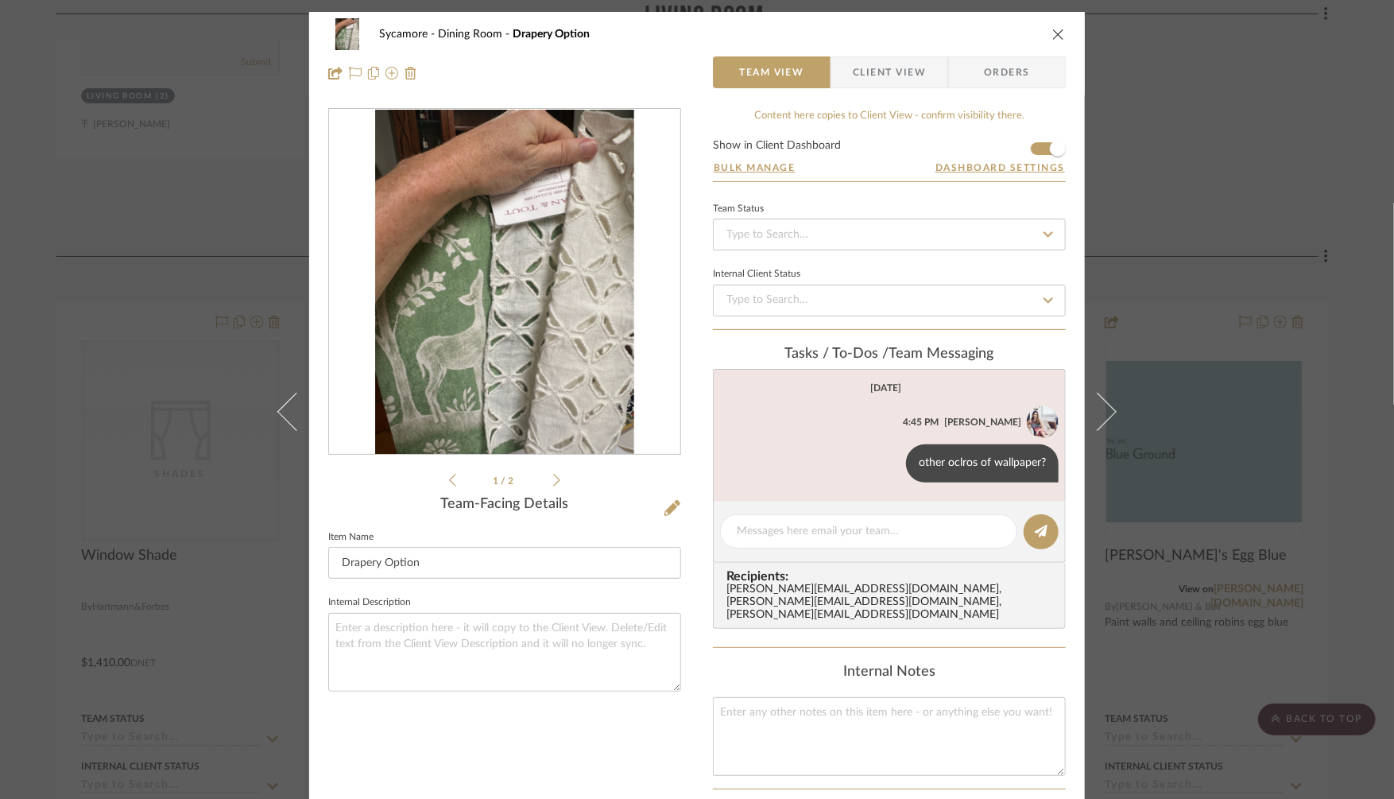
click at [882, 76] on span "Client View" at bounding box center [889, 72] width 73 height 32
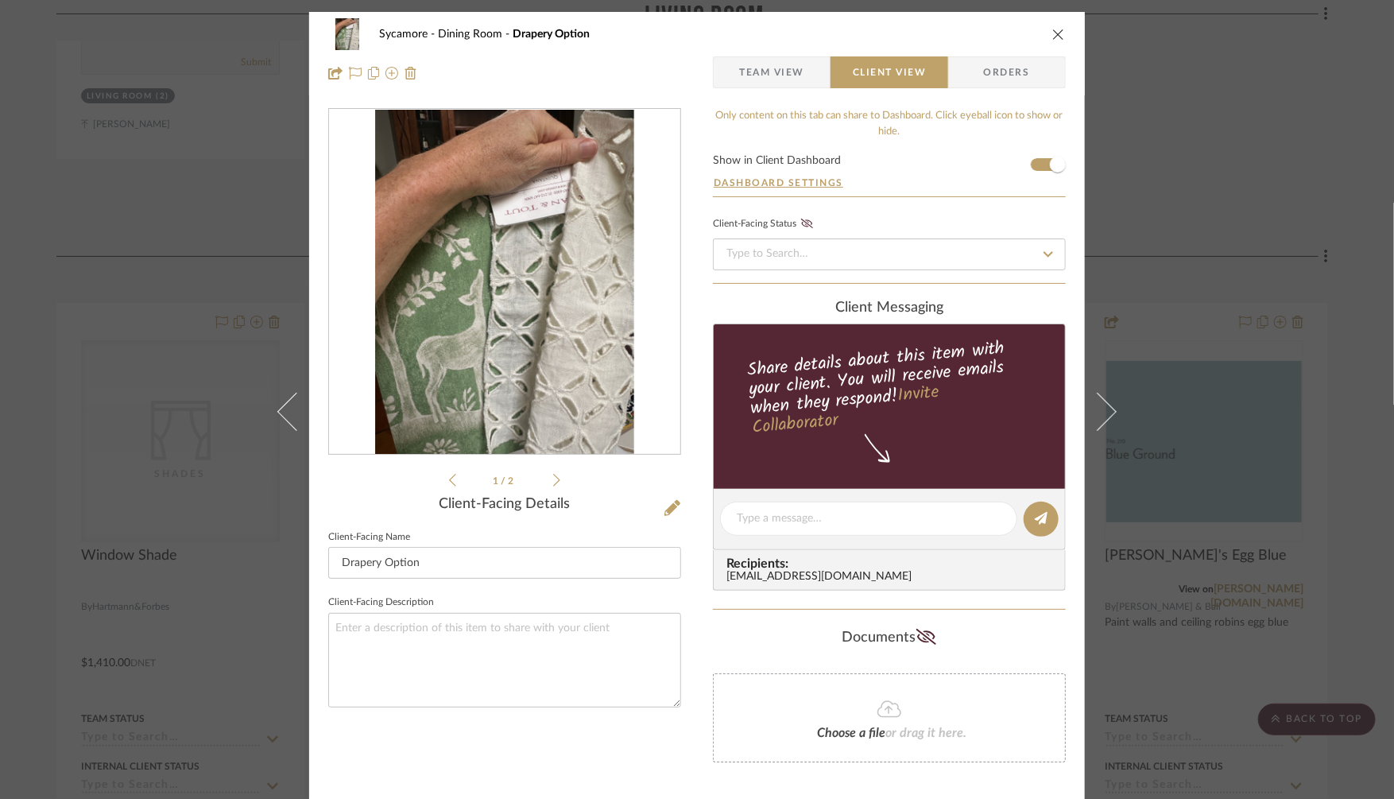
click at [1223, 325] on div "Sycamore Dining Room Drapery Option Team View Client View Orders 1 / 2 Client-F…" at bounding box center [697, 399] width 1394 height 799
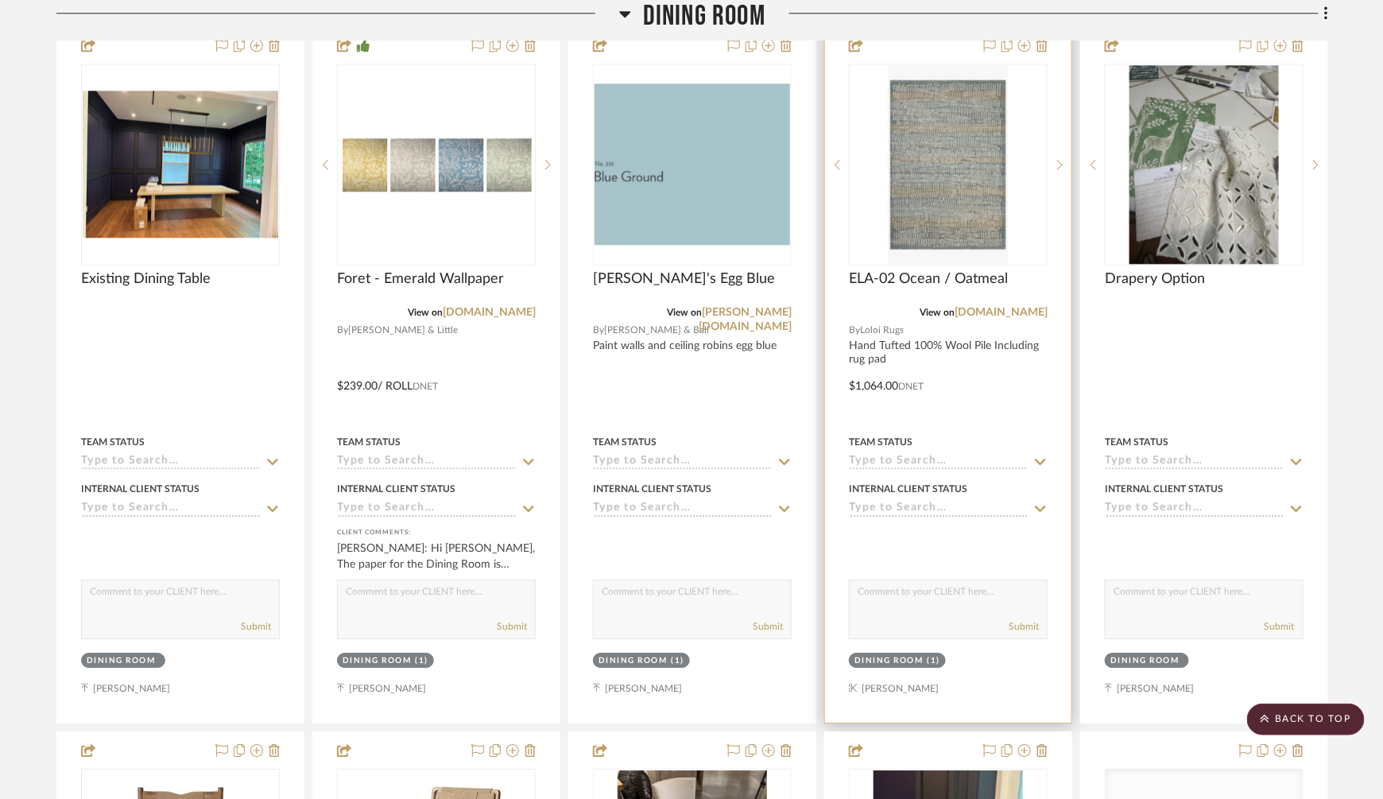
scroll to position [3956, 0]
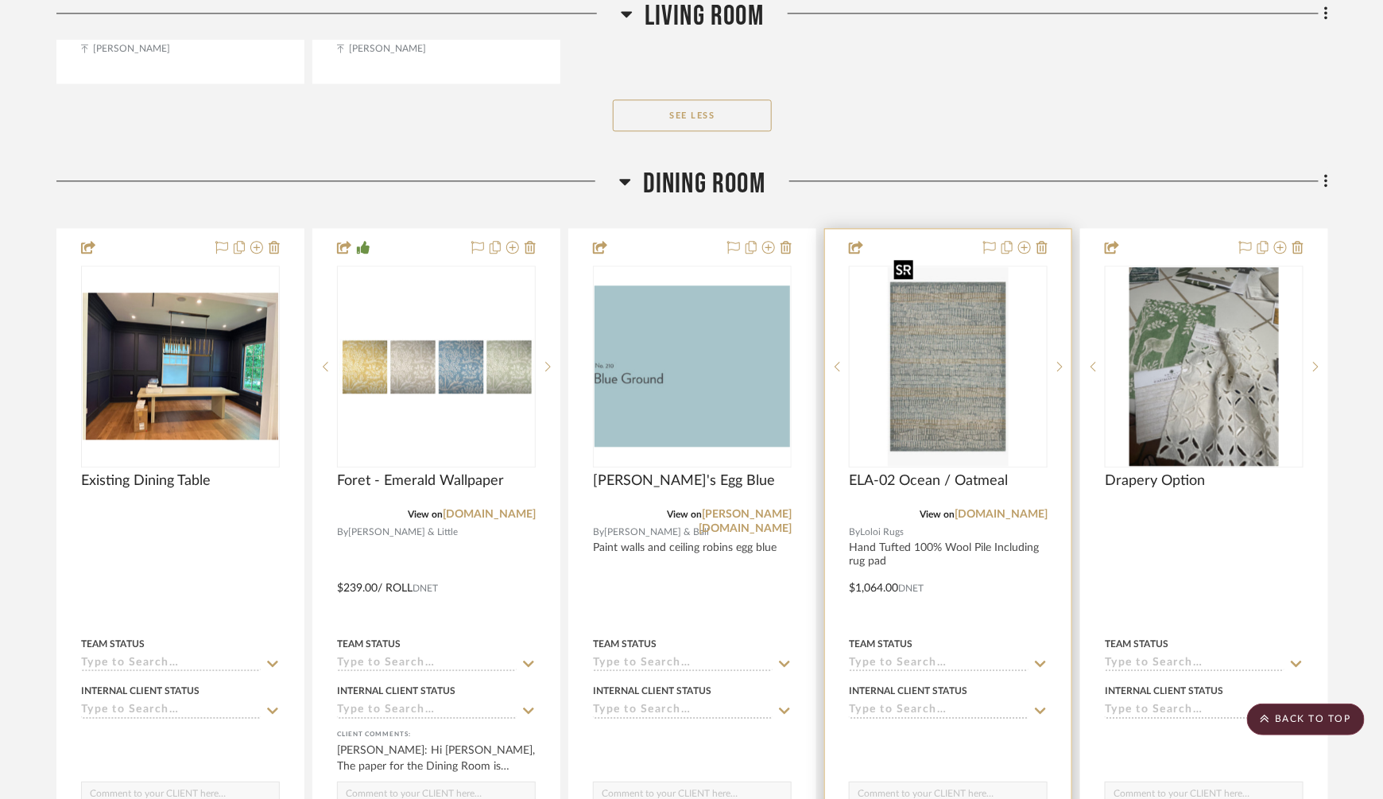
click at [960, 358] on img "0" at bounding box center [948, 366] width 120 height 199
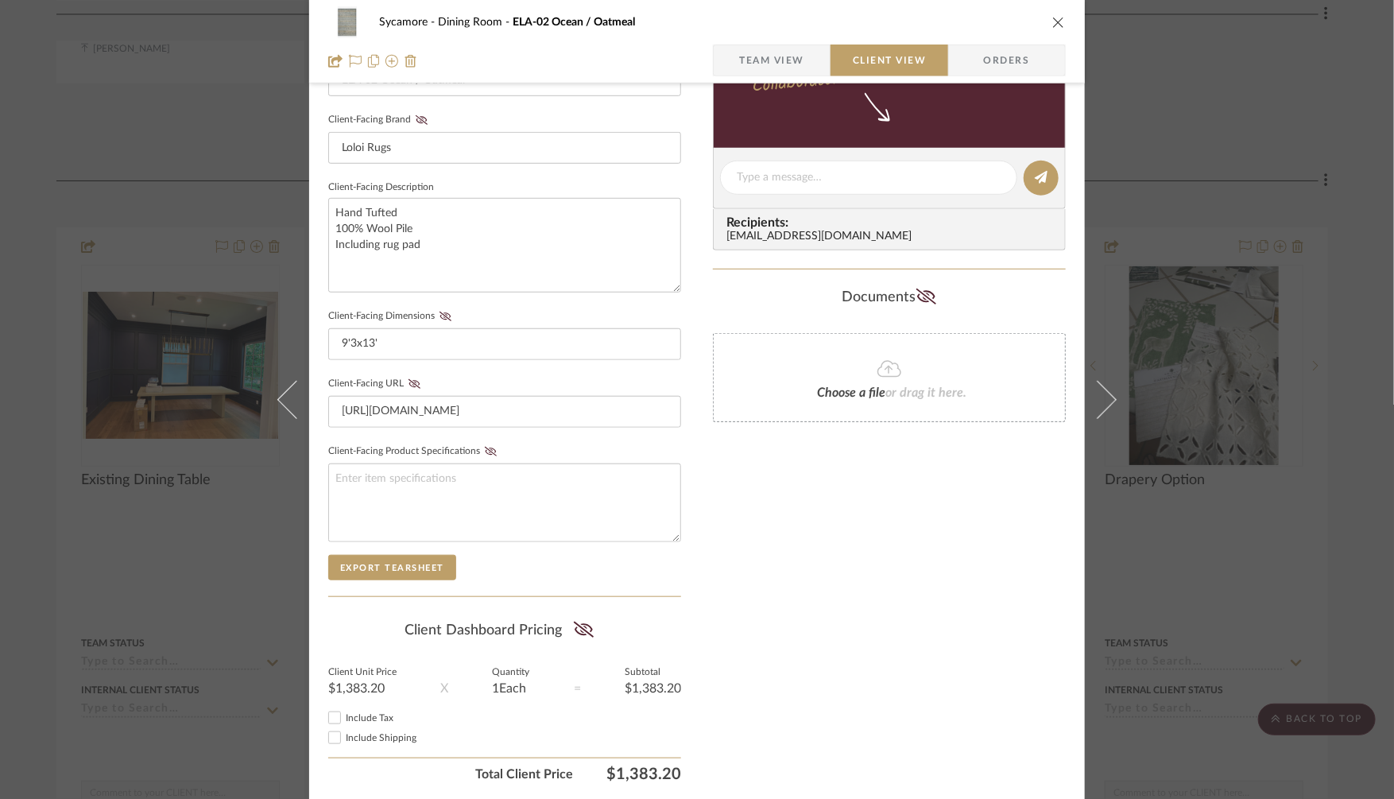
scroll to position [513, 0]
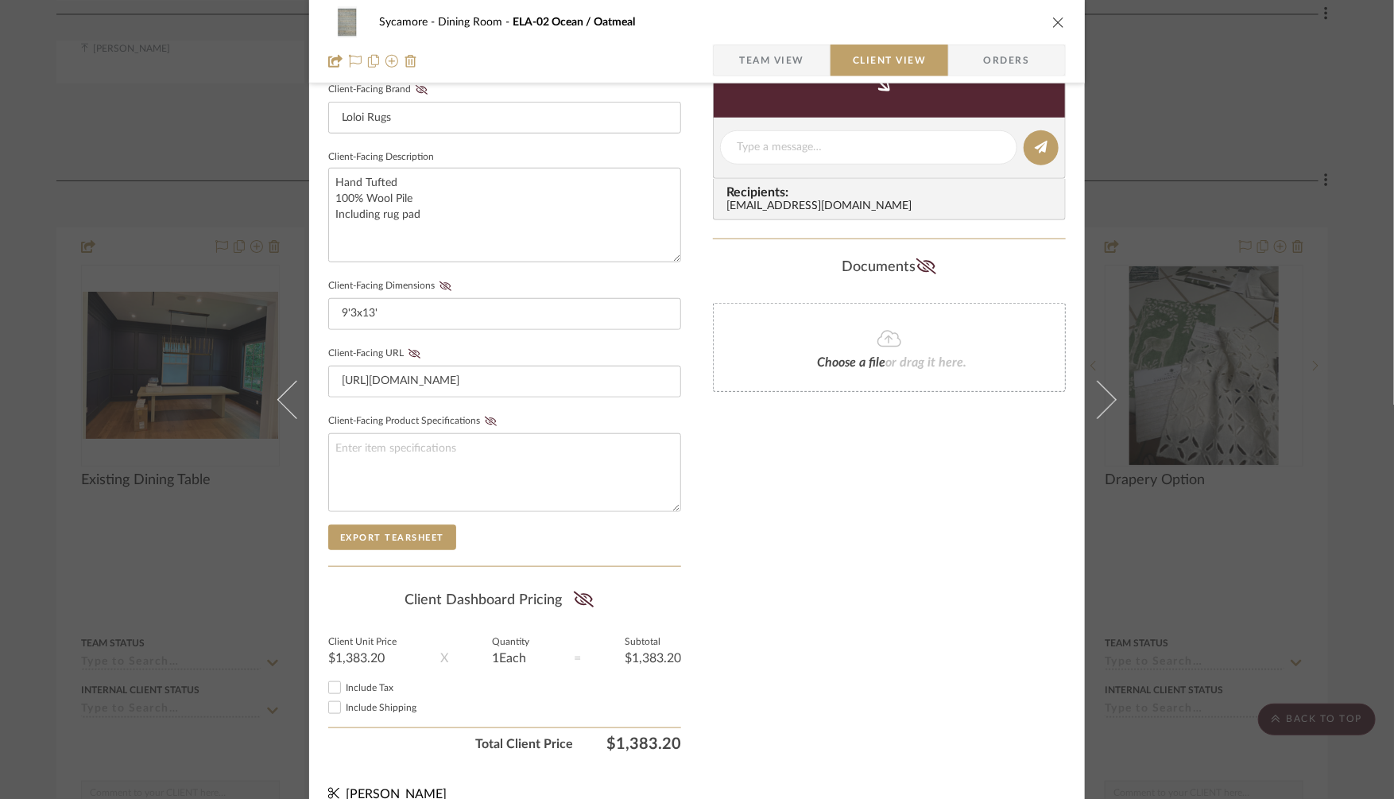
click at [789, 64] on span "Team View" at bounding box center [771, 61] width 65 height 32
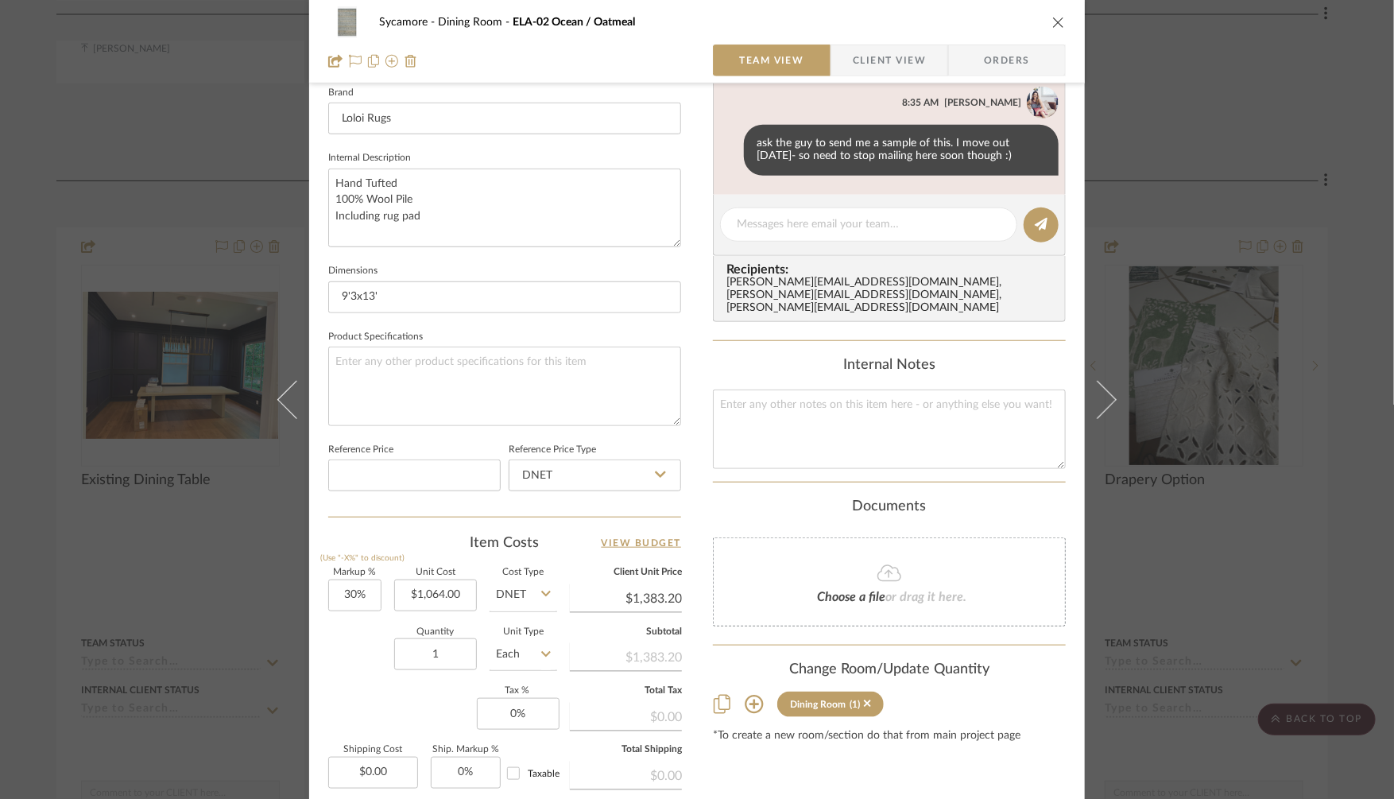
click at [745, 695] on icon at bounding box center [754, 704] width 19 height 19
click at [734, 763] on span "Living Room" at bounding box center [764, 768] width 60 height 11
click at [732, 756] on input "Living Room" at bounding box center [719, 768] width 25 height 25
checkbox input "true"
type input "1"
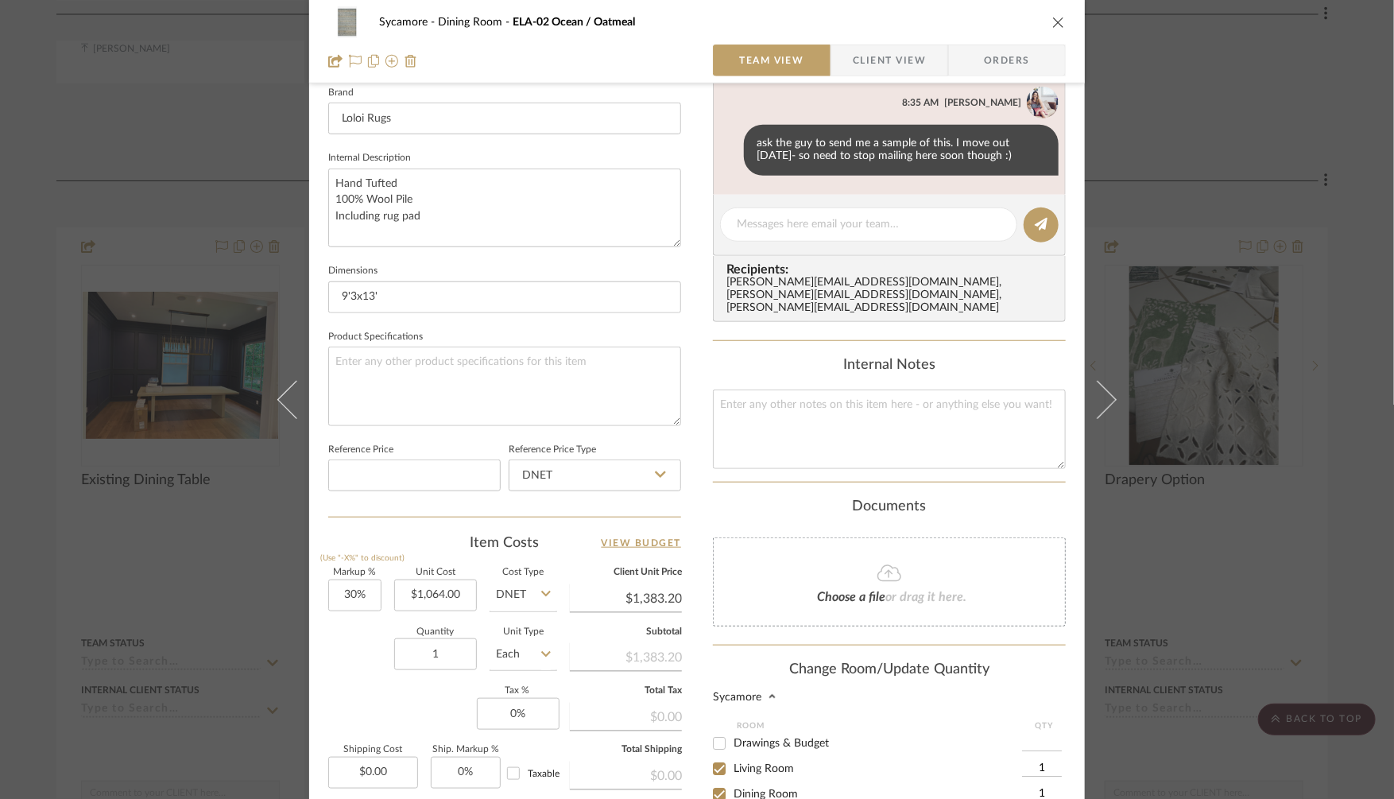
click at [715, 781] on input "Dining Room" at bounding box center [719, 793] width 25 height 25
checkbox input "false"
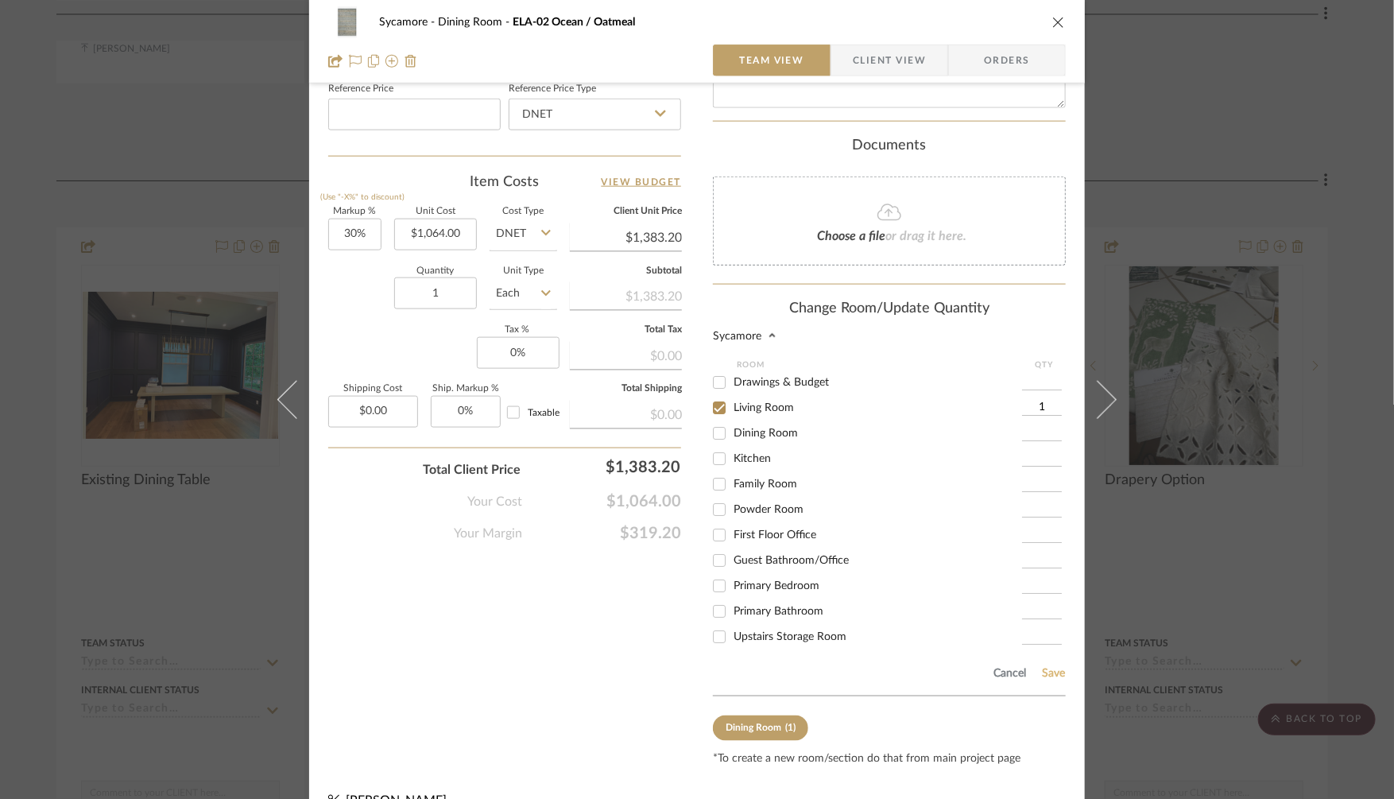
click at [1049, 667] on button "Save" at bounding box center [1053, 673] width 25 height 13
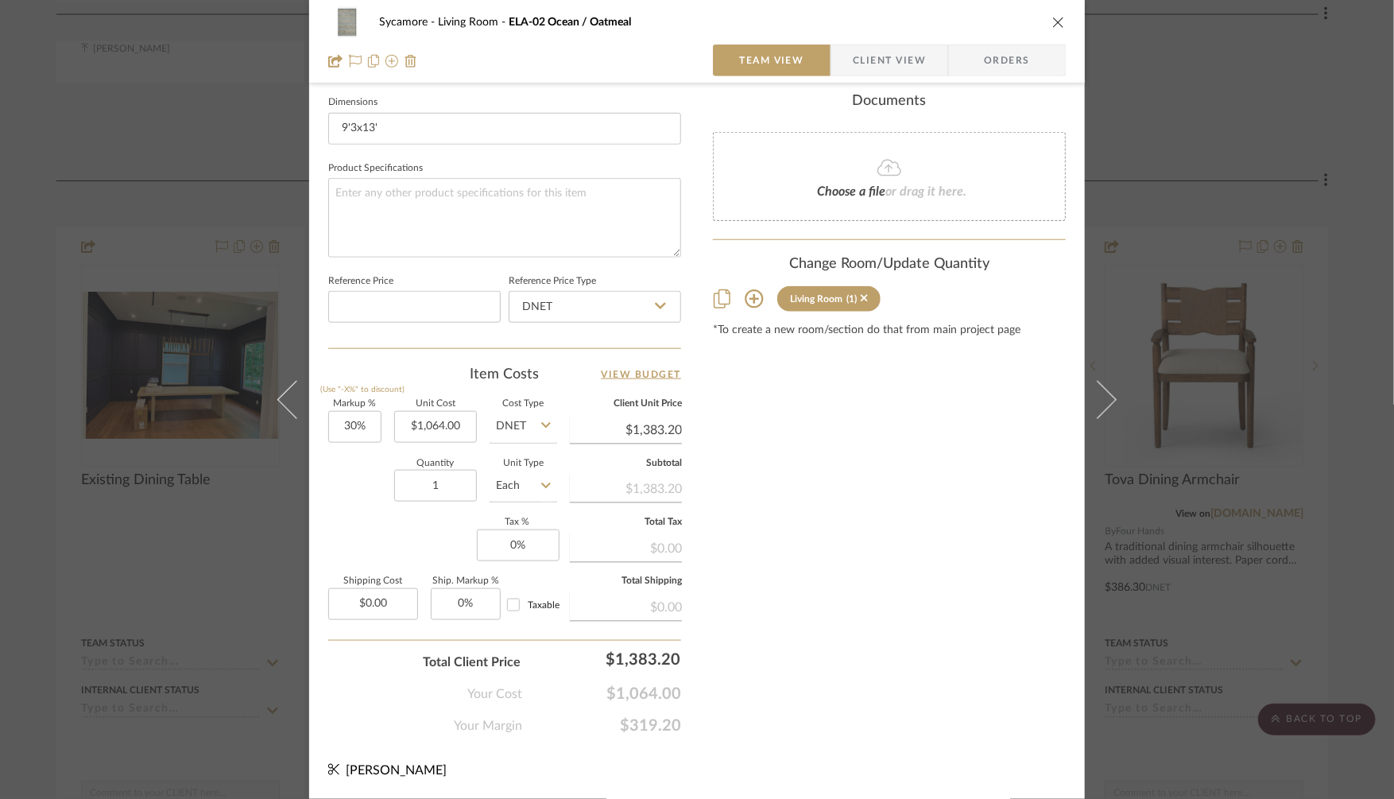
scroll to position [678, 0]
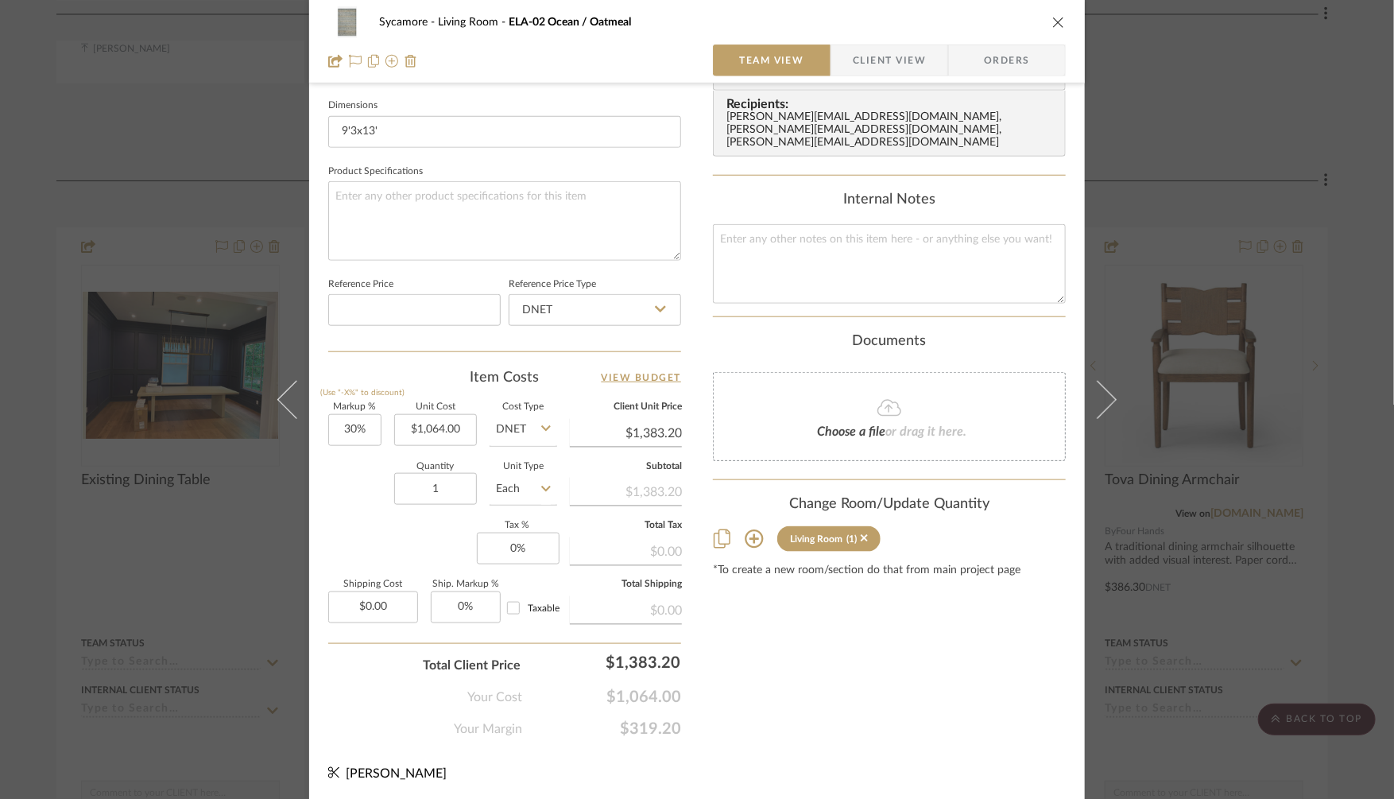
click at [1227, 544] on div "Sycamore Living Room ELA-02 Ocean / Oatmeal Team View Client View Orders 1 / 5 …" at bounding box center [697, 399] width 1394 height 799
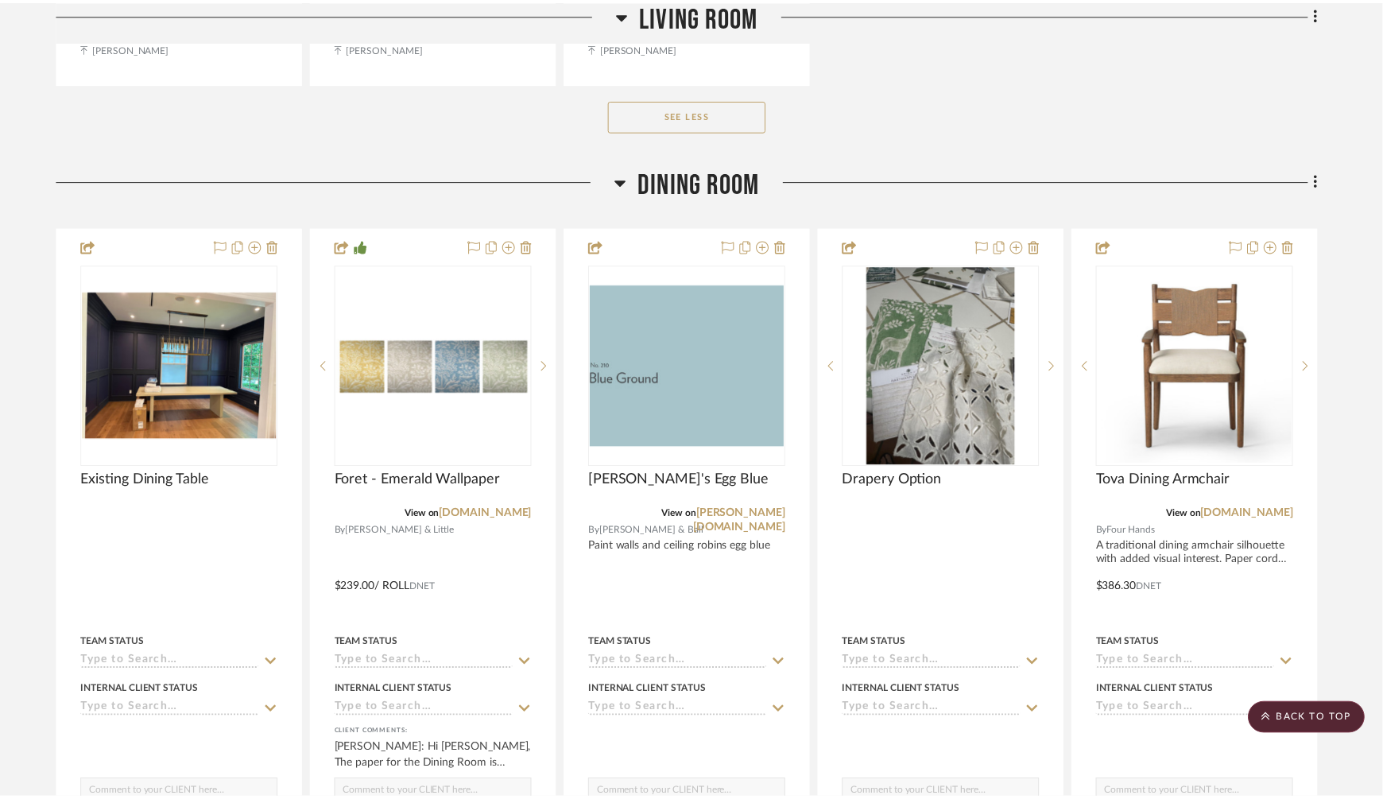
scroll to position [3956, 0]
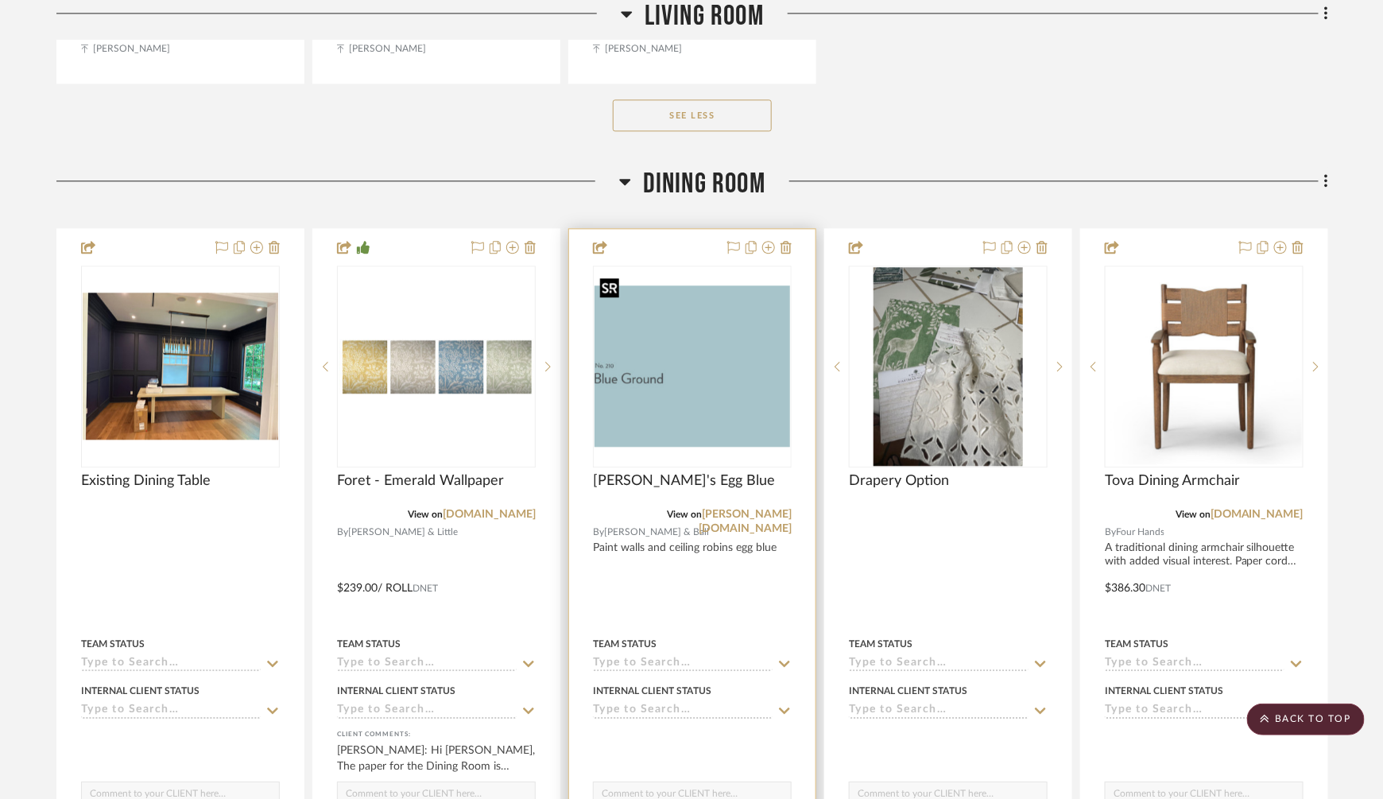
click at [719, 324] on img "0" at bounding box center [693, 366] width 196 height 162
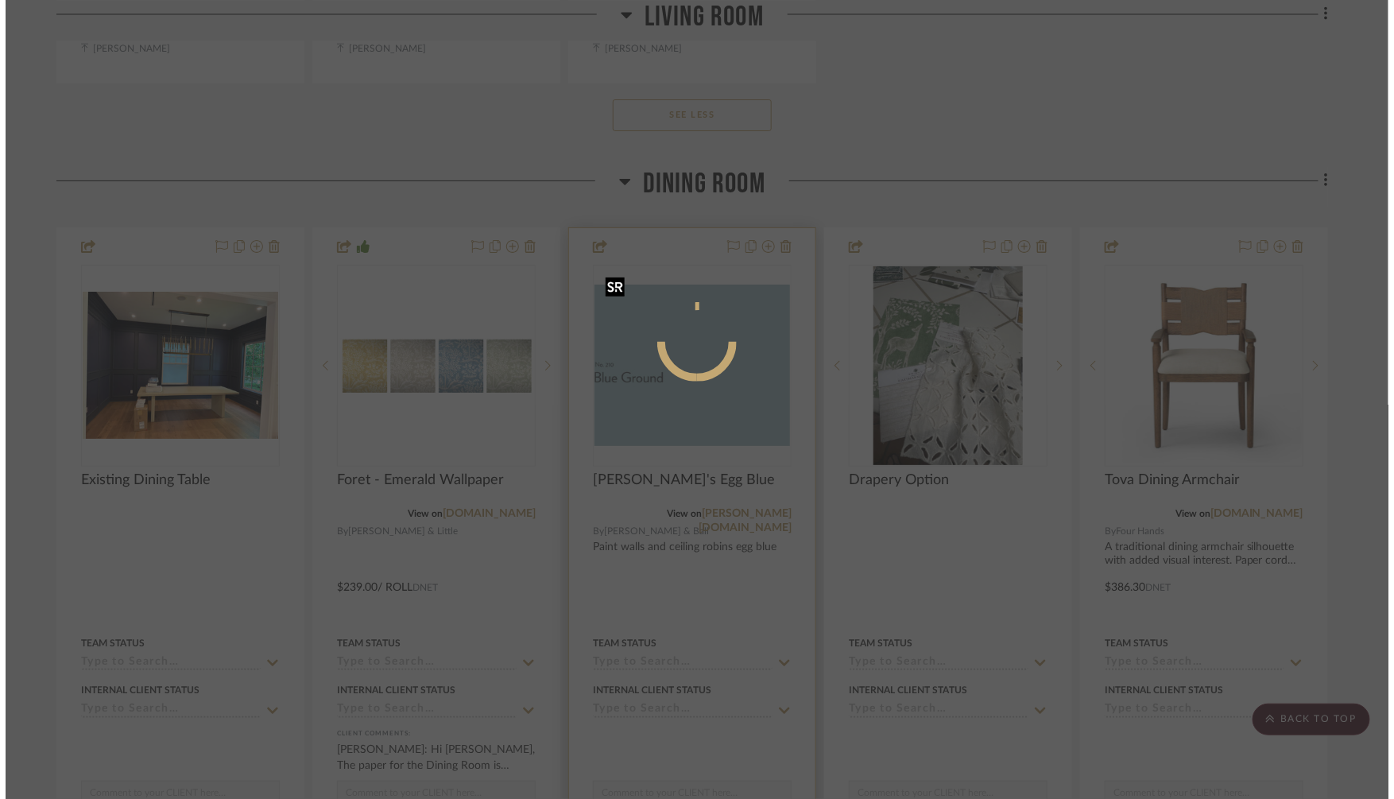
scroll to position [0, 0]
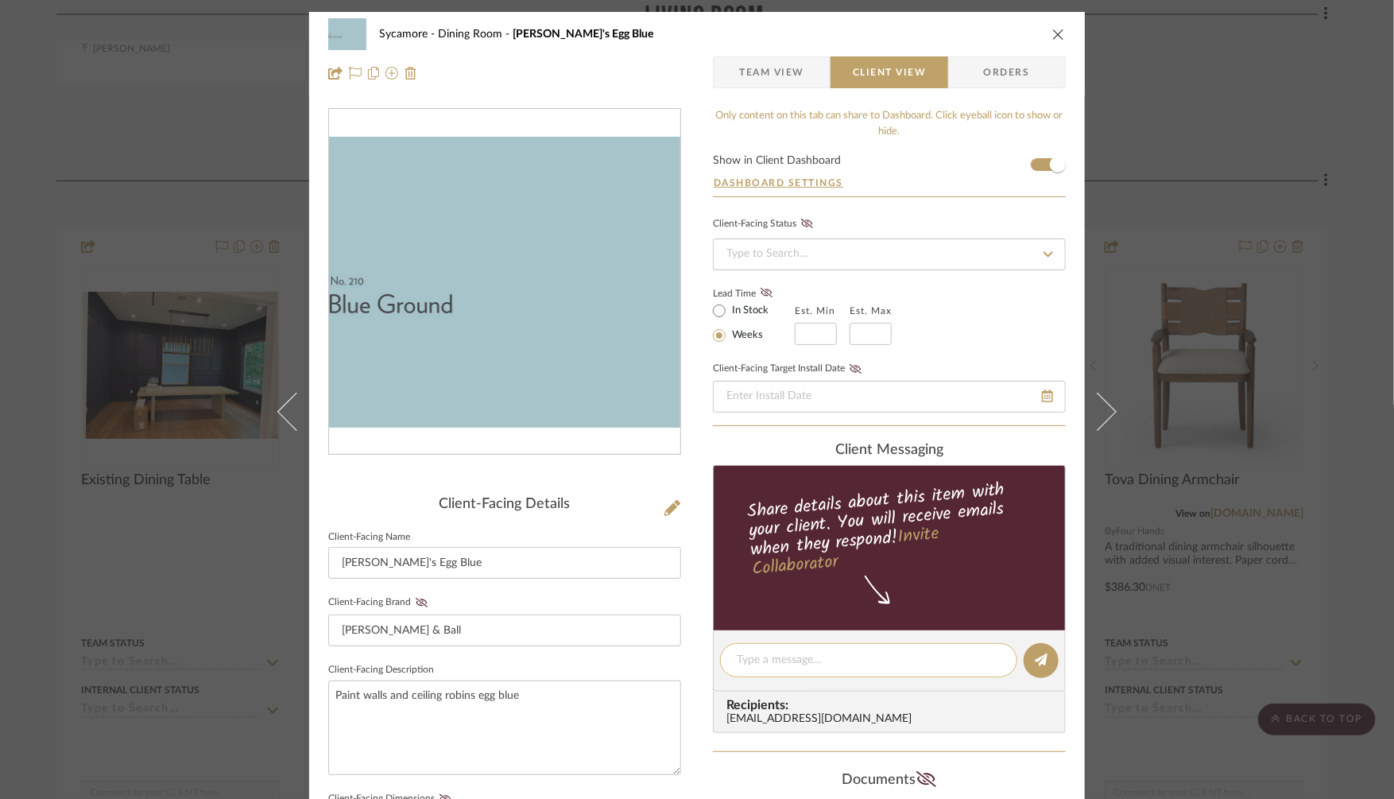
click at [749, 660] on textarea at bounding box center [869, 660] width 264 height 17
type textarea "Wall color for Dining Room"
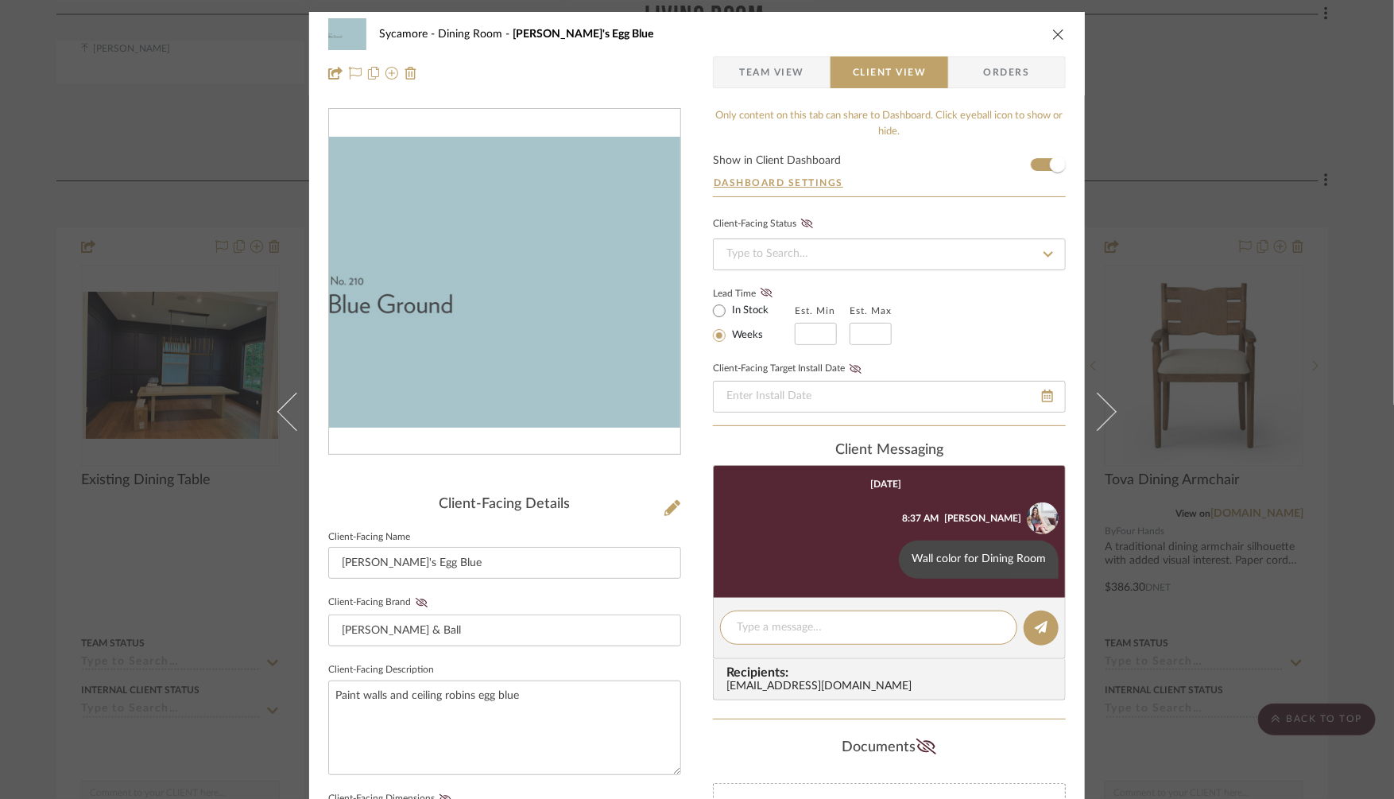
click at [1178, 628] on div "Sycamore Dining Room Robin's Egg Blue Team View Client View Orders Client-Facin…" at bounding box center [697, 399] width 1394 height 799
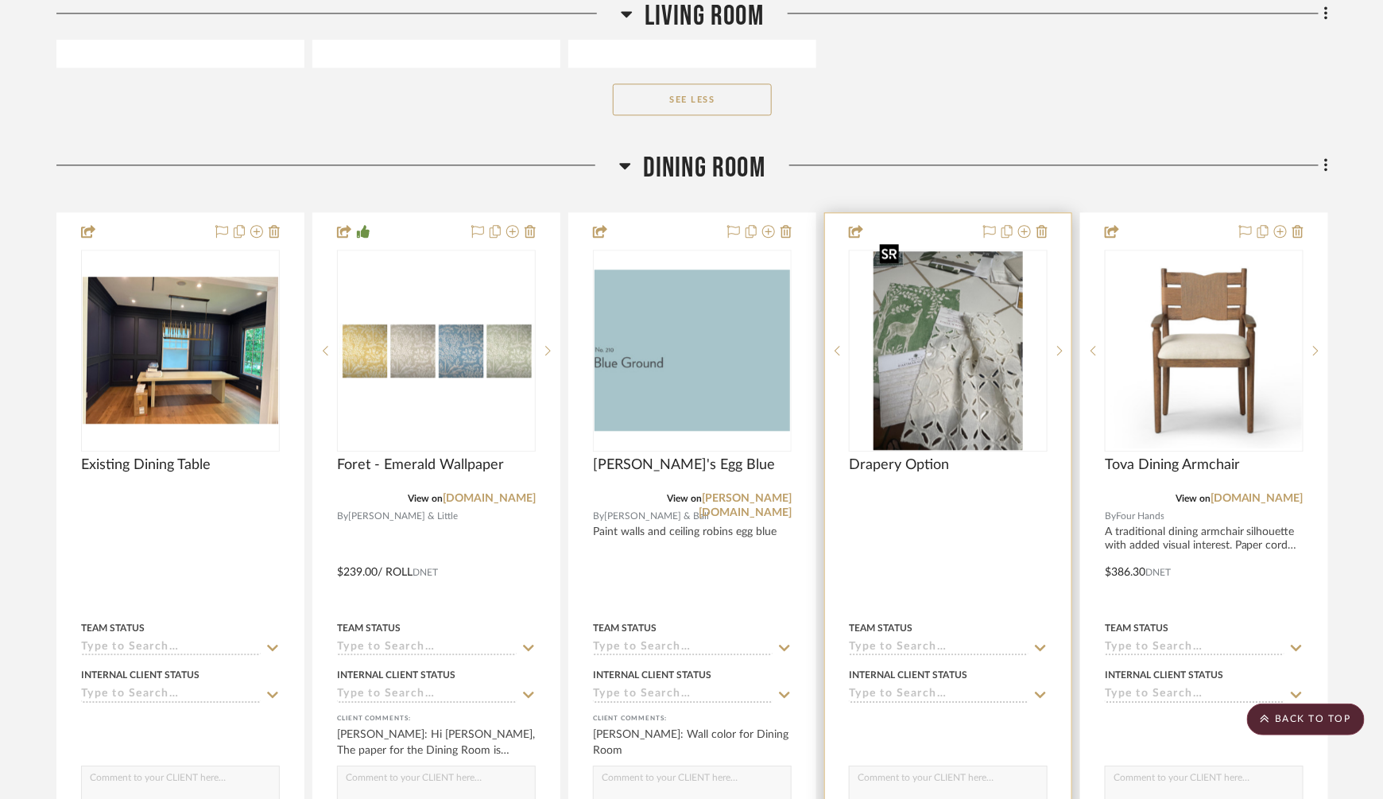
scroll to position [3972, 0]
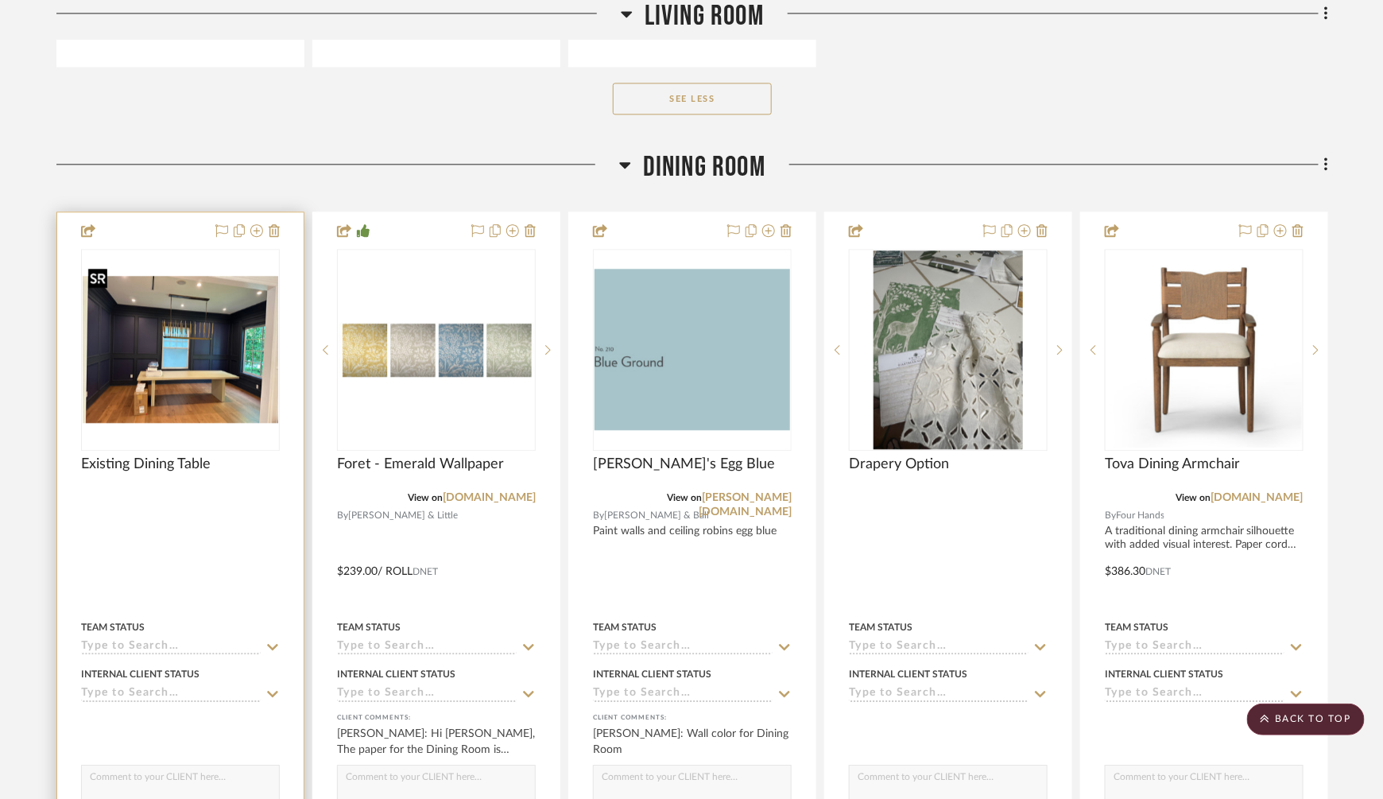
click at [179, 347] on img "0" at bounding box center [181, 349] width 196 height 147
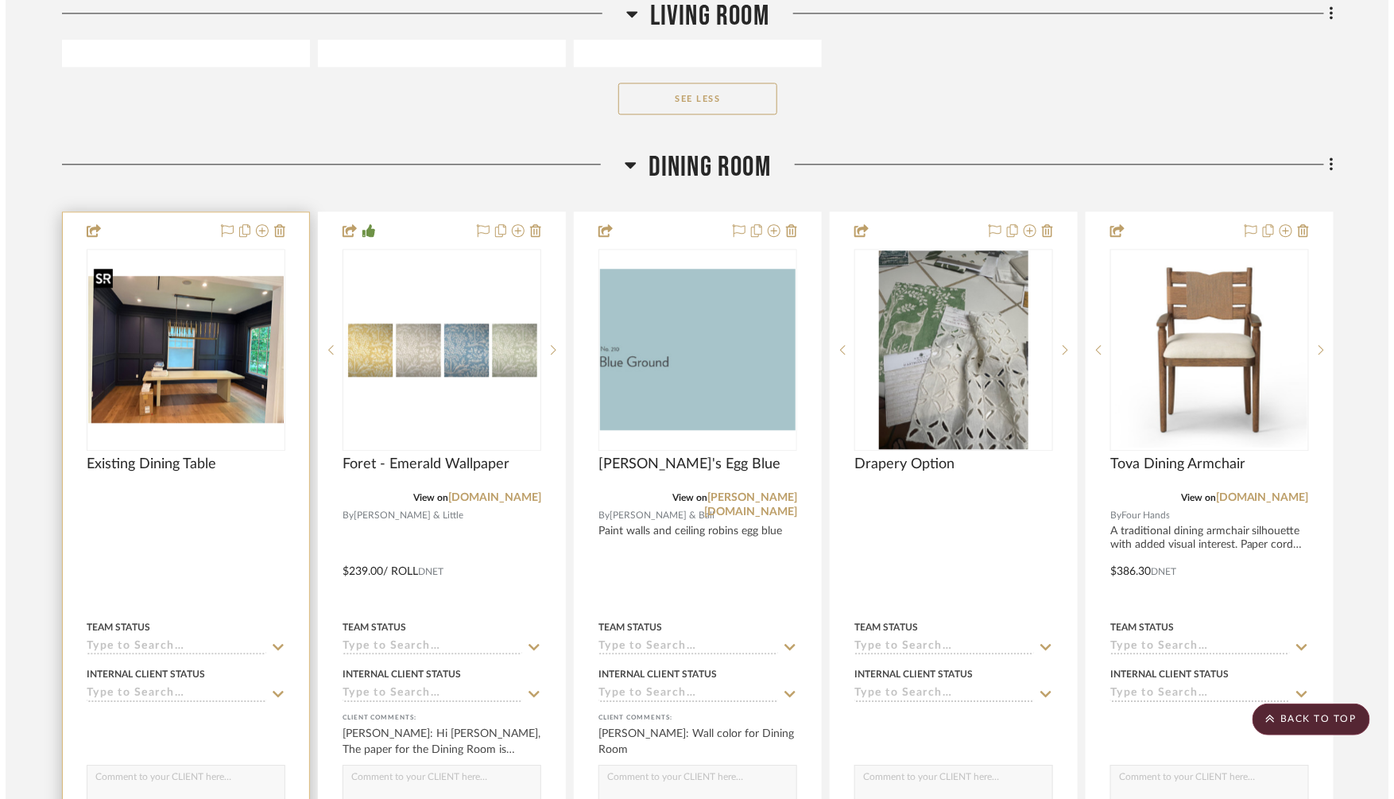
scroll to position [0, 0]
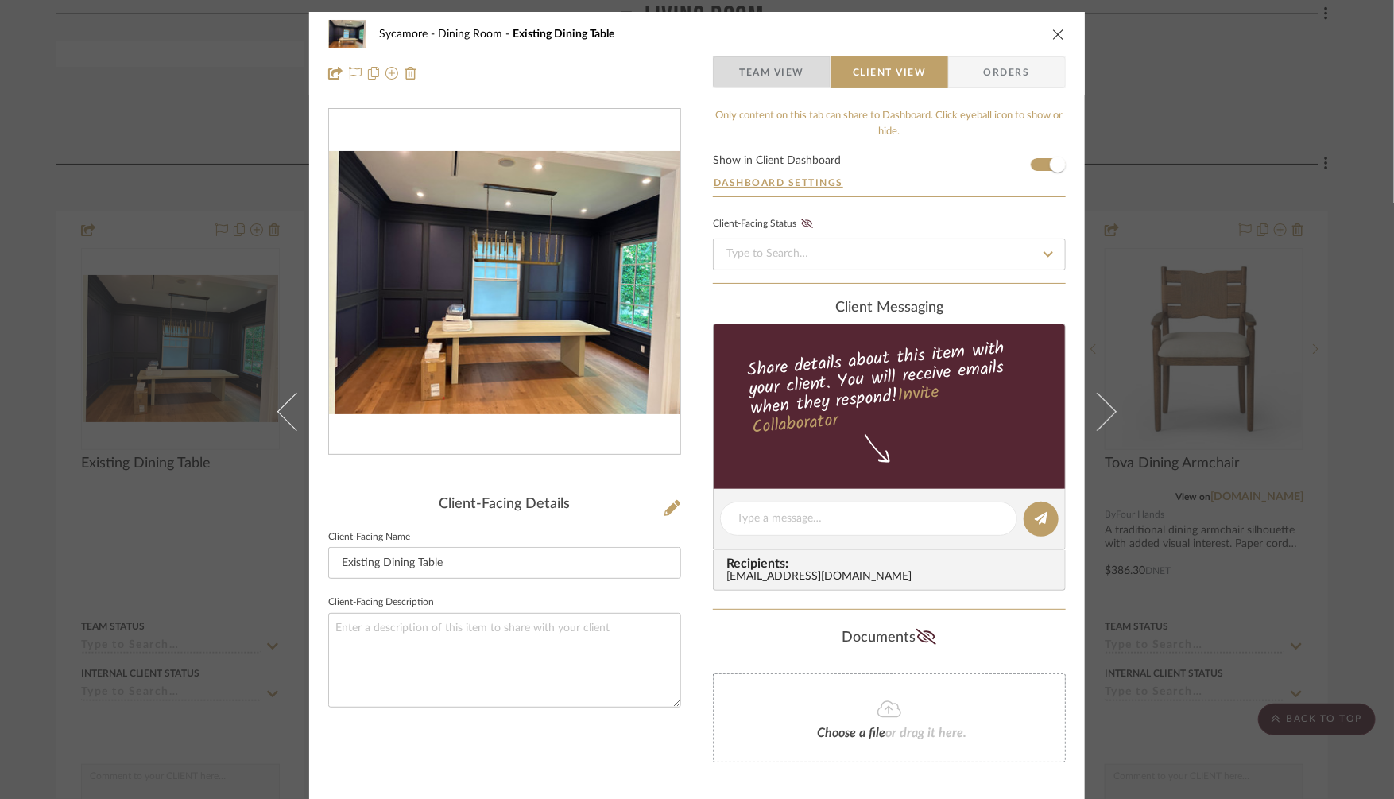
click at [776, 69] on span "Team View" at bounding box center [771, 72] width 65 height 32
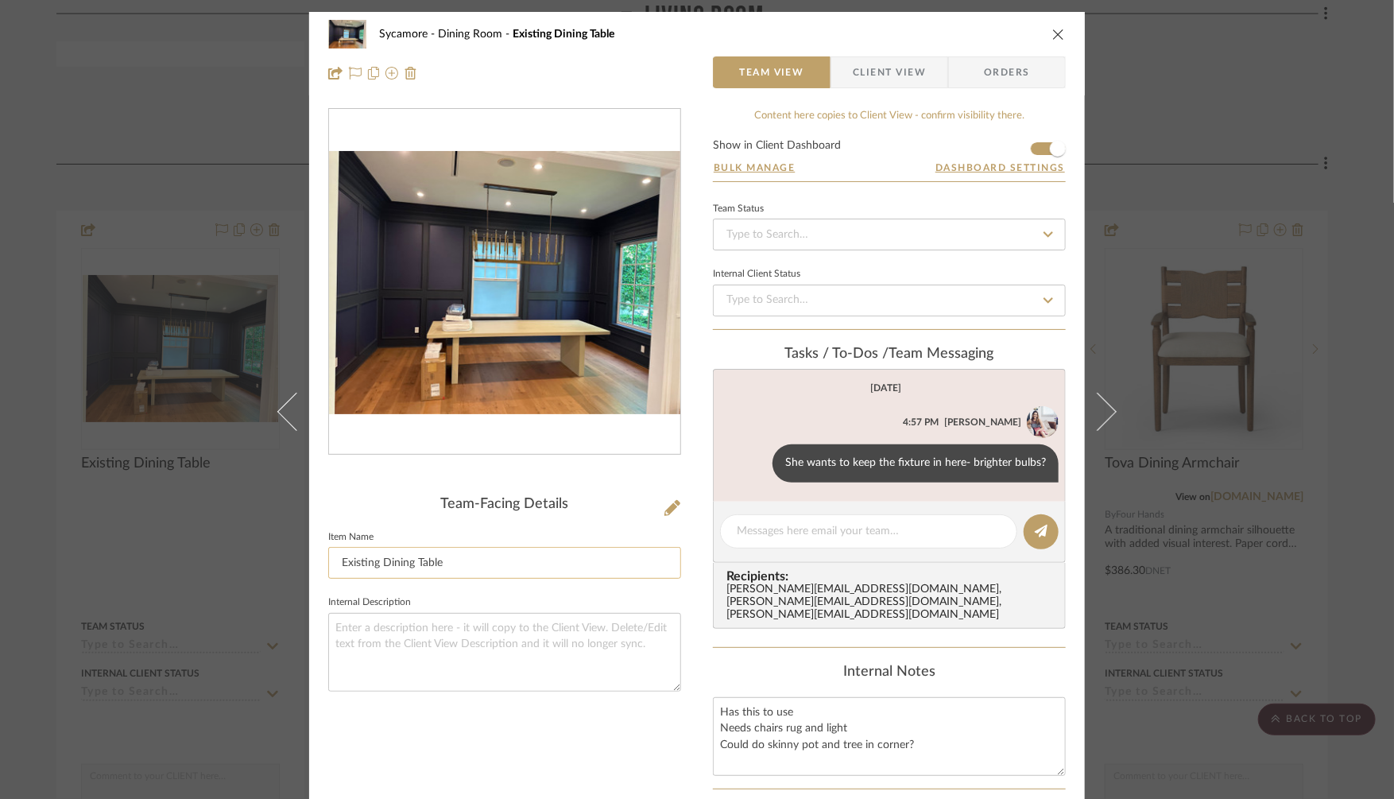
click at [486, 560] on input "Existing Dining Table" at bounding box center [504, 563] width 353 height 32
type input "Existing Dining Table & Light Fixture"
click at [510, 650] on textarea at bounding box center [504, 652] width 353 height 79
click at [825, 699] on textarea "Has this to use Needs chairs rug and light Could do skinny pot and tree in corn…" at bounding box center [889, 736] width 353 height 79
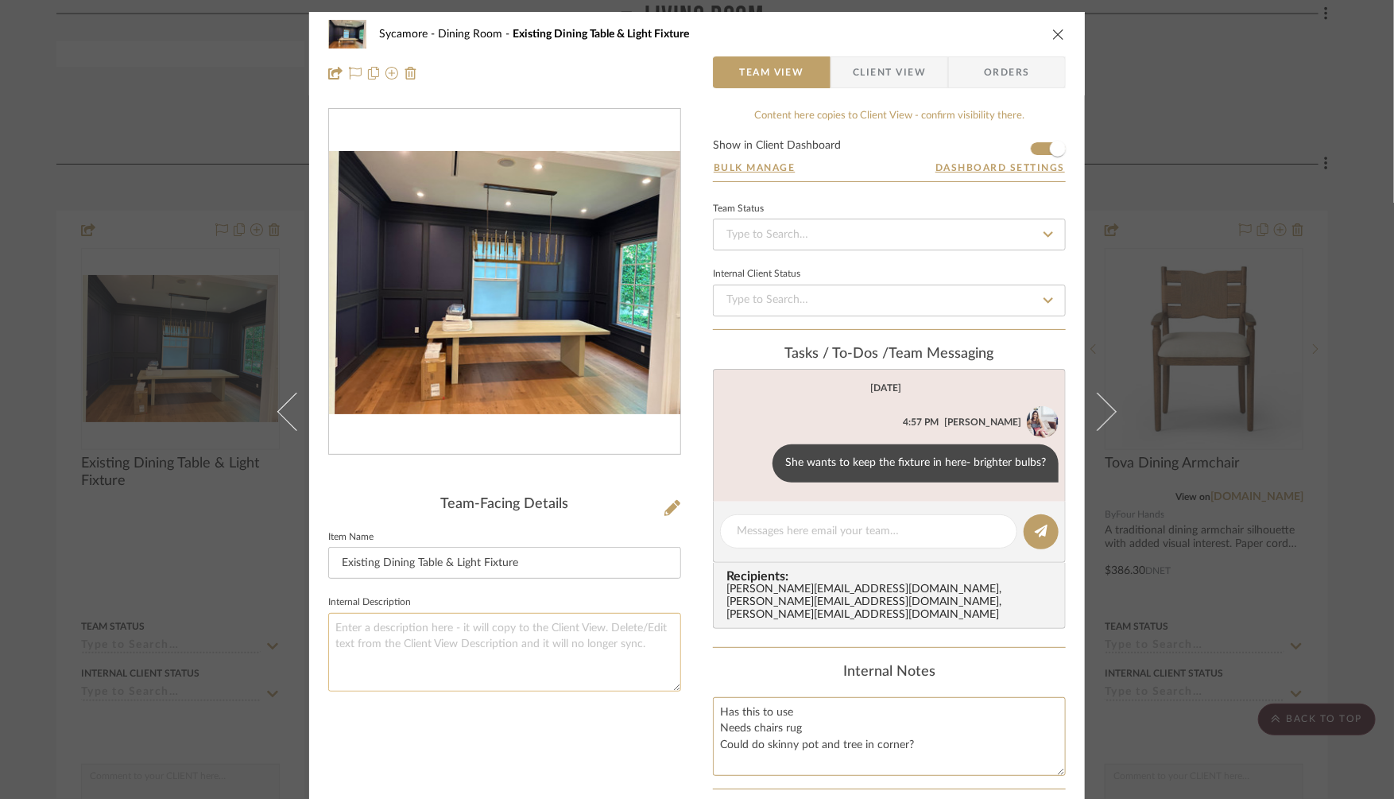
type textarea "Has this to use Needs chairs rug Could do skinny pot and tree in corner?"
click at [584, 650] on textarea at bounding box center [504, 652] width 353 height 79
type textarea "Get brighter bulbs for fixture? Ask Arut to swap."
click at [777, 697] on textarea "Has this to use Needs chairs rug Could do skinny pot and tree in corner?" at bounding box center [889, 736] width 353 height 79
click at [893, 81] on span "Client View" at bounding box center [889, 72] width 73 height 32
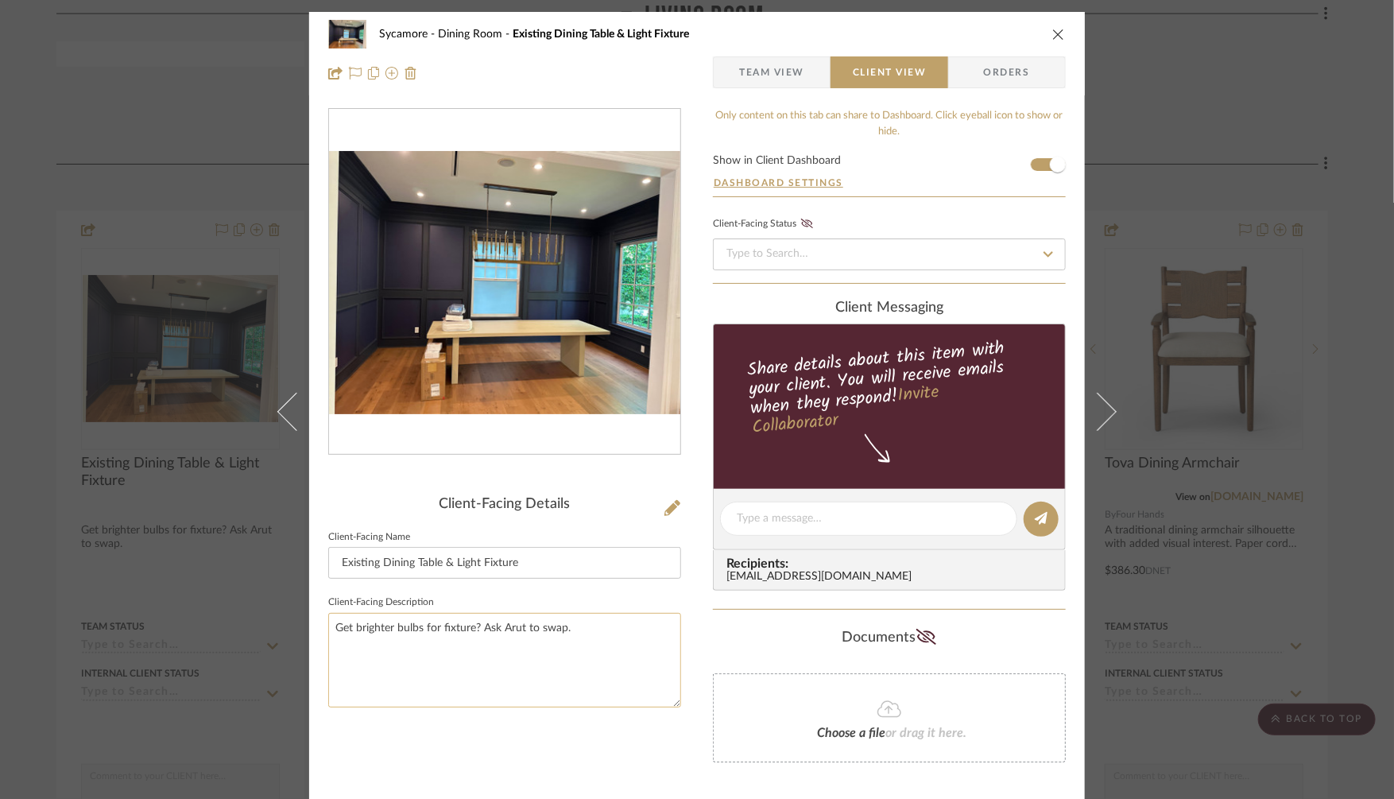
click at [578, 661] on textarea "Get brighter bulbs for fixture? Ask Arut to swap." at bounding box center [504, 660] width 353 height 95
drag, startPoint x: 571, startPoint y: 626, endPoint x: 475, endPoint y: 625, distance: 96.2
click at [475, 625] on textarea "Get brighter bulbs for fixture? Ask Arut to swap." at bounding box center [504, 660] width 353 height 95
click at [339, 629] on textarea "Get brighter bulbs for fixture" at bounding box center [504, 660] width 353 height 95
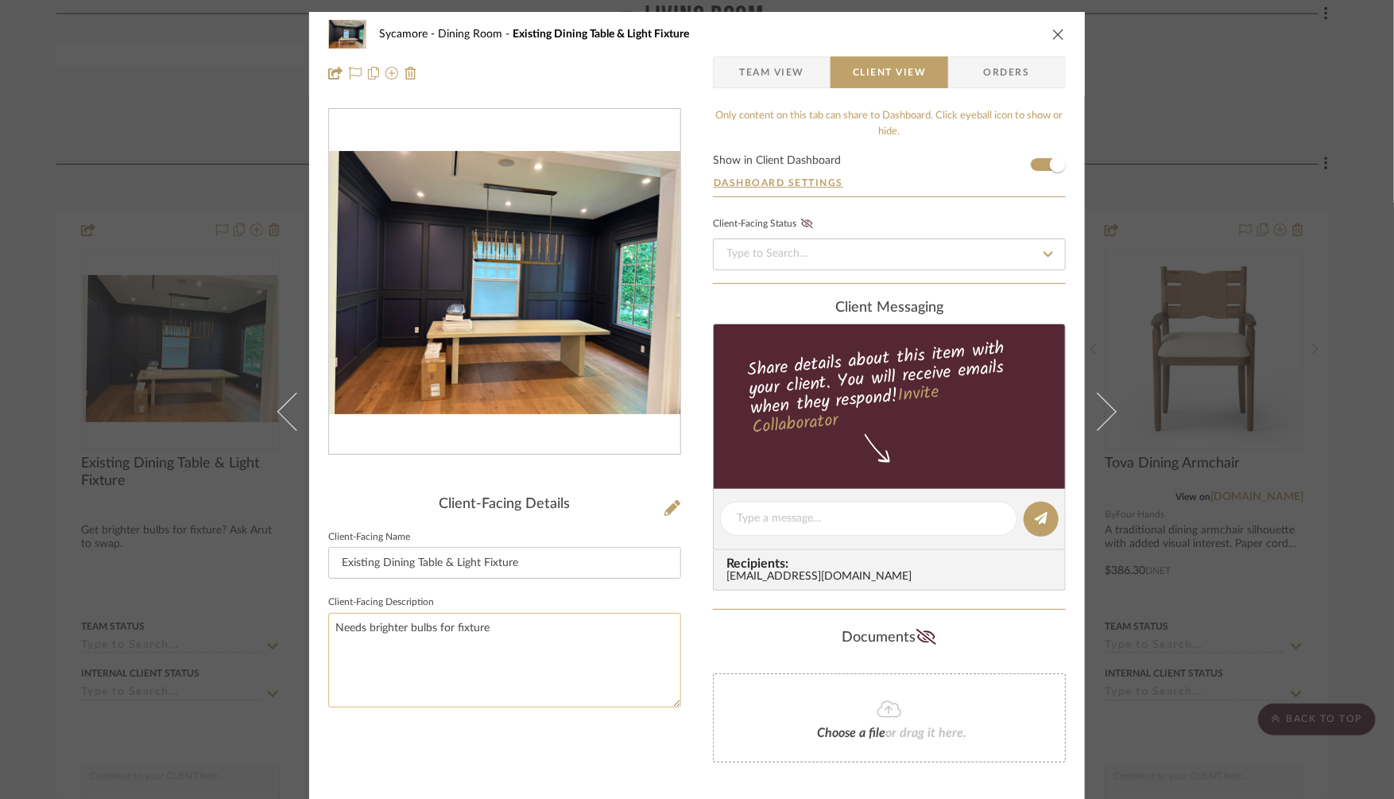
click at [546, 657] on textarea "Needs brighter bulbs for fixture" at bounding box center [504, 660] width 353 height 95
type textarea "Needs brighter bulbs for fixture"
click at [802, 704] on div "Choose a file or drag it here." at bounding box center [889, 717] width 353 height 89
click at [1316, 623] on div "Sycamore Dining Room Existing Dining Table & Light Fixture Team View Client Vie…" at bounding box center [697, 399] width 1394 height 799
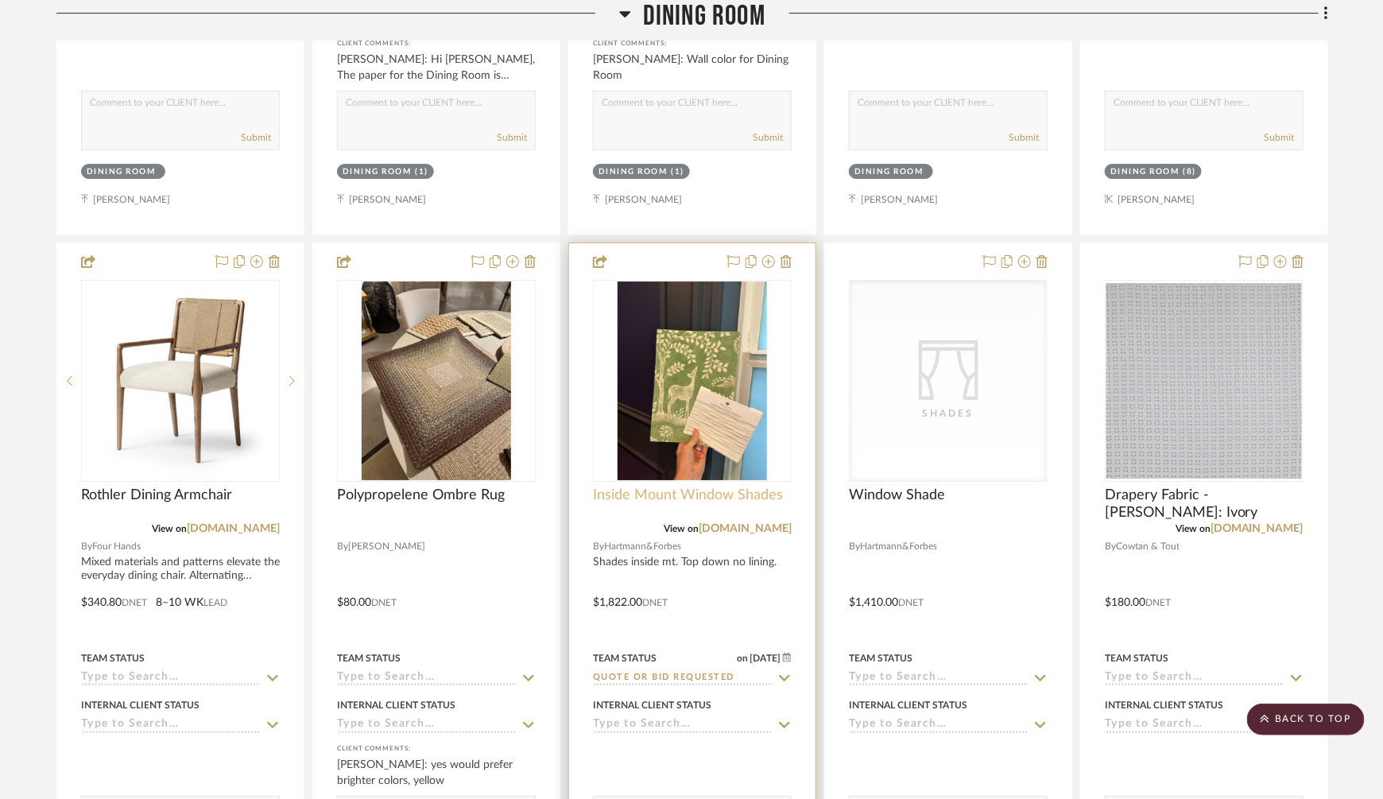
scroll to position [4654, 0]
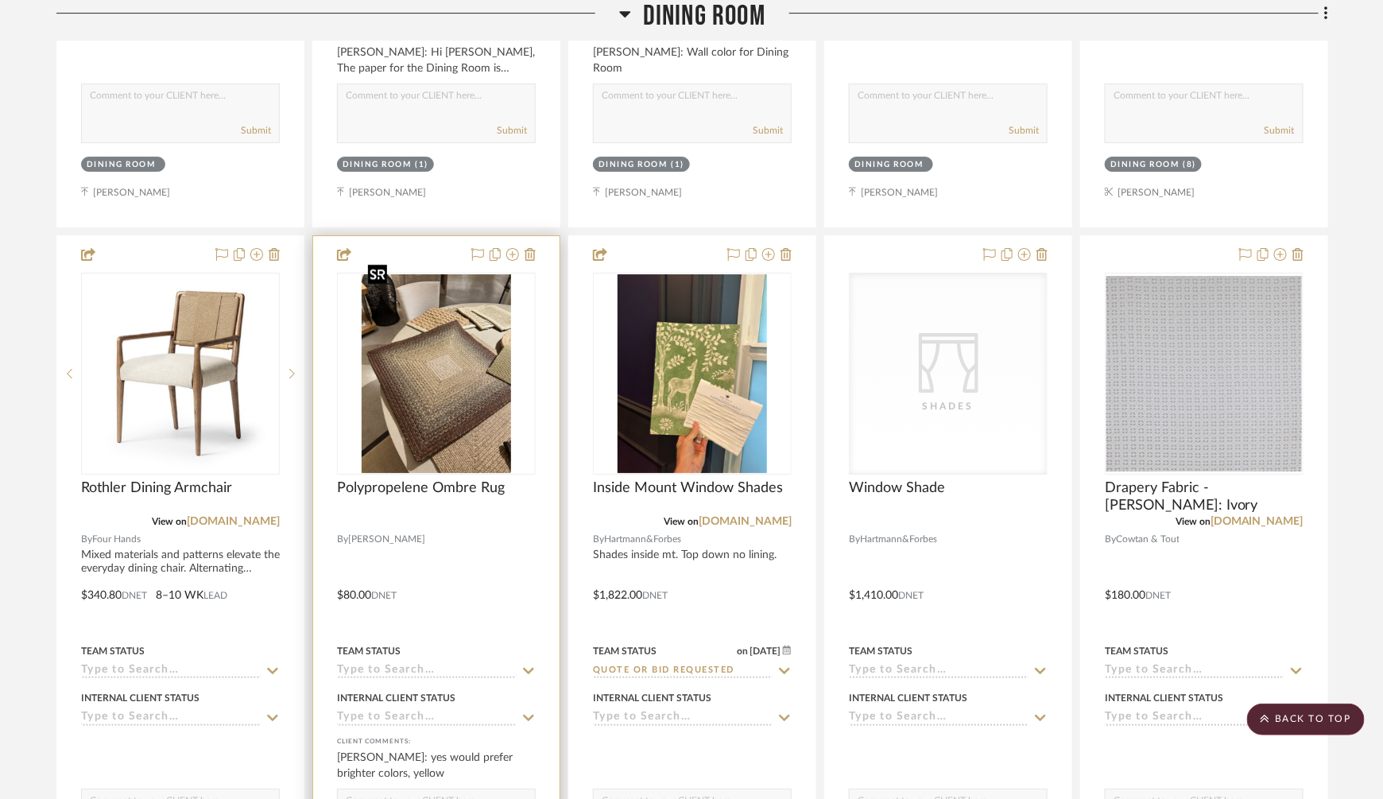
click at [436, 365] on img "0" at bounding box center [436, 373] width 149 height 199
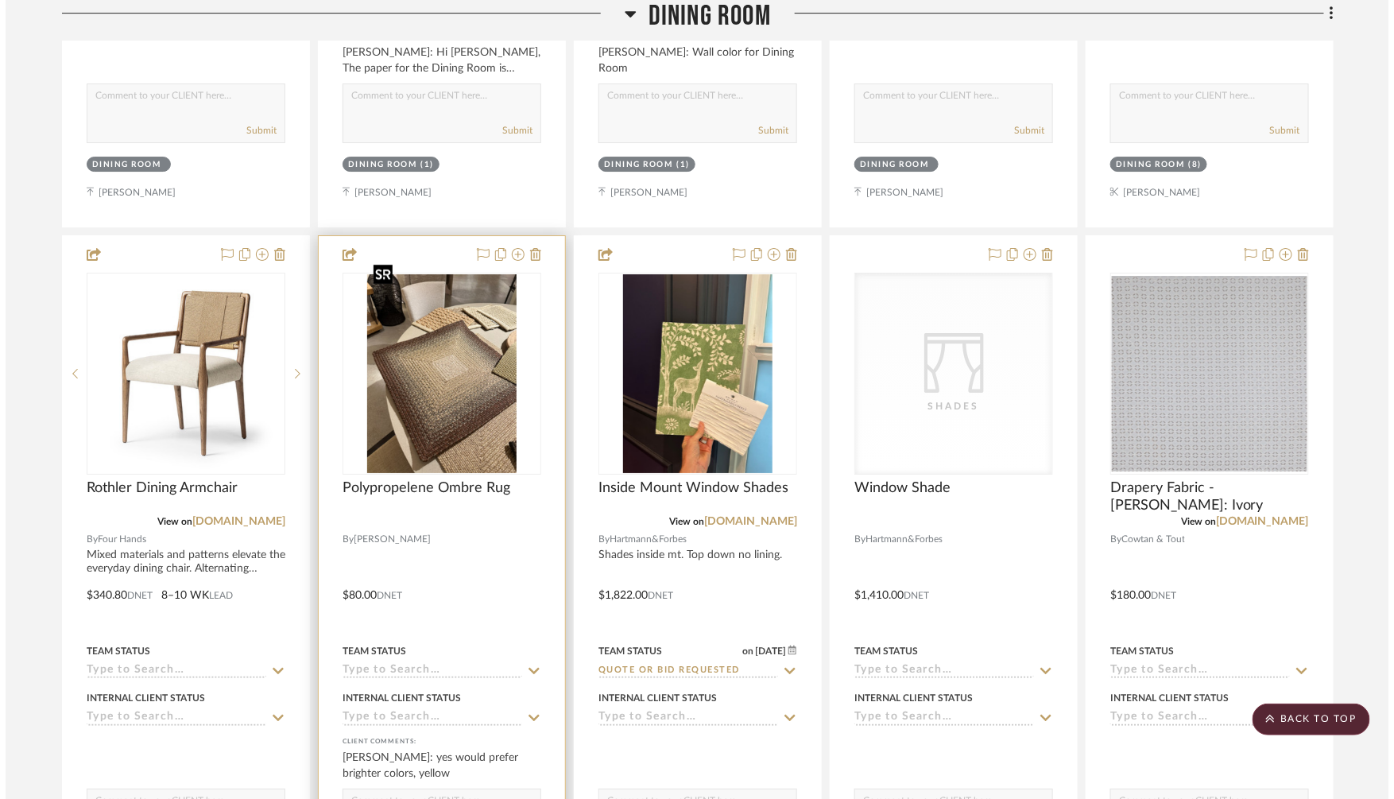
scroll to position [0, 0]
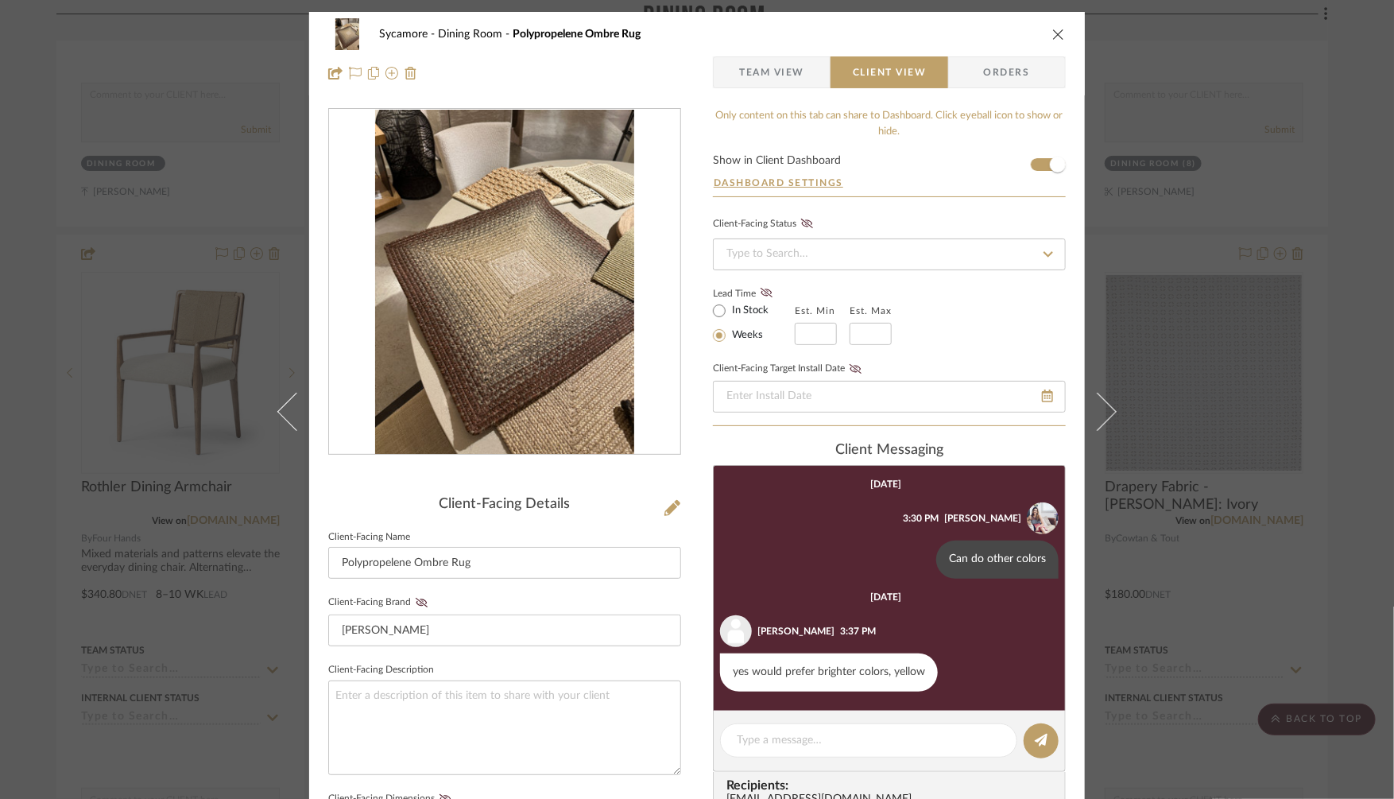
click at [757, 80] on span "Team View" at bounding box center [771, 72] width 65 height 32
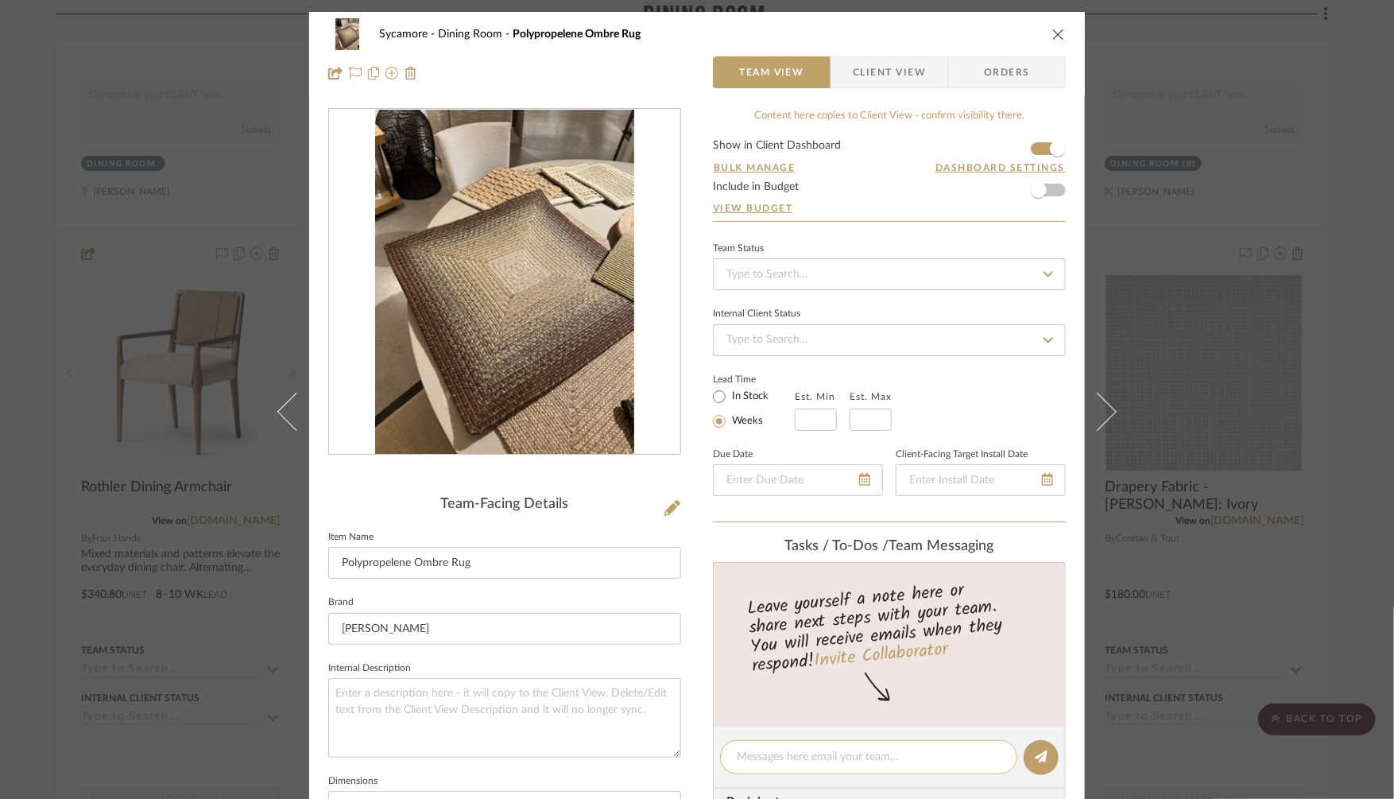
click at [766, 758] on textarea at bounding box center [869, 757] width 264 height 17
click at [760, 772] on textarea "this will be better for DR as it's stain resistant. I emaield Jason this am for…" at bounding box center [869, 765] width 264 height 33
click at [864, 776] on textarea "this will be better for DR as it's stain resistant. I emailed Jason this am for…" at bounding box center [869, 765] width 264 height 33
type textarea "this will be better for DR as it's stain resistant. I emailed Jason this am for…"
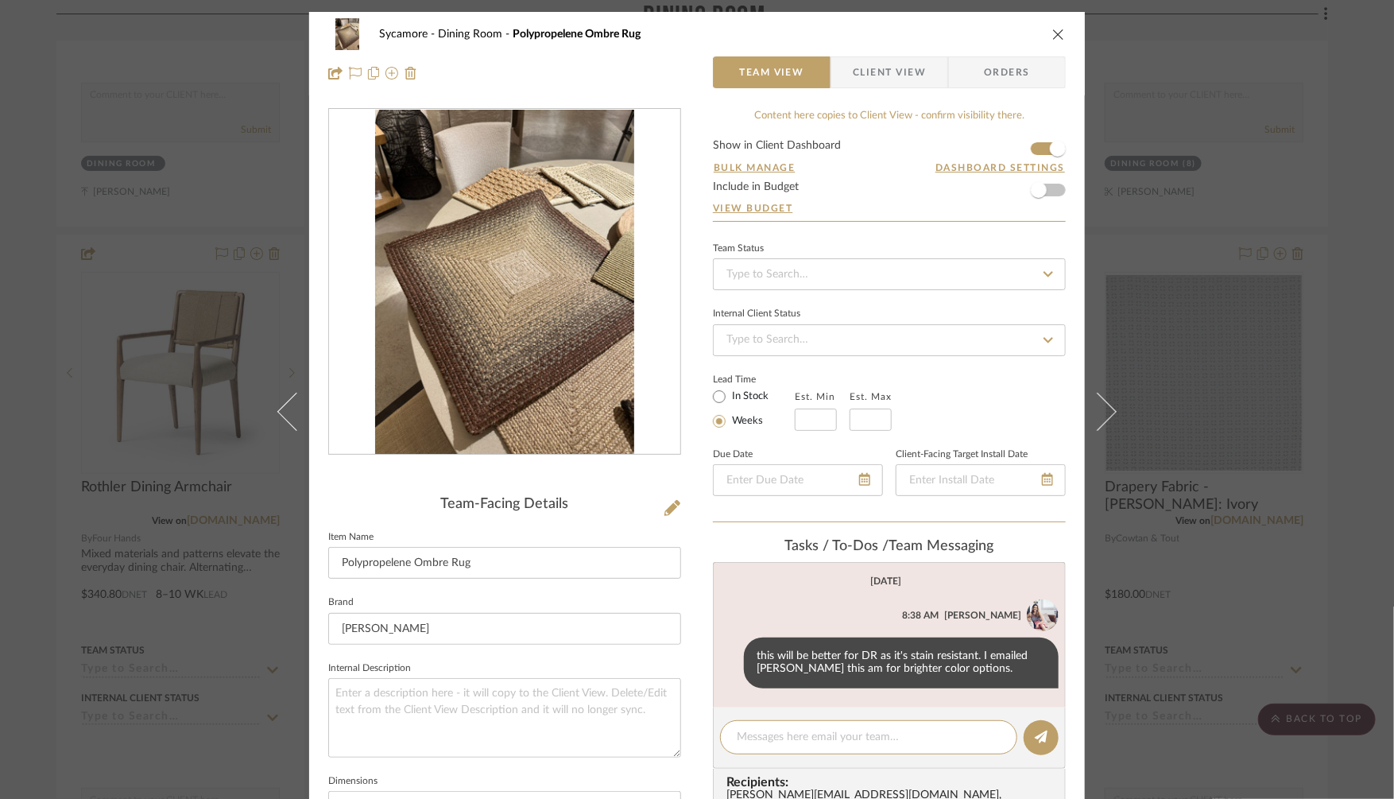
click at [878, 81] on span "Client View" at bounding box center [889, 72] width 73 height 32
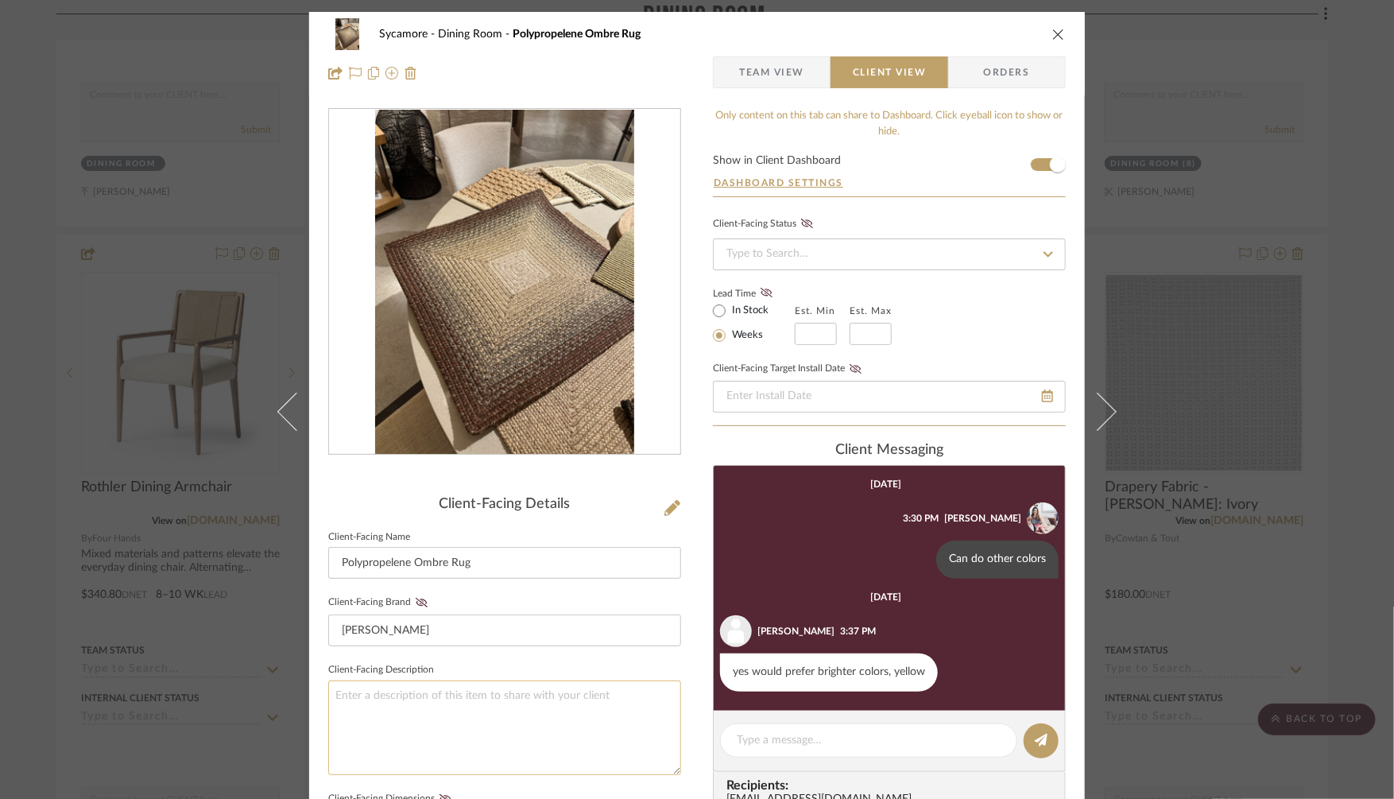
click at [411, 696] on textarea at bounding box center [504, 727] width 353 height 95
type textarea "Very stain resistant!"
click at [976, 326] on div "Lead Time In Stock Weeks Est. Min Est. Max" at bounding box center [889, 314] width 353 height 62
click at [1265, 348] on div "Sycamore Dining Room Polypropelene Ombre Rug Team View Client View Orders Clien…" at bounding box center [697, 399] width 1394 height 799
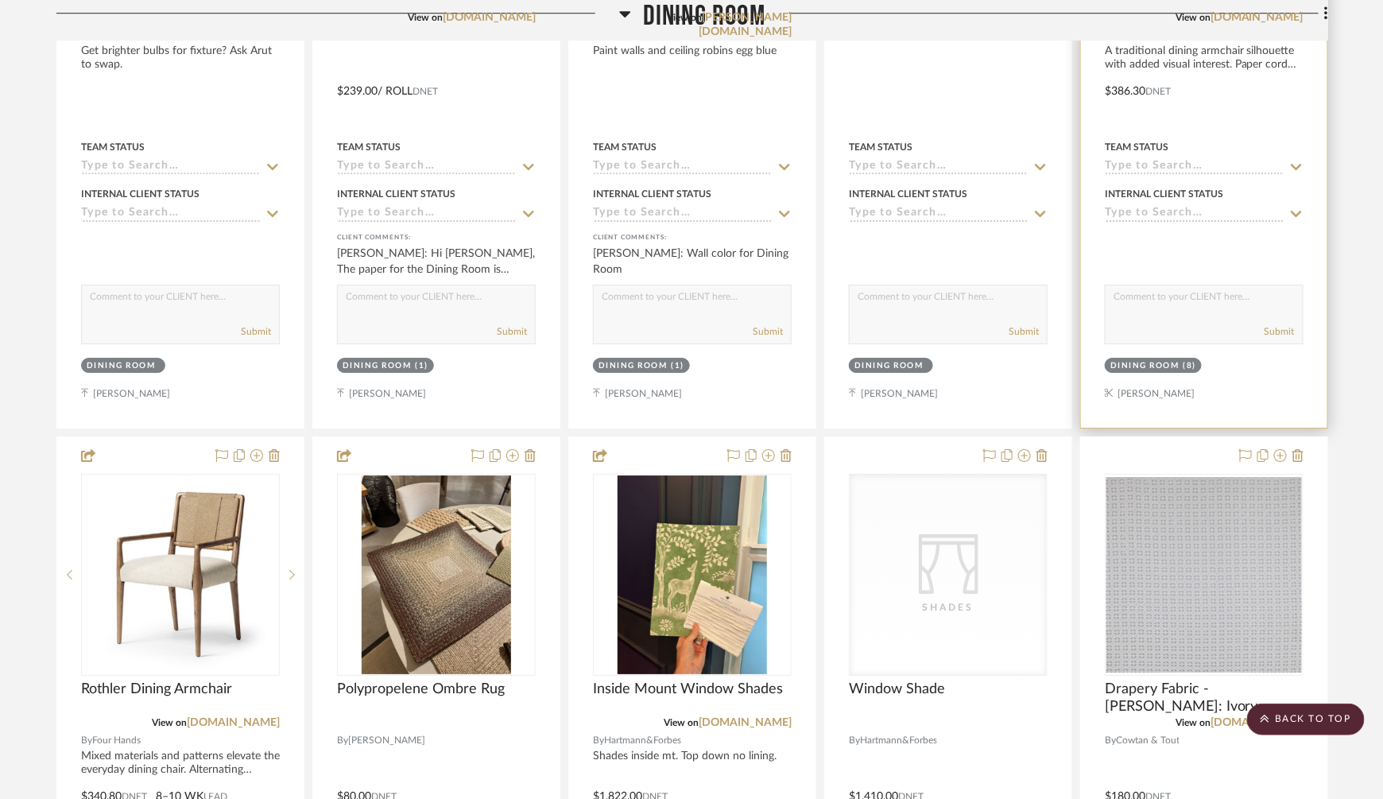
scroll to position [4450, 0]
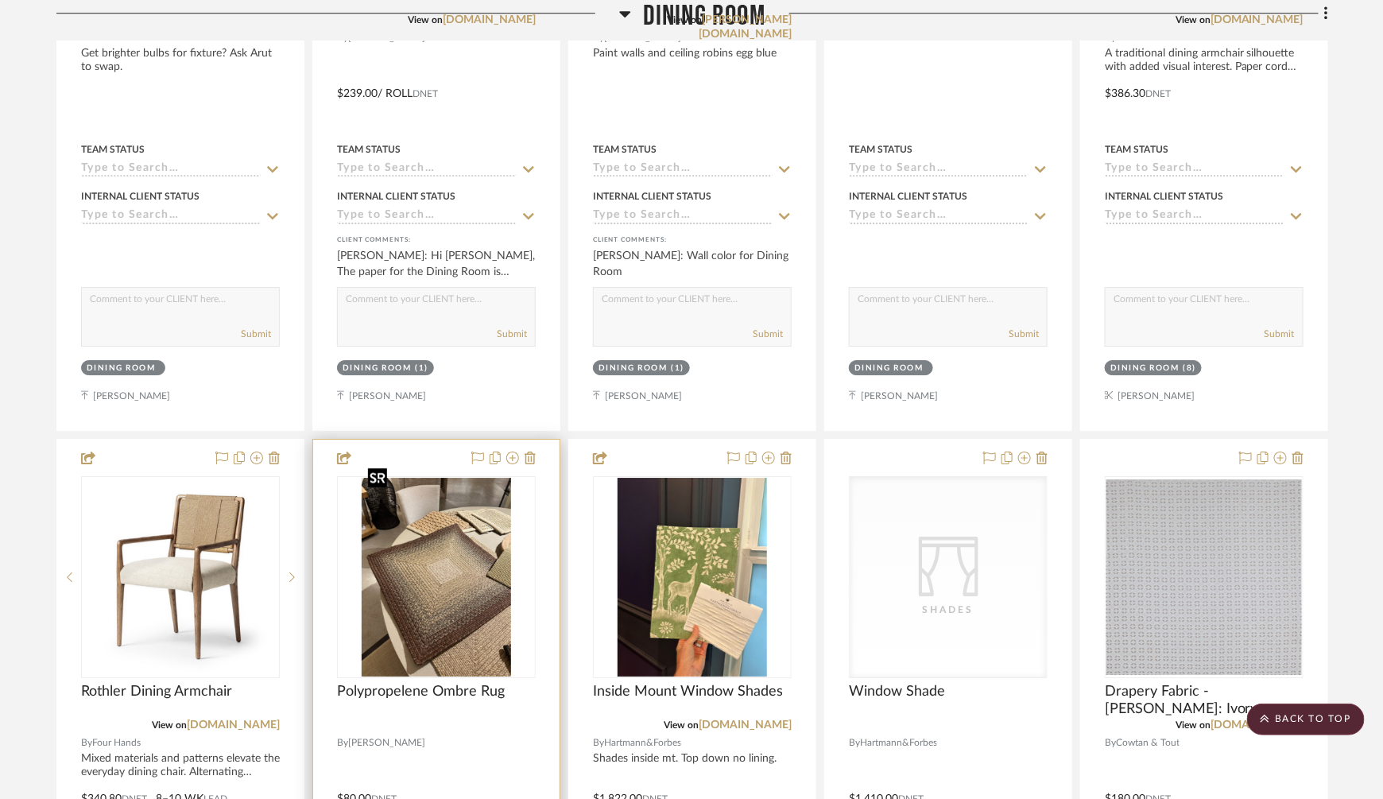
click at [394, 600] on img "0" at bounding box center [436, 577] width 149 height 199
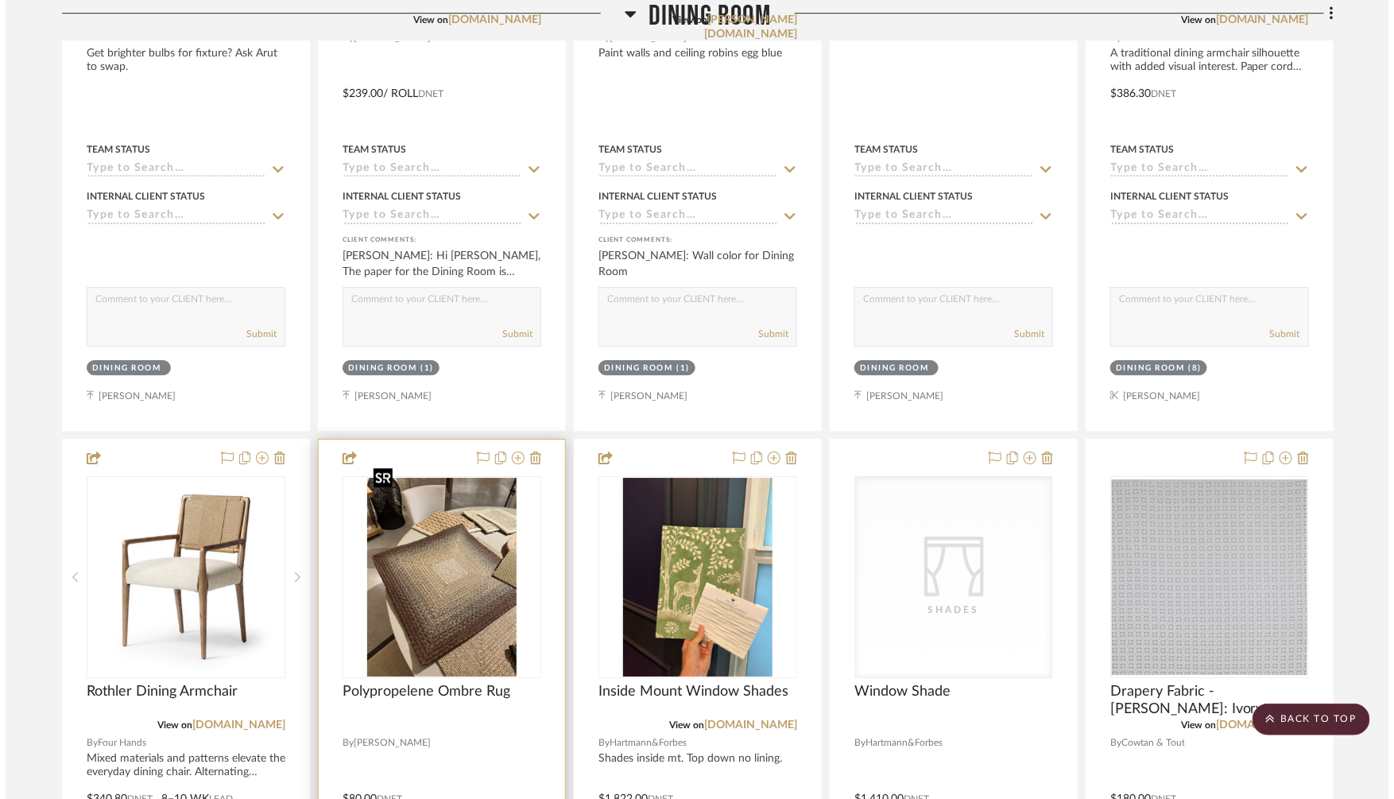
scroll to position [0, 0]
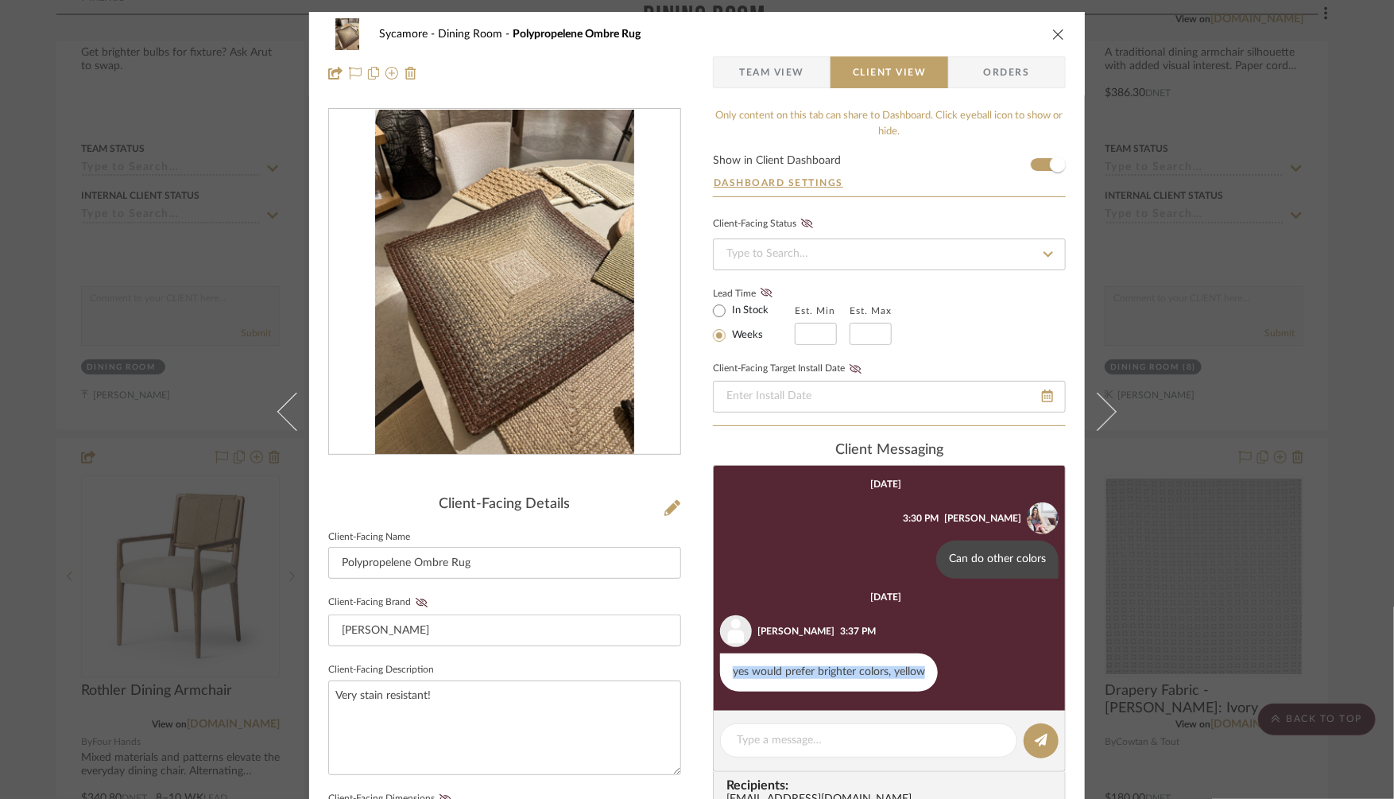
drag, startPoint x: 917, startPoint y: 671, endPoint x: 776, endPoint y: 664, distance: 141.7
click at [776, 663] on div "yes would prefer brighter colors, yellow" at bounding box center [829, 672] width 218 height 38
click at [1238, 533] on div "Sycamore Dining Room Polypropelene Ombre Rug Team View Client View Orders Clien…" at bounding box center [697, 399] width 1394 height 799
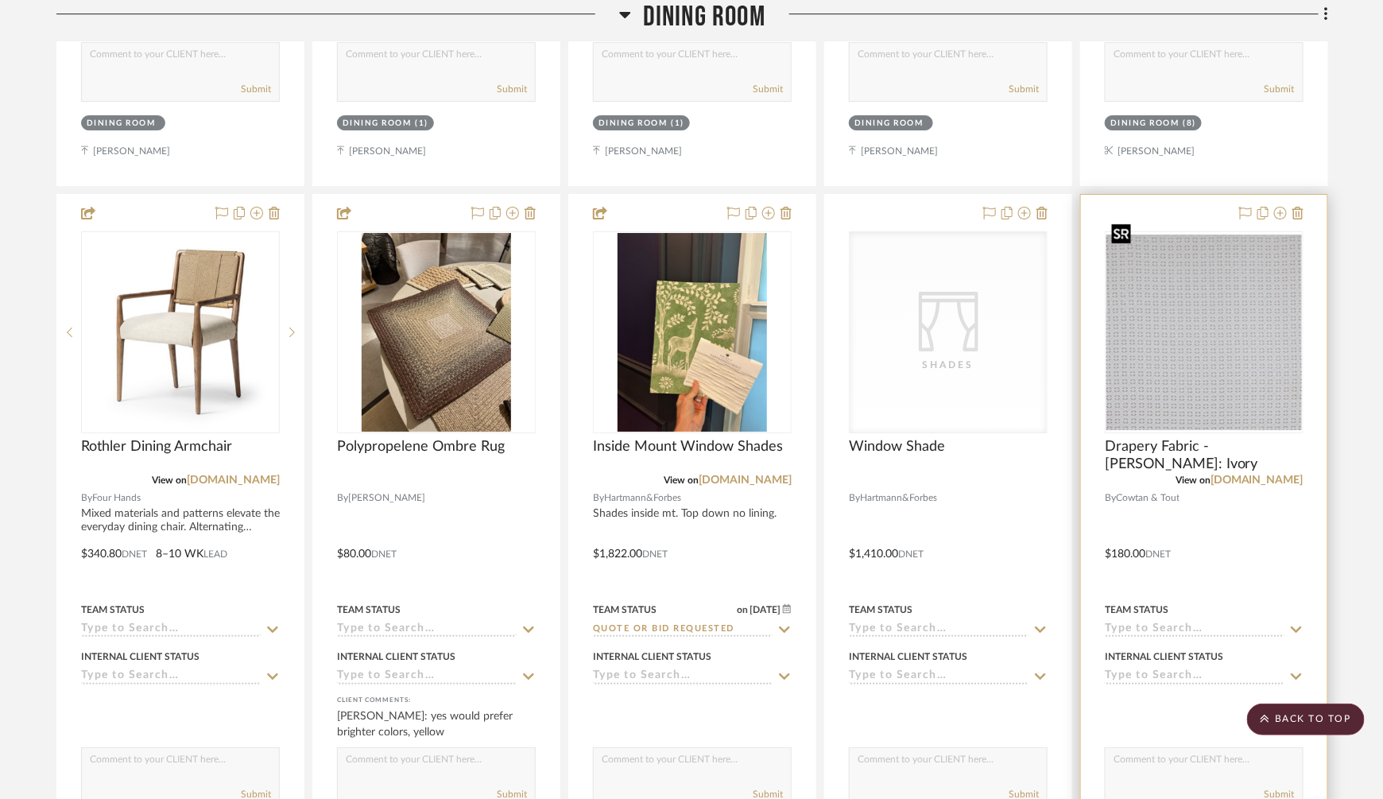
scroll to position [4792, 0]
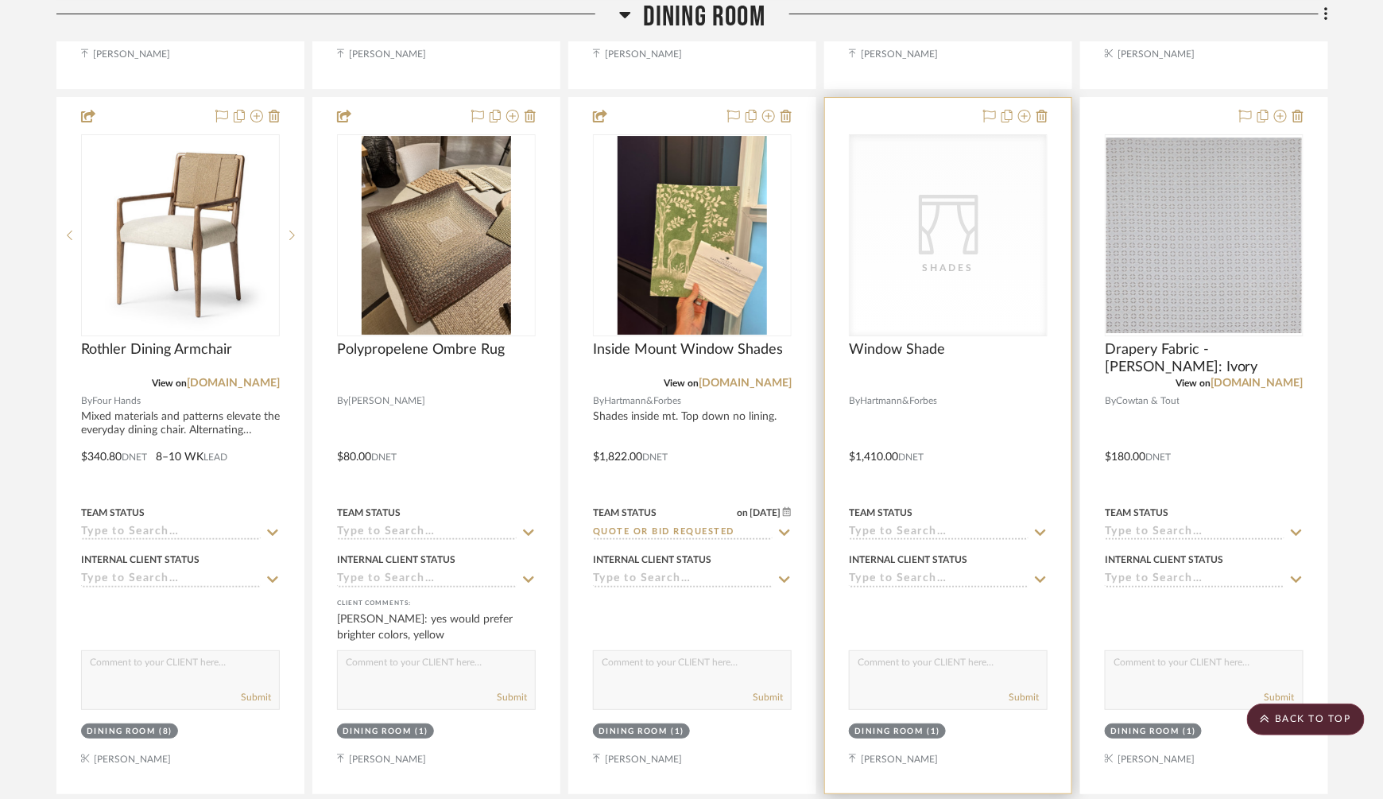
click at [927, 223] on icon "CategoryIconFabrics Created with Sketch." at bounding box center [949, 225] width 60 height 60
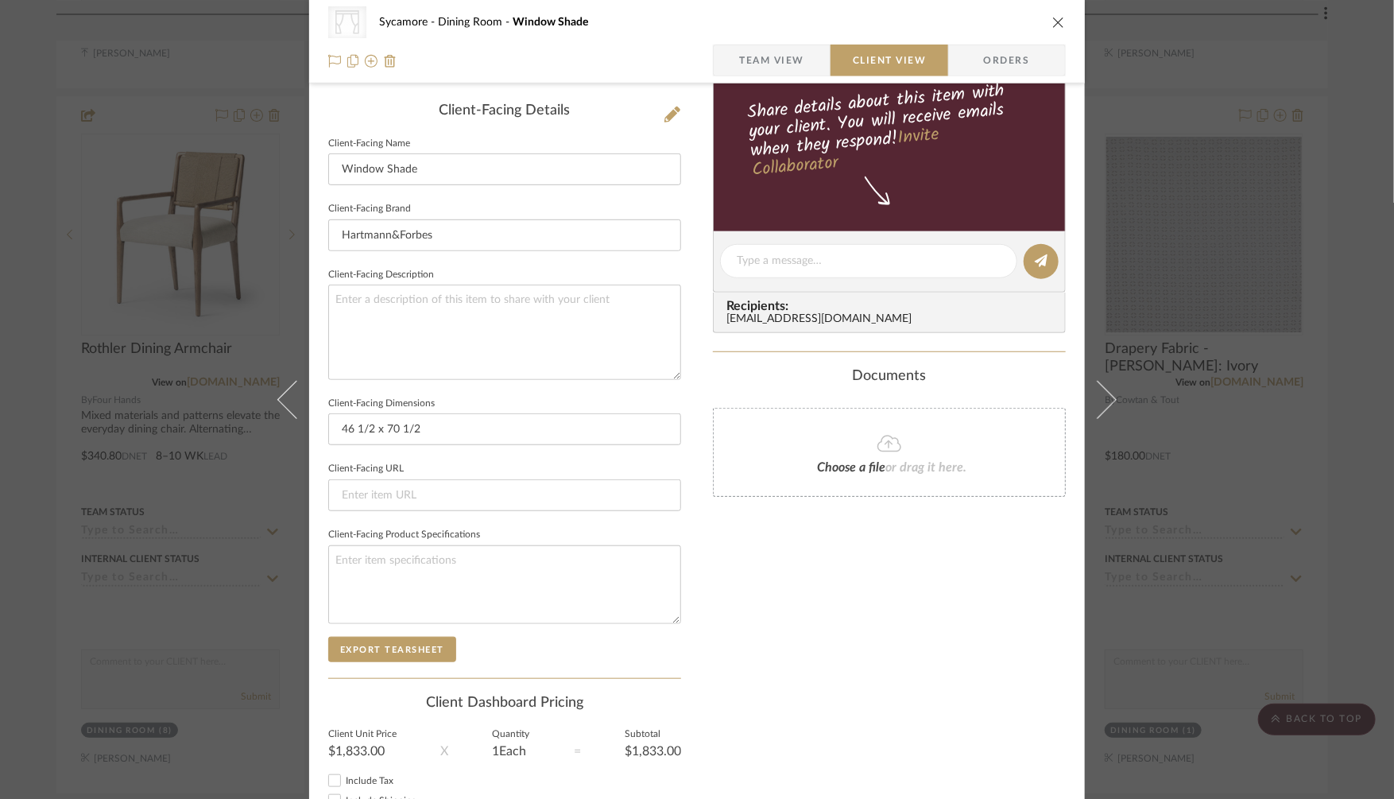
scroll to position [396, 0]
drag, startPoint x: 453, startPoint y: 422, endPoint x: 254, endPoint y: 408, distance: 200.0
click at [255, 408] on div "CategoryIconFabrics Created with Sketch. Shades Sycamore Dining Room Window Sha…" at bounding box center [697, 399] width 1394 height 799
drag, startPoint x: 1182, startPoint y: 439, endPoint x: 984, endPoint y: 404, distance: 201.0
click at [1182, 439] on div "CategoryIconFabrics Created with Sketch. Shades Sycamore Dining Room Window Sha…" at bounding box center [697, 399] width 1394 height 799
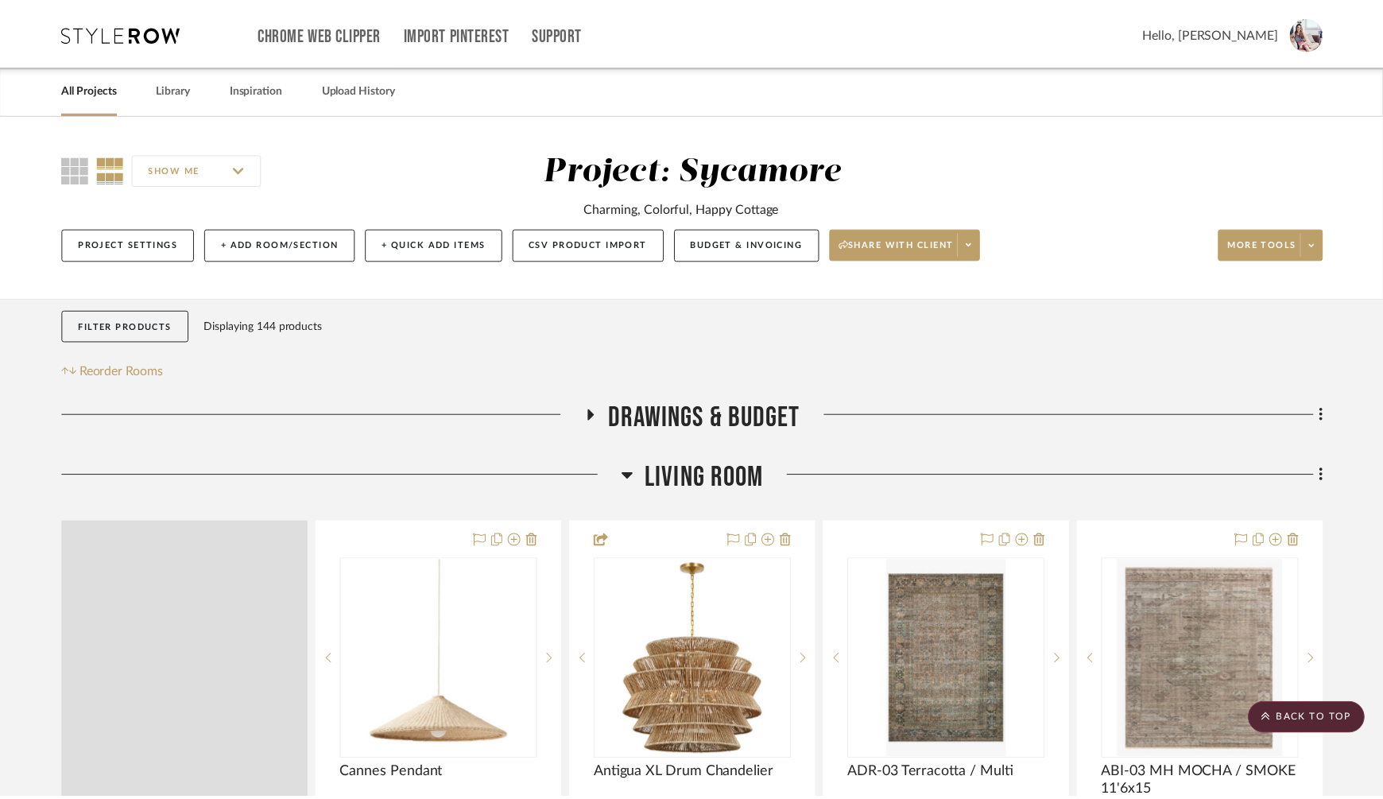
scroll to position [4792, 0]
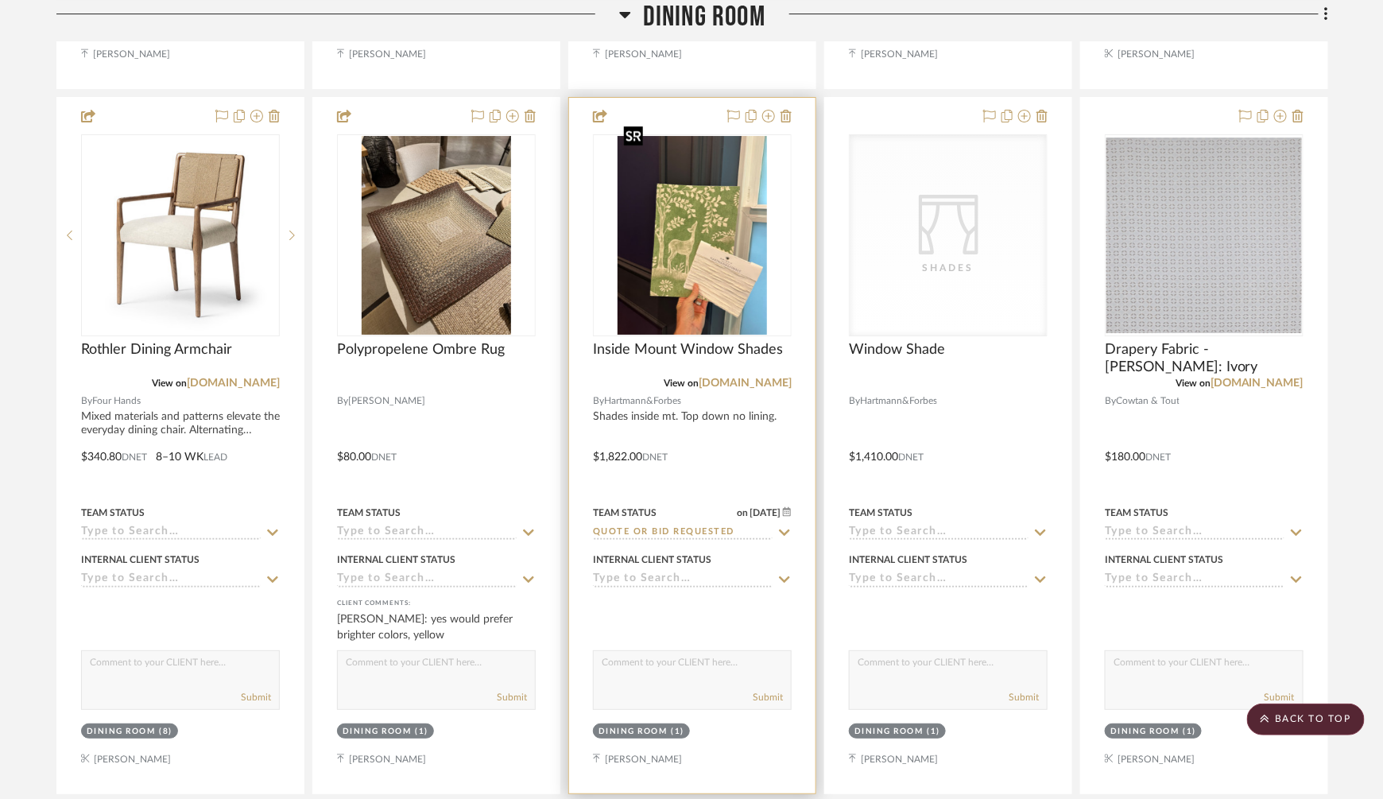
click at [653, 270] on img "0" at bounding box center [692, 235] width 149 height 199
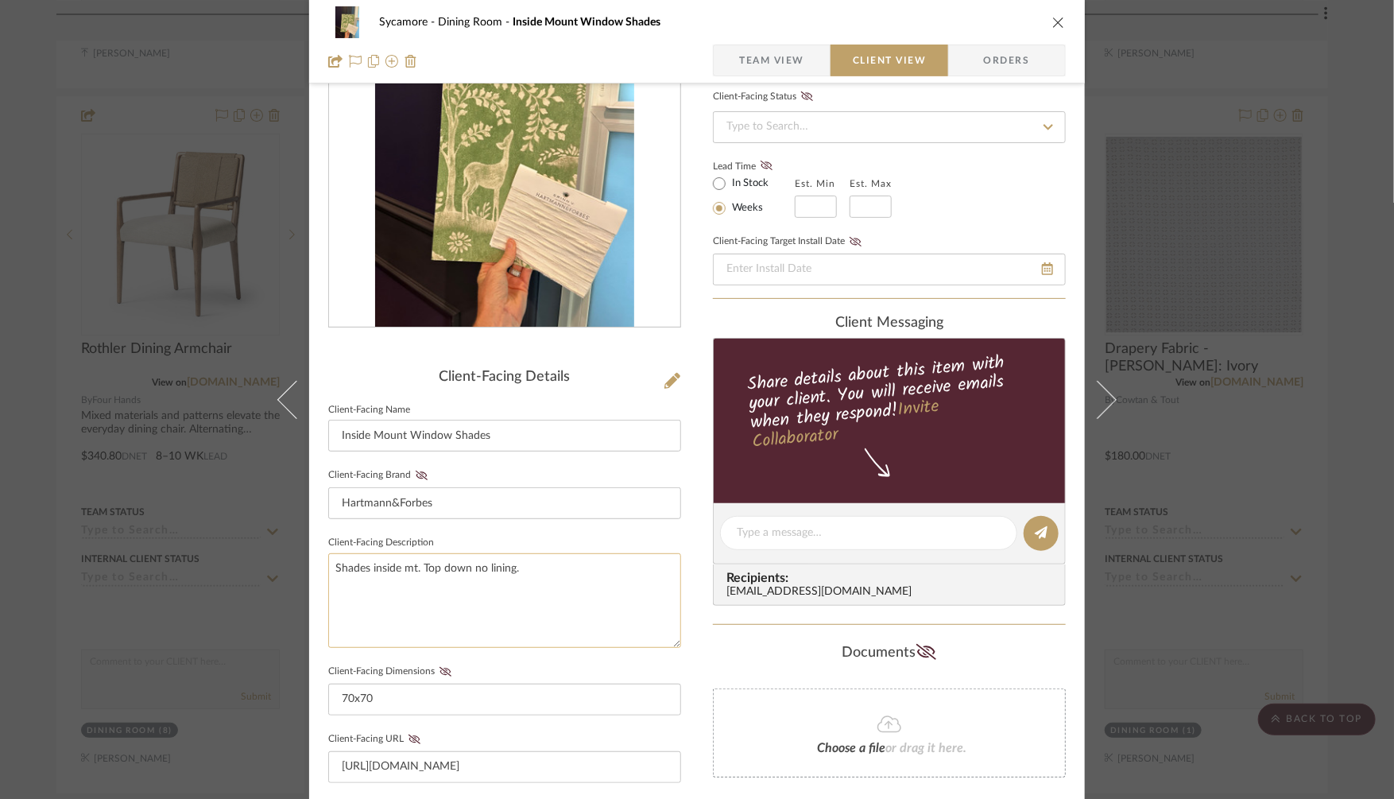
scroll to position [125, 0]
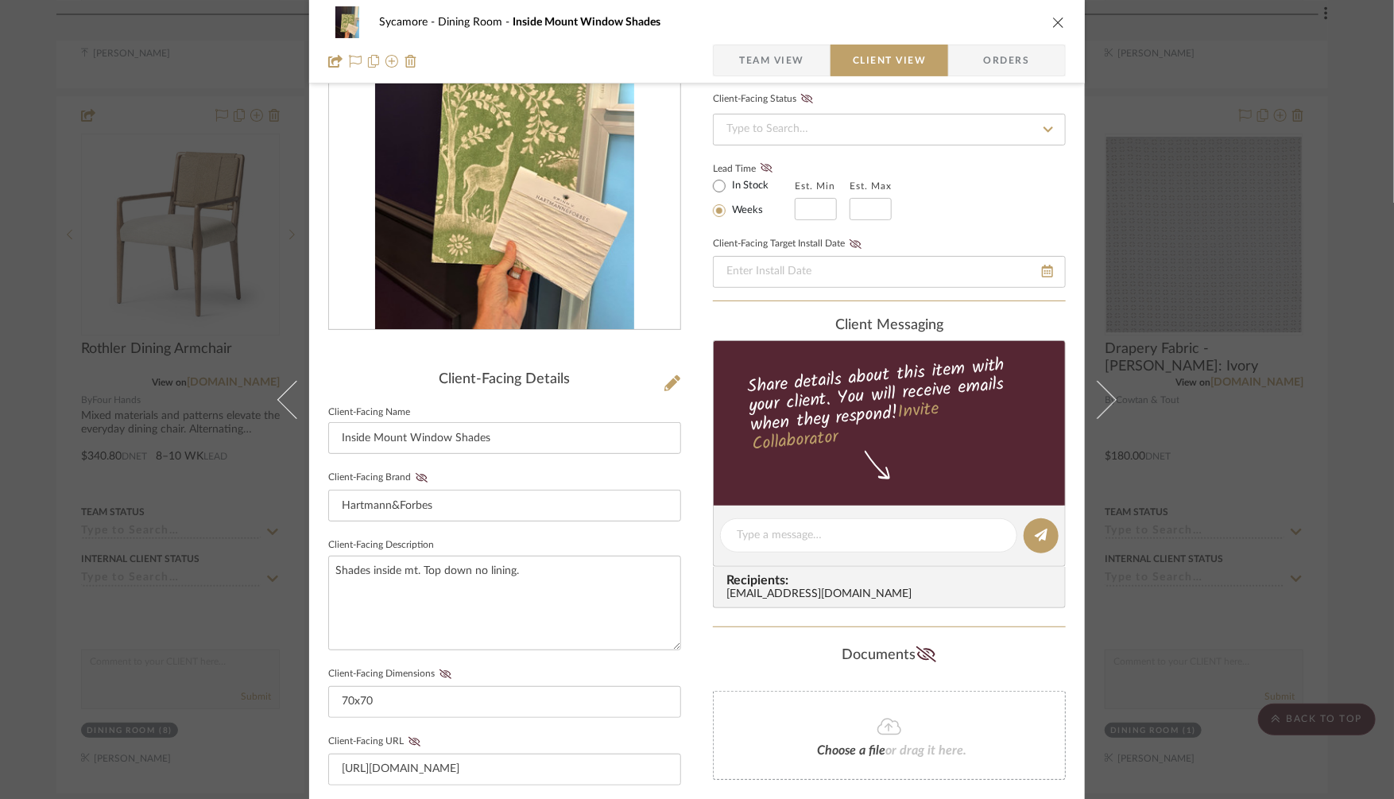
click at [1201, 435] on div "Sycamore Dining Room Inside Mount Window Shades Team View Client View Orders Cl…" at bounding box center [697, 399] width 1394 height 799
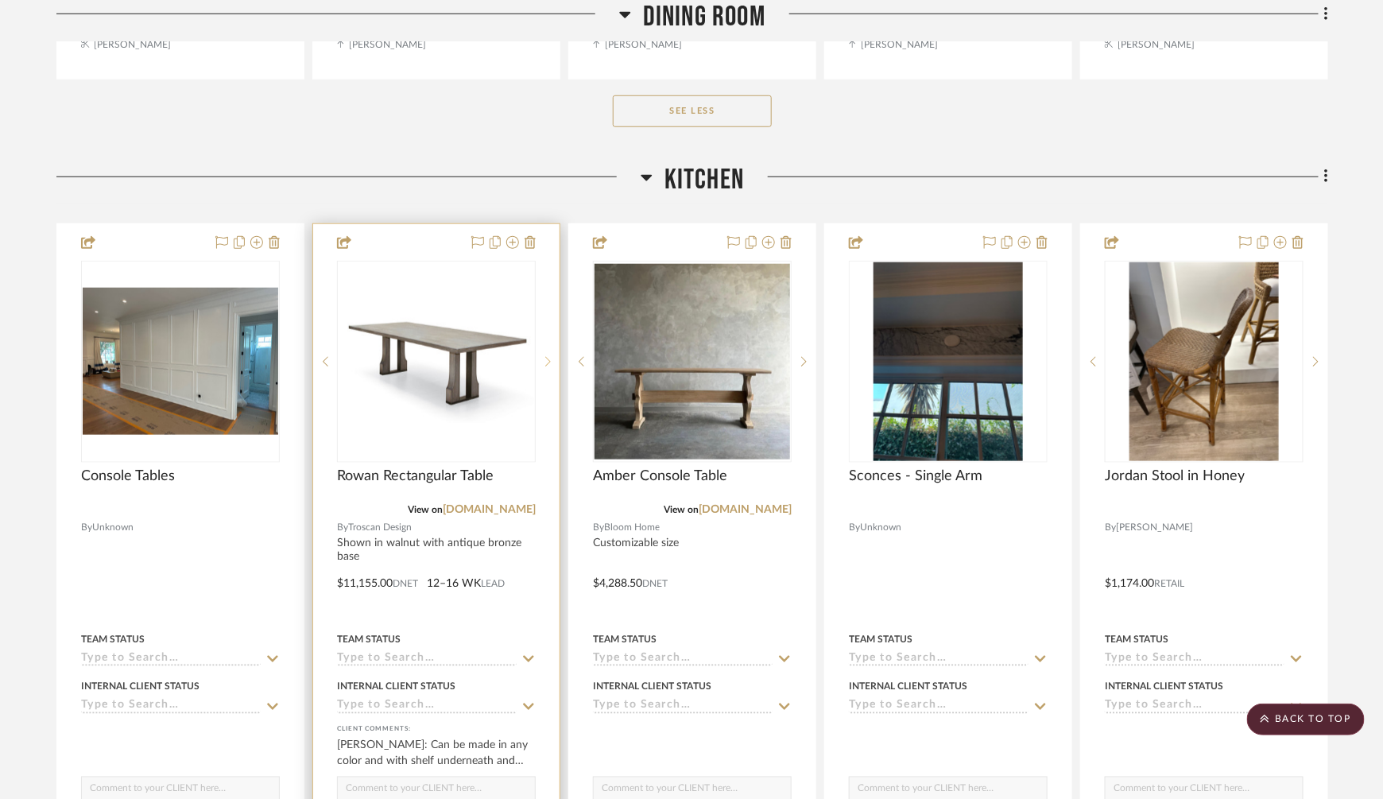
scroll to position [5507, 0]
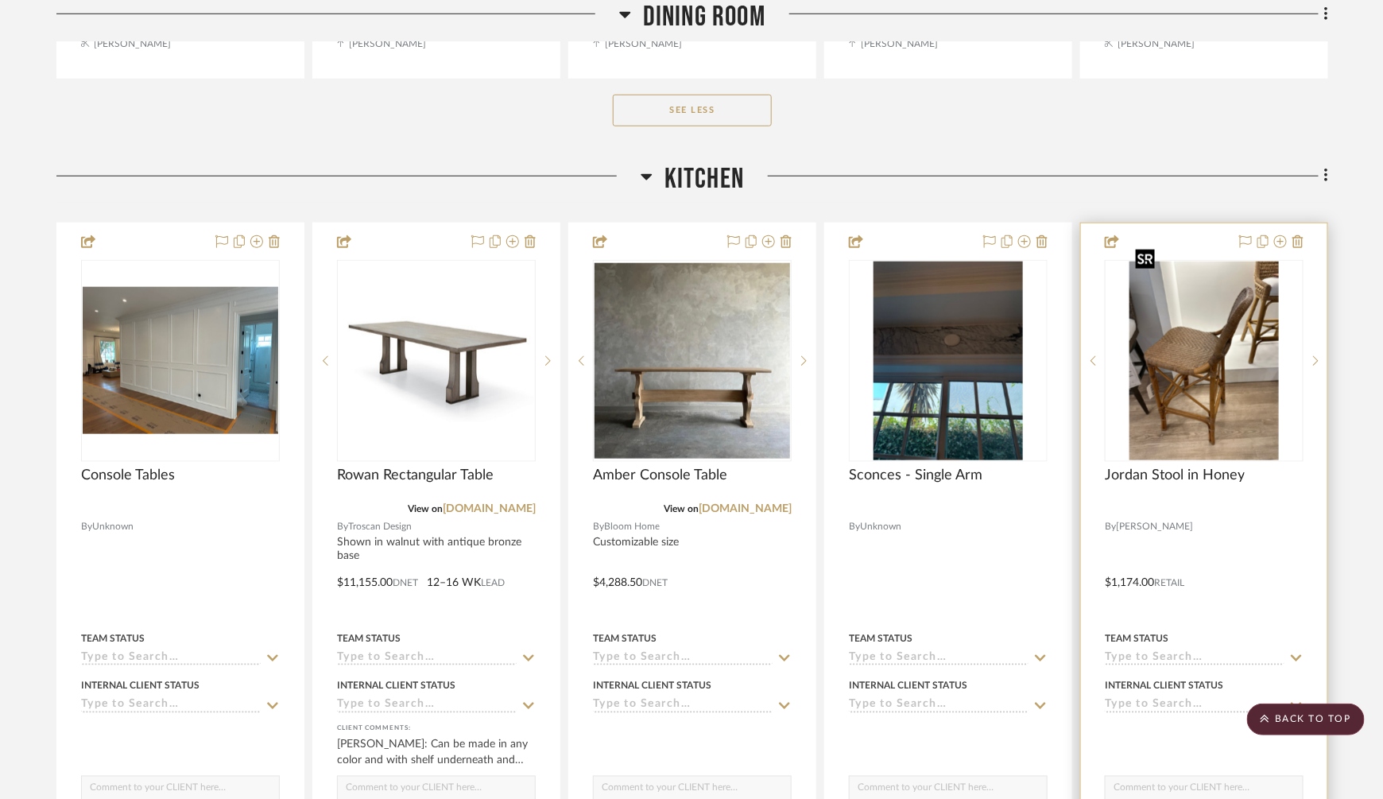
click at [1217, 351] on img "0" at bounding box center [1204, 361] width 149 height 199
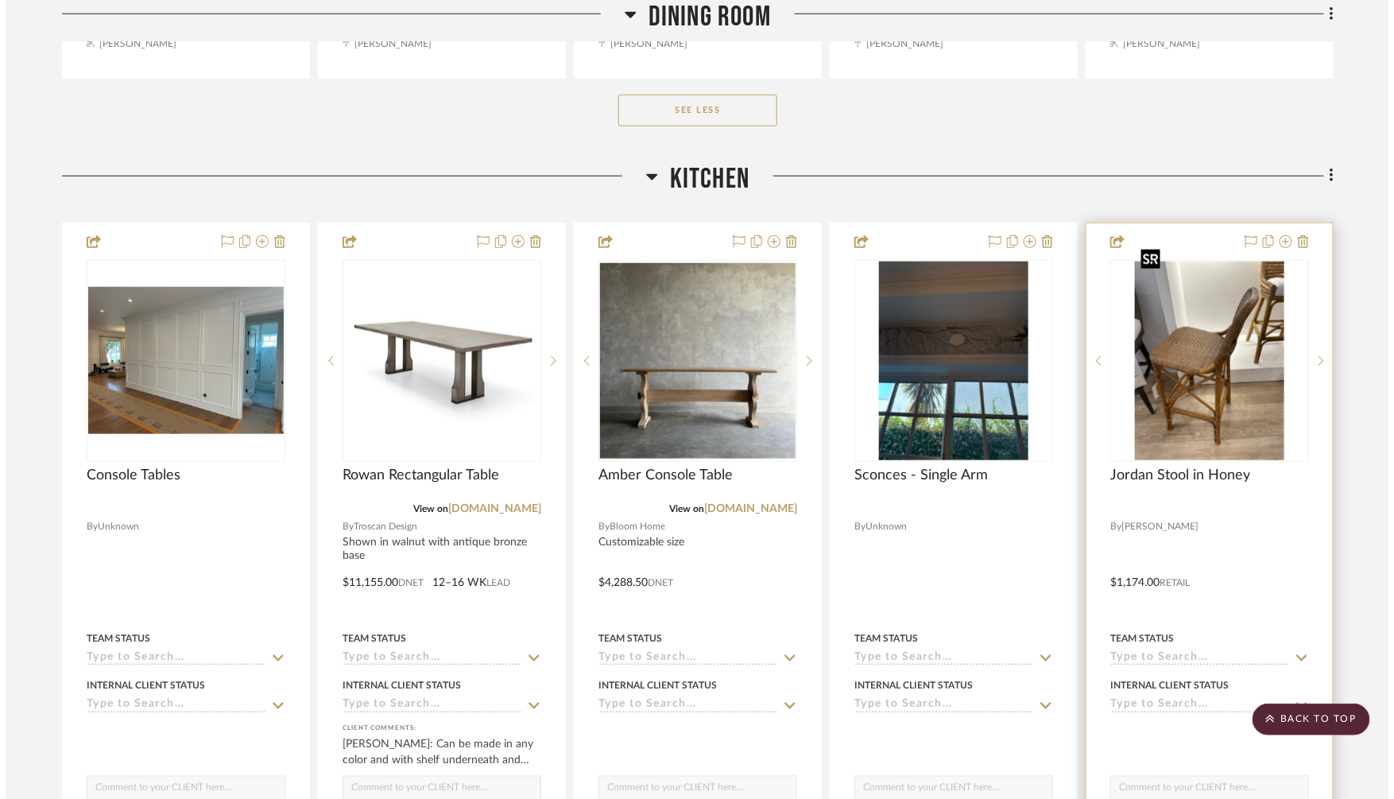
scroll to position [0, 0]
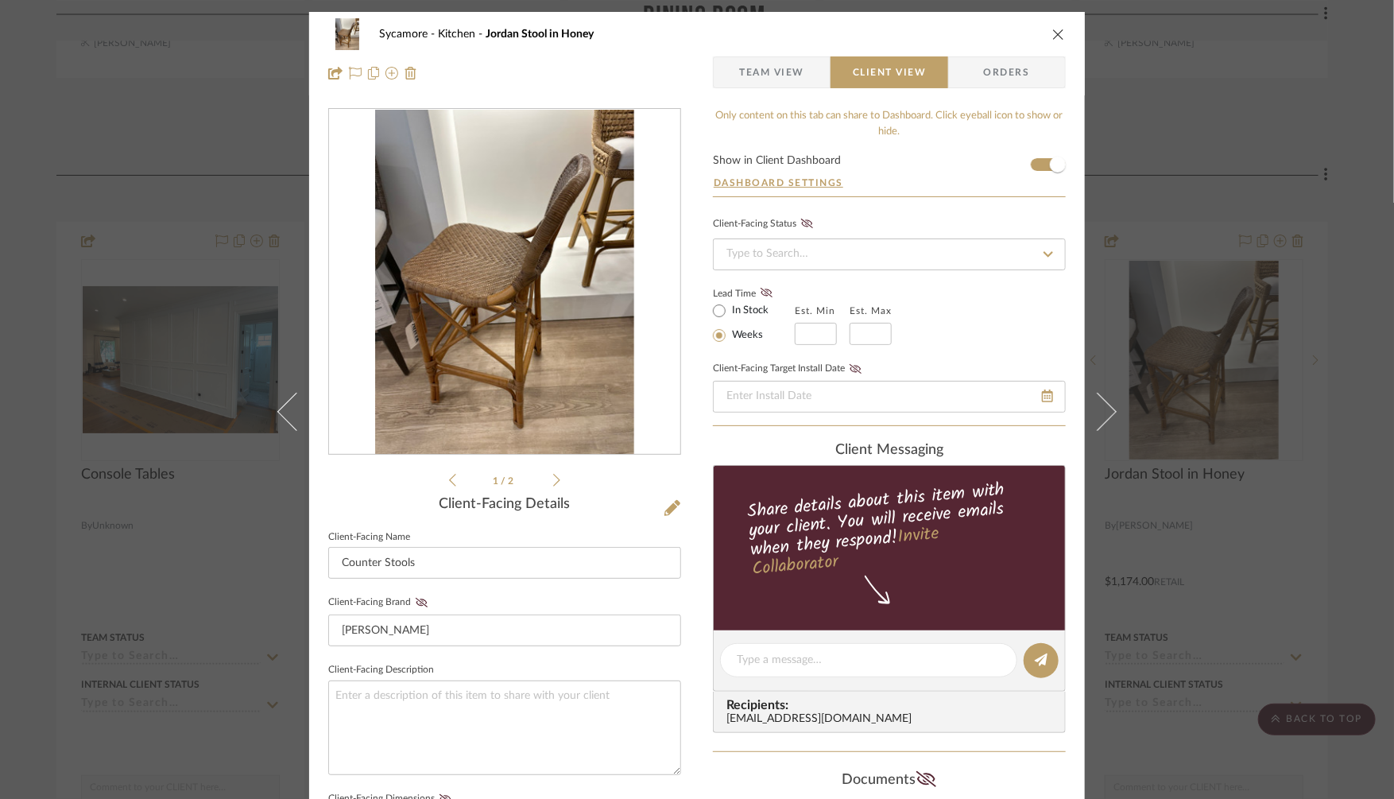
click at [751, 69] on span "Team View" at bounding box center [771, 72] width 65 height 32
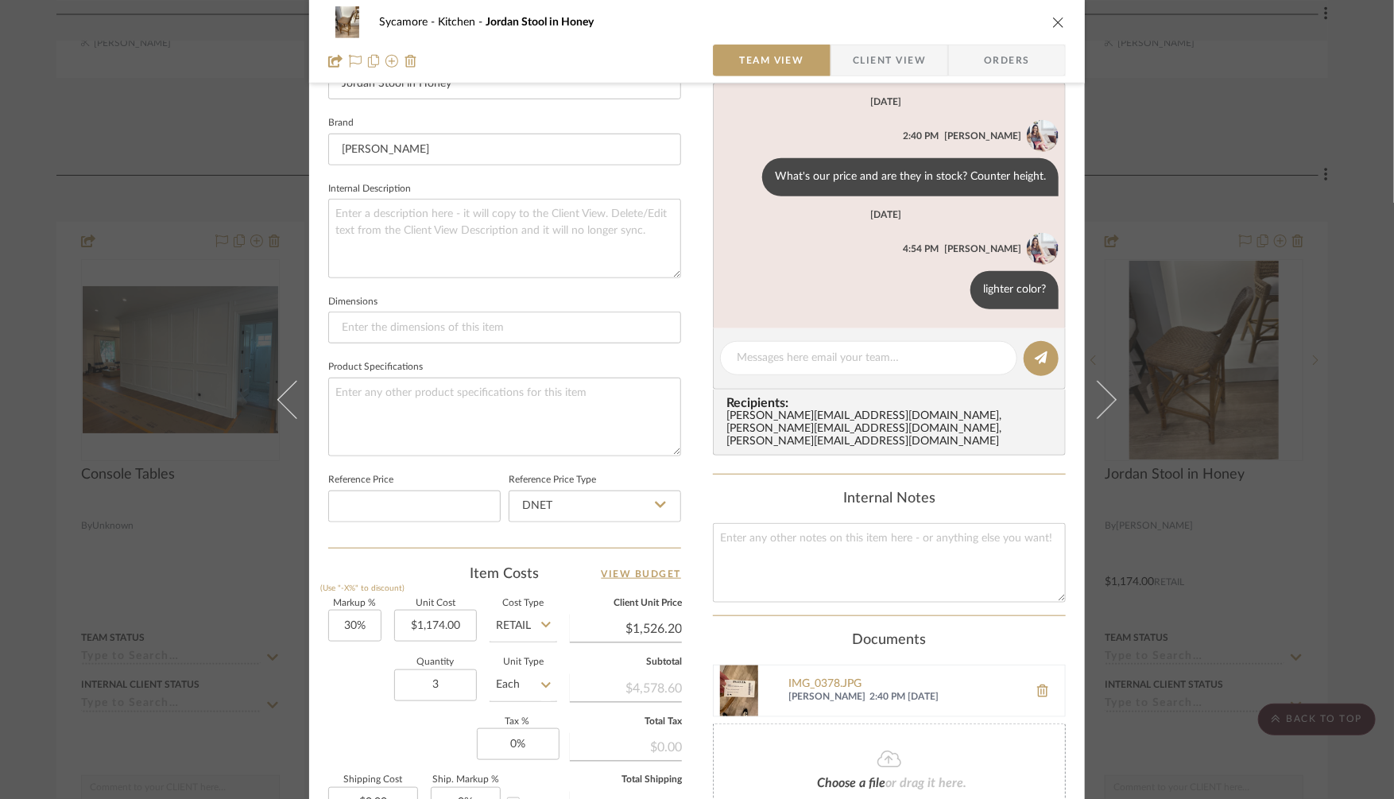
scroll to position [483, 0]
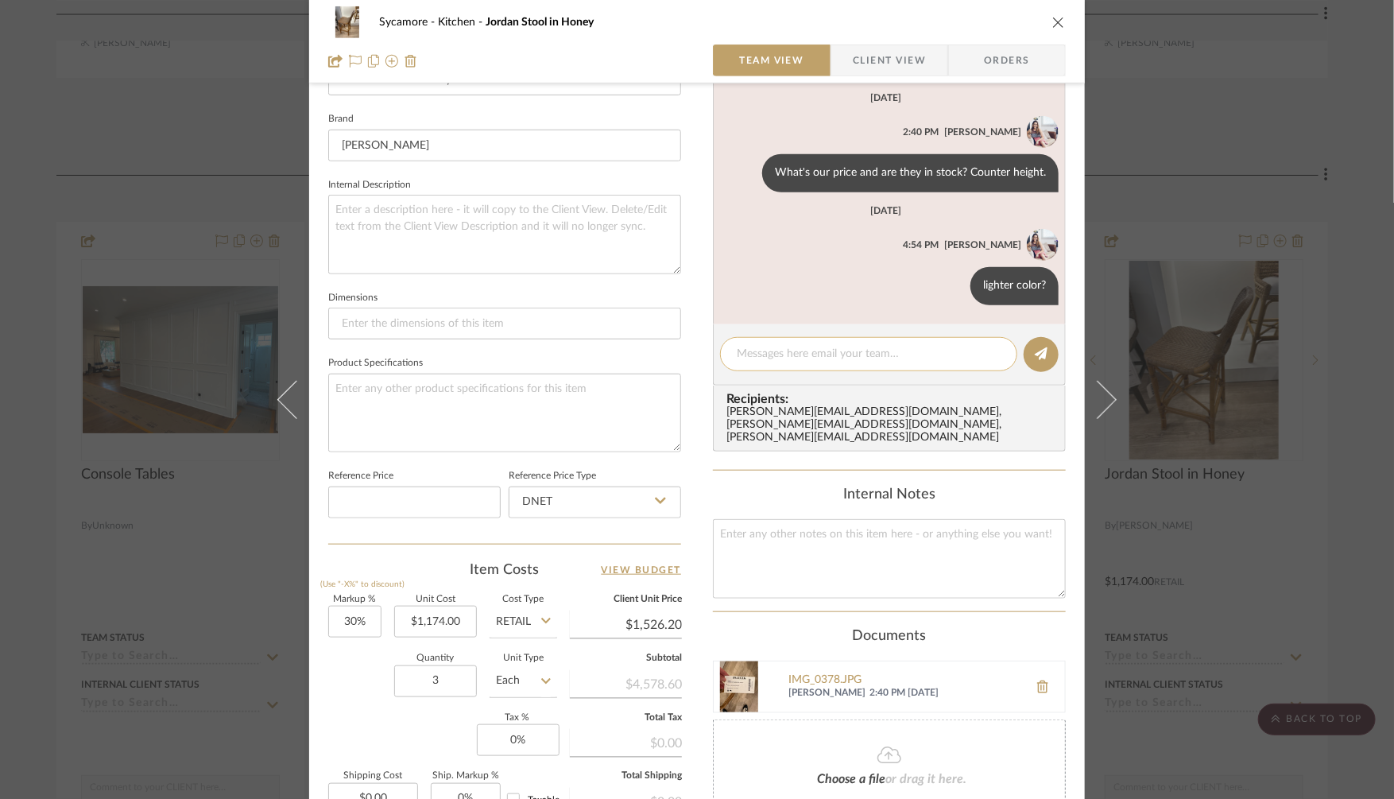
click at [739, 358] on textarea at bounding box center [869, 354] width 264 height 17
type textarea "Do they have a white or something? A fun color perhaps"
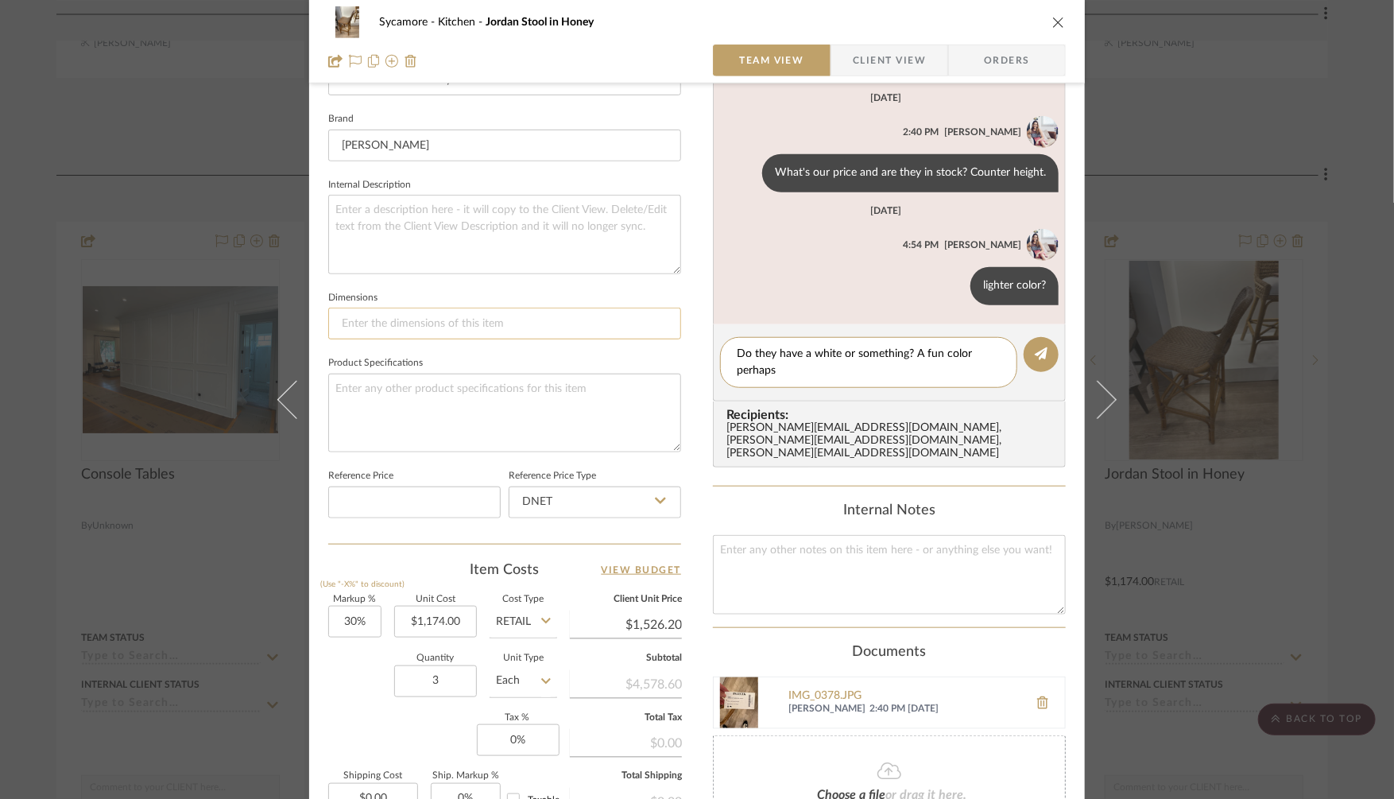
drag, startPoint x: 801, startPoint y: 366, endPoint x: 592, endPoint y: 313, distance: 215.6
click at [591, 313] on div "Sycamore Kitchen Jordan Stool in Honey Team View Client View Orders 1 / 2 Team-…" at bounding box center [697, 266] width 776 height 1475
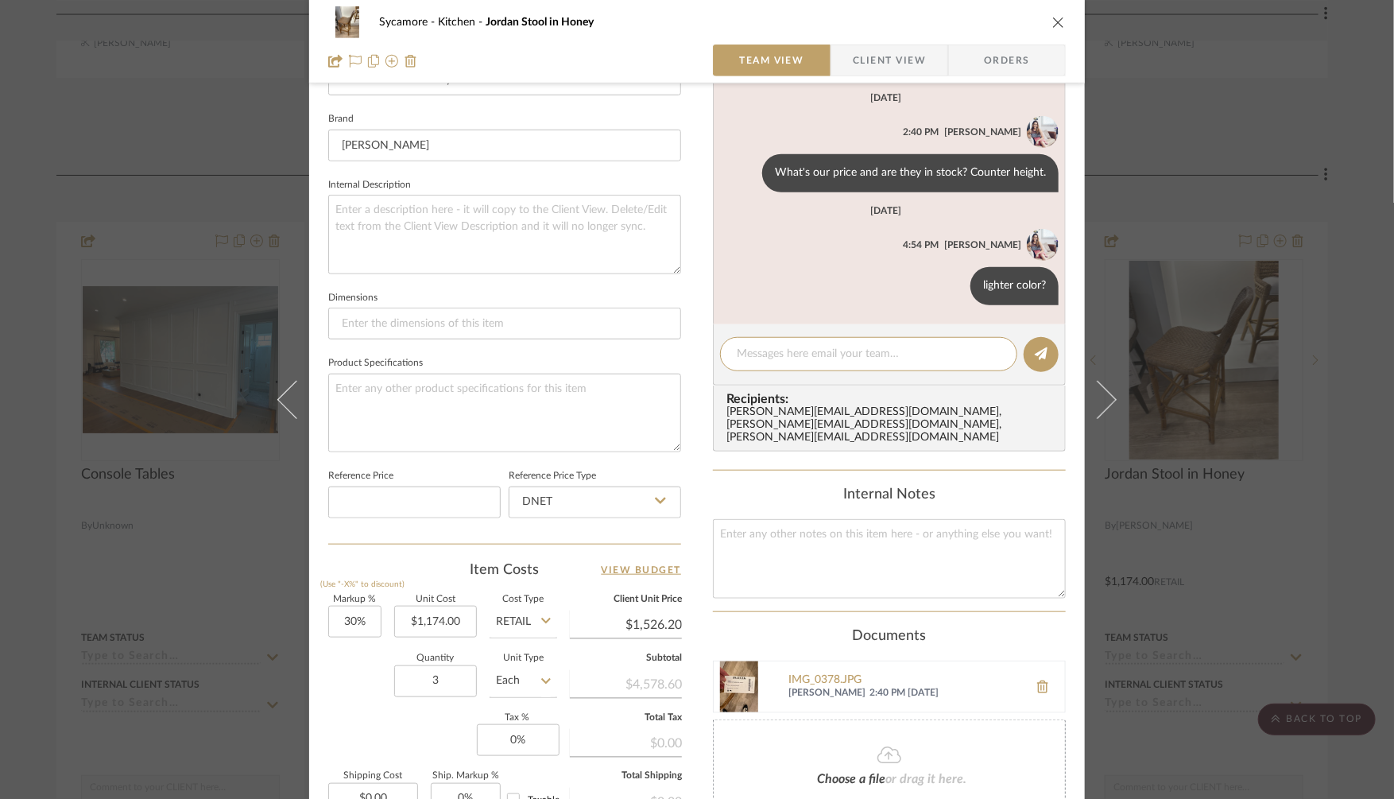
click at [1209, 510] on div "Sycamore Kitchen Jordan Stool in Honey Team View Client View Orders 1 / 2 Team-…" at bounding box center [697, 399] width 1394 height 799
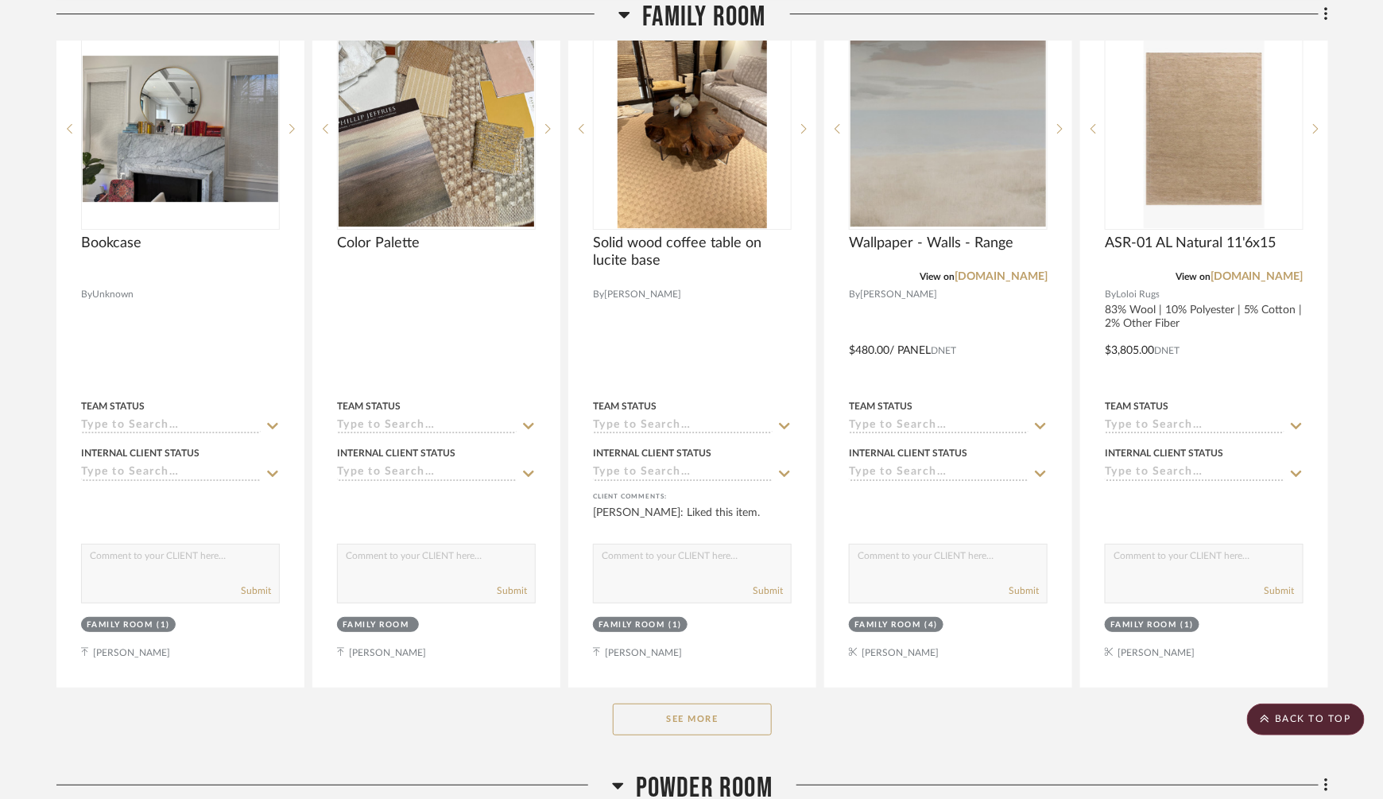
scroll to position [7287, 0]
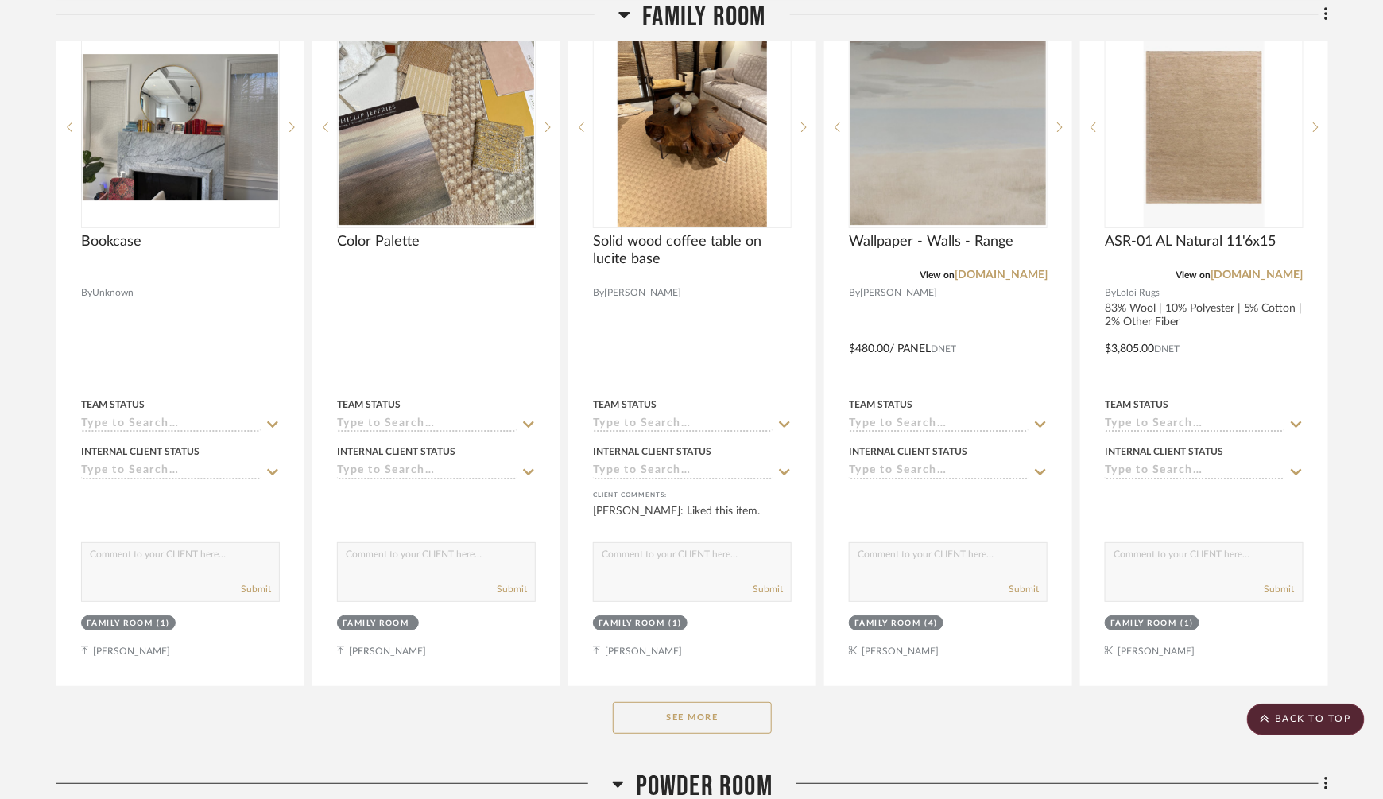
click at [679, 702] on button "See More" at bounding box center [692, 718] width 159 height 32
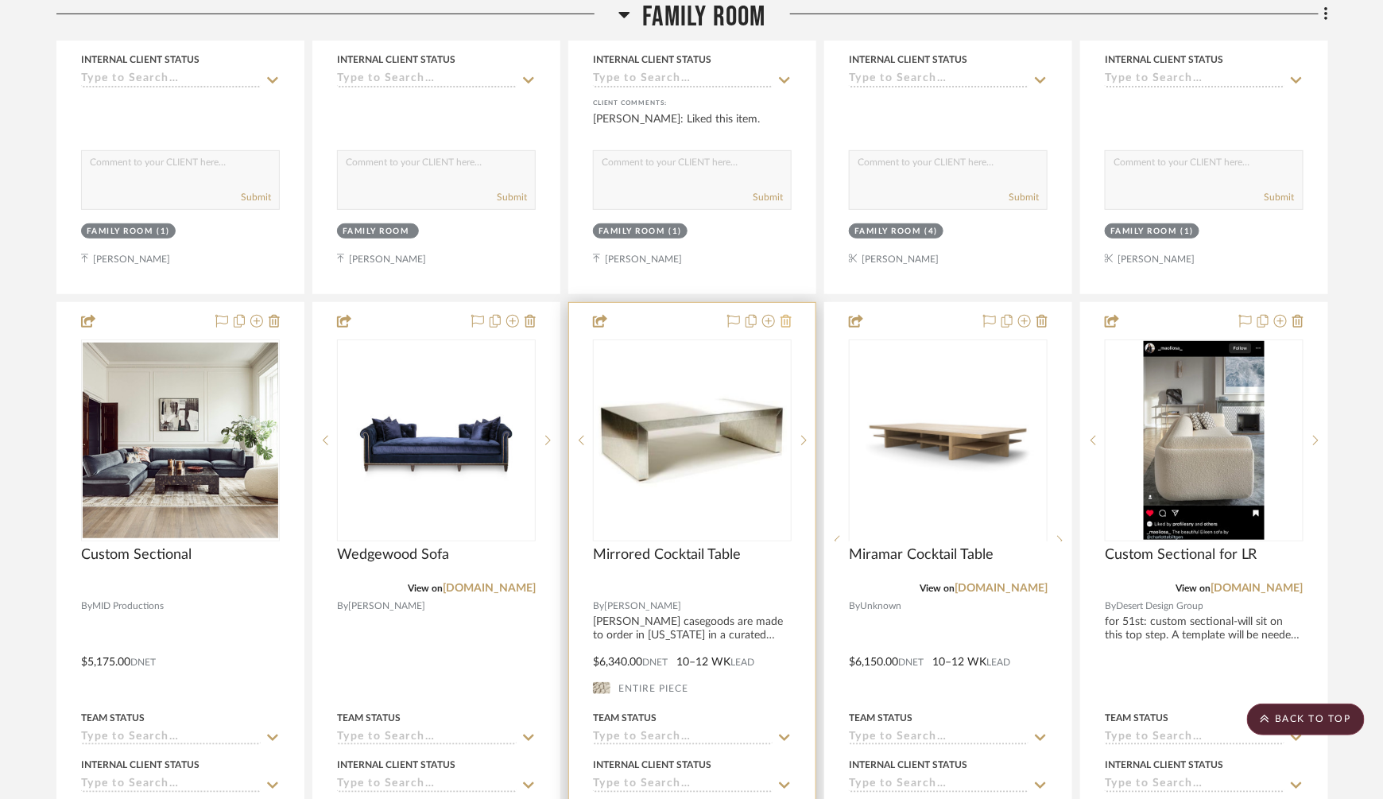
scroll to position [7681, 0]
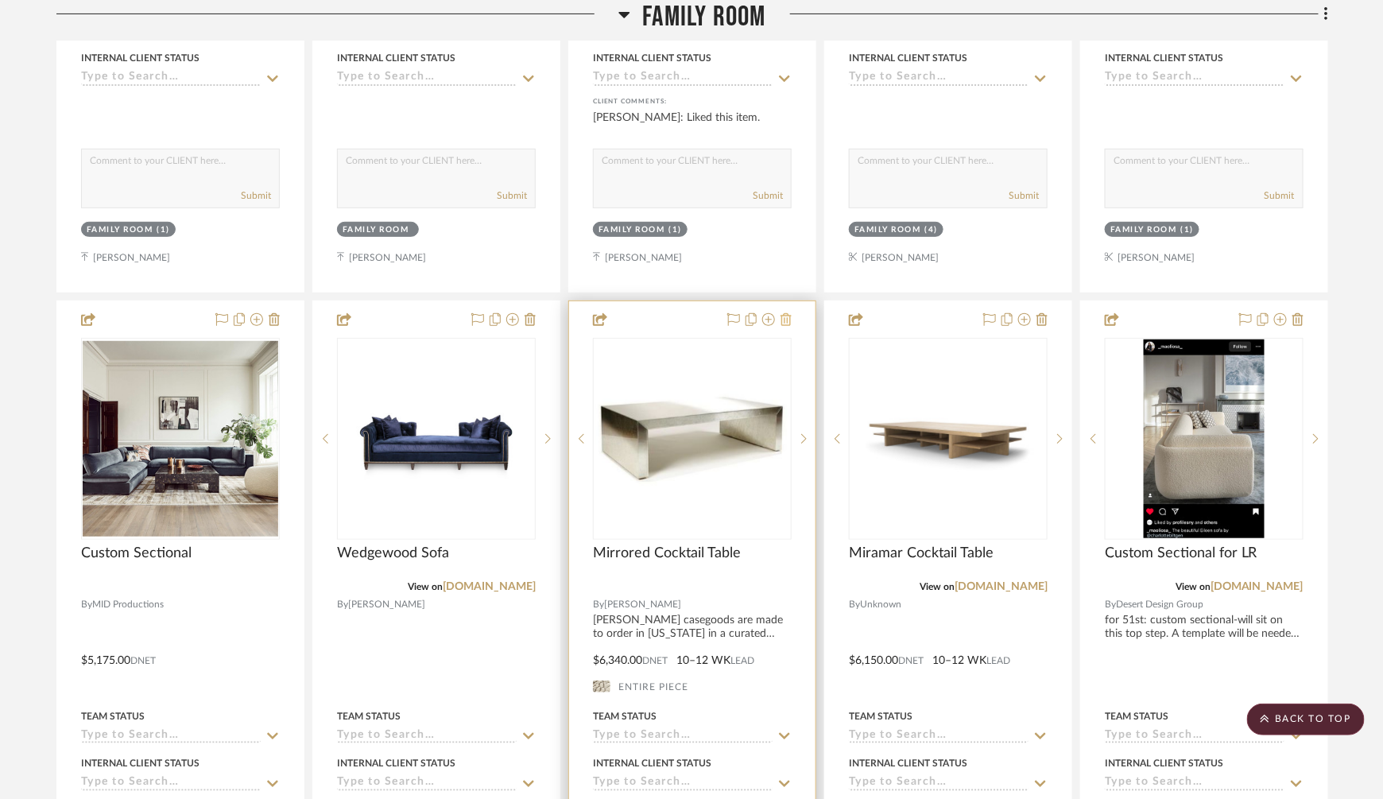
click at [789, 313] on icon at bounding box center [786, 319] width 11 height 13
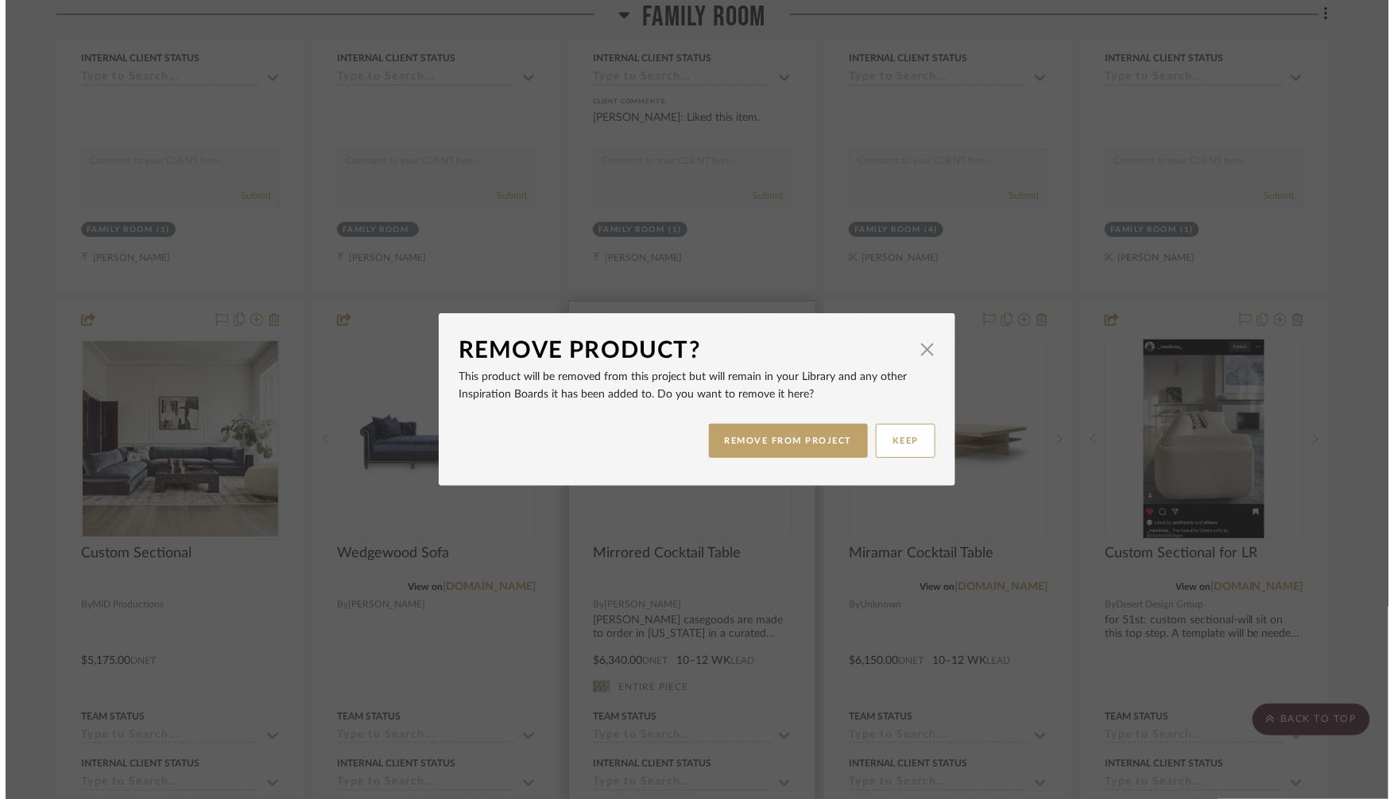
scroll to position [0, 0]
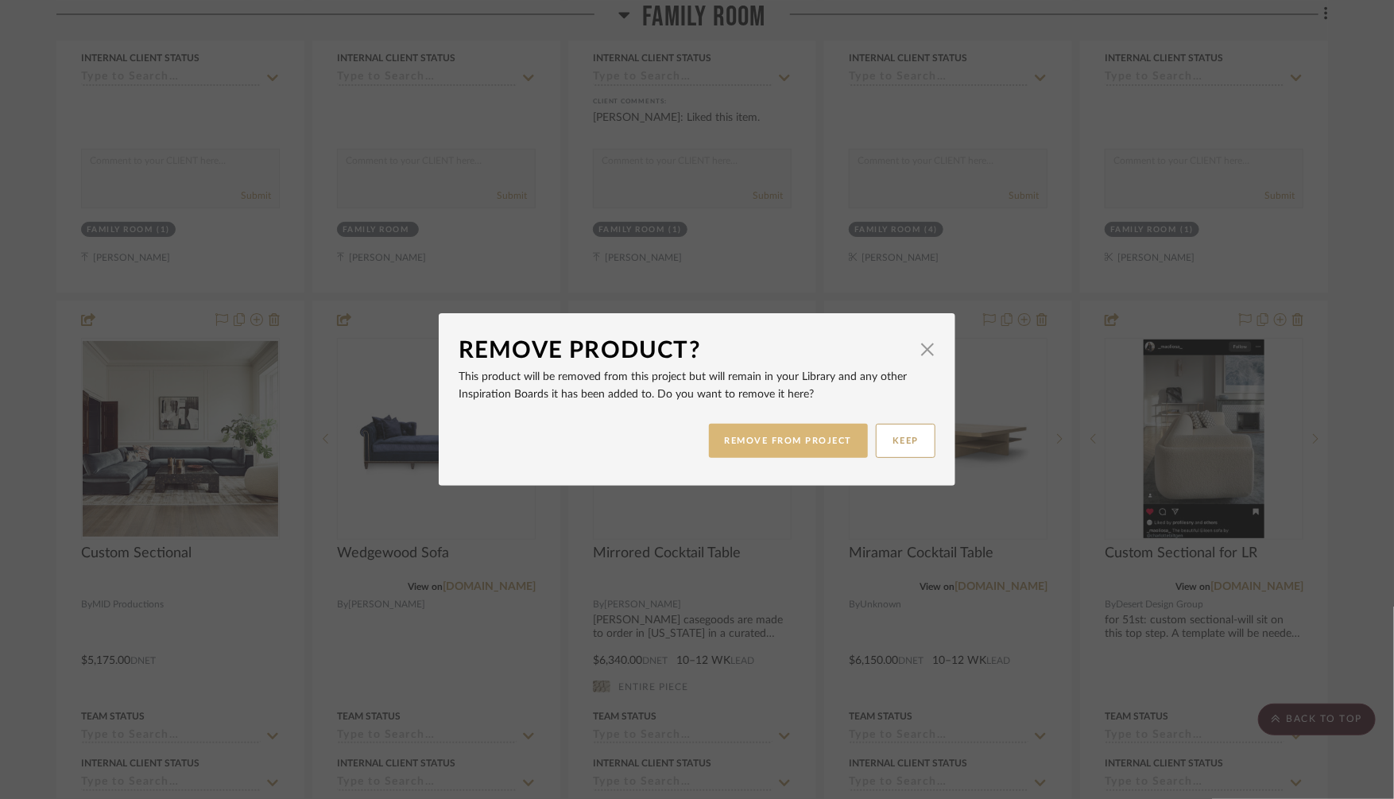
drag, startPoint x: 770, startPoint y: 442, endPoint x: 756, endPoint y: 433, distance: 16.1
click at [770, 442] on button "REMOVE FROM PROJECT" at bounding box center [789, 441] width 160 height 34
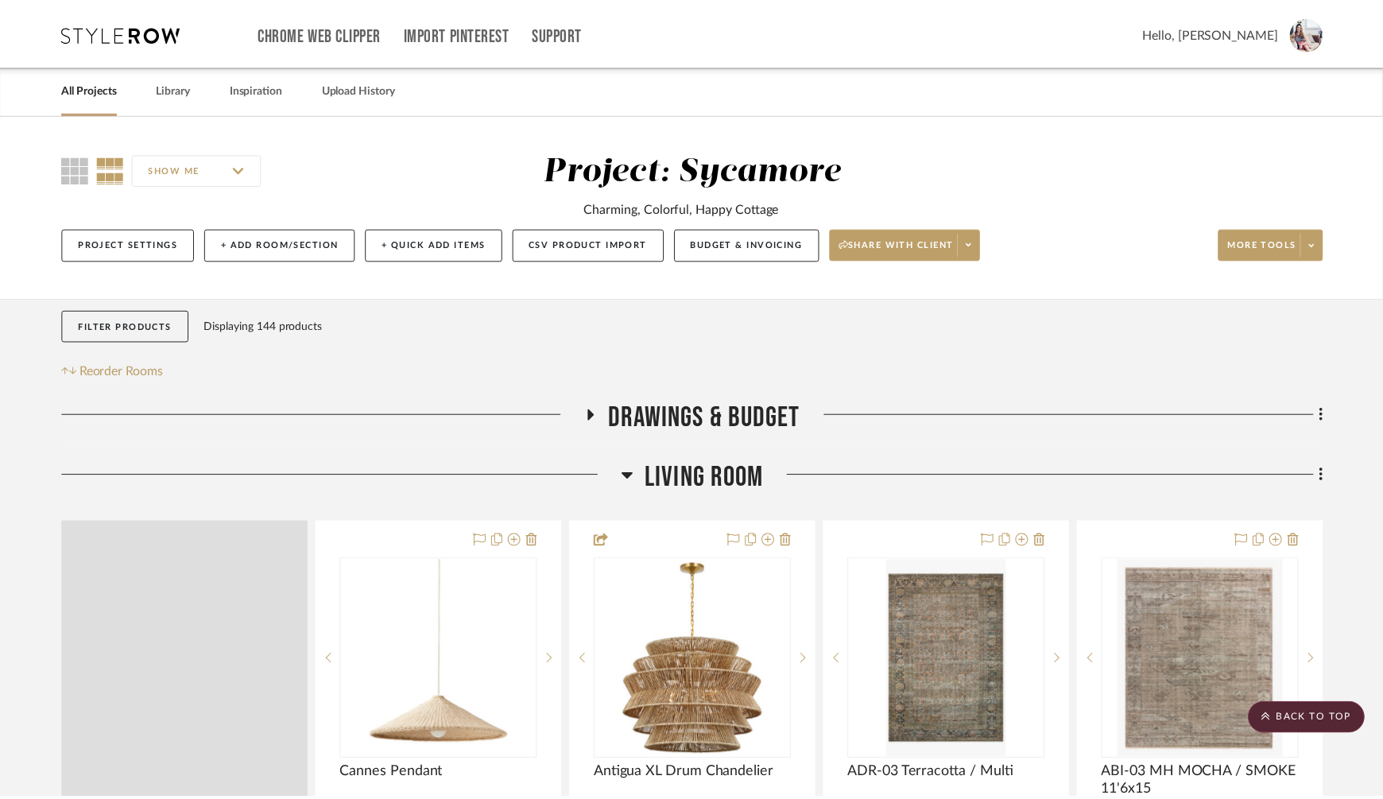
scroll to position [7681, 0]
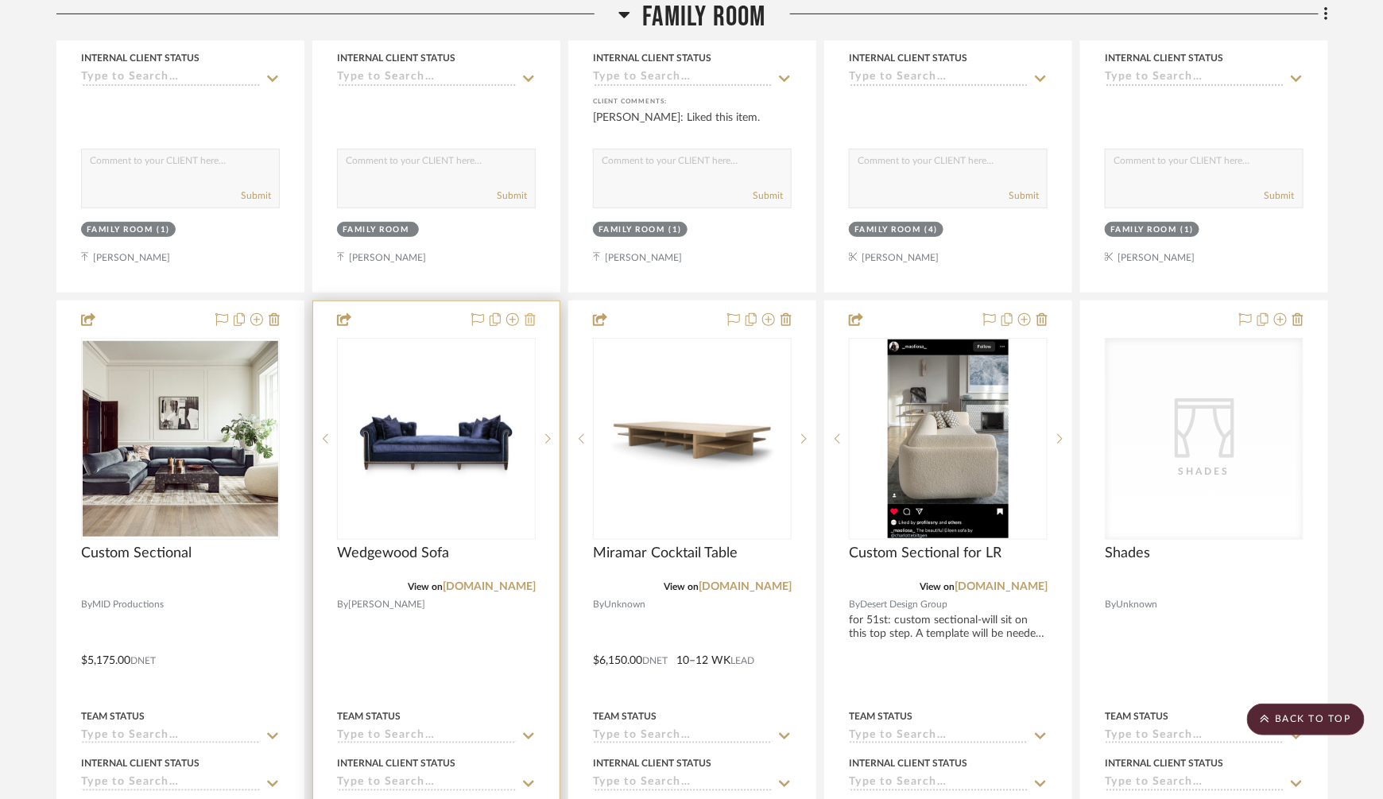
click at [532, 313] on icon at bounding box center [530, 319] width 11 height 13
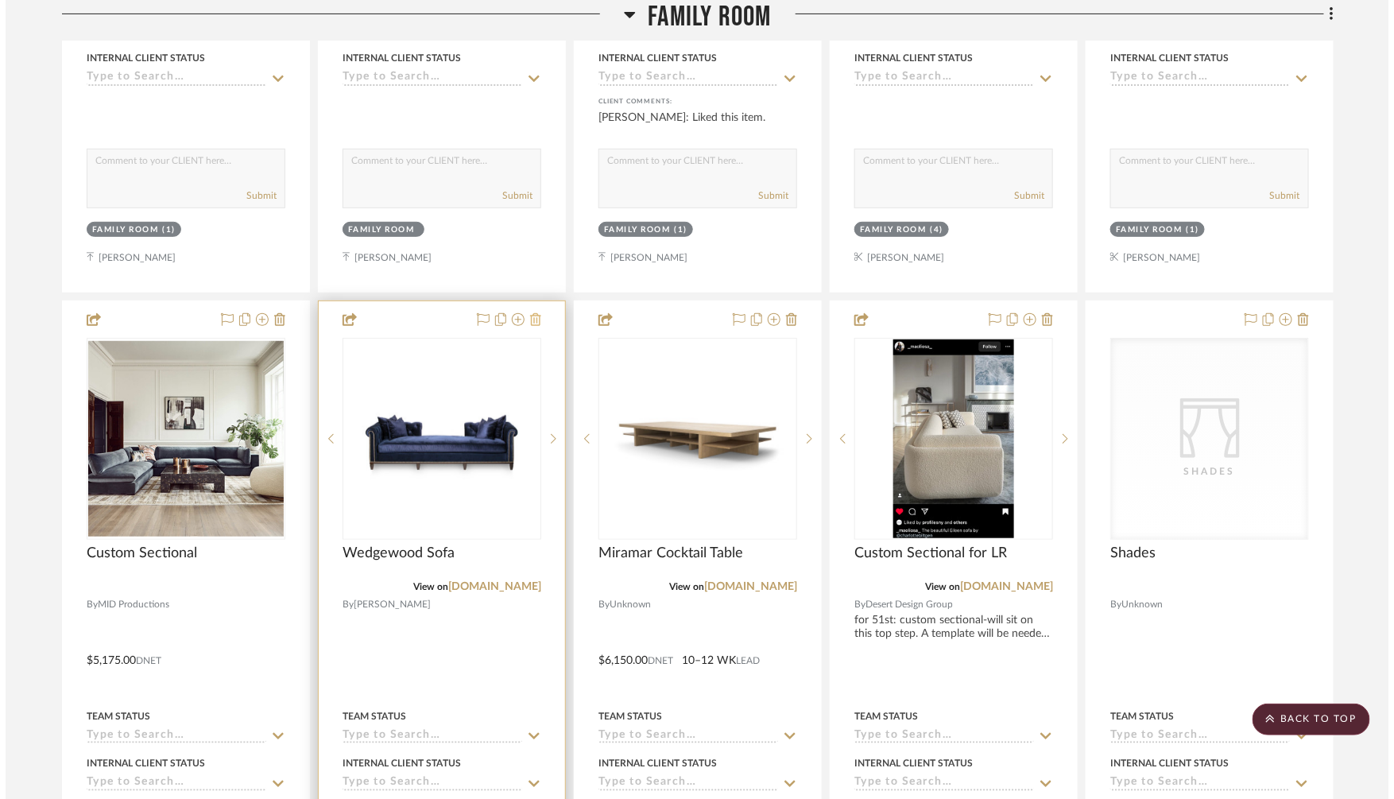
scroll to position [0, 0]
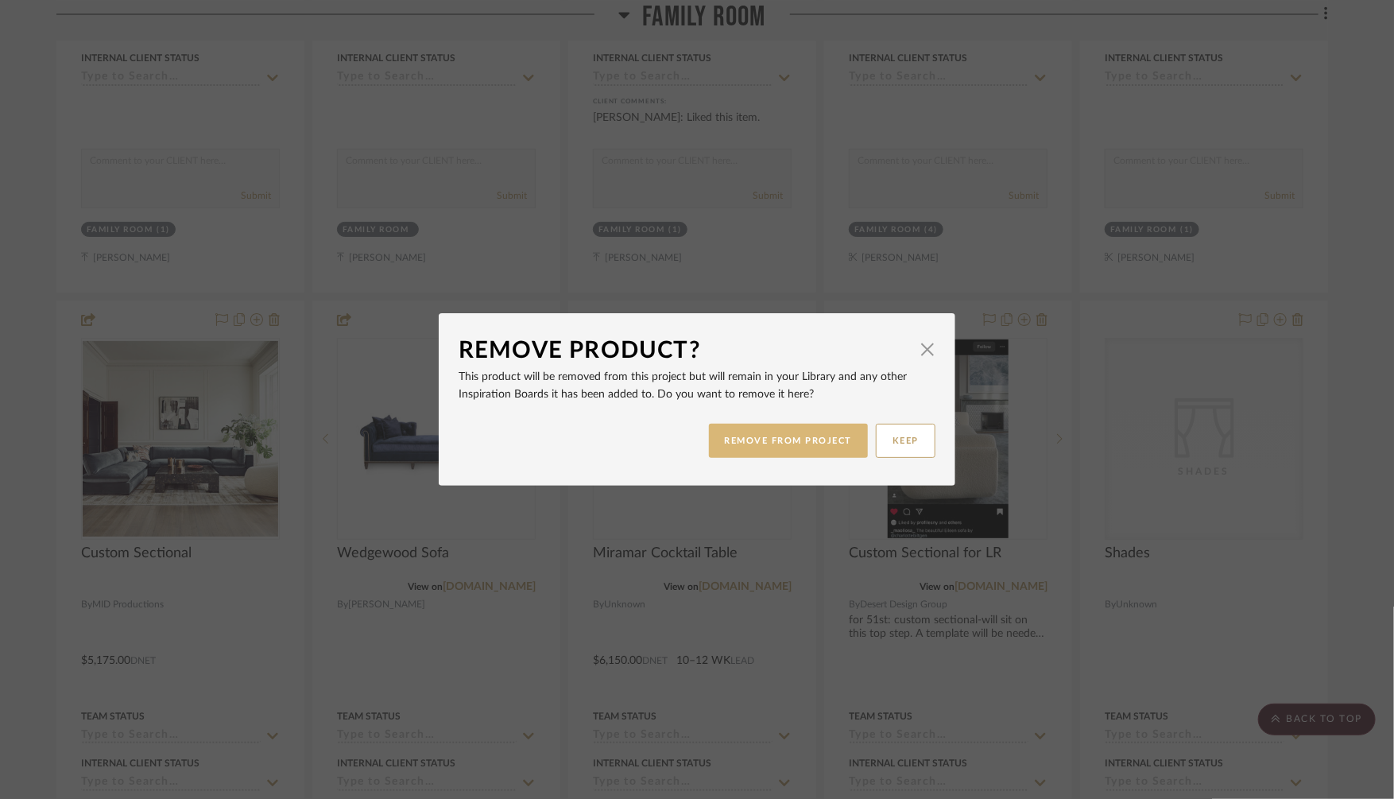
click at [770, 444] on button "REMOVE FROM PROJECT" at bounding box center [789, 441] width 160 height 34
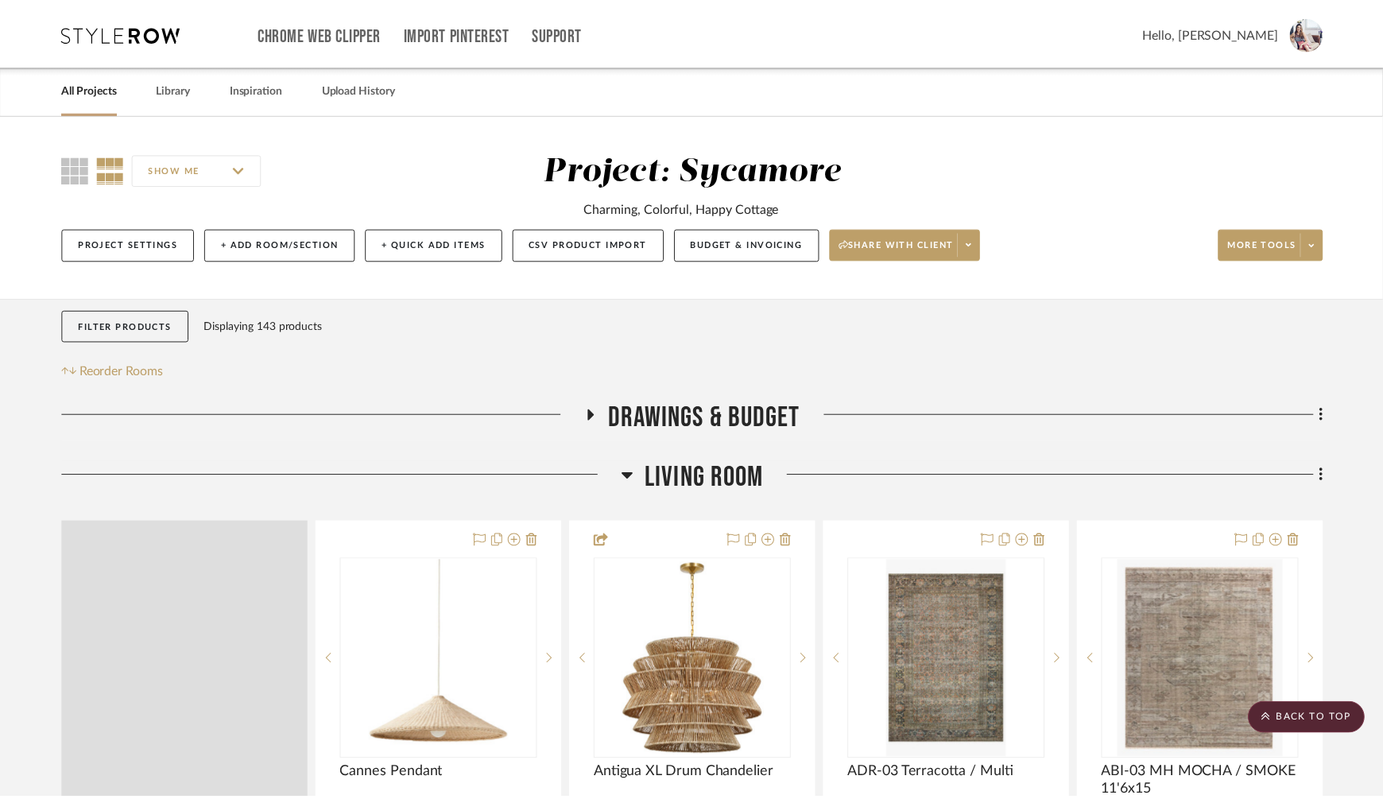
scroll to position [7681, 0]
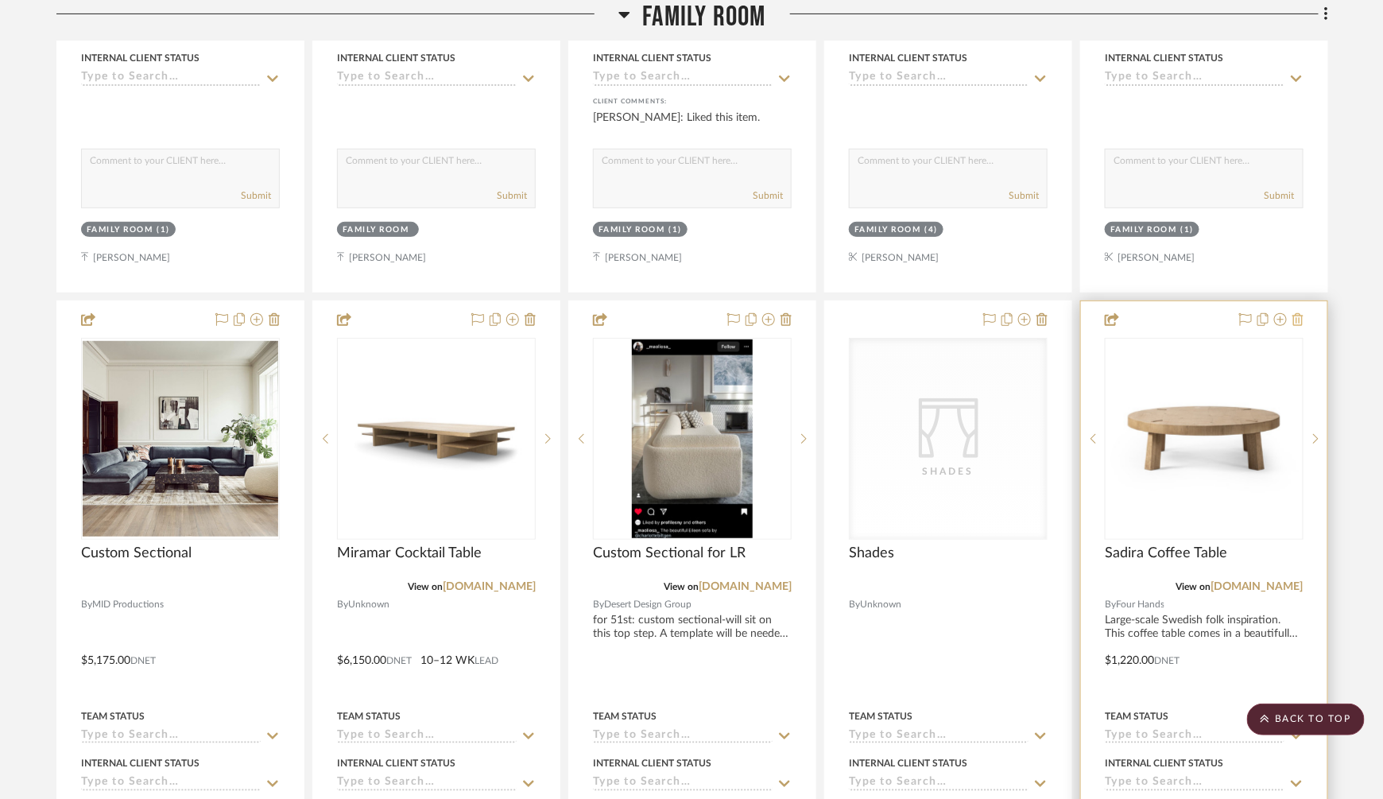
click at [1294, 313] on icon at bounding box center [1298, 319] width 11 height 13
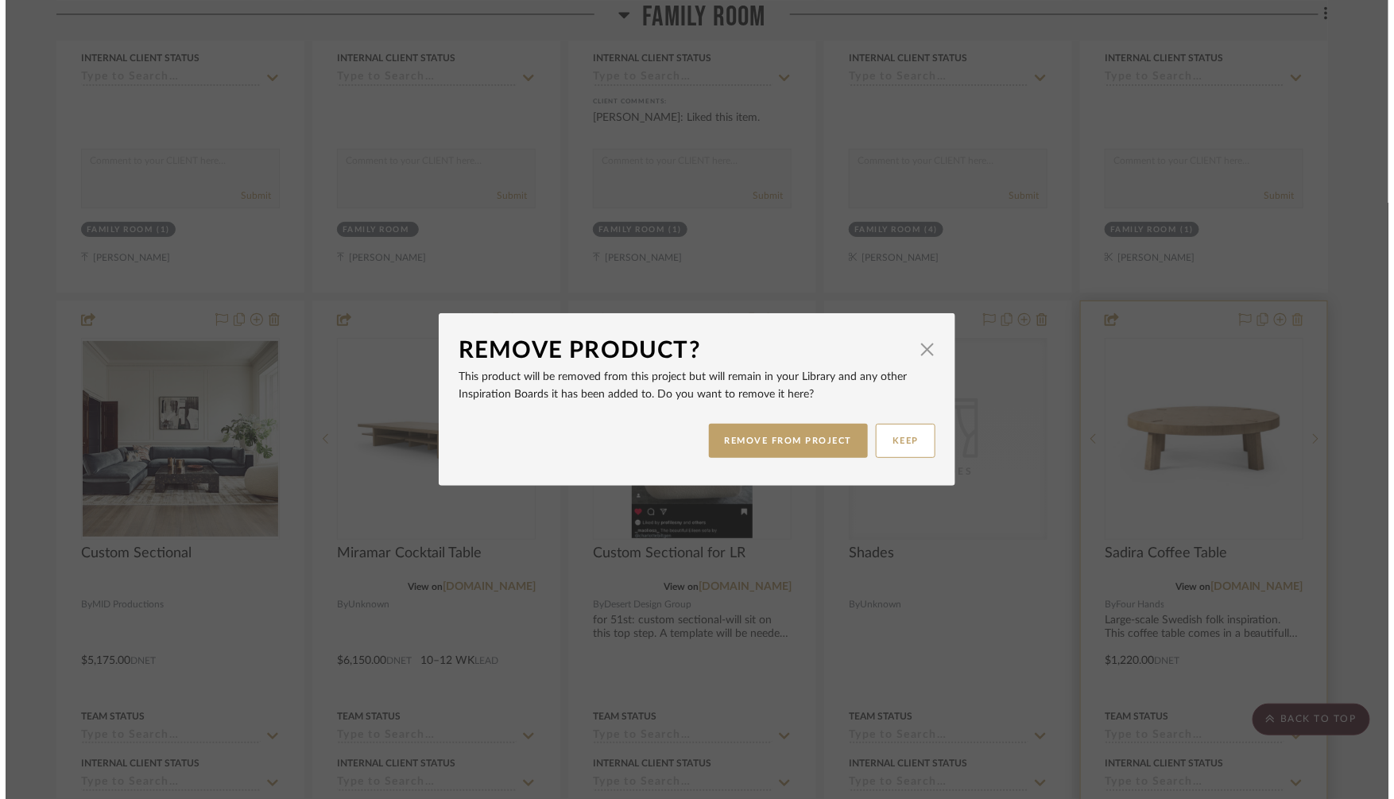
scroll to position [0, 0]
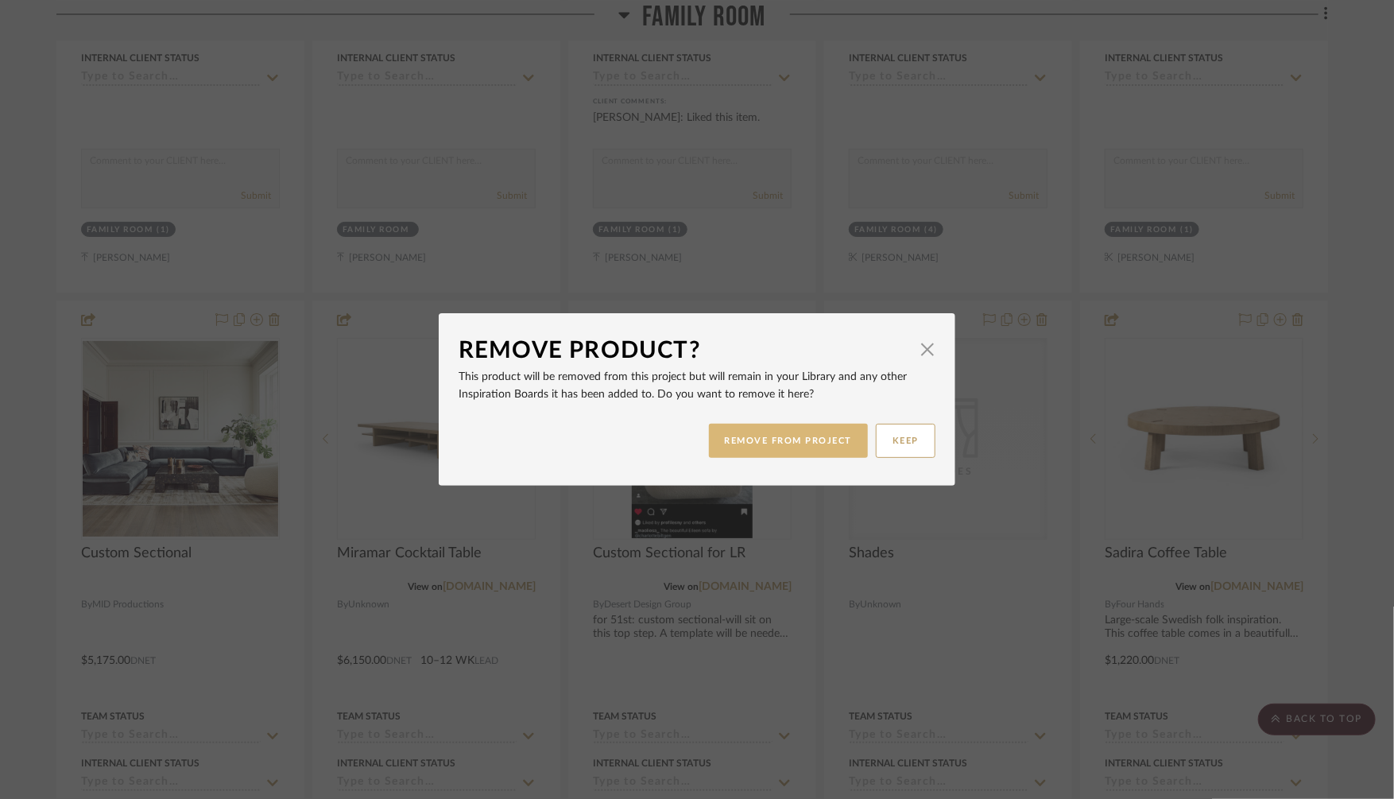
click at [756, 435] on button "REMOVE FROM PROJECT" at bounding box center [789, 441] width 160 height 34
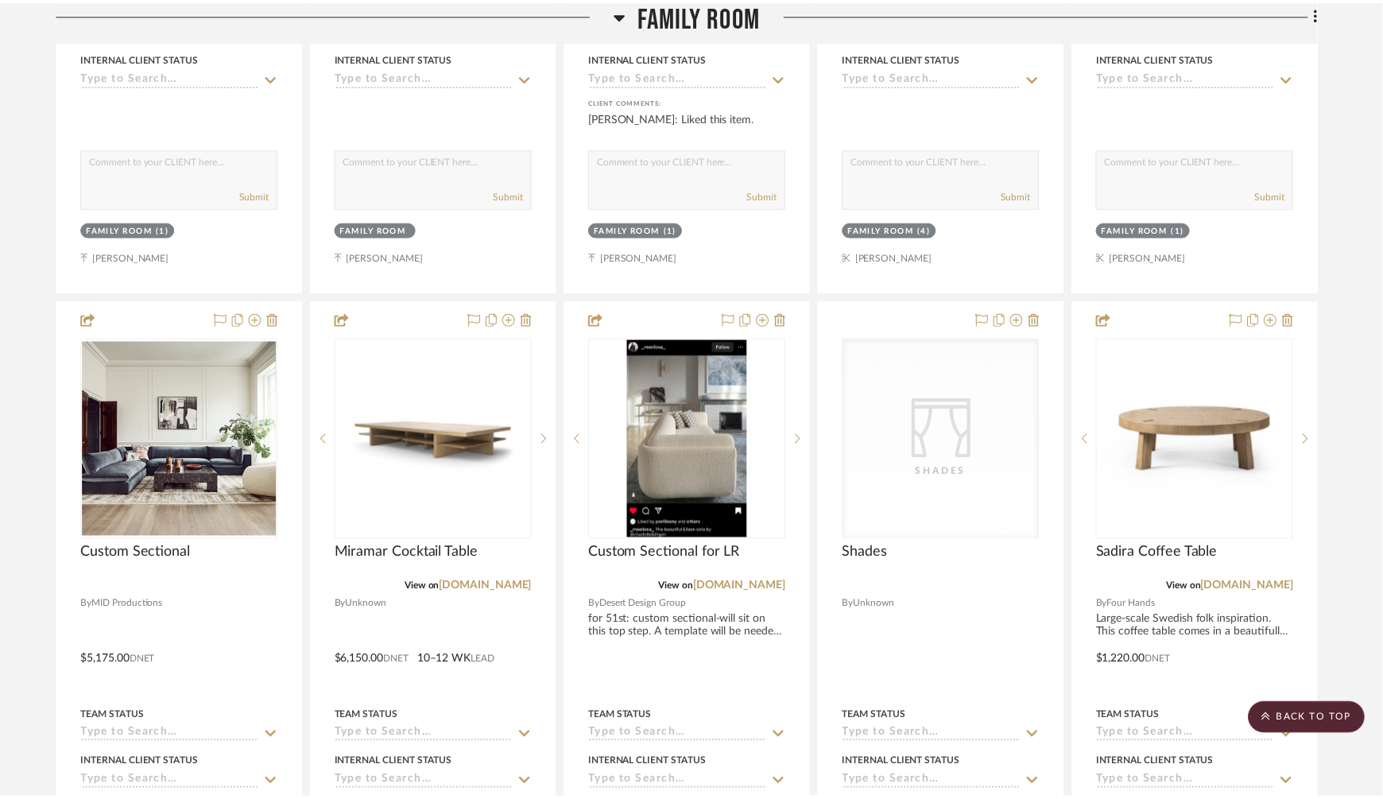
scroll to position [7681, 0]
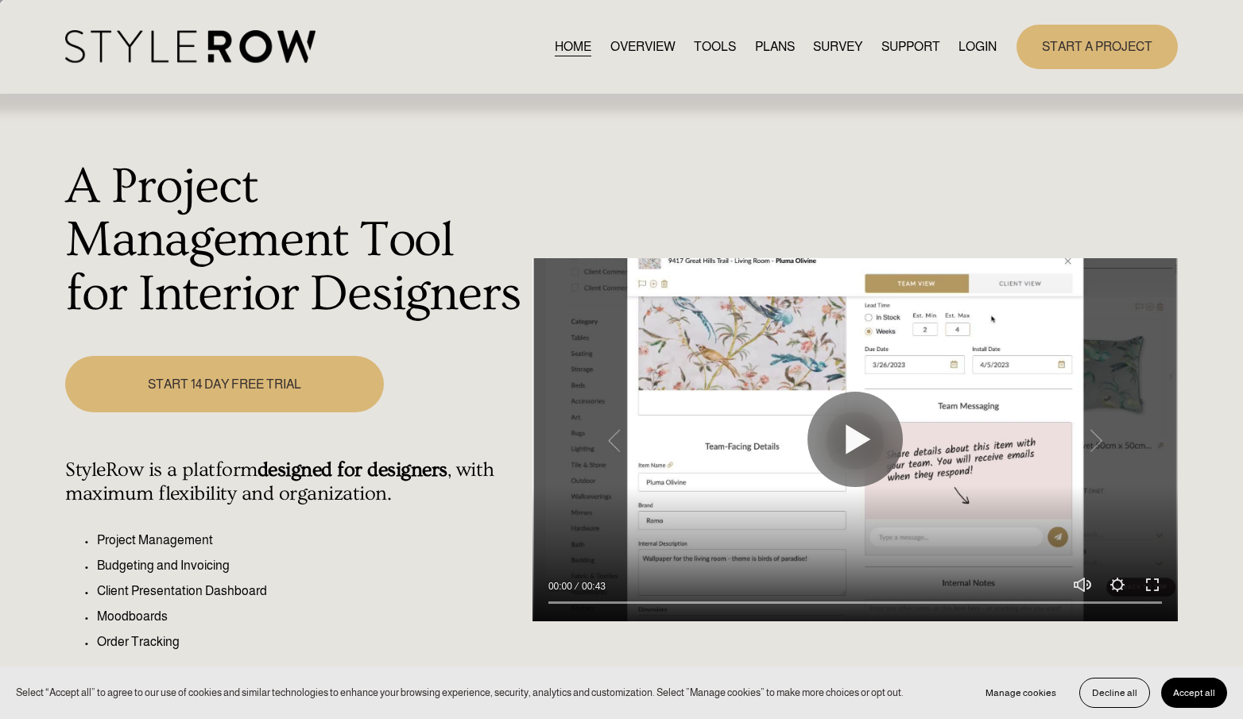
click at [711, 41] on link "TOOLS" at bounding box center [715, 46] width 42 height 21
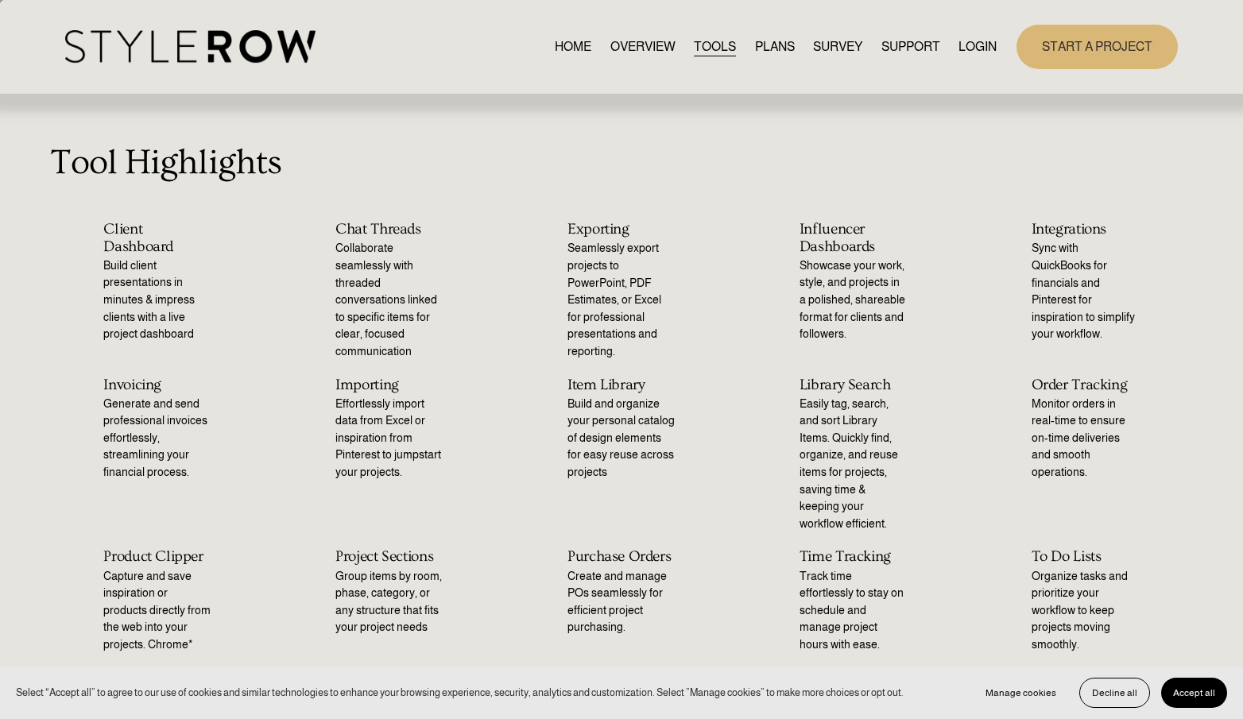
click at [0, 0] on span "HOW - TO HUB" at bounding box center [0, 0] width 0 height 0
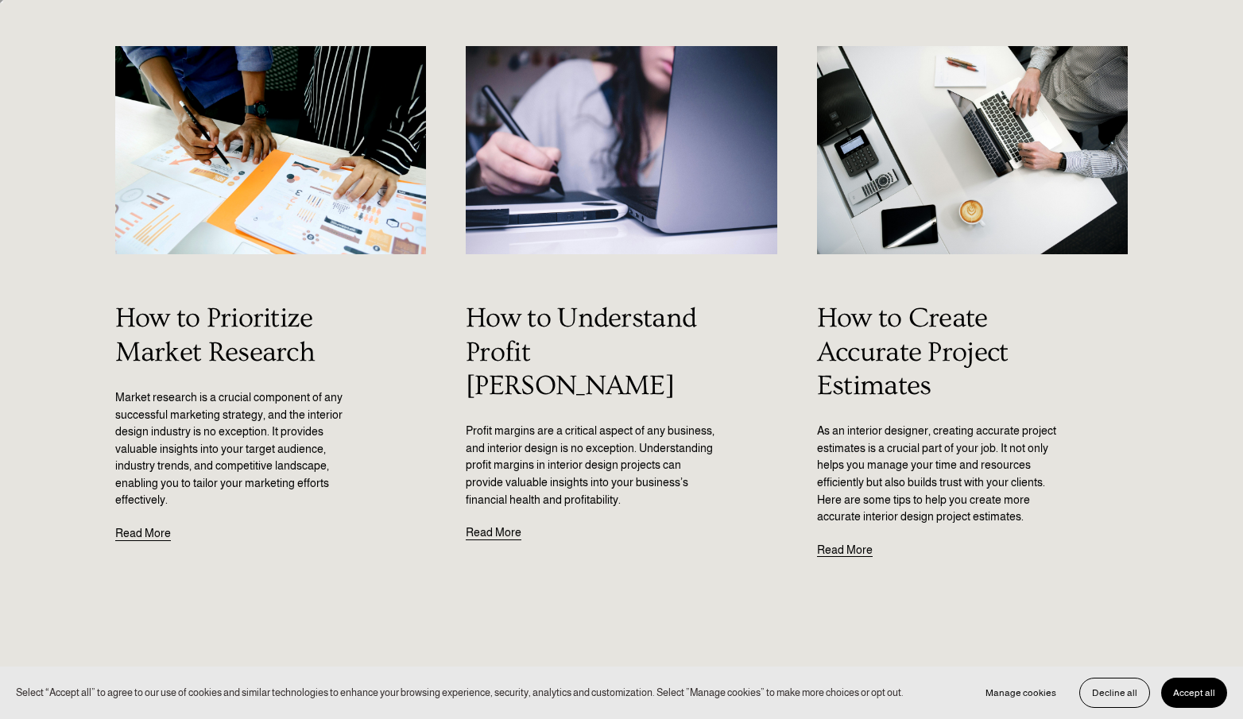
scroll to position [804, 0]
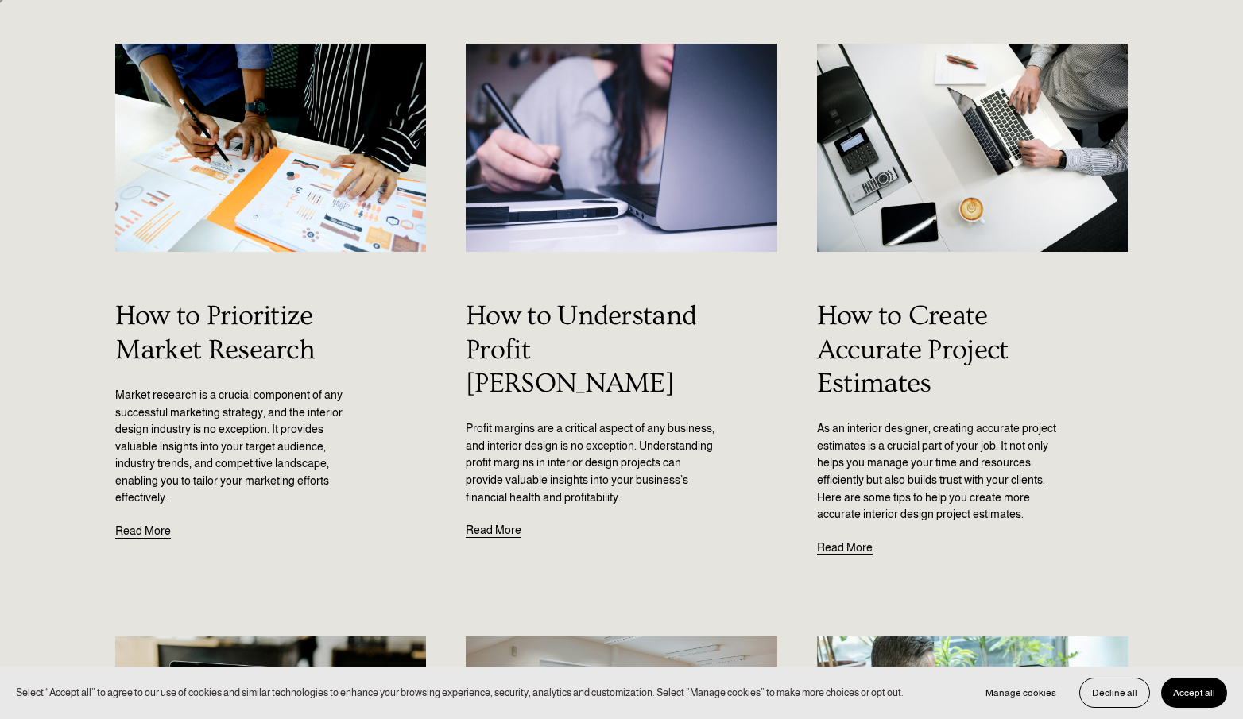
click at [841, 548] on link "Read More" at bounding box center [845, 541] width 56 height 34
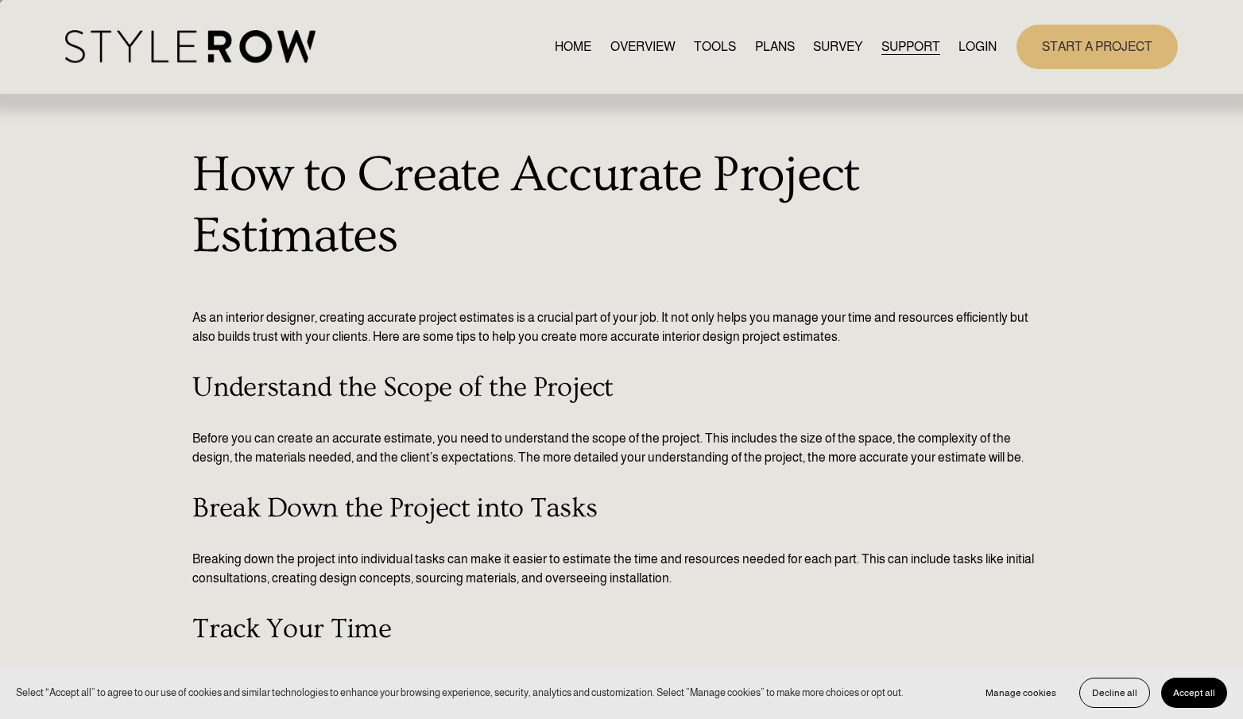
click at [895, 42] on span "SUPPORT" at bounding box center [911, 46] width 59 height 19
click at [0, 0] on link "RESOURCE CENTER" at bounding box center [0, 0] width 0 height 0
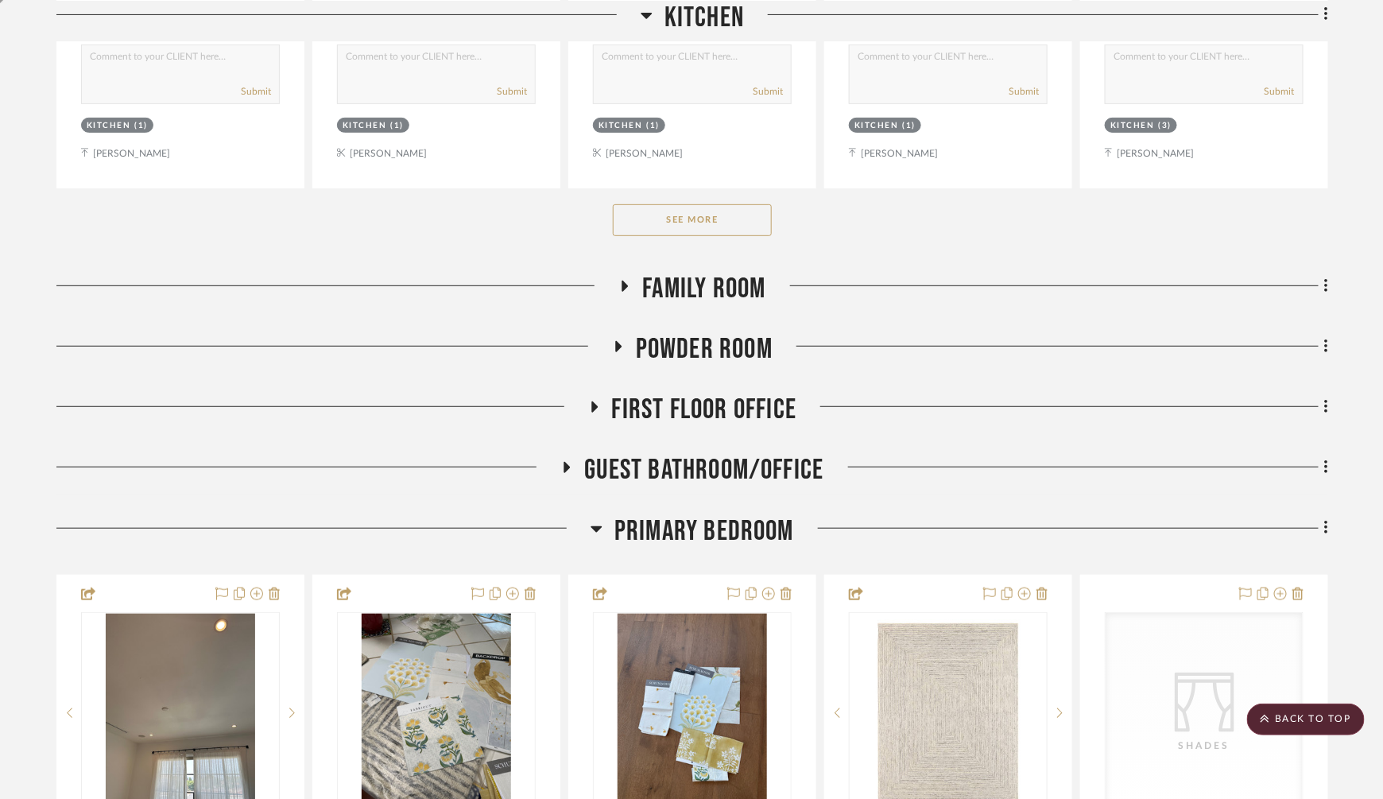
scroll to position [2712, 0]
click at [623, 281] on icon at bounding box center [625, 286] width 6 height 11
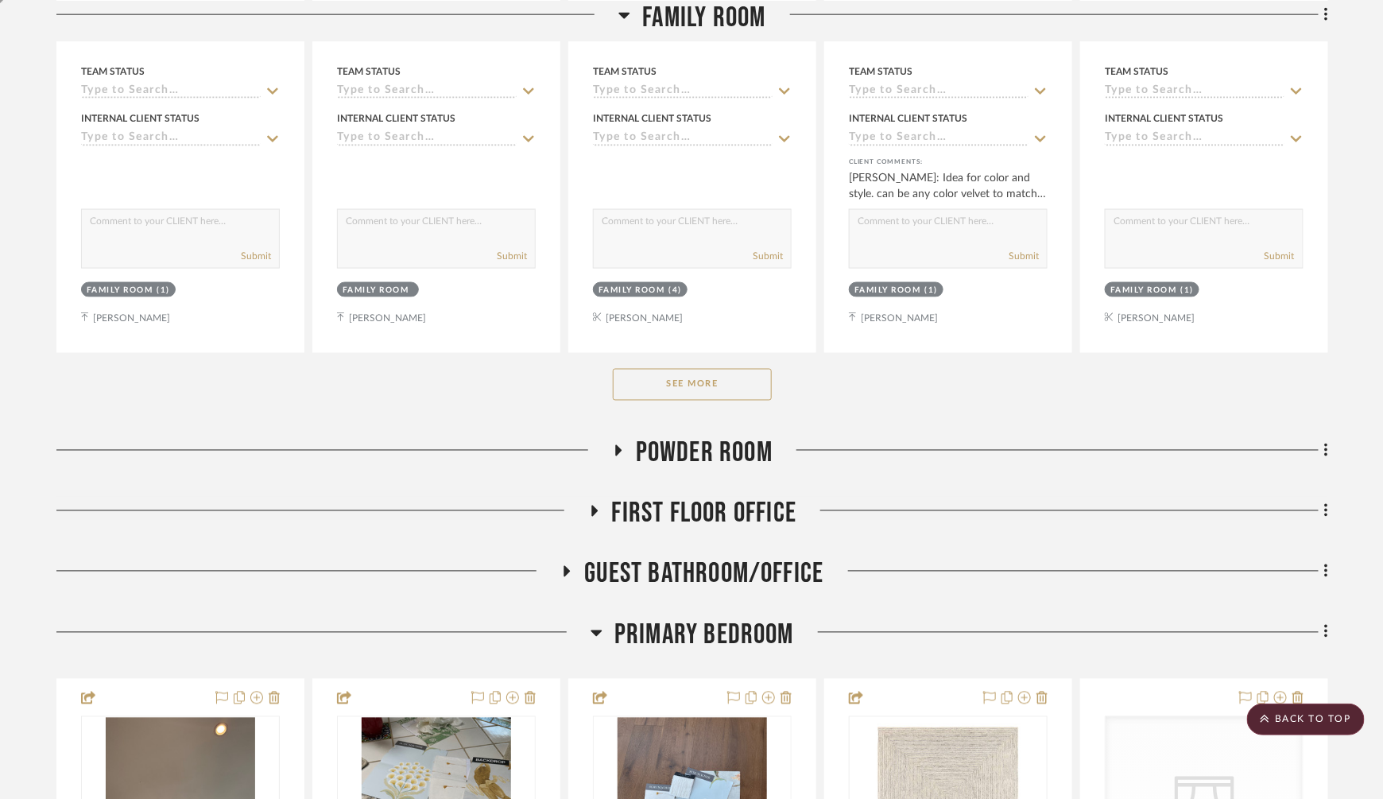
scroll to position [3397, 0]
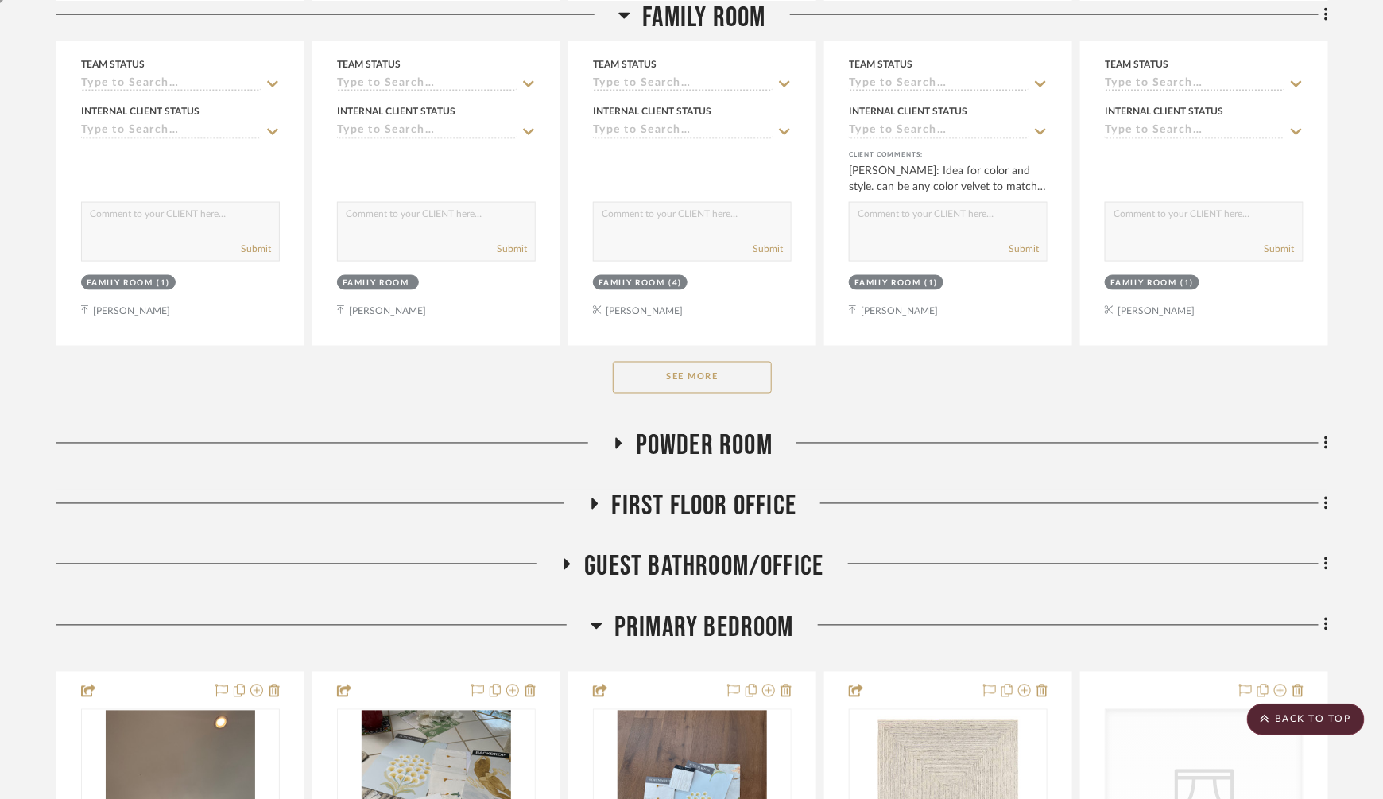
click at [692, 375] on button "See More" at bounding box center [692, 378] width 159 height 32
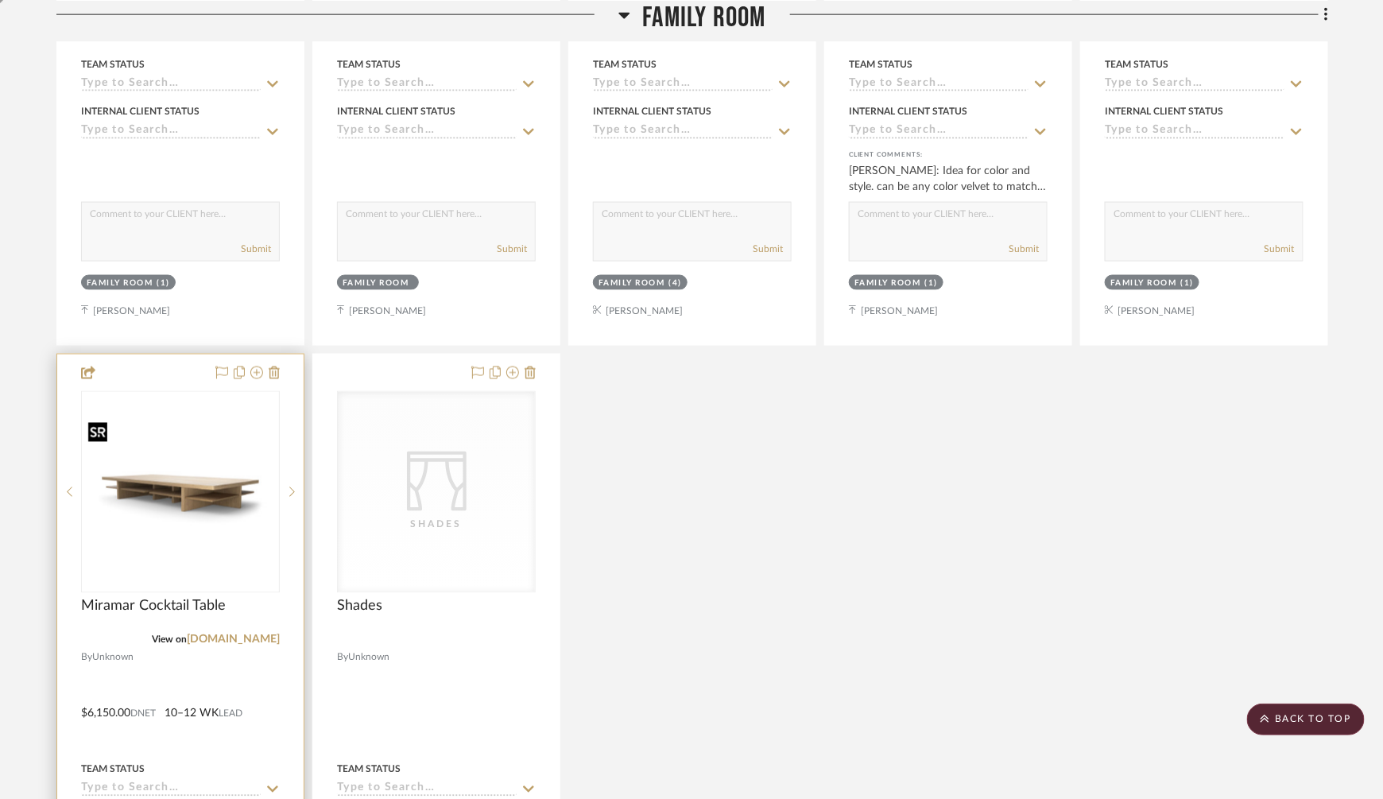
click at [208, 459] on img "0" at bounding box center [181, 492] width 196 height 130
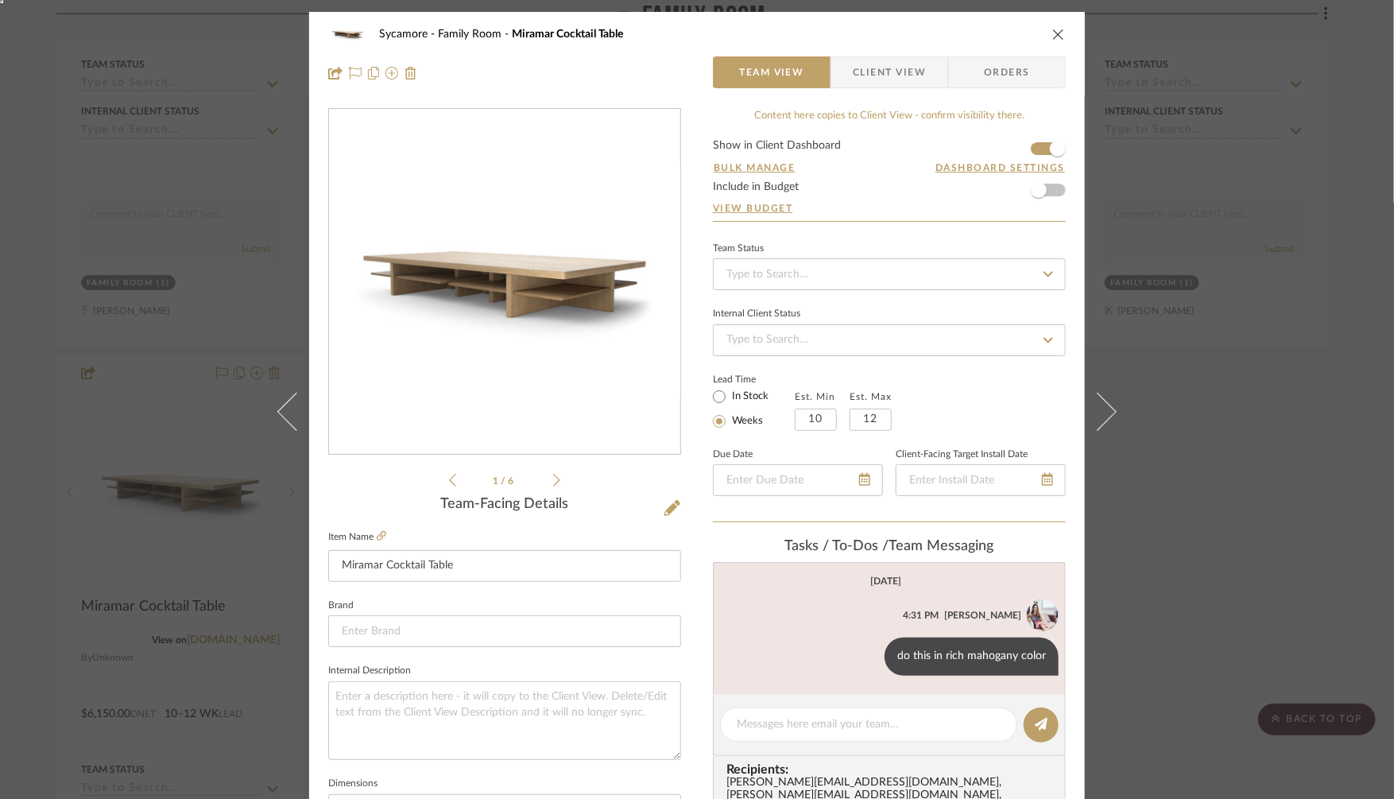
click at [861, 83] on span "Client View" at bounding box center [889, 72] width 73 height 32
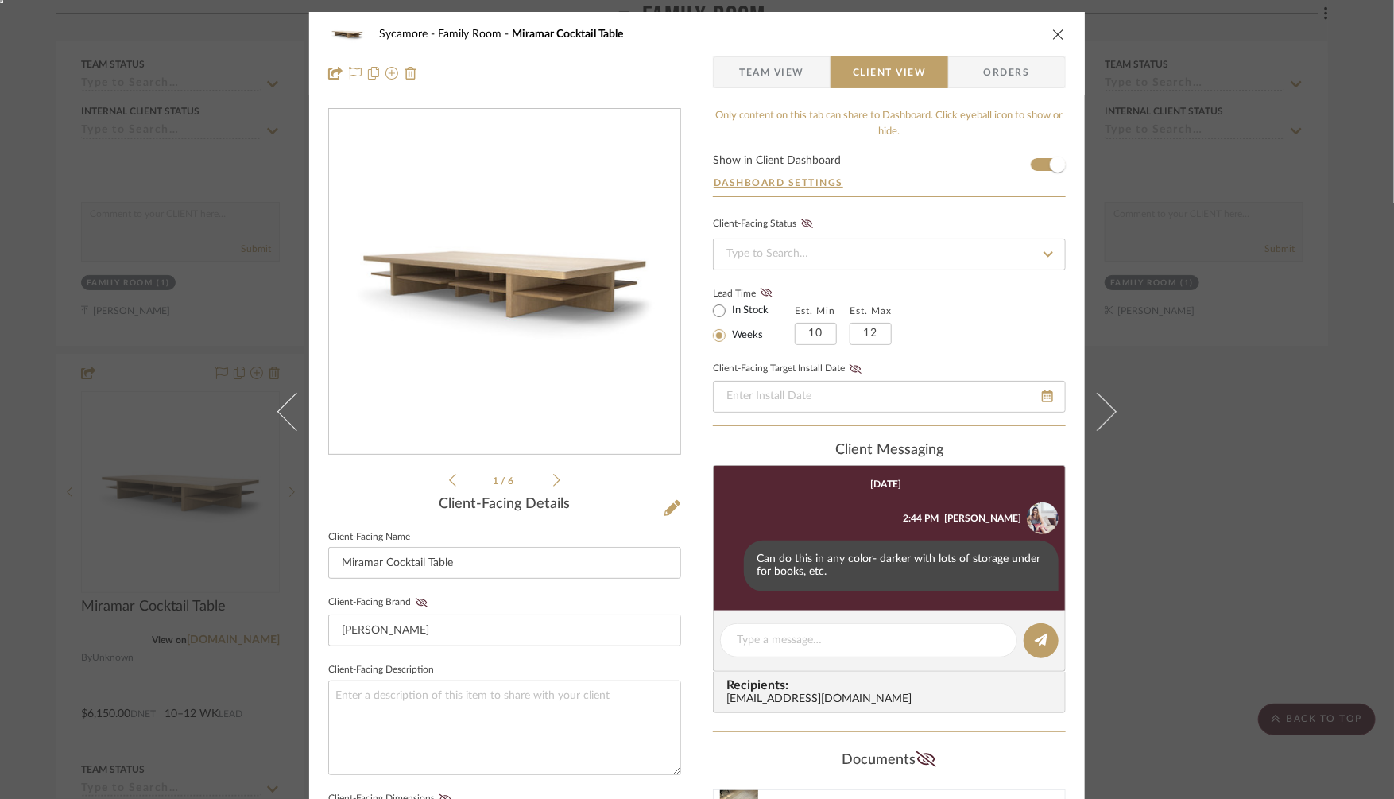
click at [764, 73] on span "Team View" at bounding box center [771, 72] width 65 height 32
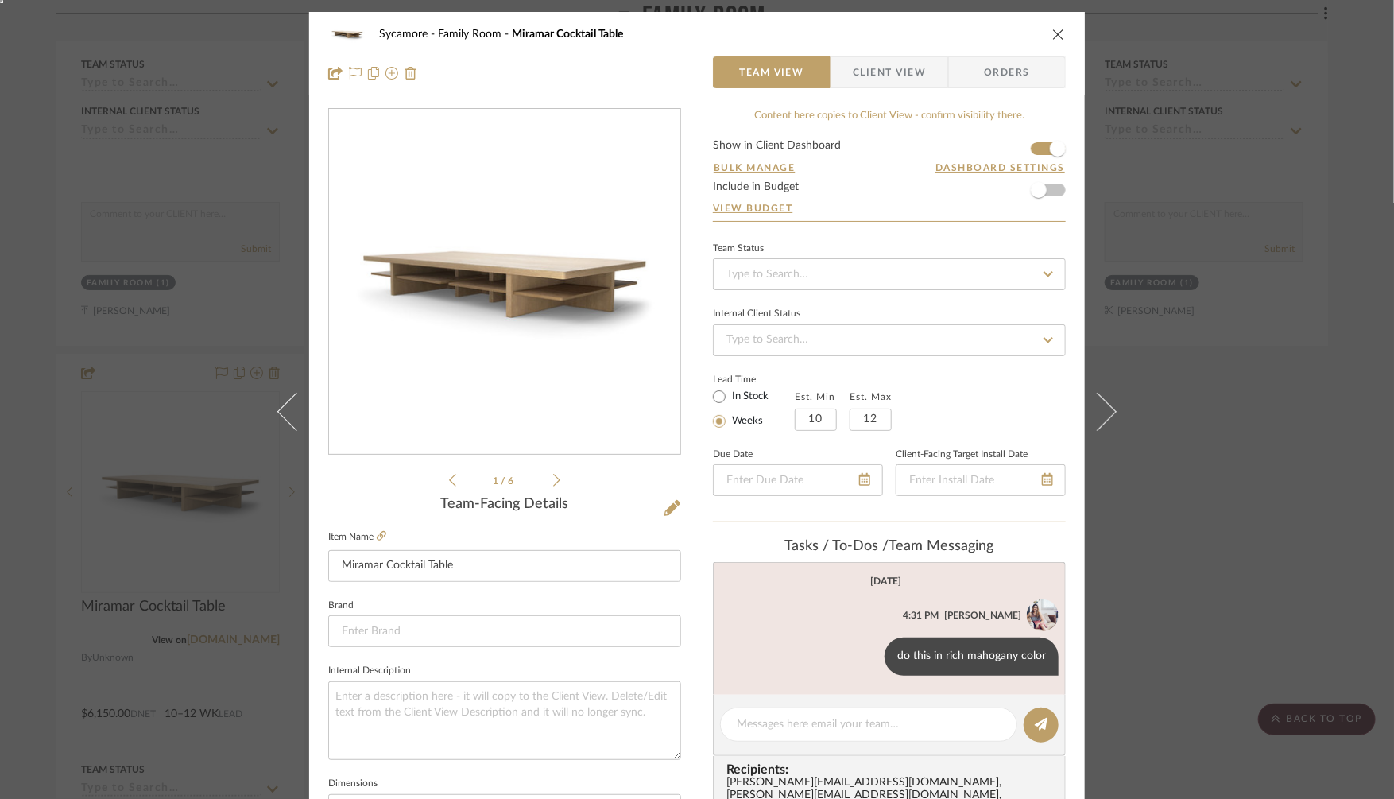
drag, startPoint x: 1193, startPoint y: 437, endPoint x: 1173, endPoint y: 433, distance: 21.0
click at [1190, 435] on div "Sycamore Family Room Miramar Cocktail Table Team View Client View Orders 1 / 6 …" at bounding box center [697, 399] width 1394 height 799
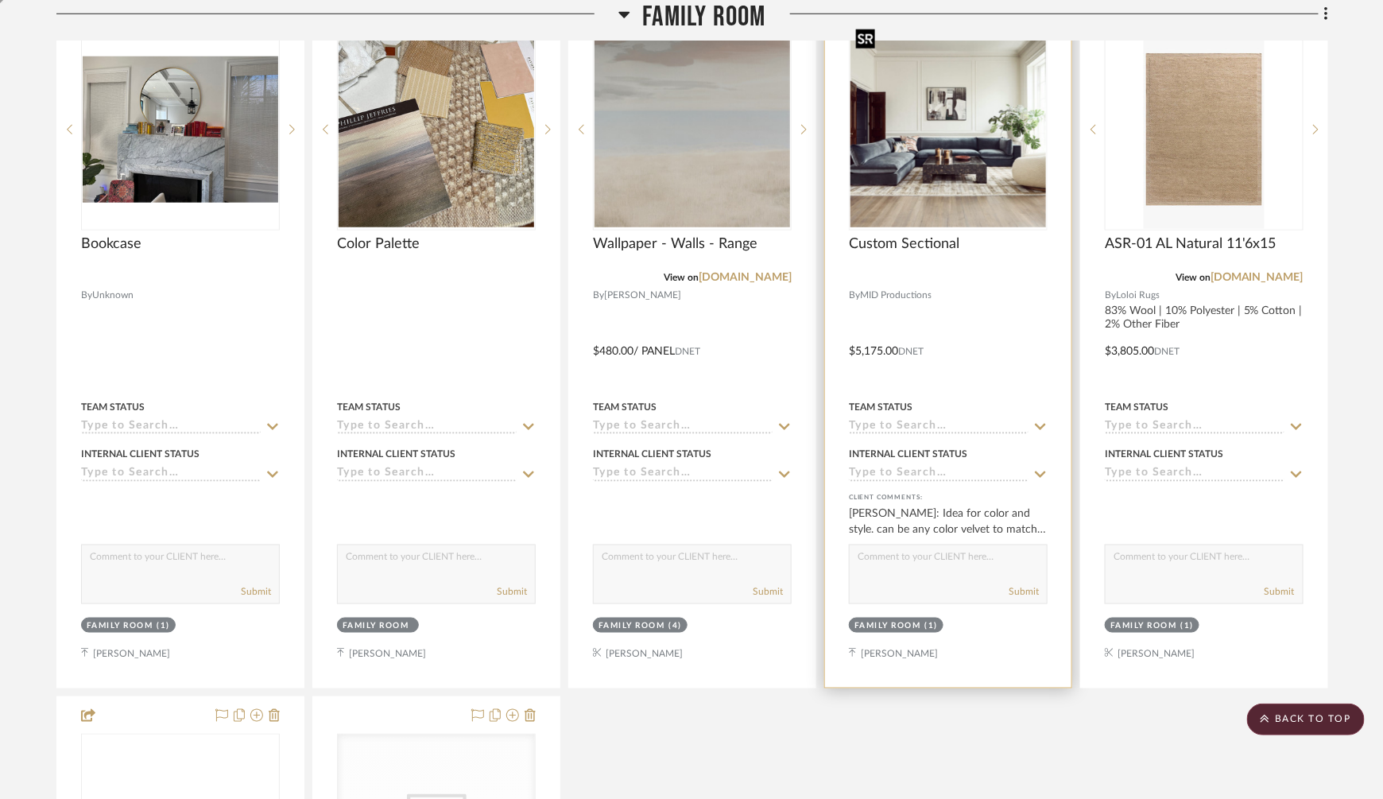
scroll to position [3053, 0]
click at [0, 0] on img at bounding box center [0, 0] width 0 height 0
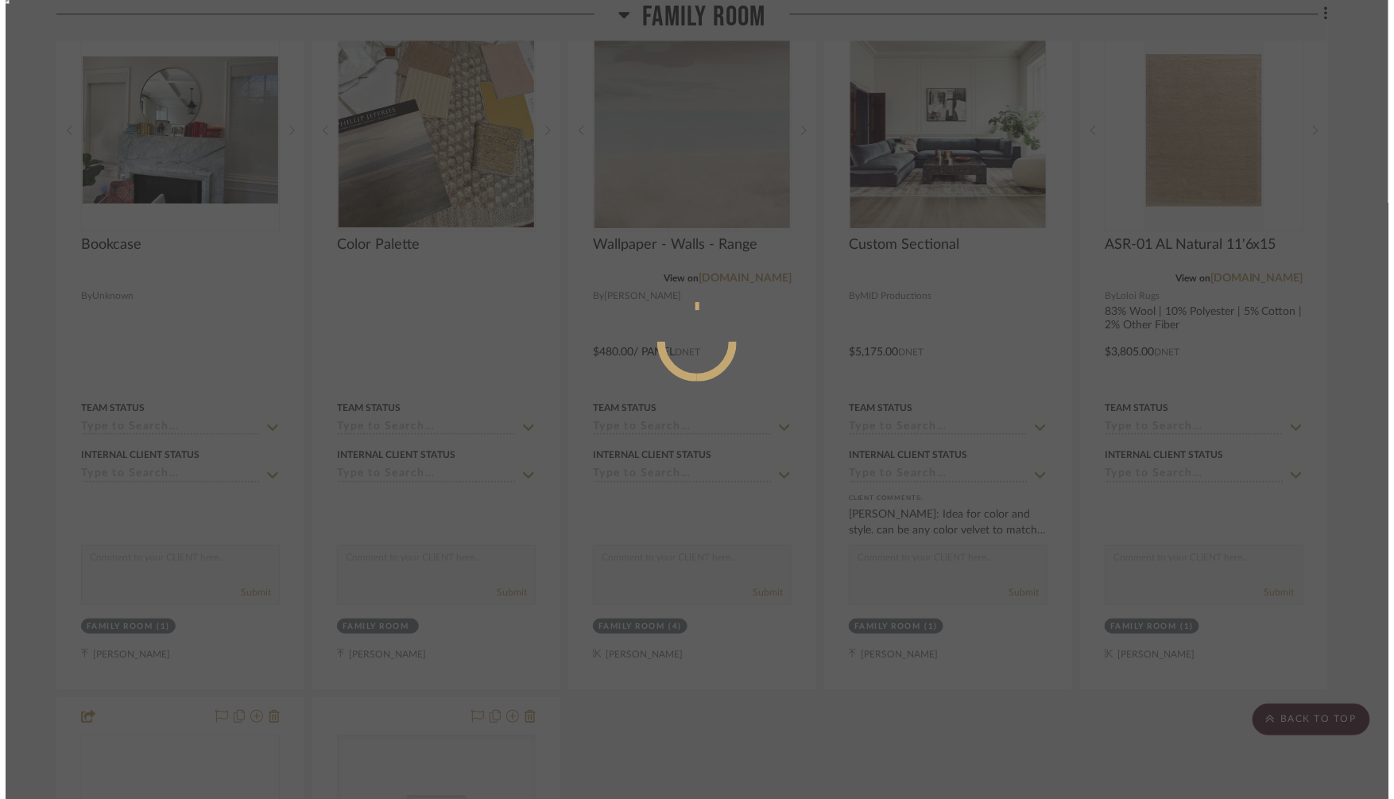
scroll to position [0, 0]
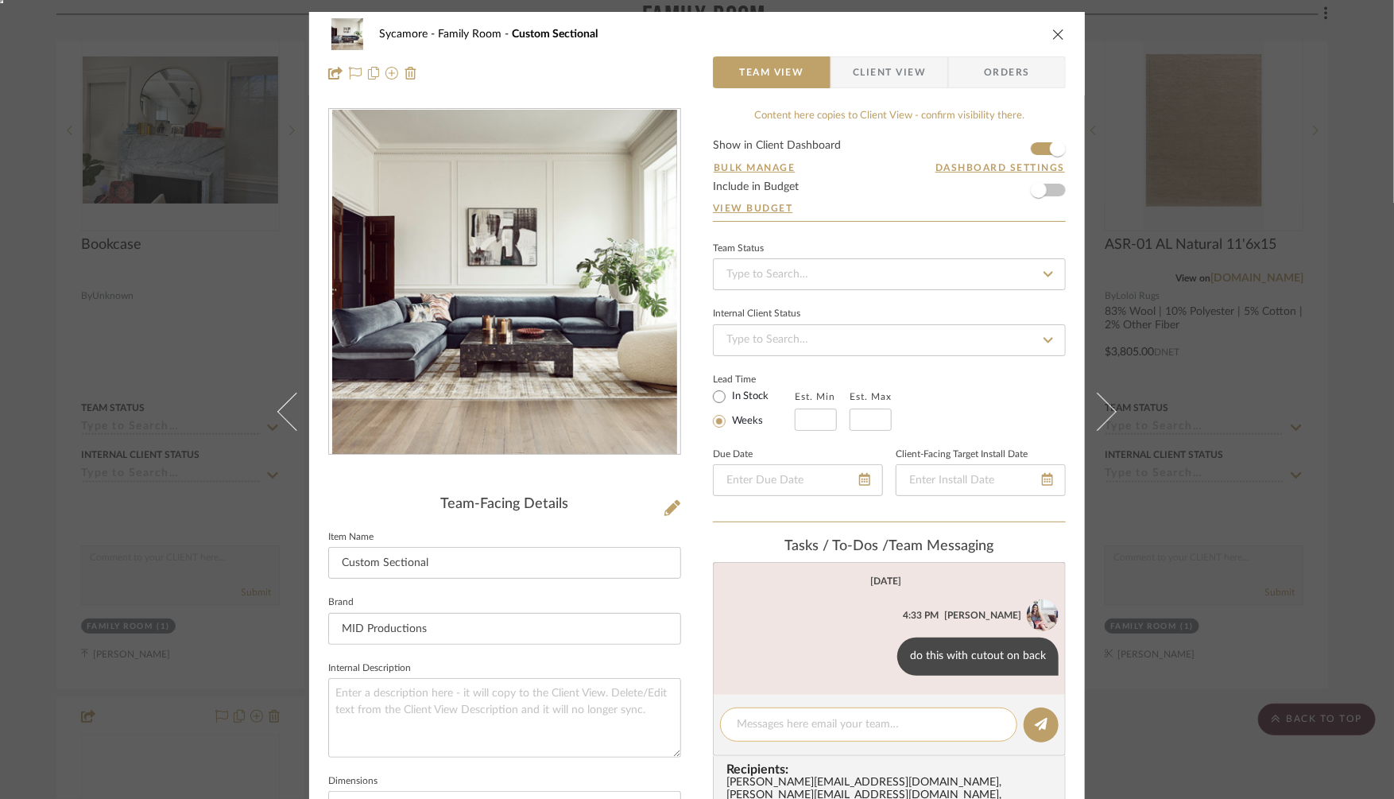
click at [757, 720] on textarea at bounding box center [869, 724] width 264 height 17
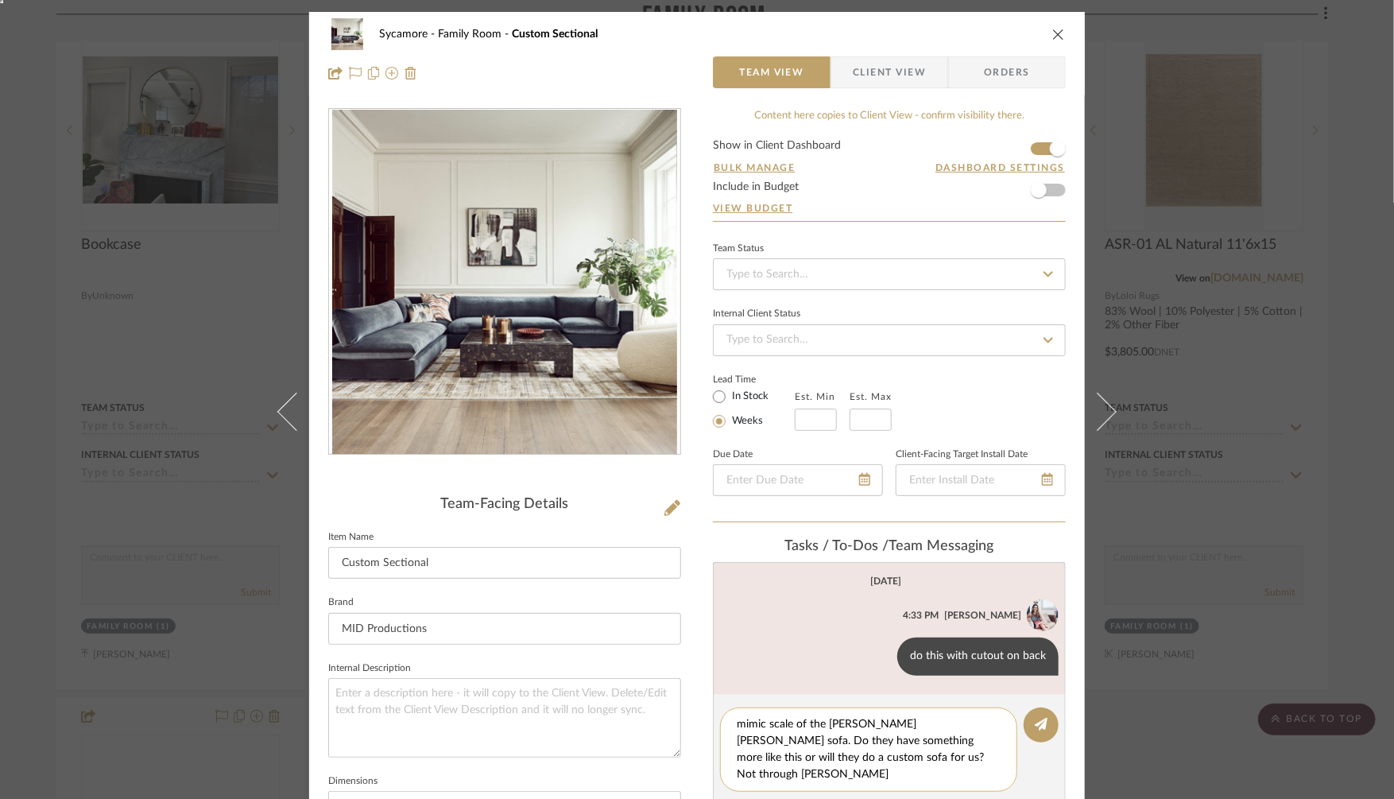
click at [766, 725] on textarea "mimic scale of the Berman Rosetti sofa. Do they have something more like this o…" at bounding box center [869, 749] width 264 height 67
type textarea "mimic seat/scale of the Berman Rosetti sofa. Do they have something more like t…"
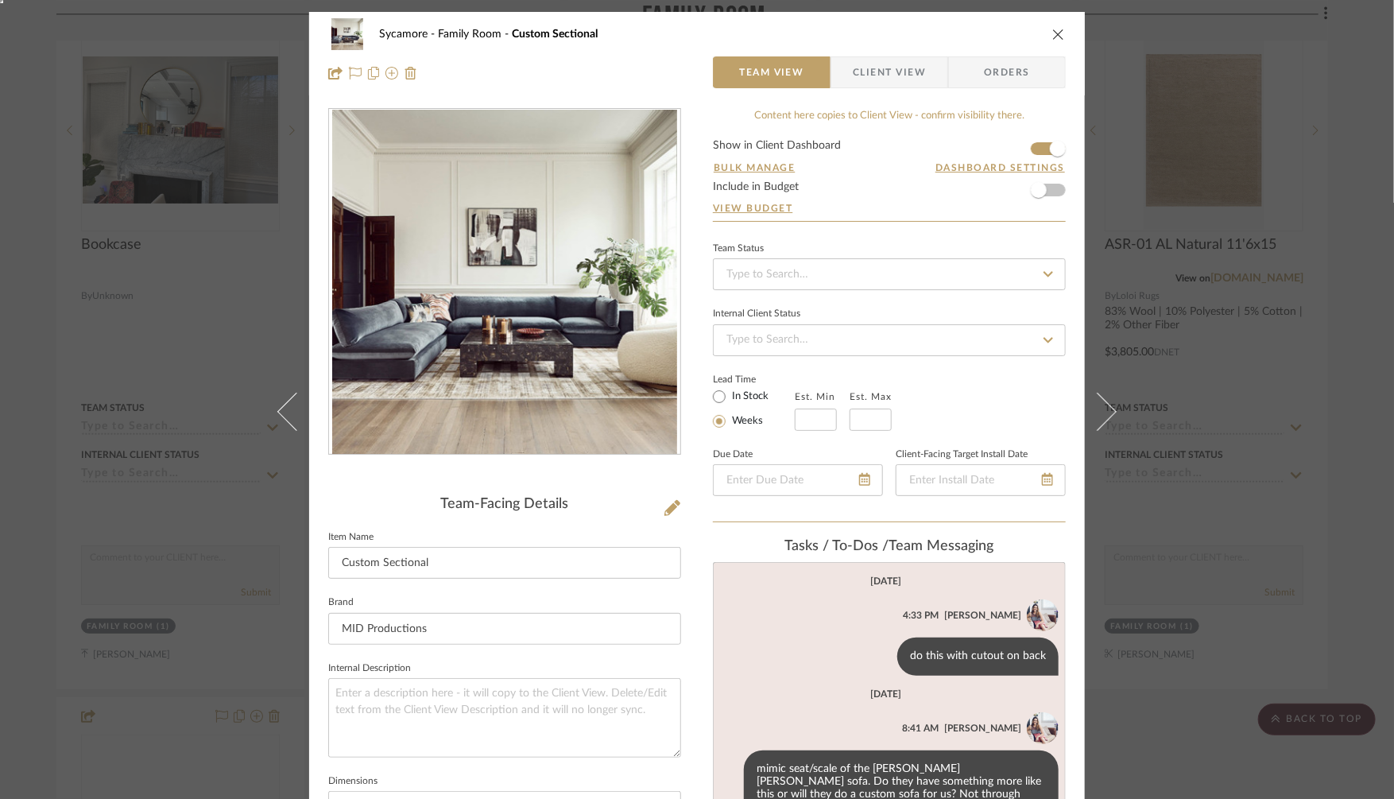
click at [1343, 448] on div "Sycamore Family Room Custom Sectional Team View Client View Orders Team-Facing …" at bounding box center [697, 399] width 1394 height 799
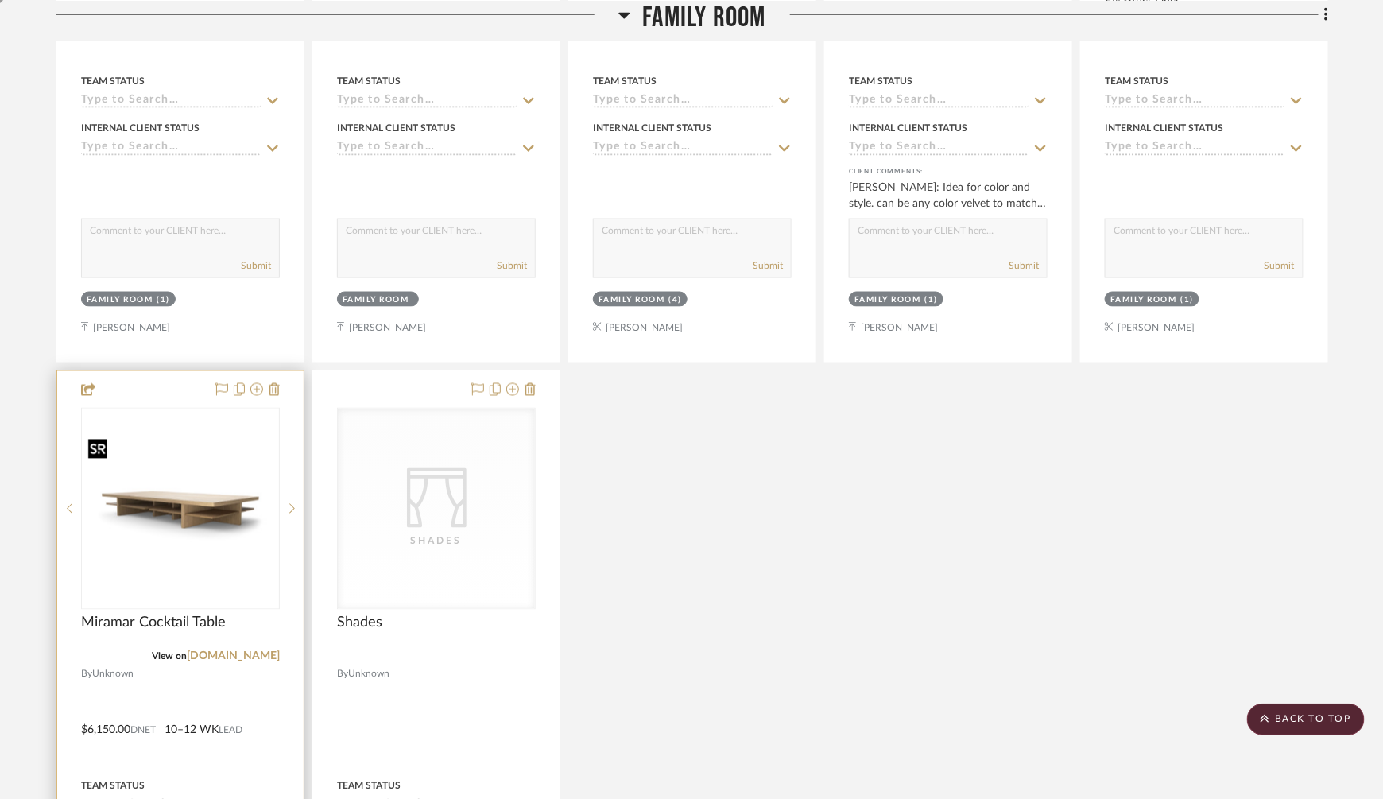
scroll to position [3387, 0]
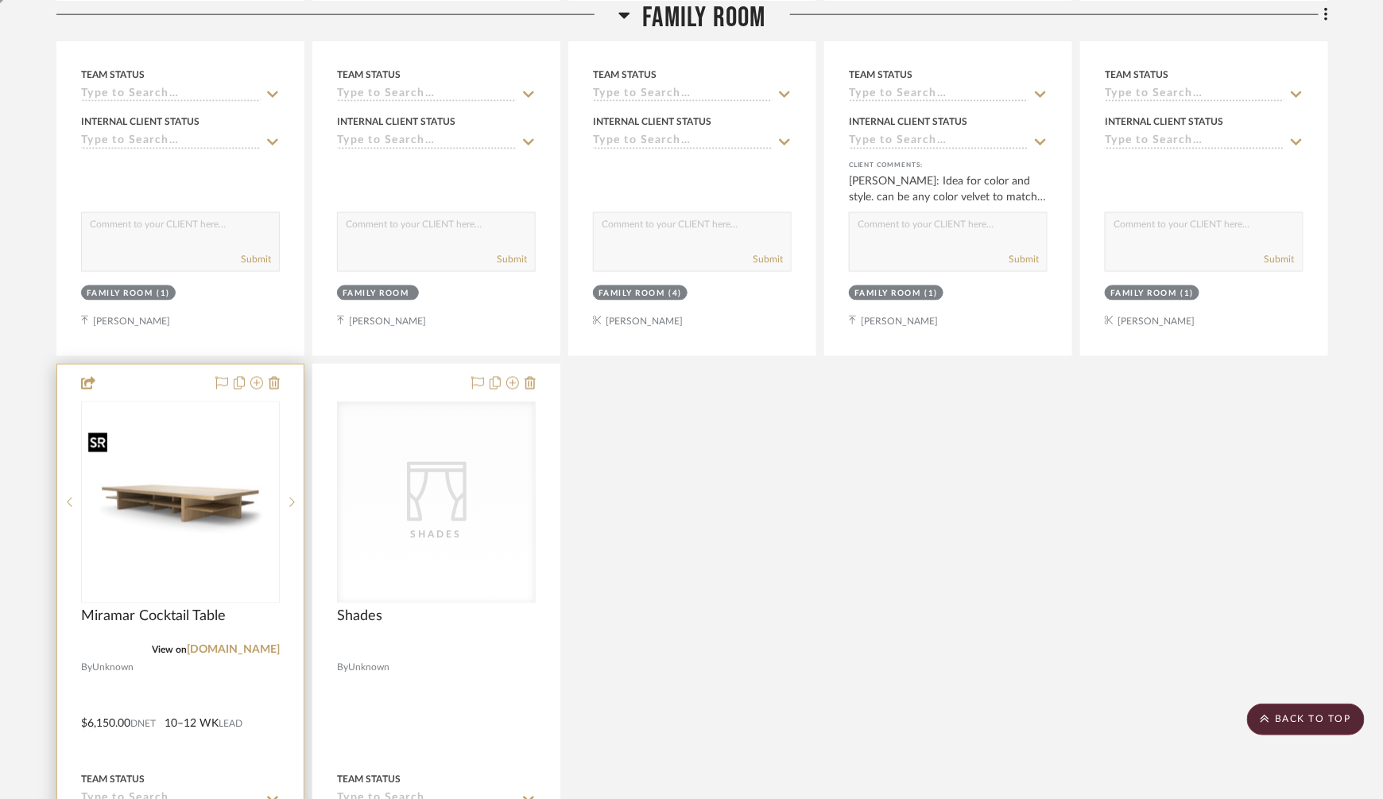
click at [126, 487] on img "0" at bounding box center [181, 502] width 196 height 130
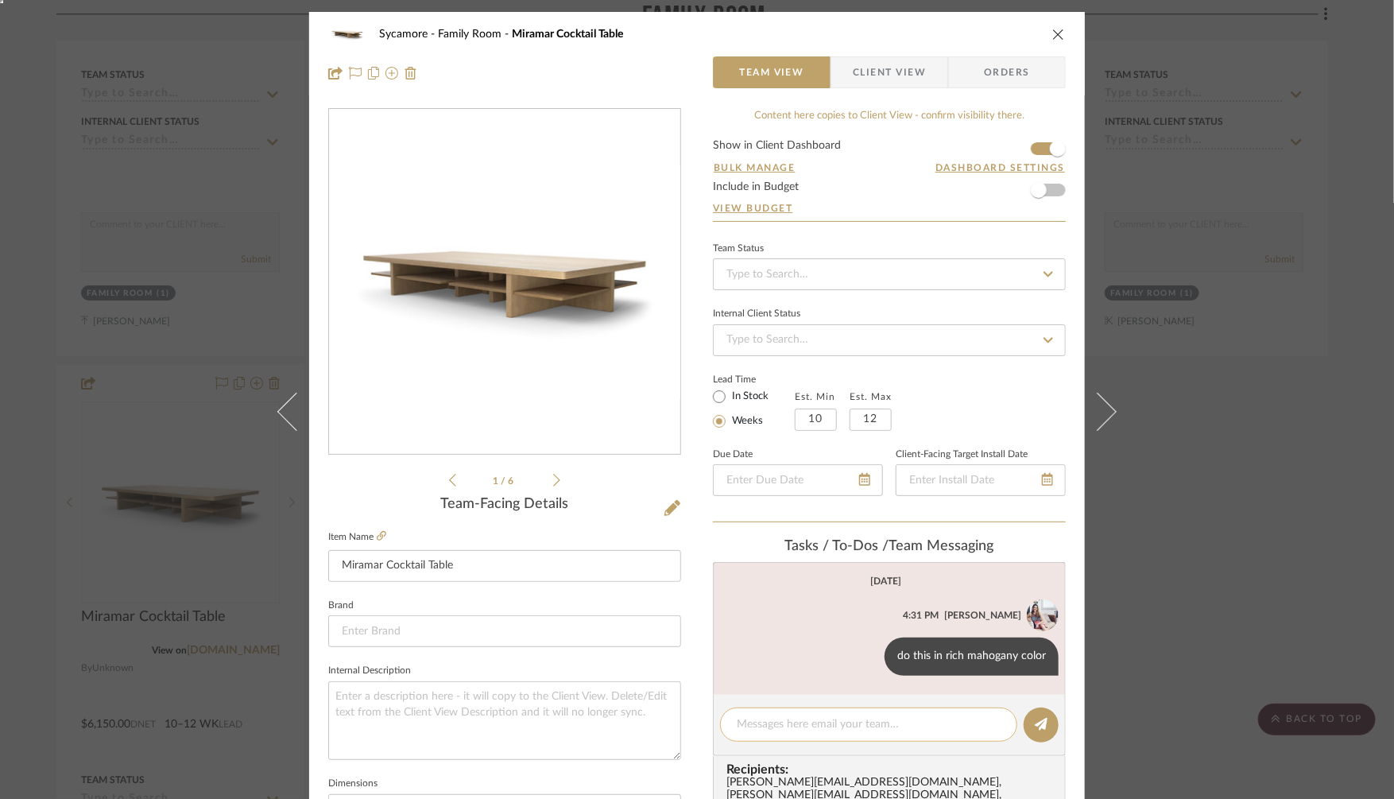
click at [758, 719] on textarea at bounding box center [869, 724] width 264 height 17
type textarea "Raina needs to draw this in"
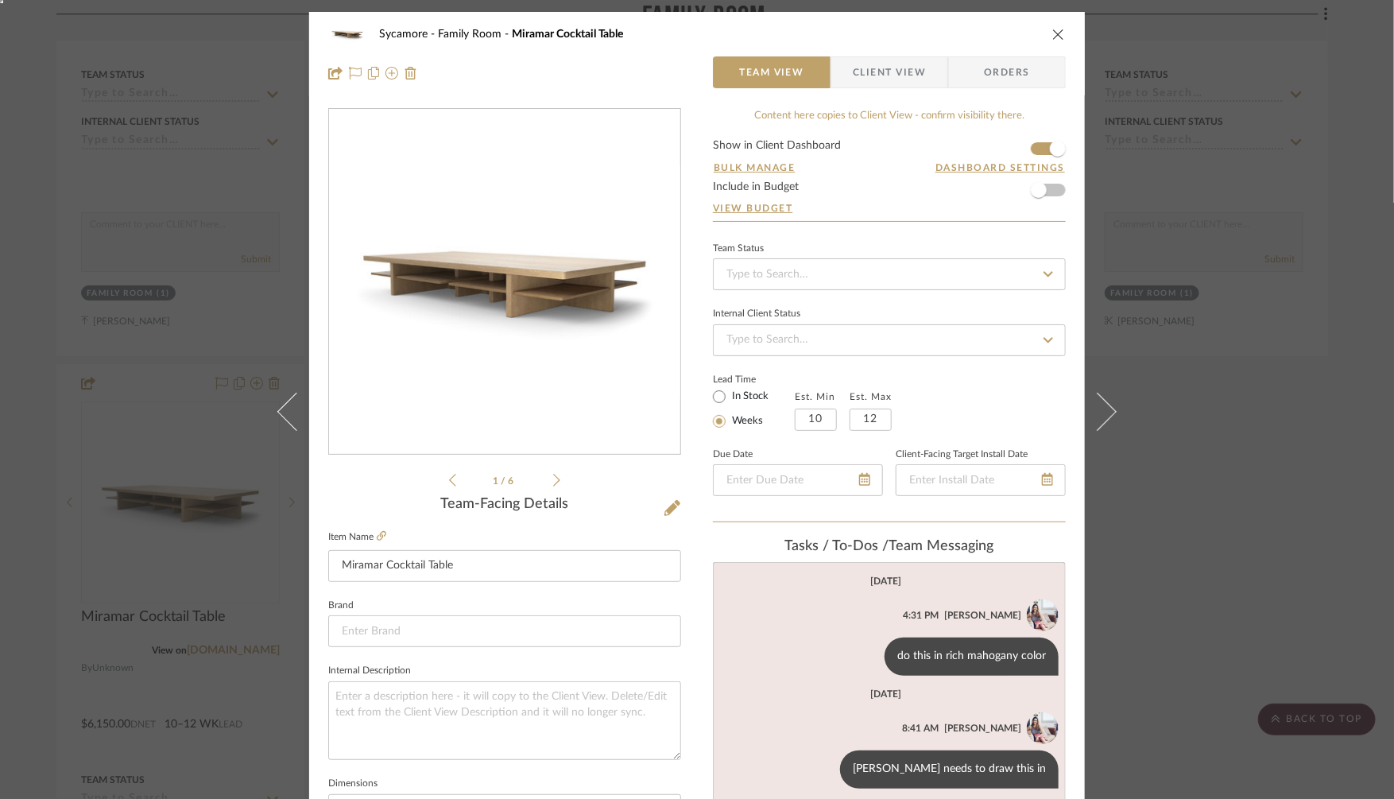
click at [1270, 515] on div "Sycamore Family Room Miramar Cocktail Table Team View Client View Orders 1 / 6 …" at bounding box center [697, 399] width 1394 height 799
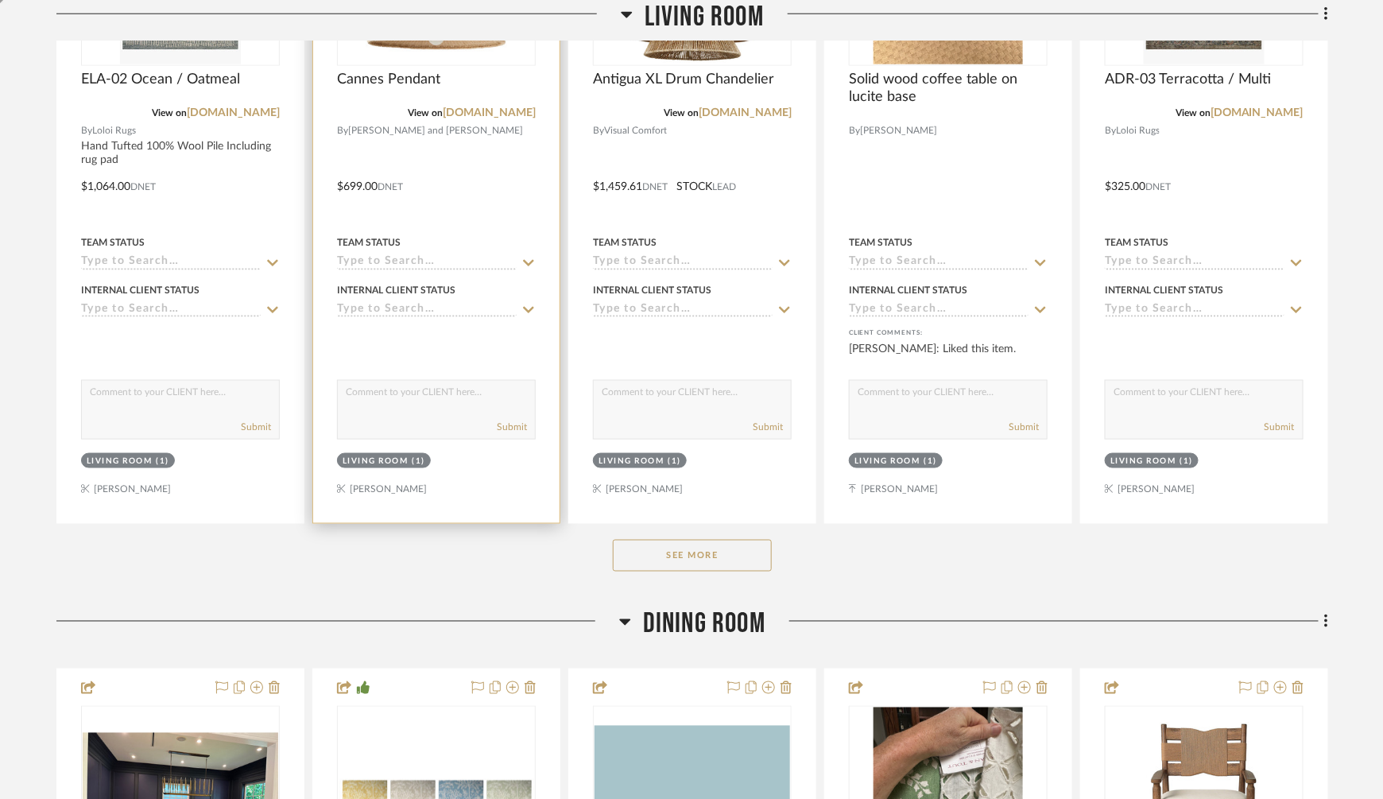
scroll to position [760, 0]
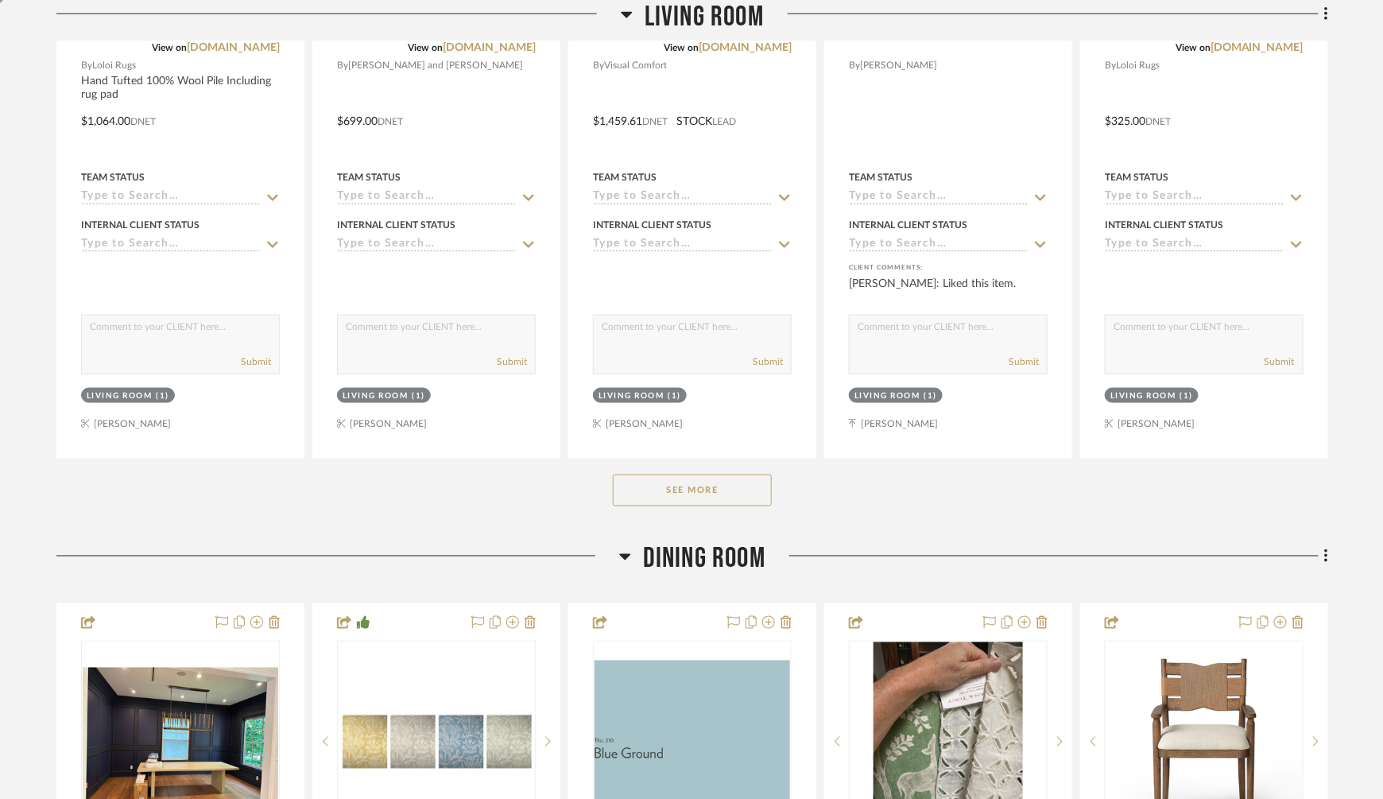
click at [669, 484] on button "See More" at bounding box center [692, 491] width 159 height 32
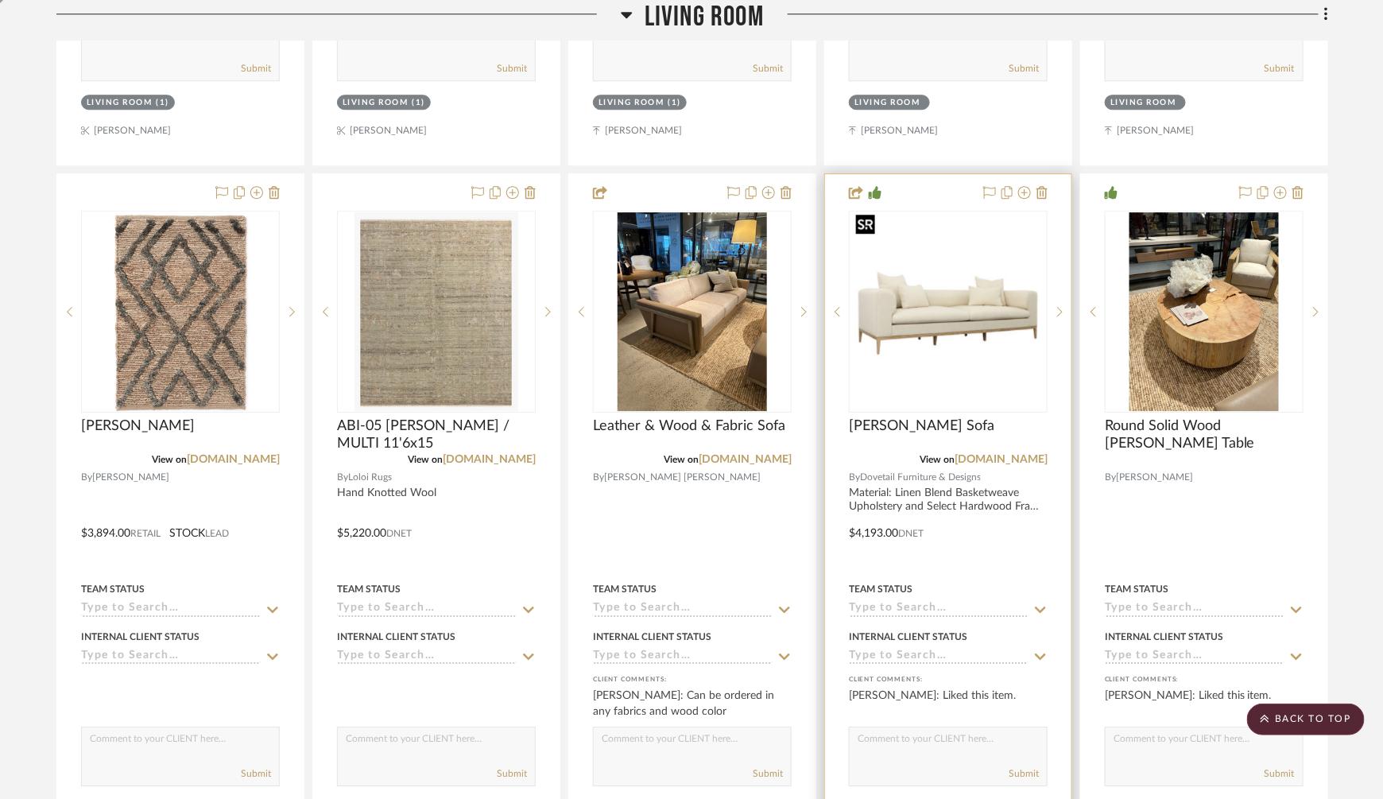
scroll to position [1777, 0]
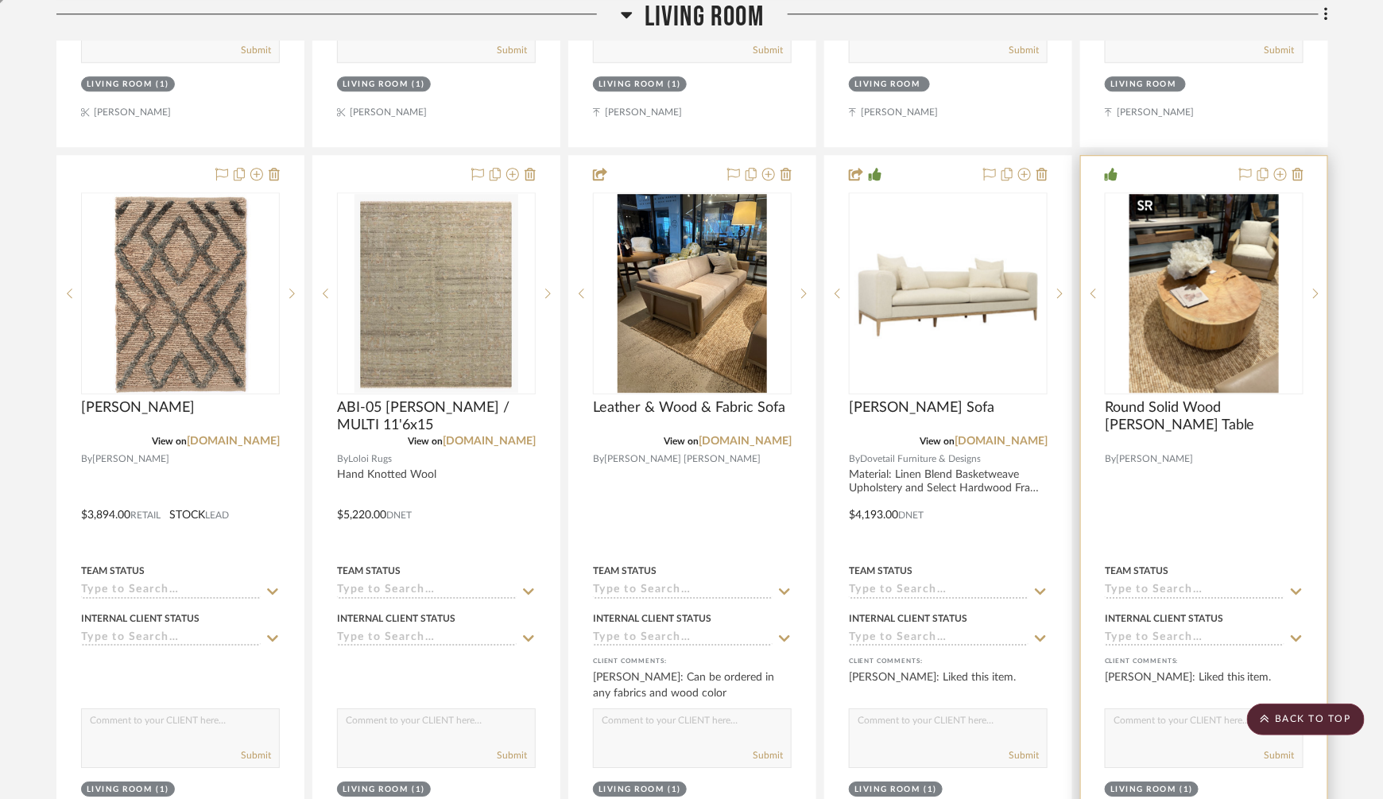
click at [0, 0] on img at bounding box center [0, 0] width 0 height 0
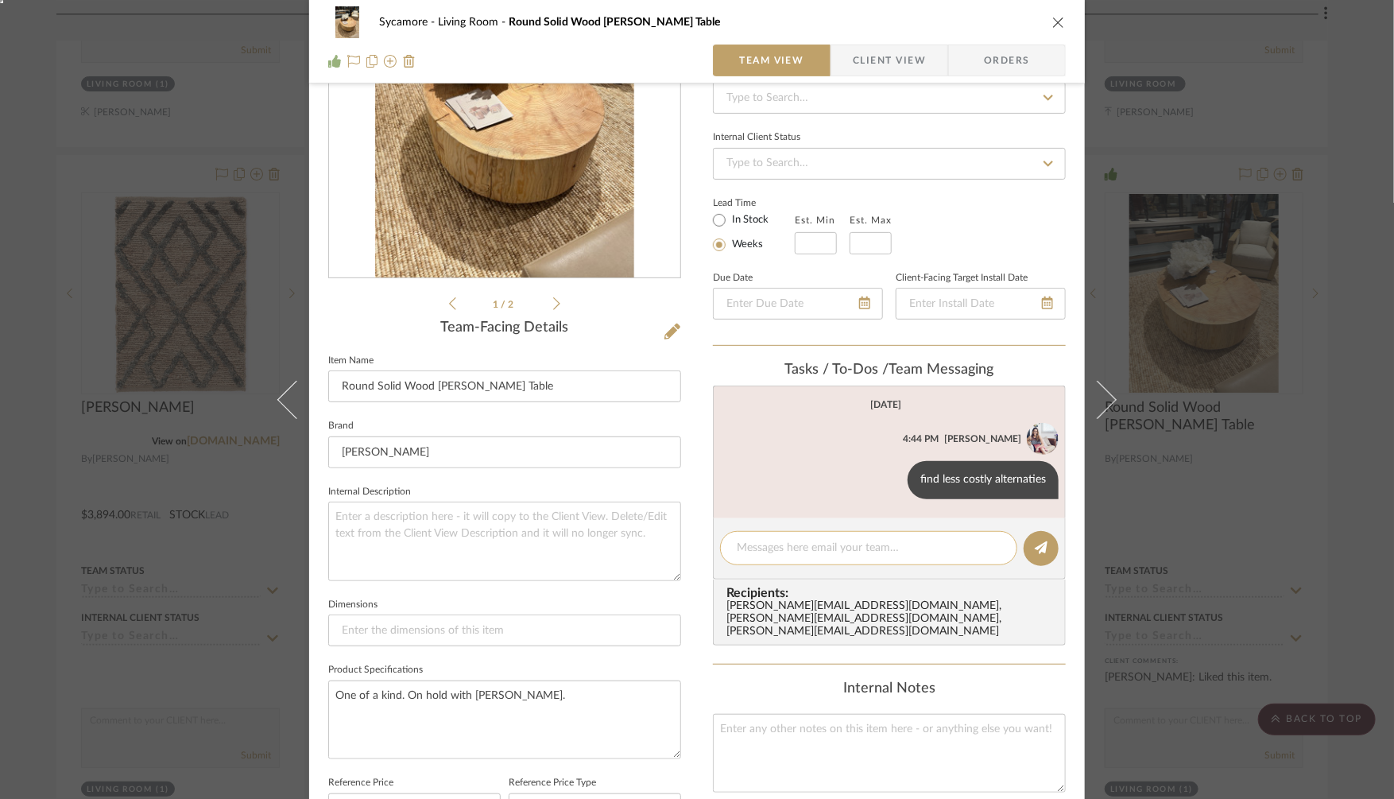
scroll to position [188, 0]
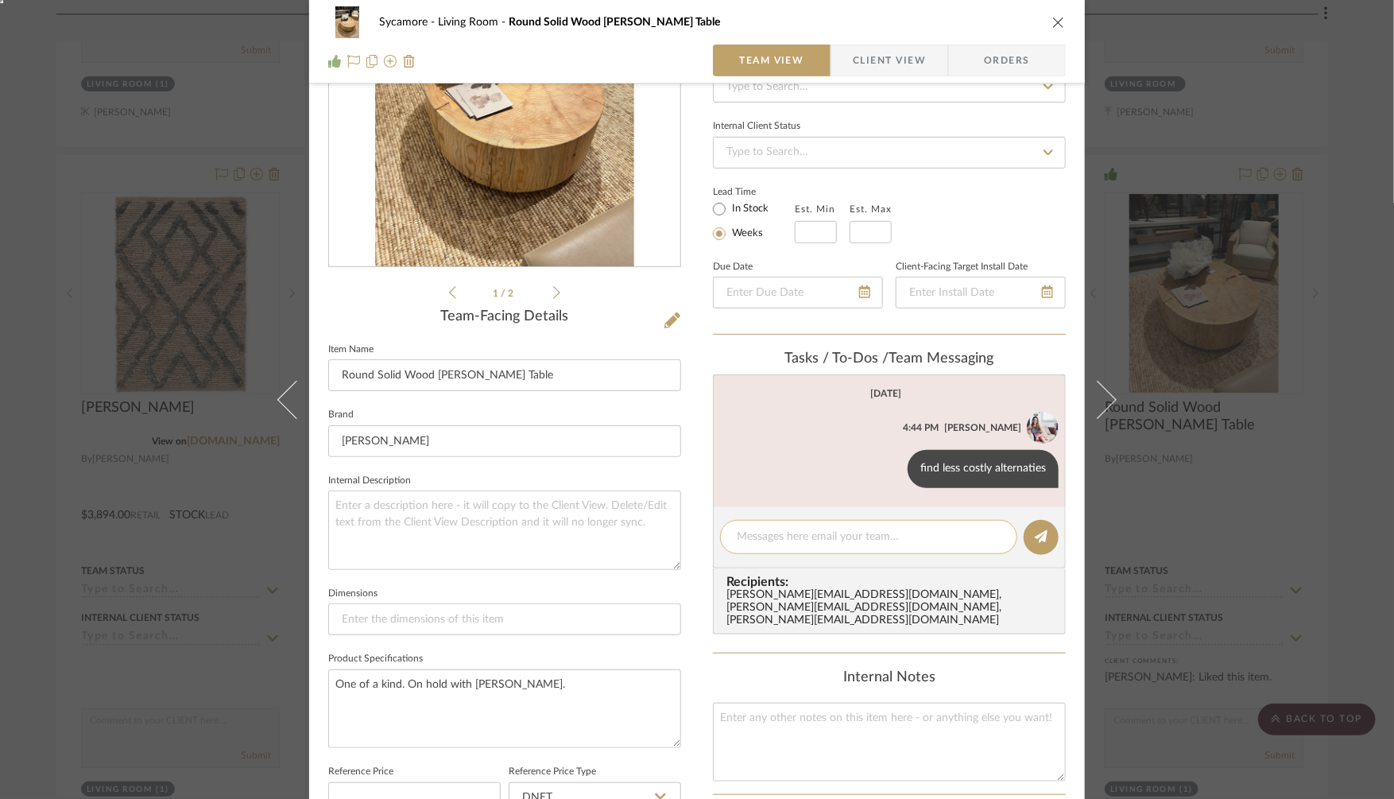
click at [750, 525] on div at bounding box center [868, 537] width 297 height 34
click at [761, 533] on textarea at bounding box center [869, 537] width 264 height 17
paste textarea "https://www.etsy.com/listing/4335222699/solid-rustic-wooden-coffee-table-custom…"
type textarea "https://www.etsy.com/listing/4335222699/solid-rustic-wooden-coffee-table-custom…"
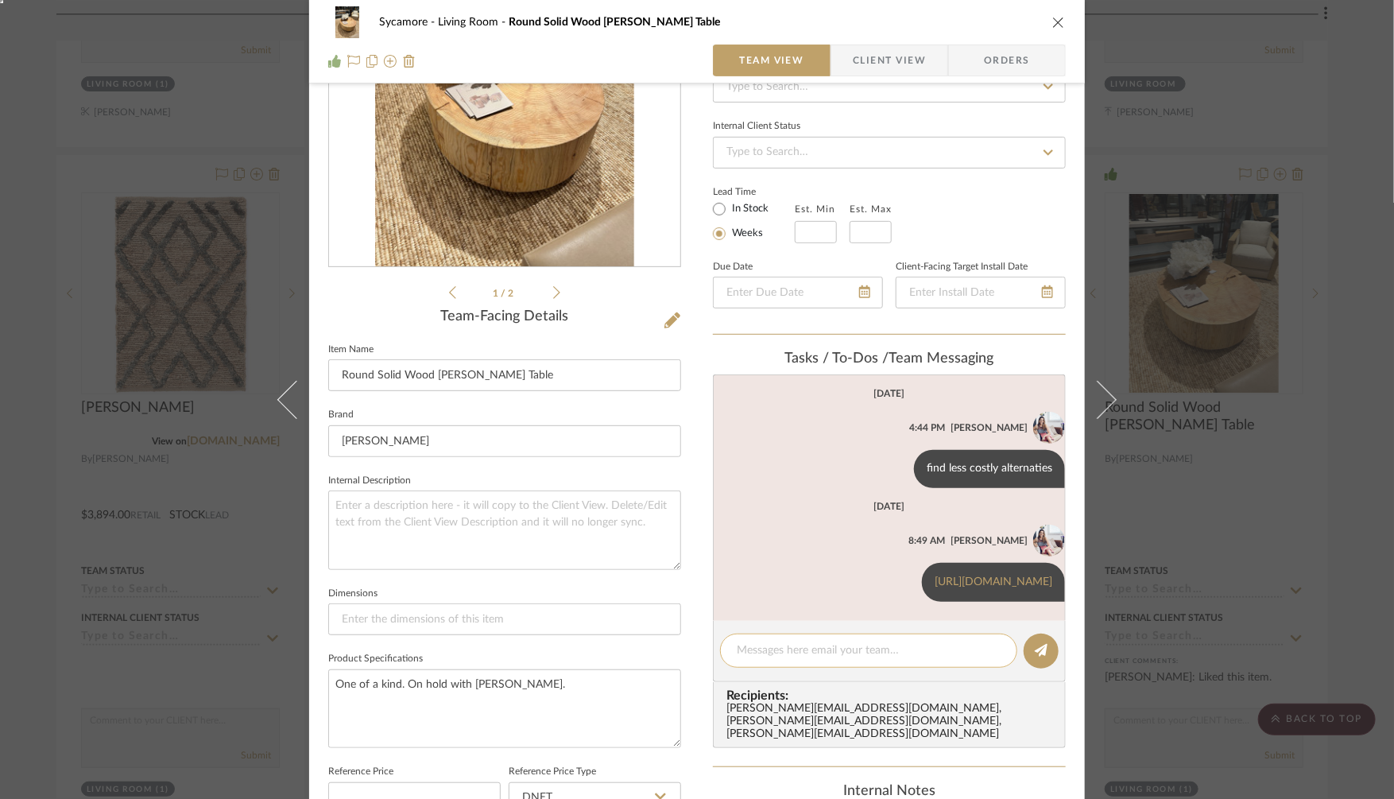
scroll to position [77, 0]
click at [1263, 137] on div "Sycamore Living Room Round Solid Wood Stump Table Team View Client View Orders …" at bounding box center [697, 399] width 1394 height 799
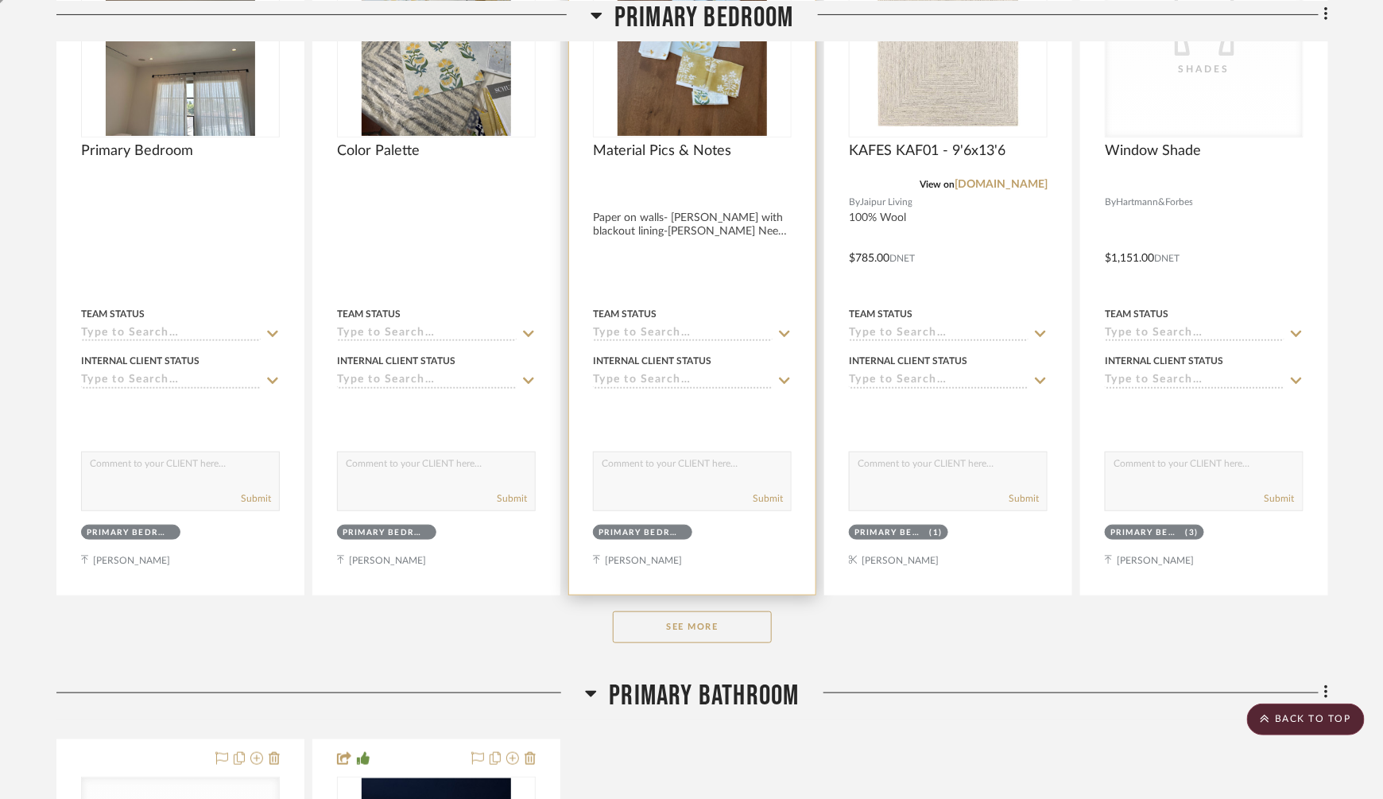
scroll to position [7959, 0]
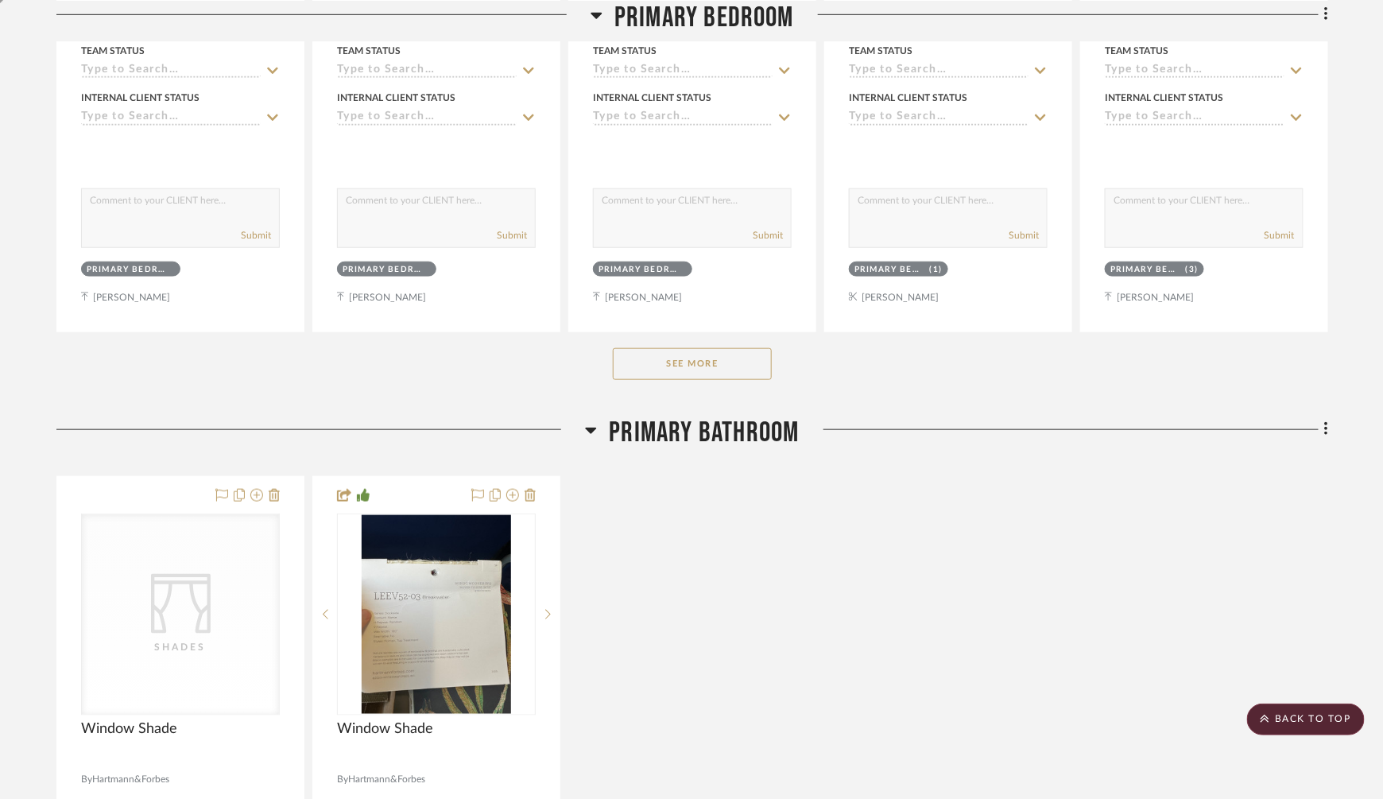
drag, startPoint x: 671, startPoint y: 353, endPoint x: 657, endPoint y: 350, distance: 13.9
click at [670, 353] on button "See More" at bounding box center [692, 364] width 159 height 32
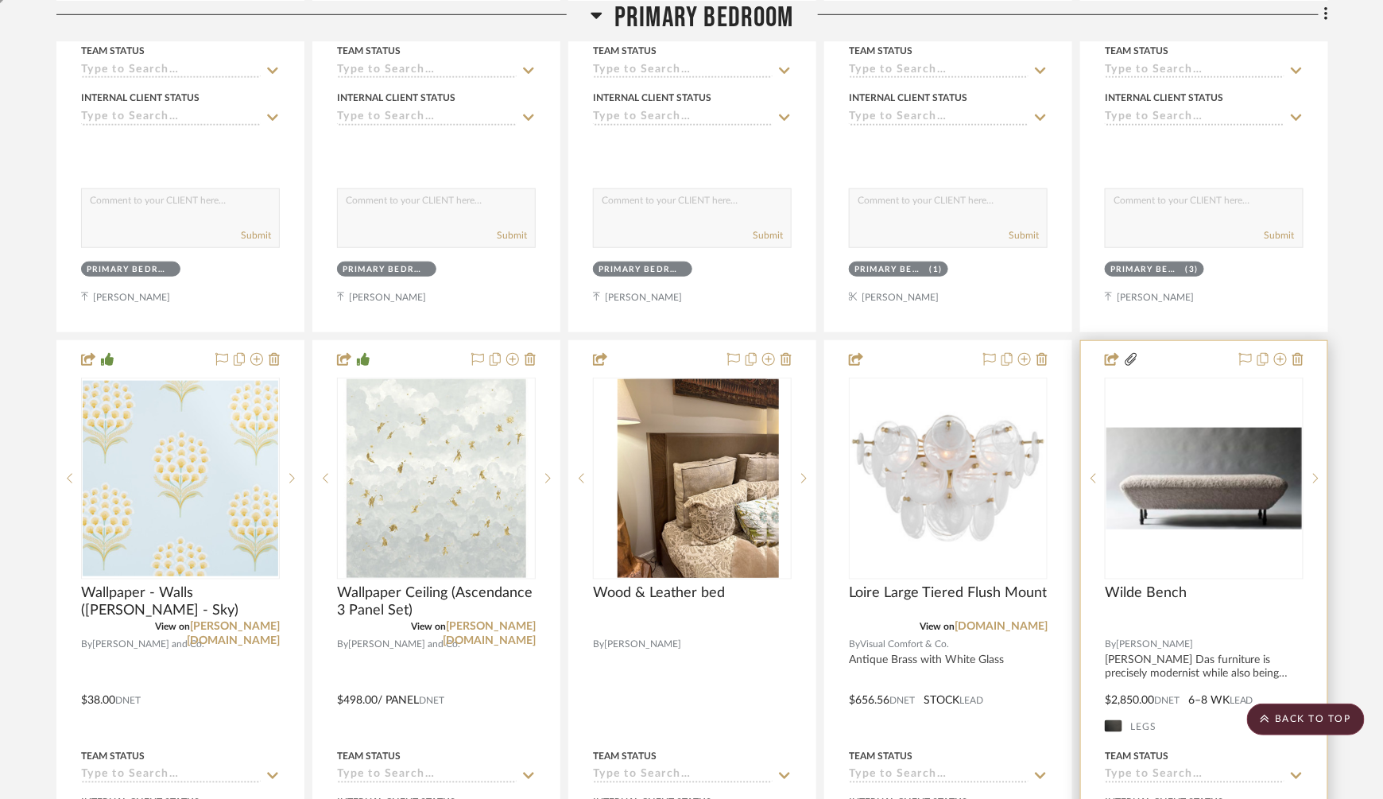
click at [0, 0] on img at bounding box center [0, 0] width 0 height 0
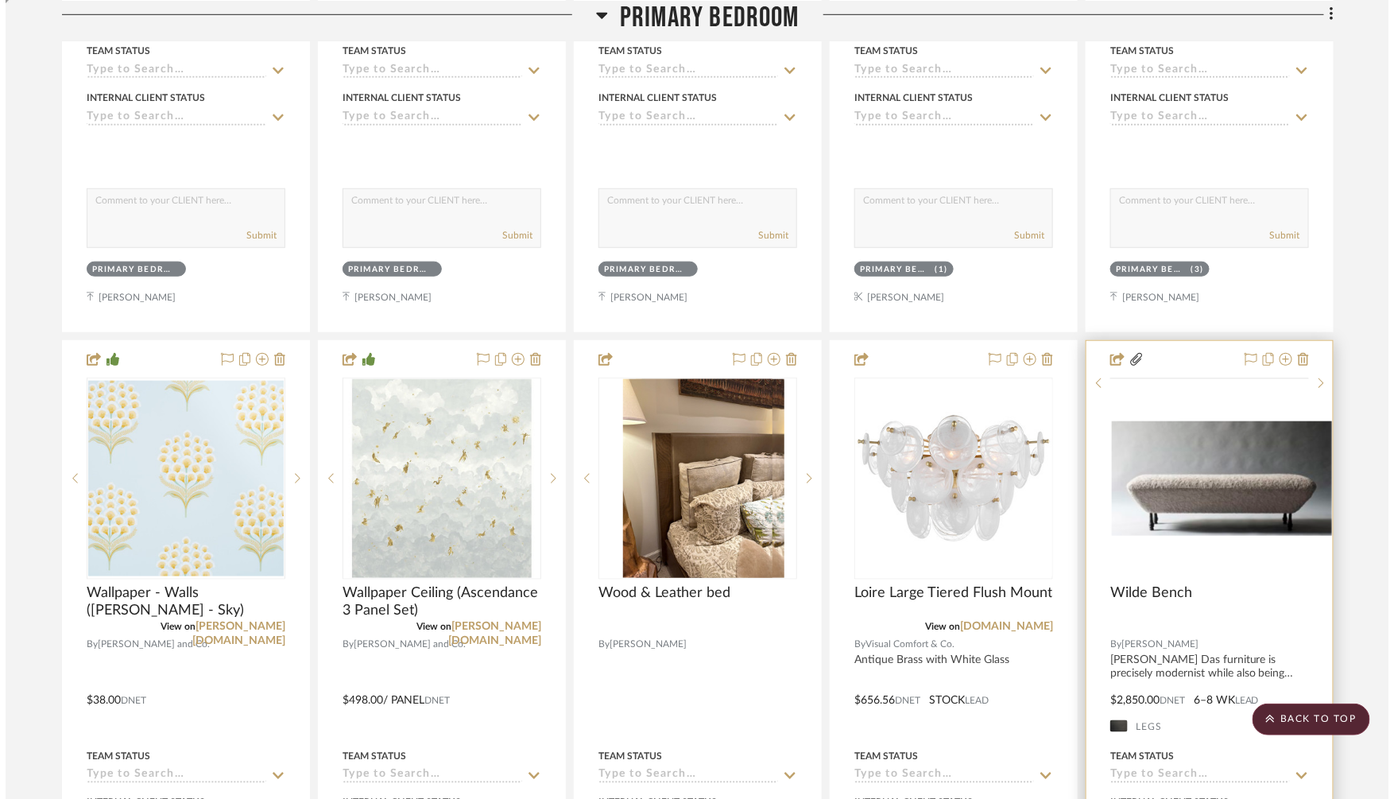
scroll to position [0, 0]
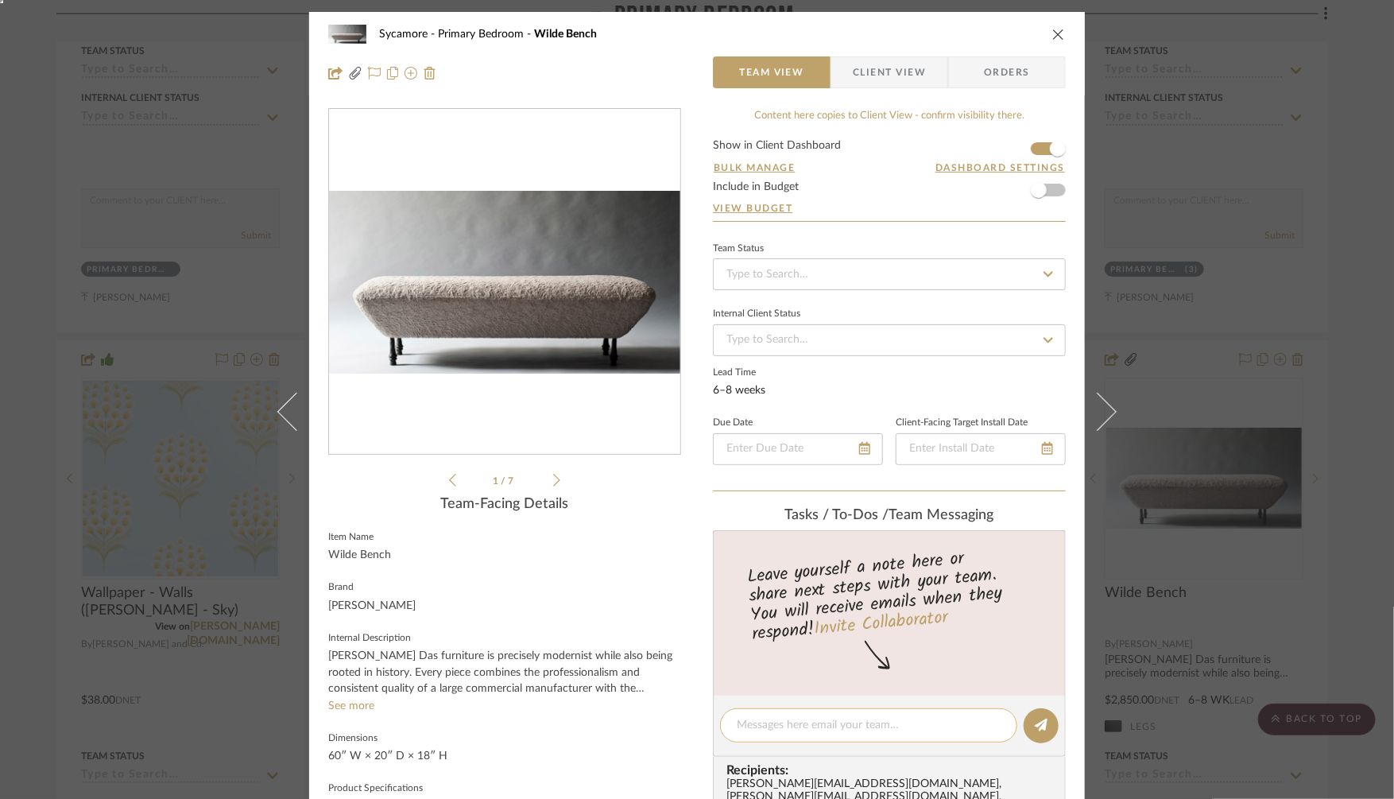
click at [777, 717] on textarea at bounding box center [869, 725] width 264 height 17
paste textarea "https://www.etsy.com/listing/1873420338/rustic-oak-coffee-table-nostalgia-table…"
type textarea "bench option at foot of bed: https://www.etsy.com/listing/1873420338/rustic-oak…"
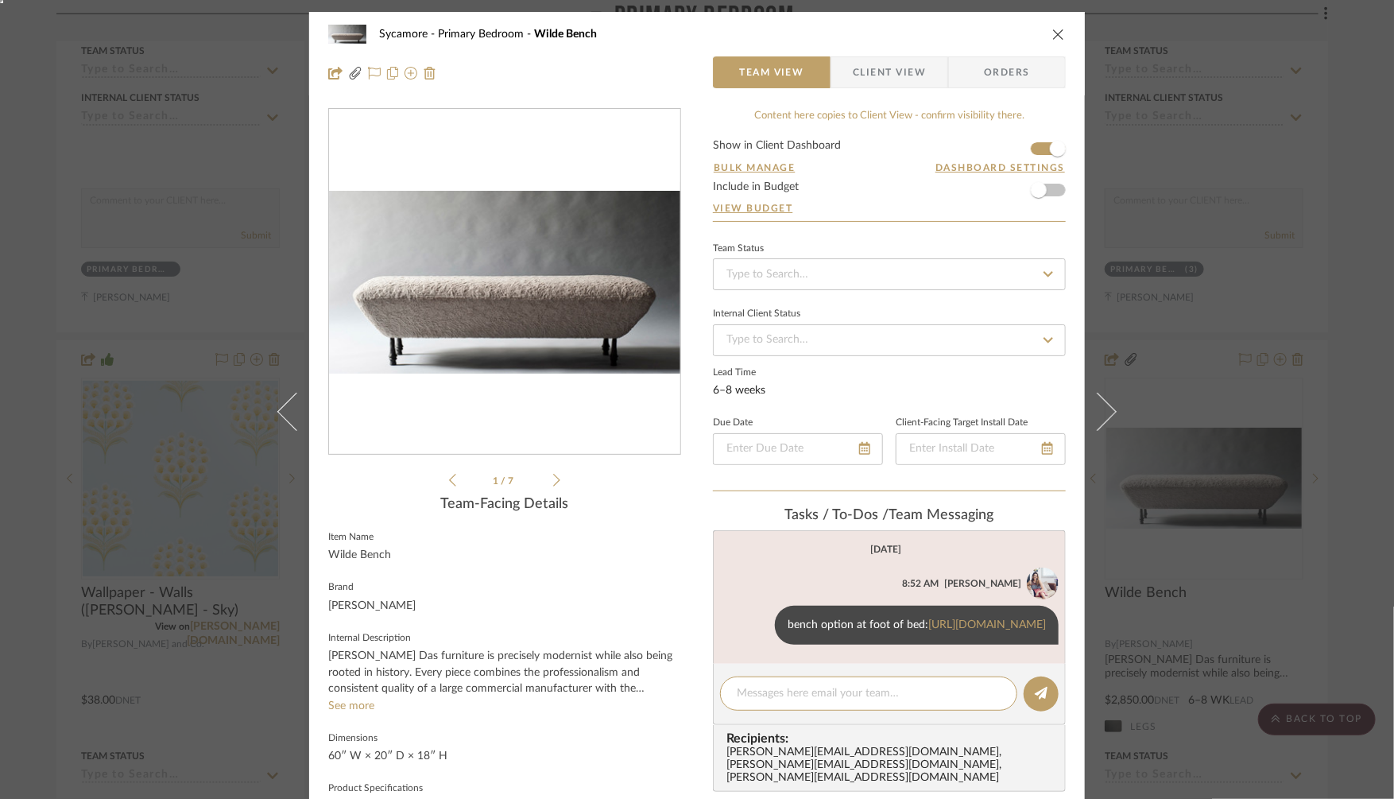
click at [1270, 292] on div "Sycamore Primary Bedroom Wilde Bench Team View Client View Orders Wilde Be...EA…" at bounding box center [697, 399] width 1394 height 799
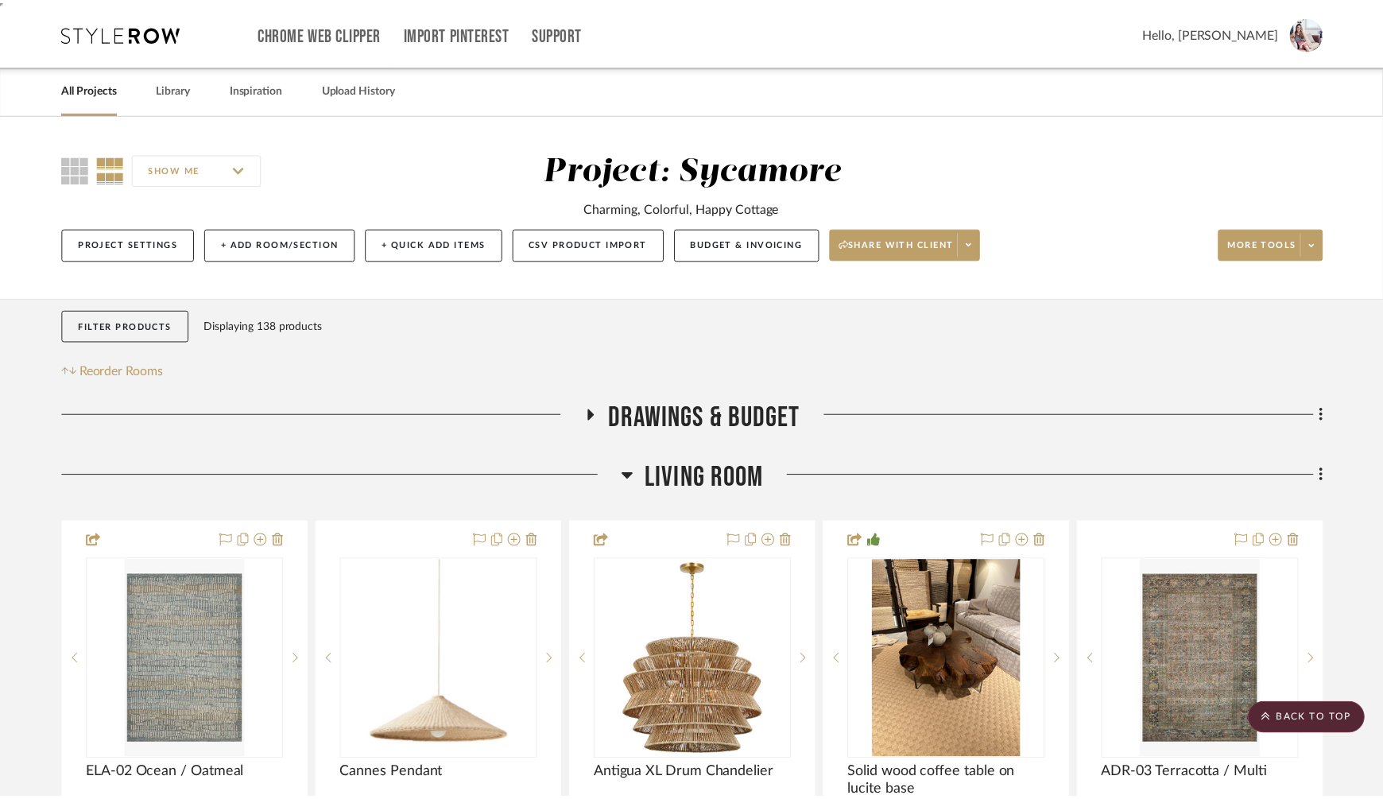
scroll to position [7959, 0]
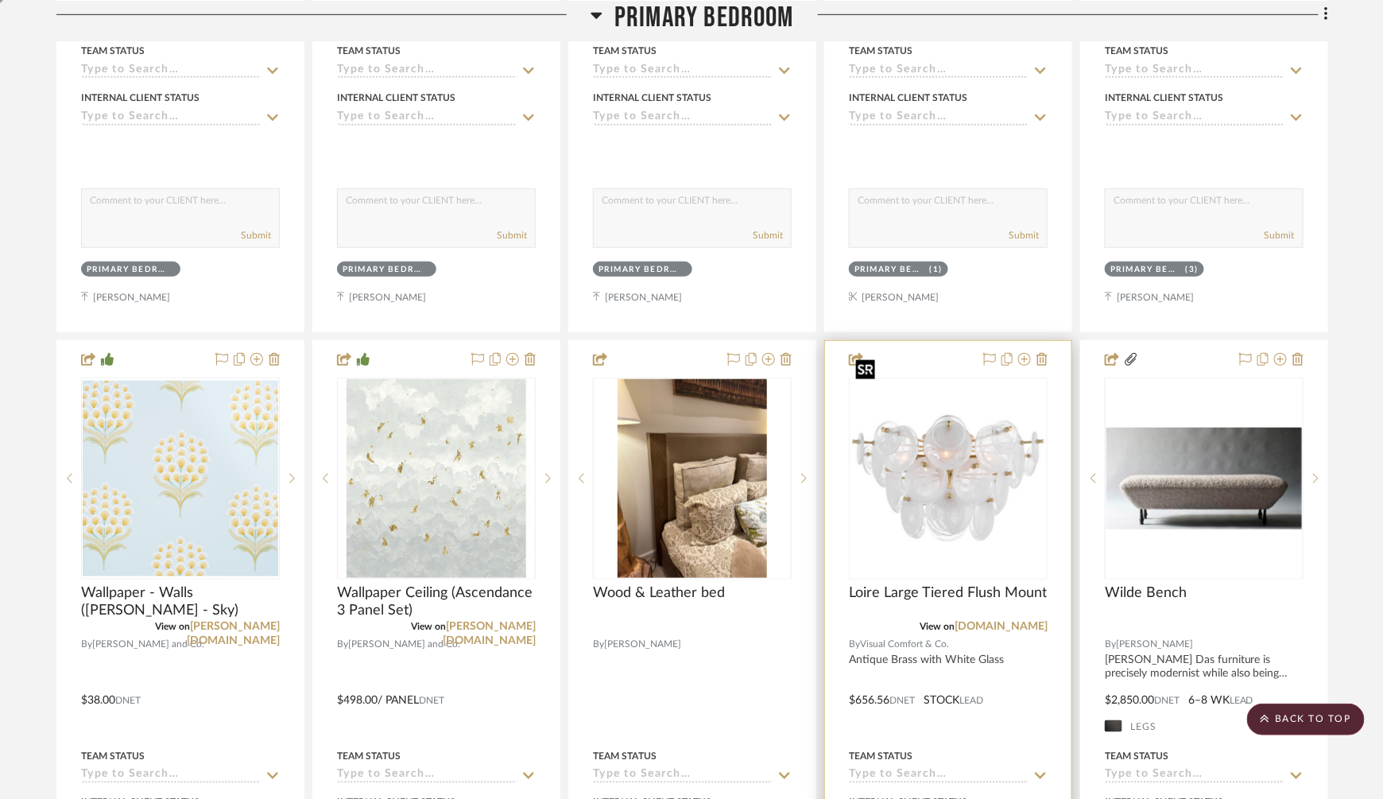
click at [940, 453] on img "0" at bounding box center [949, 479] width 196 height 196
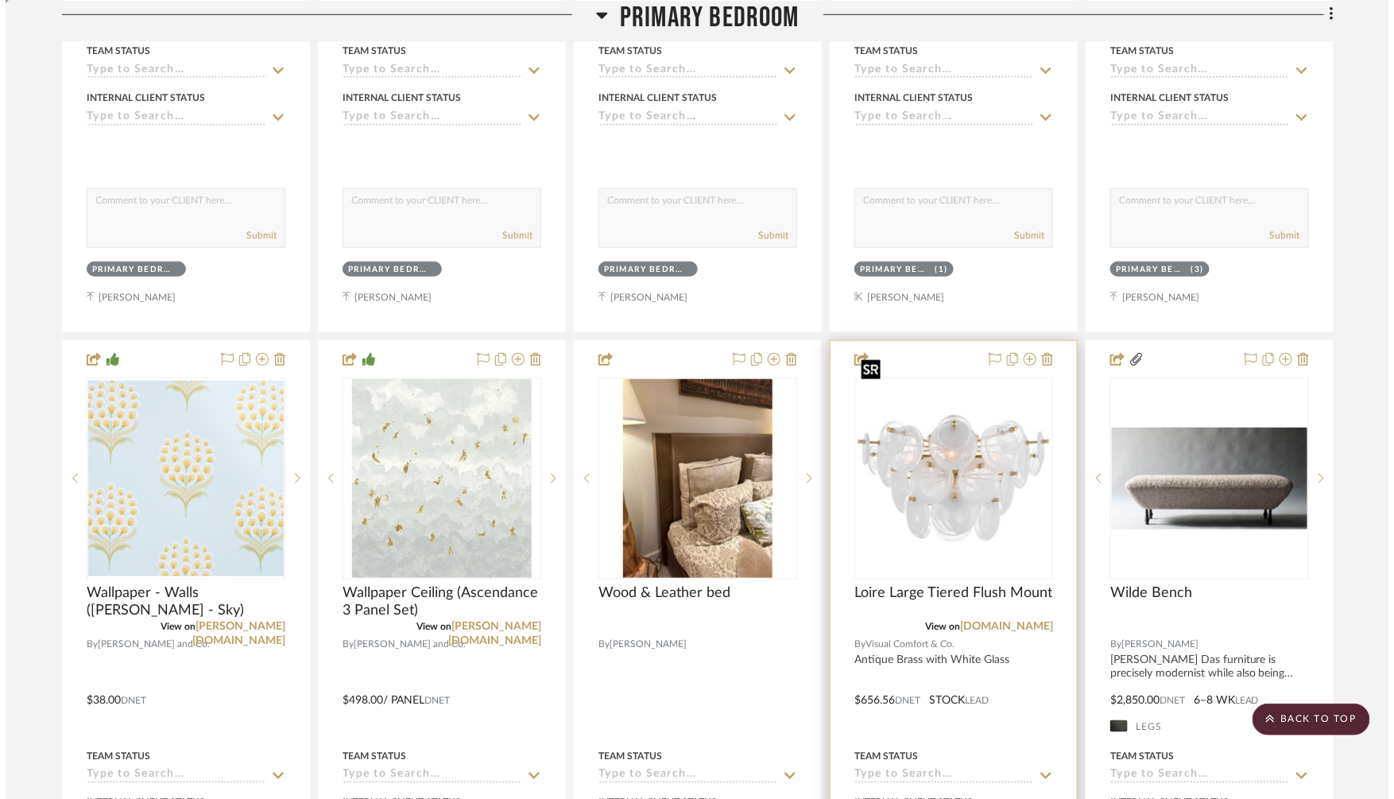
scroll to position [0, 0]
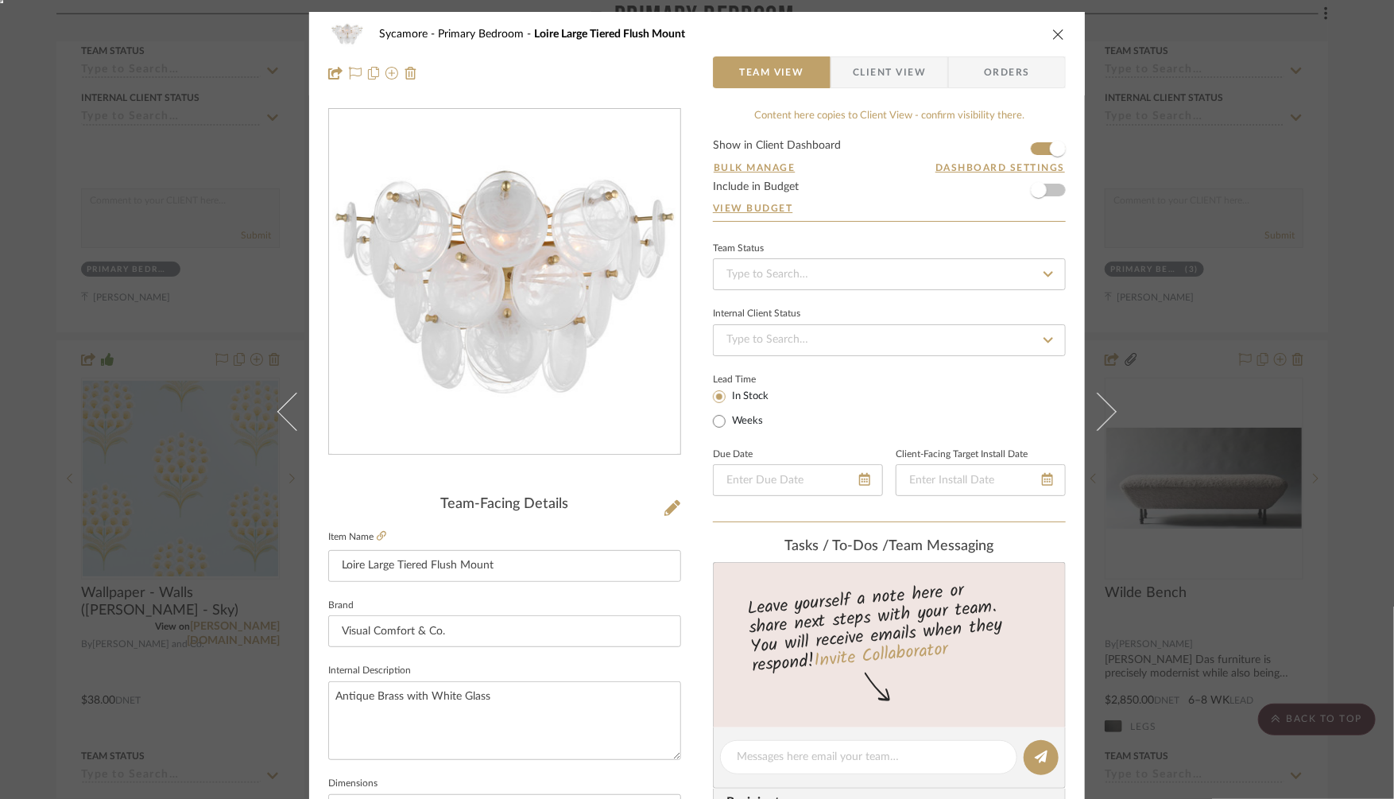
click at [1309, 205] on div "Sycamore Primary Bedroom Loire Large Tiered Flush Mount Team View Client View O…" at bounding box center [697, 399] width 1394 height 799
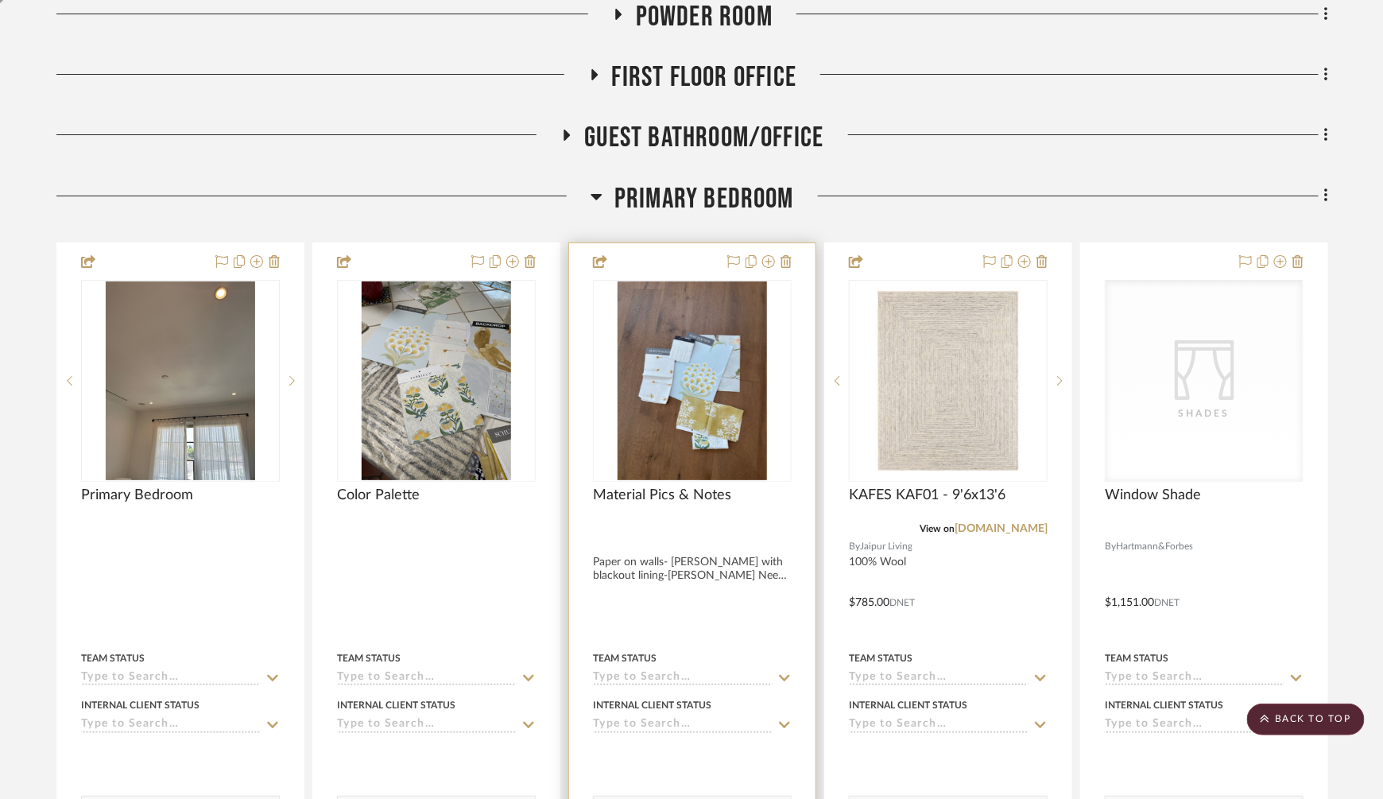
scroll to position [7353, 0]
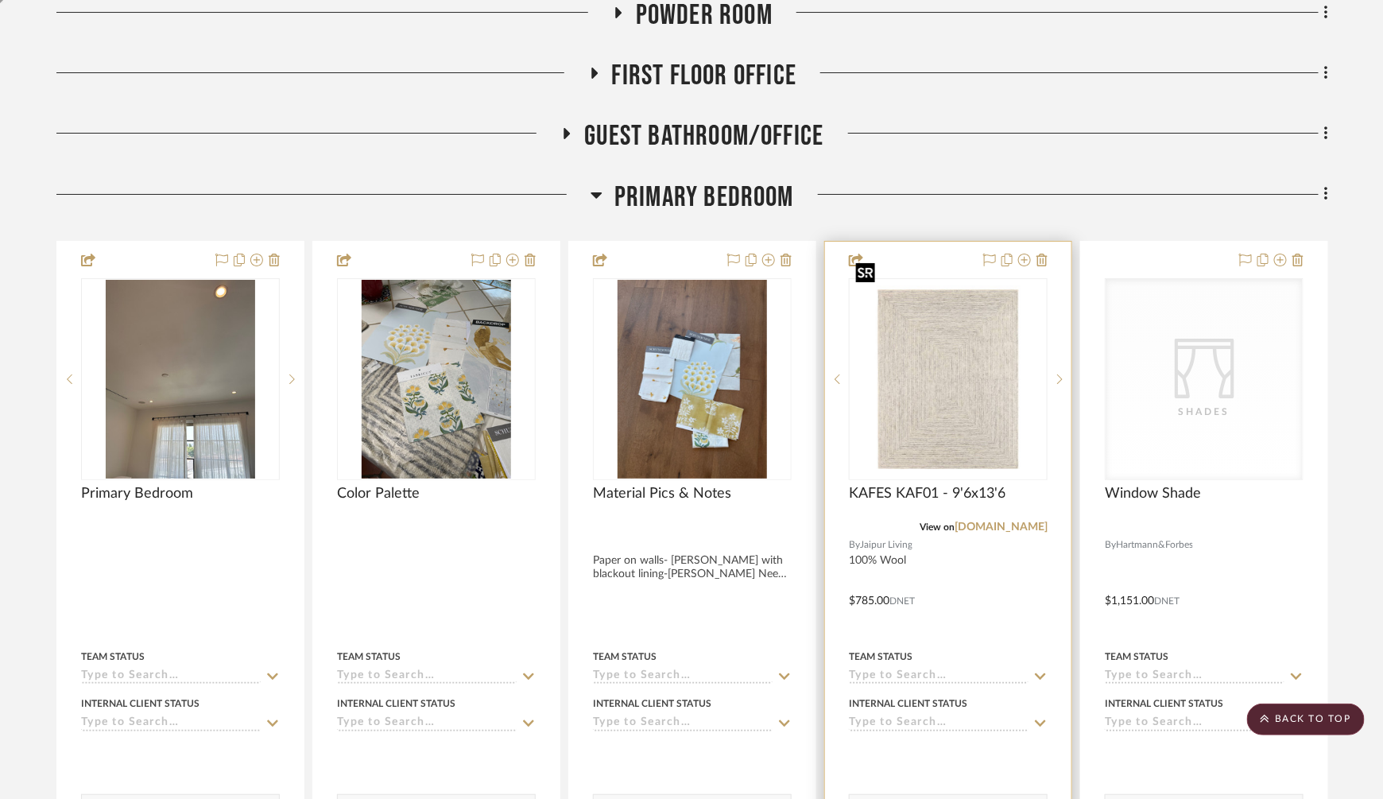
click at [962, 328] on img "0" at bounding box center [949, 379] width 196 height 196
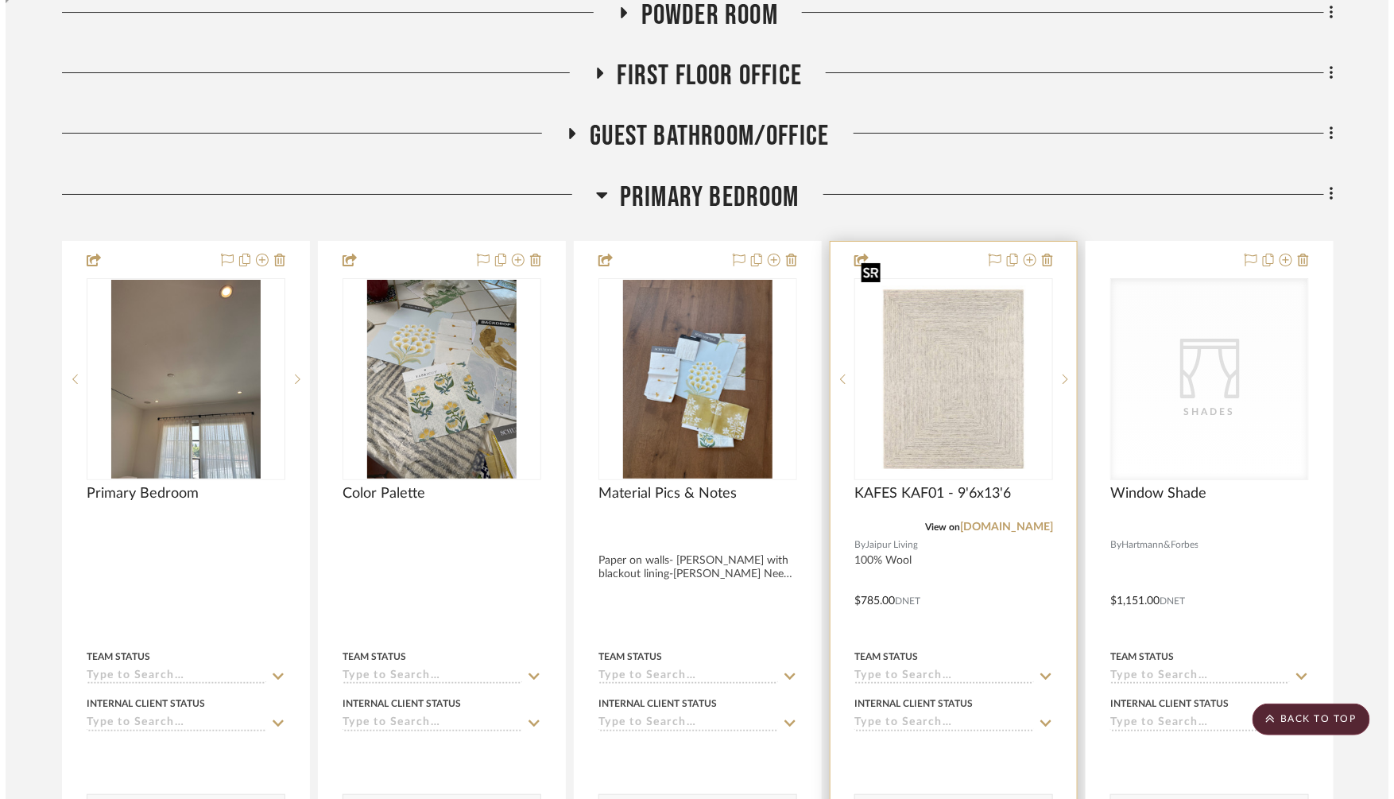
scroll to position [0, 0]
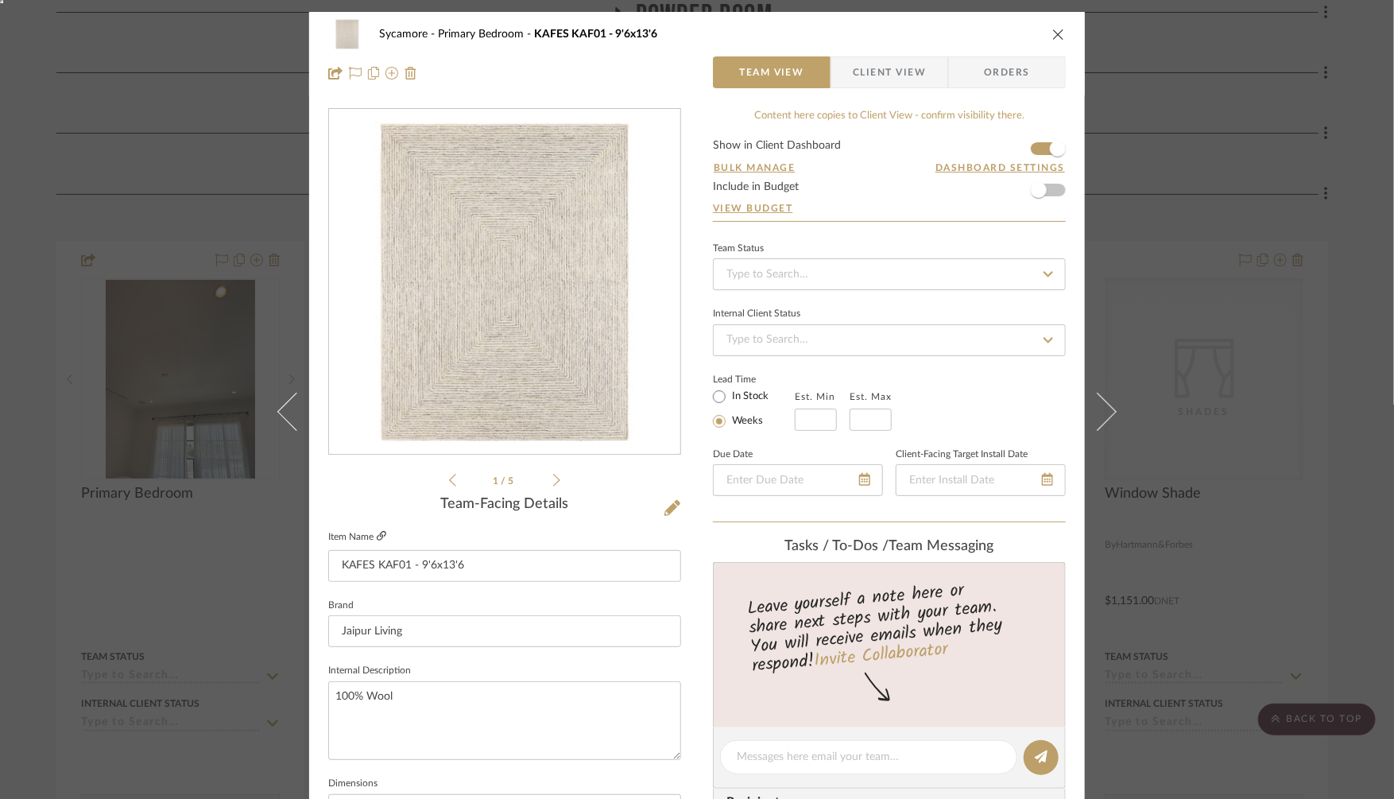
click at [377, 536] on icon at bounding box center [382, 536] width 10 height 10
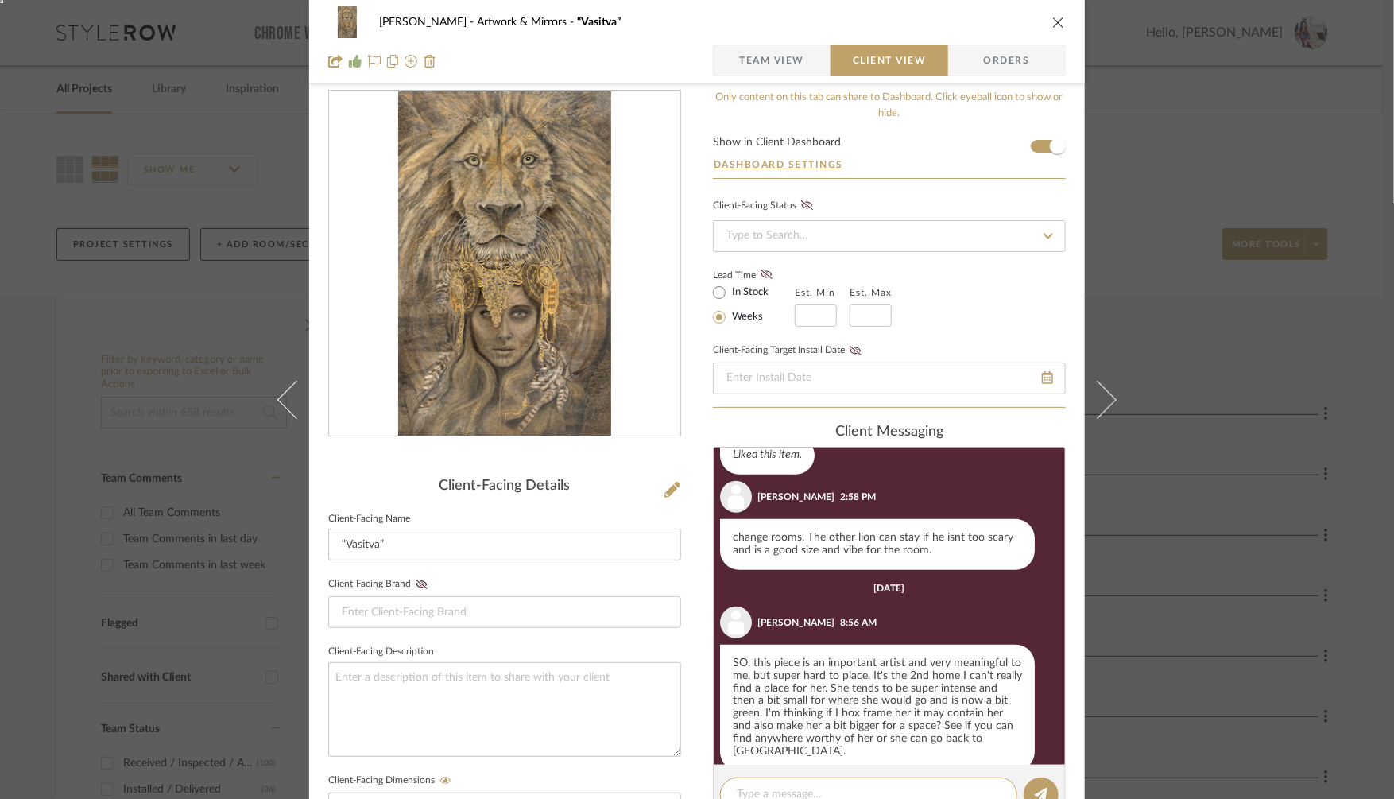
scroll to position [58, 0]
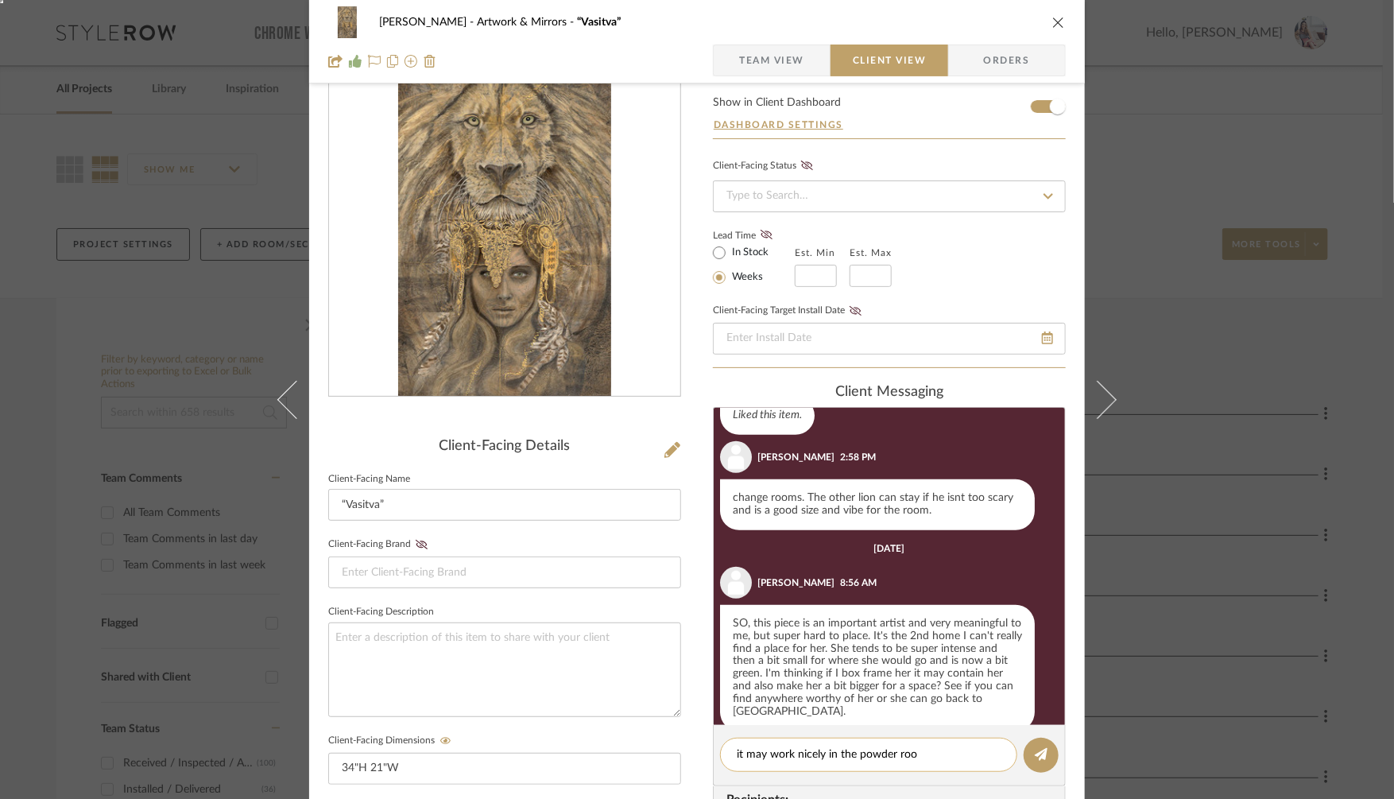
type textarea "it may work nicely in the powder room"
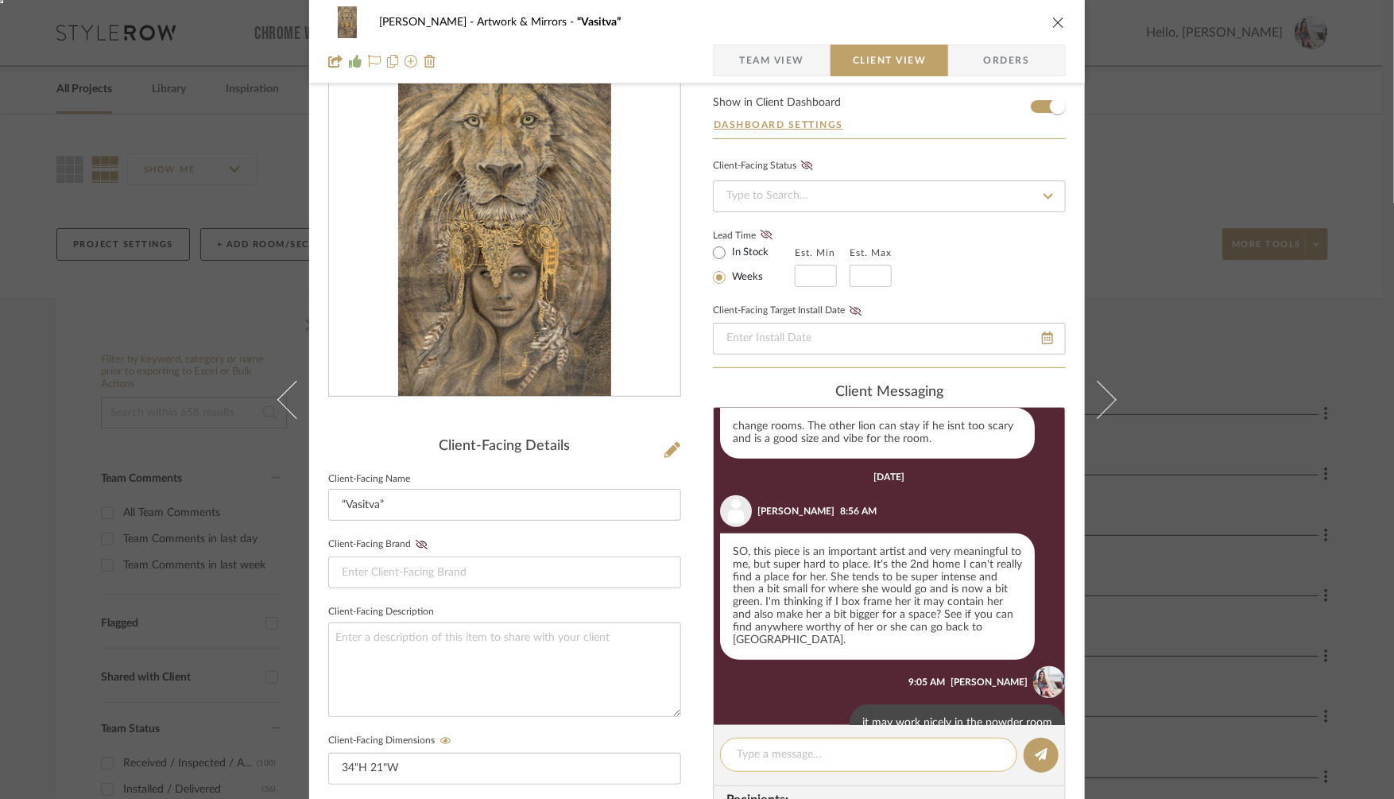
scroll to position [556, 0]
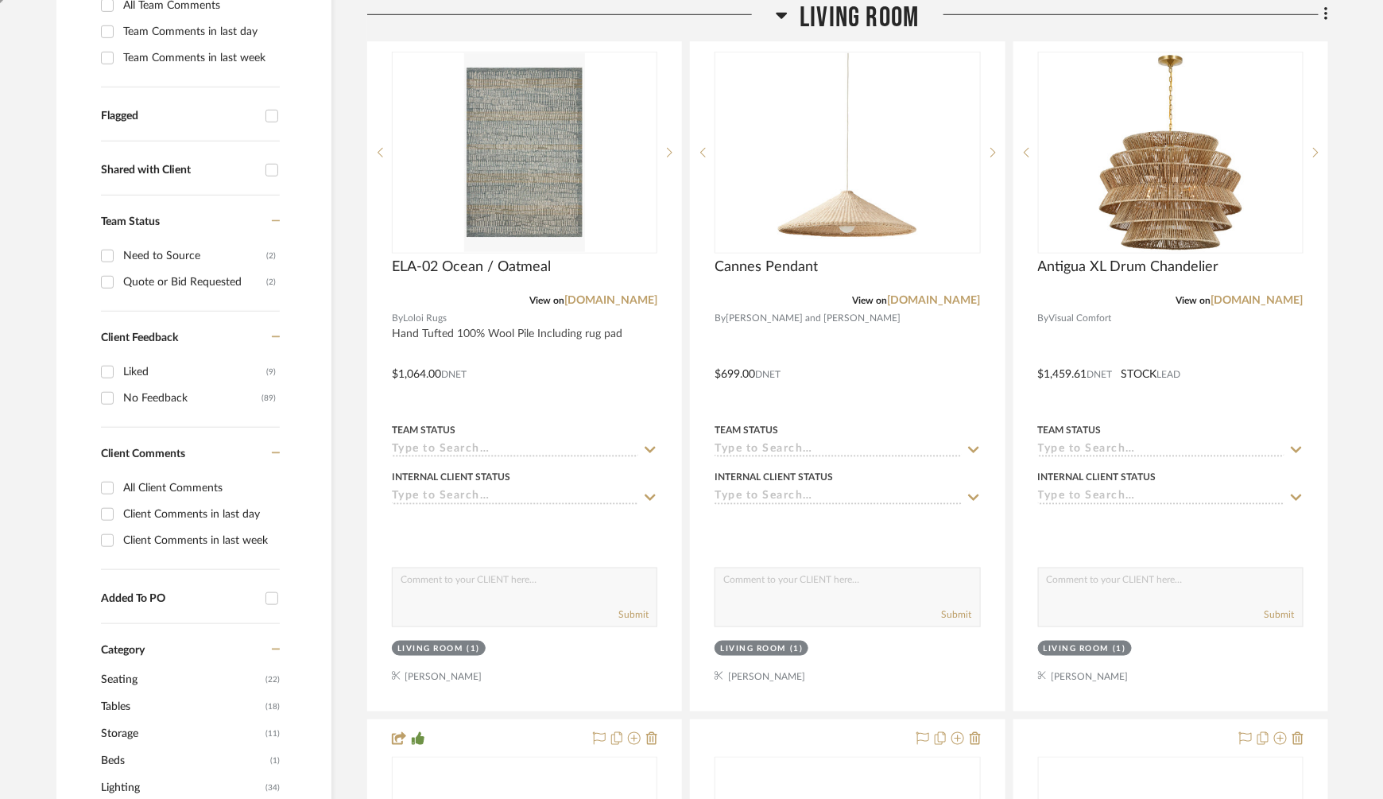
scroll to position [521, 0]
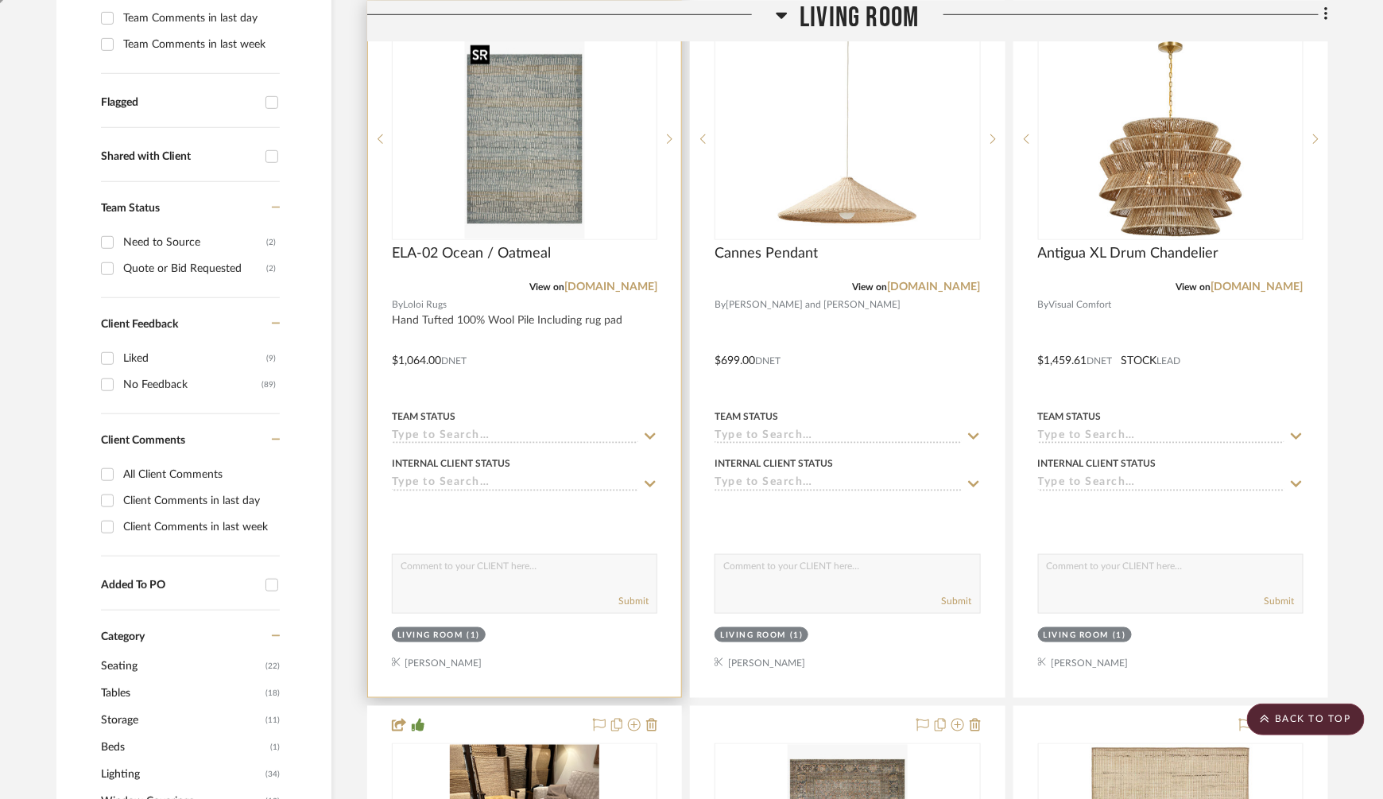
click at [529, 175] on img "0" at bounding box center [524, 139] width 120 height 199
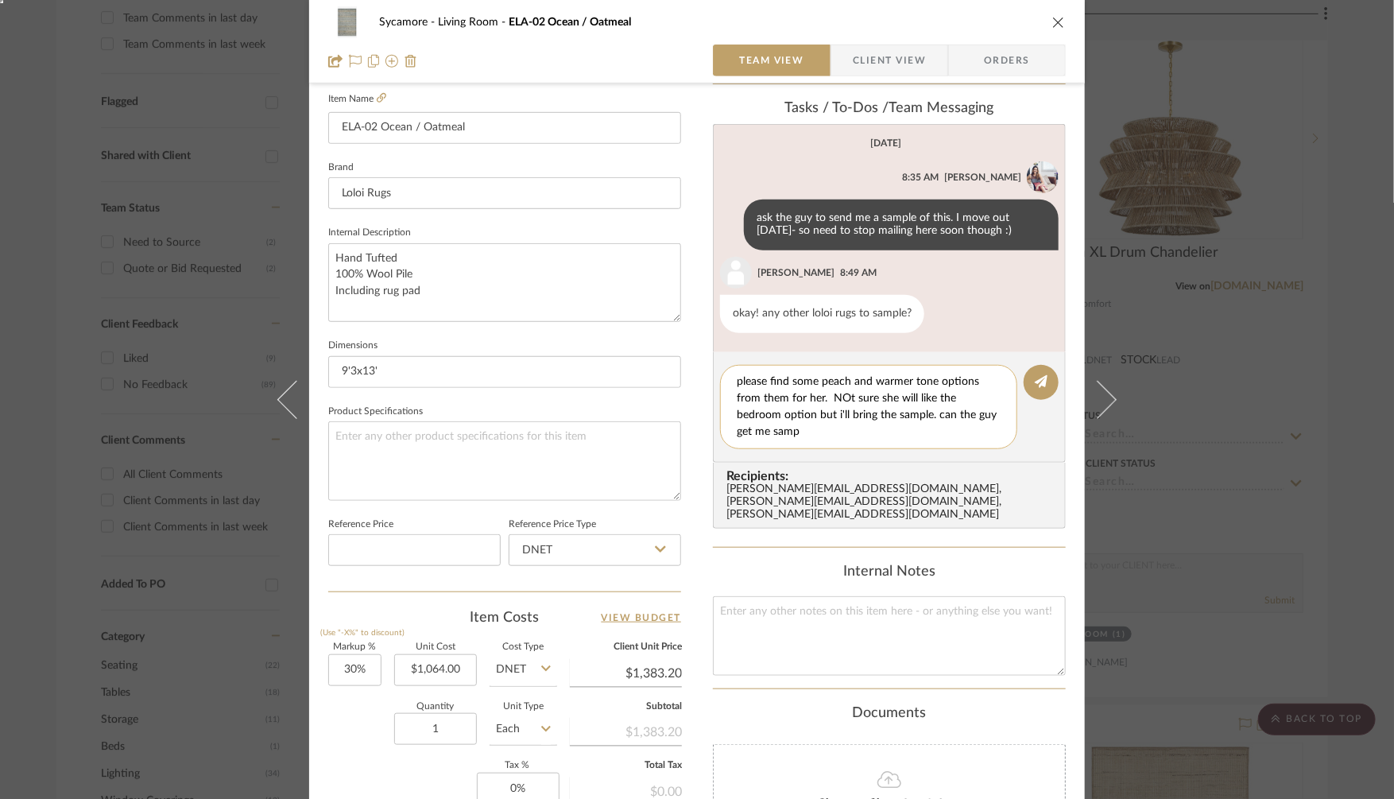
scroll to position [0, 0]
type textarea "please find some peach and warmer tone options from them for her. NOt sure she …"
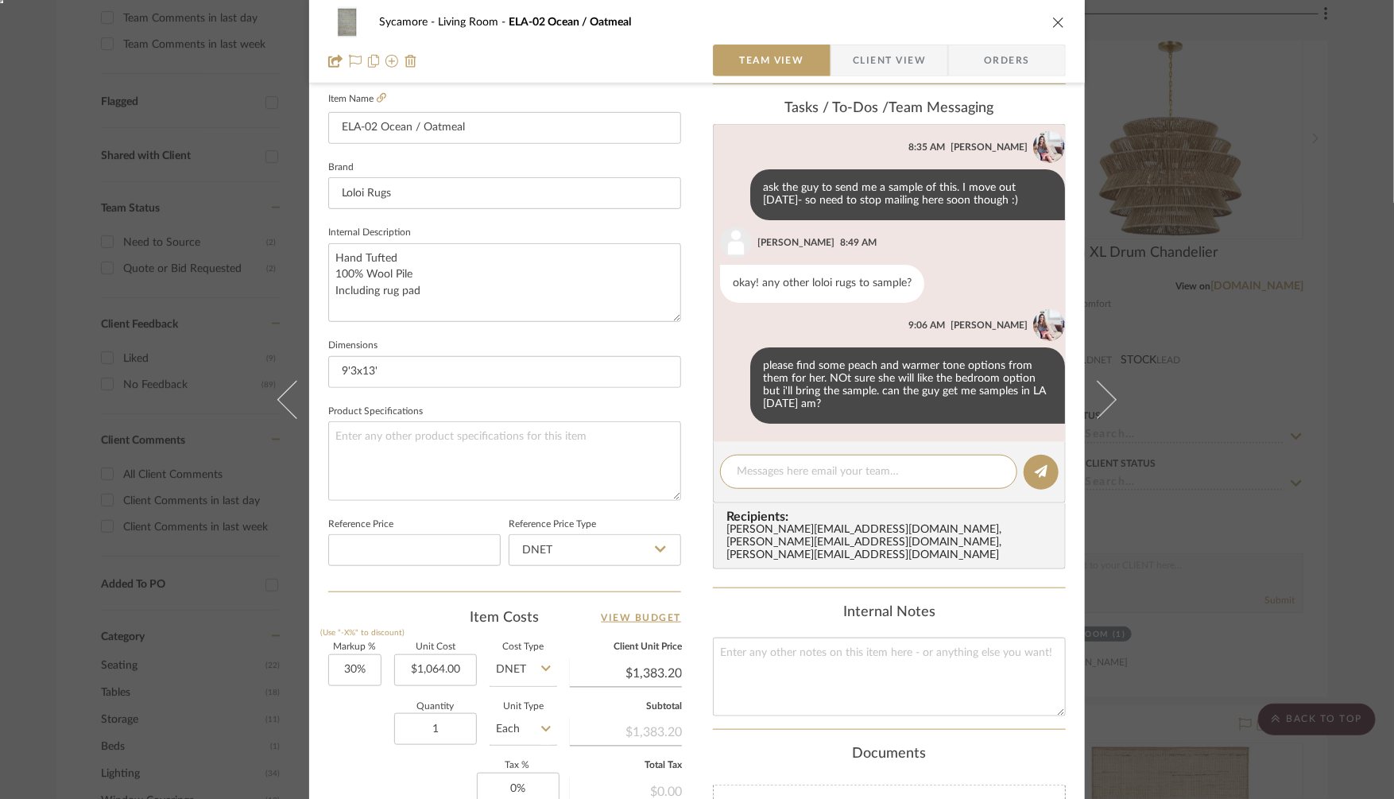
scroll to position [444, 0]
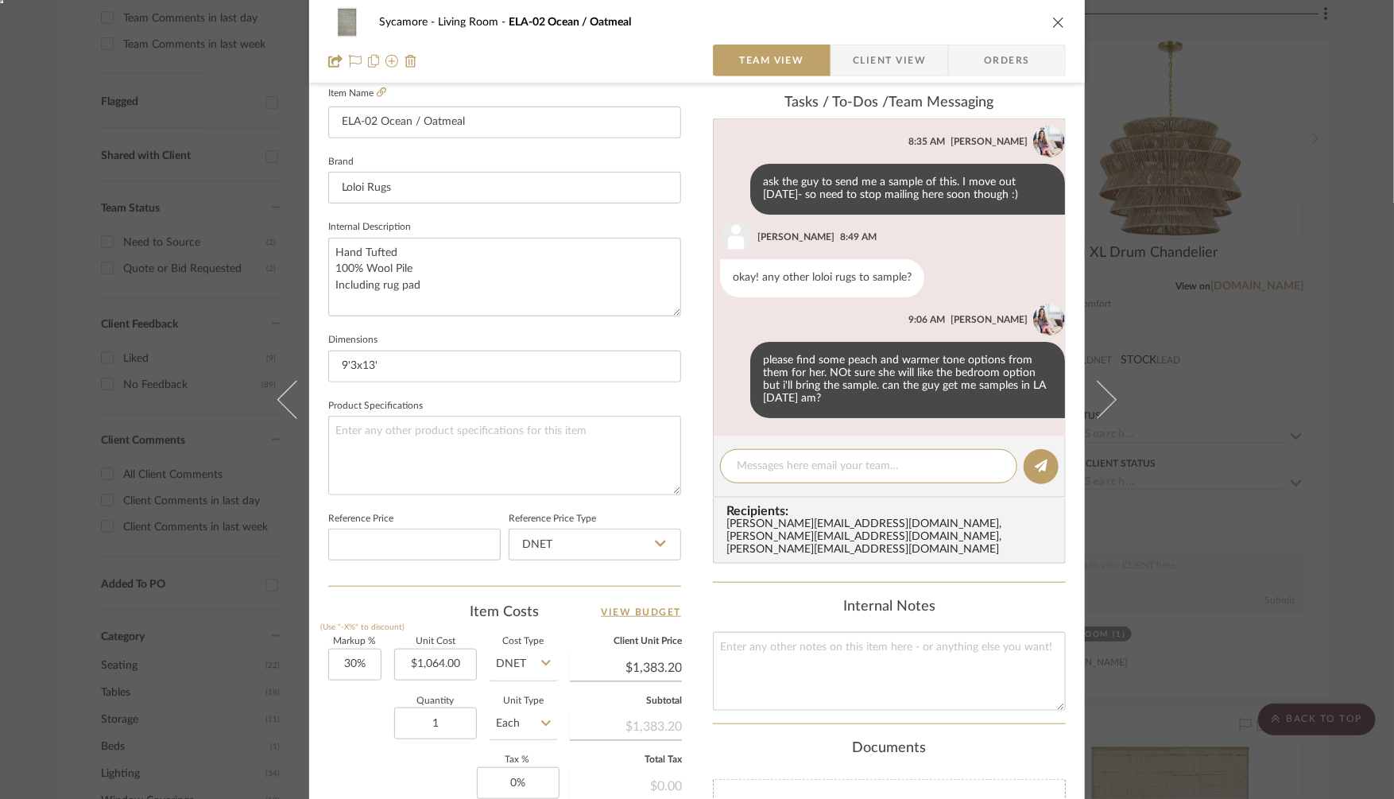
click at [1378, 73] on div "Sycamore Living Room ELA-02 Ocean / Oatmeal Team View Client View Orders 1 / 5 …" at bounding box center [697, 399] width 1394 height 799
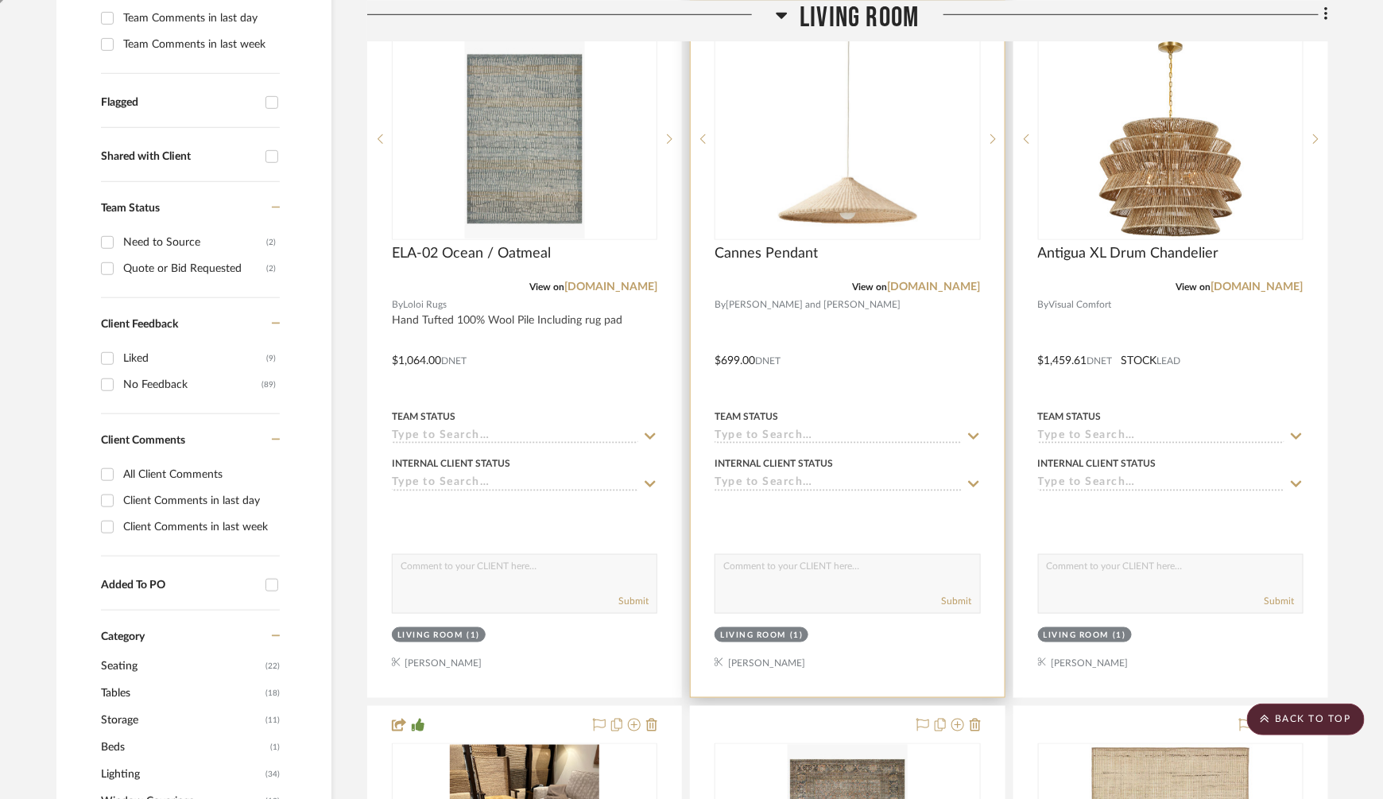
scroll to position [0, 0]
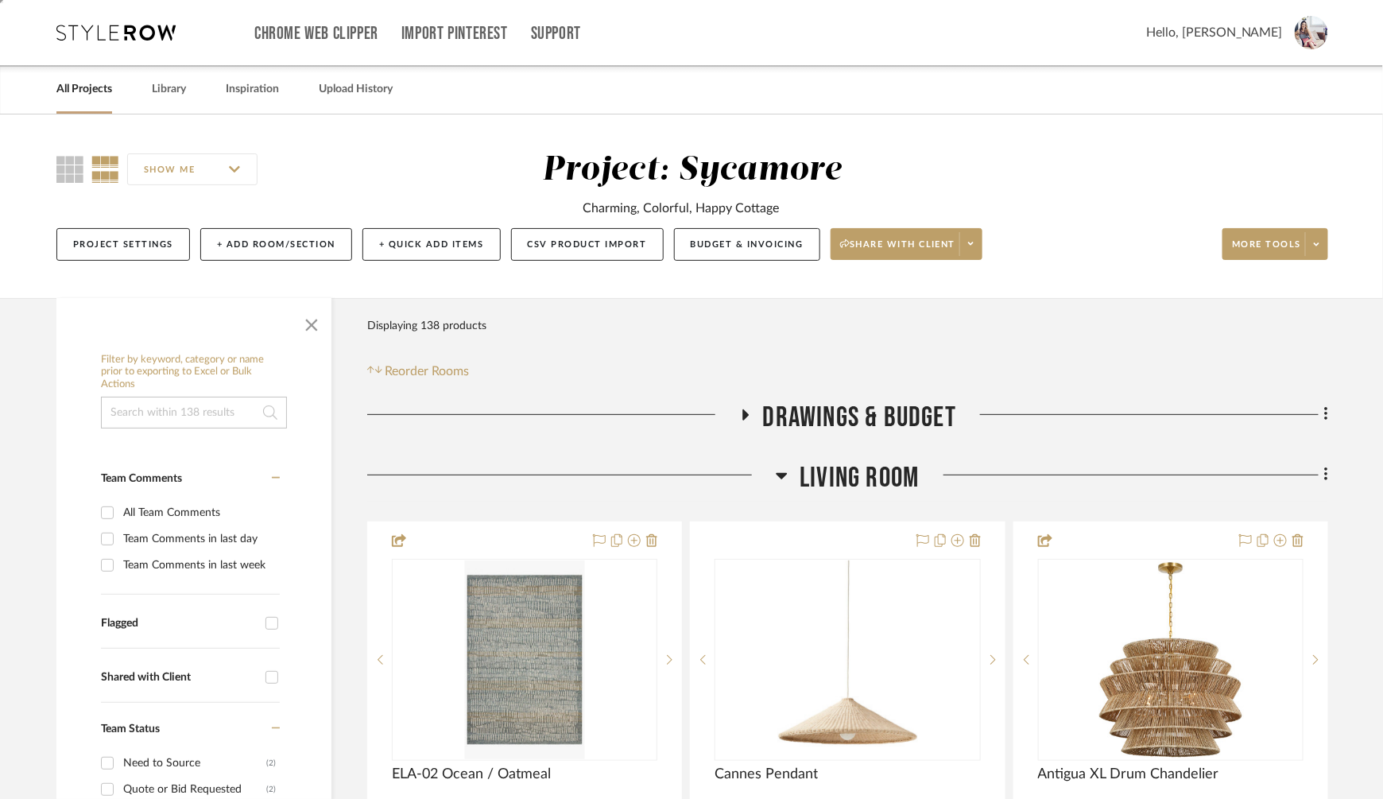
click at [748, 413] on icon at bounding box center [744, 415] width 19 height 12
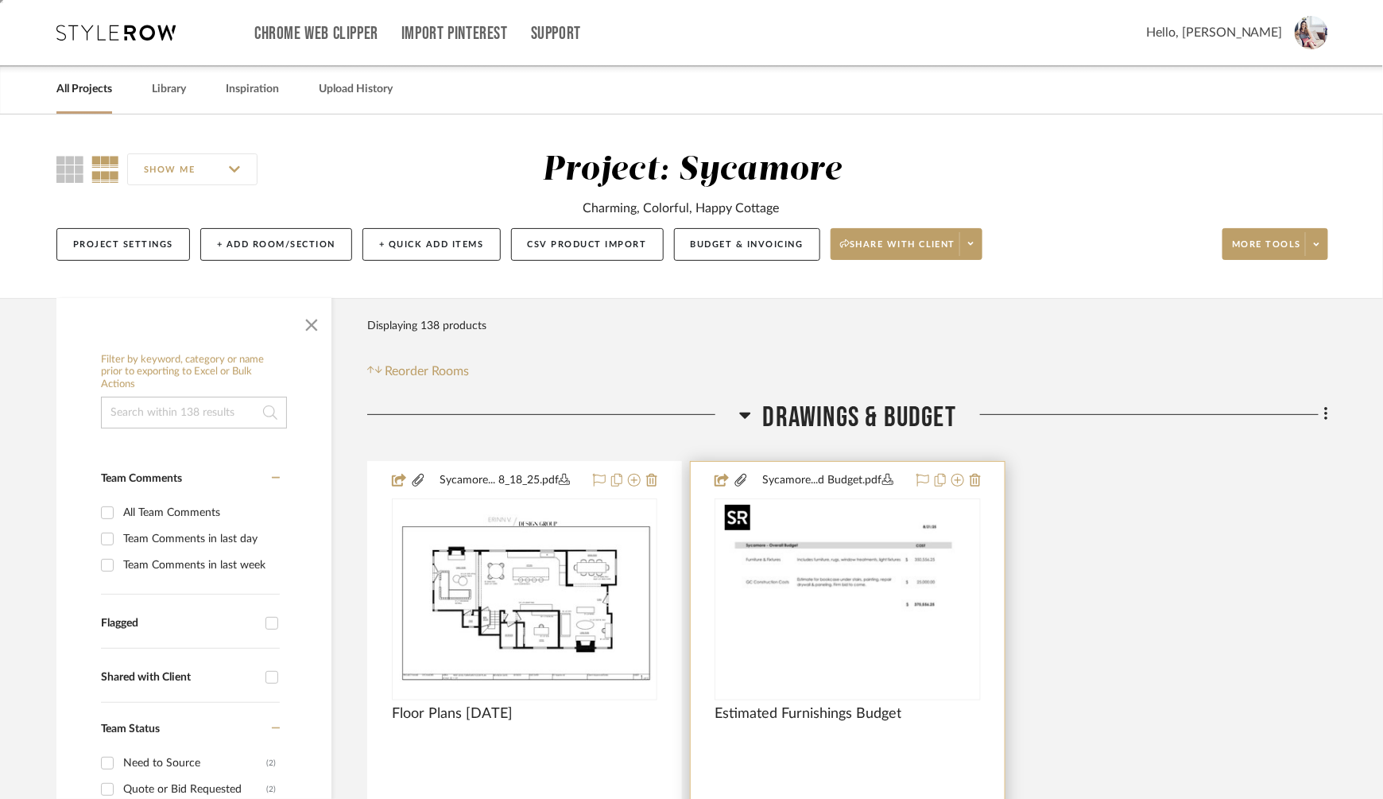
click at [0, 0] on img at bounding box center [0, 0] width 0 height 0
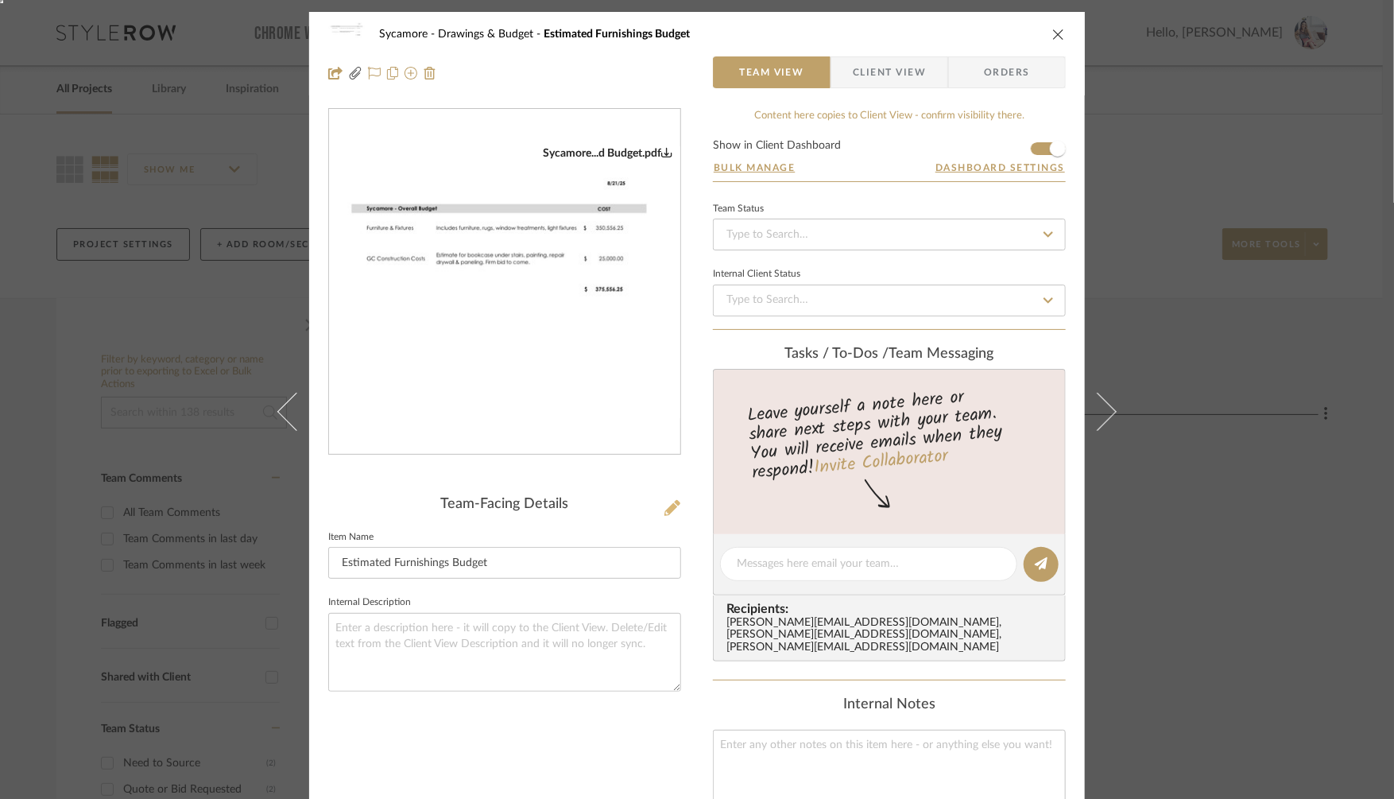
click at [668, 508] on icon at bounding box center [673, 508] width 16 height 16
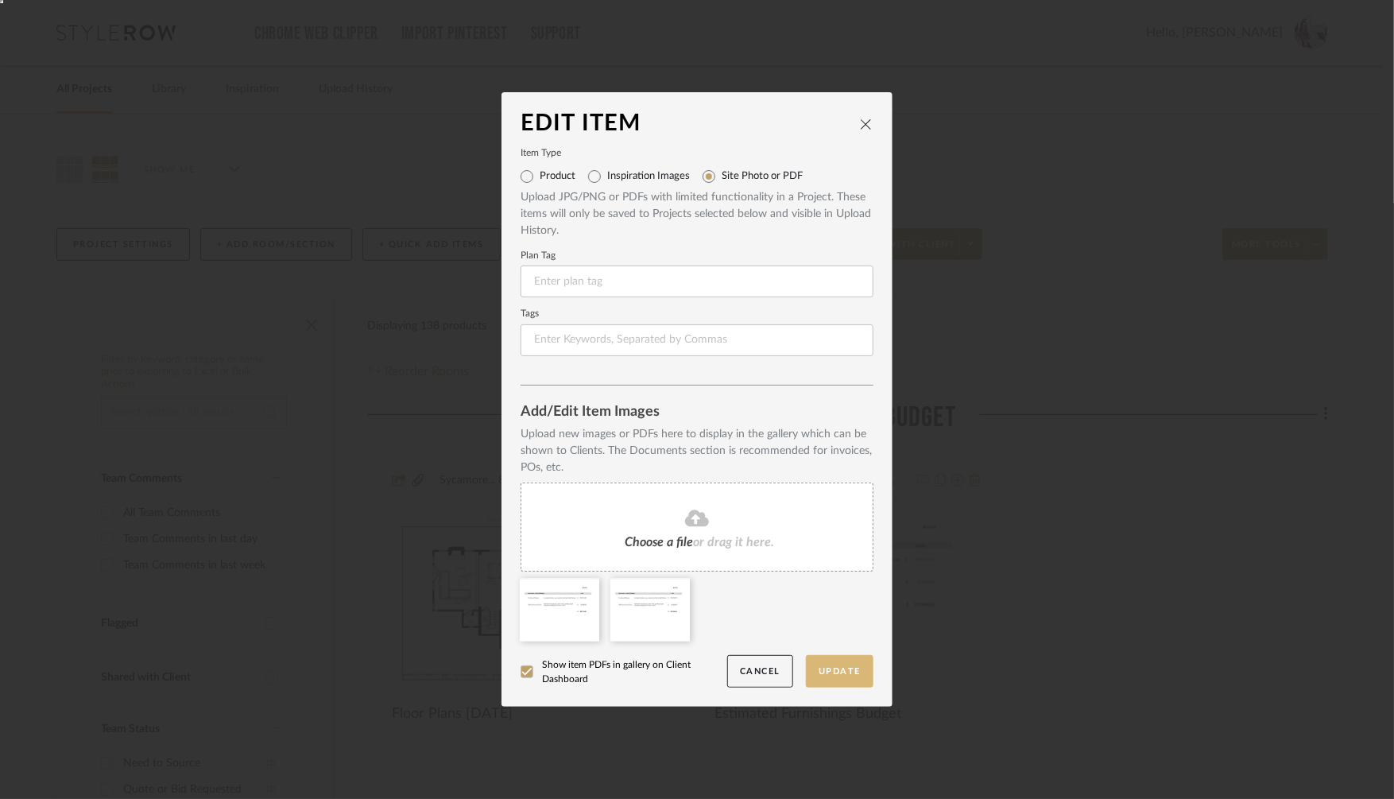
click at [828, 670] on button "Update" at bounding box center [840, 671] width 68 height 33
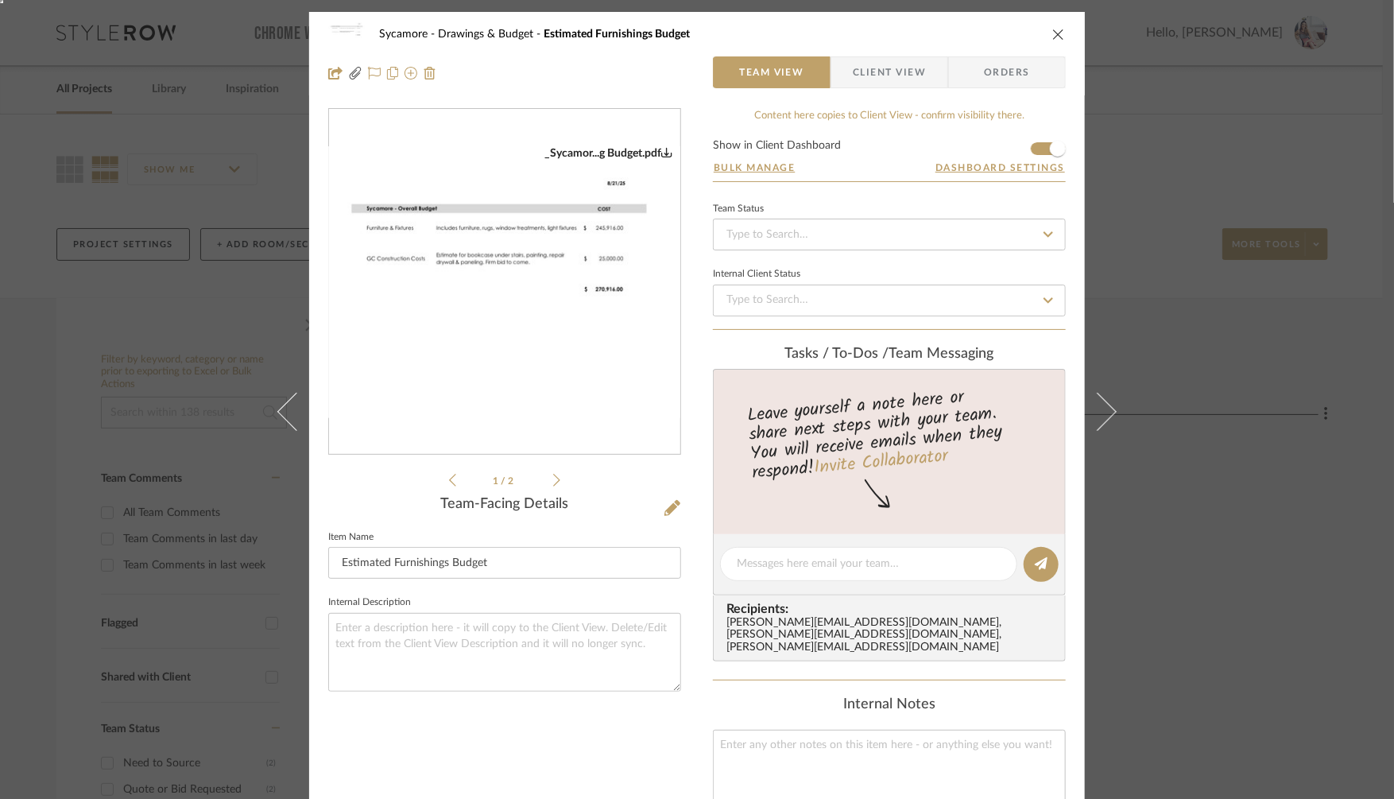
click at [449, 479] on icon at bounding box center [452, 480] width 7 height 14
click at [553, 479] on icon at bounding box center [556, 480] width 7 height 14
click at [669, 506] on icon at bounding box center [673, 508] width 16 height 16
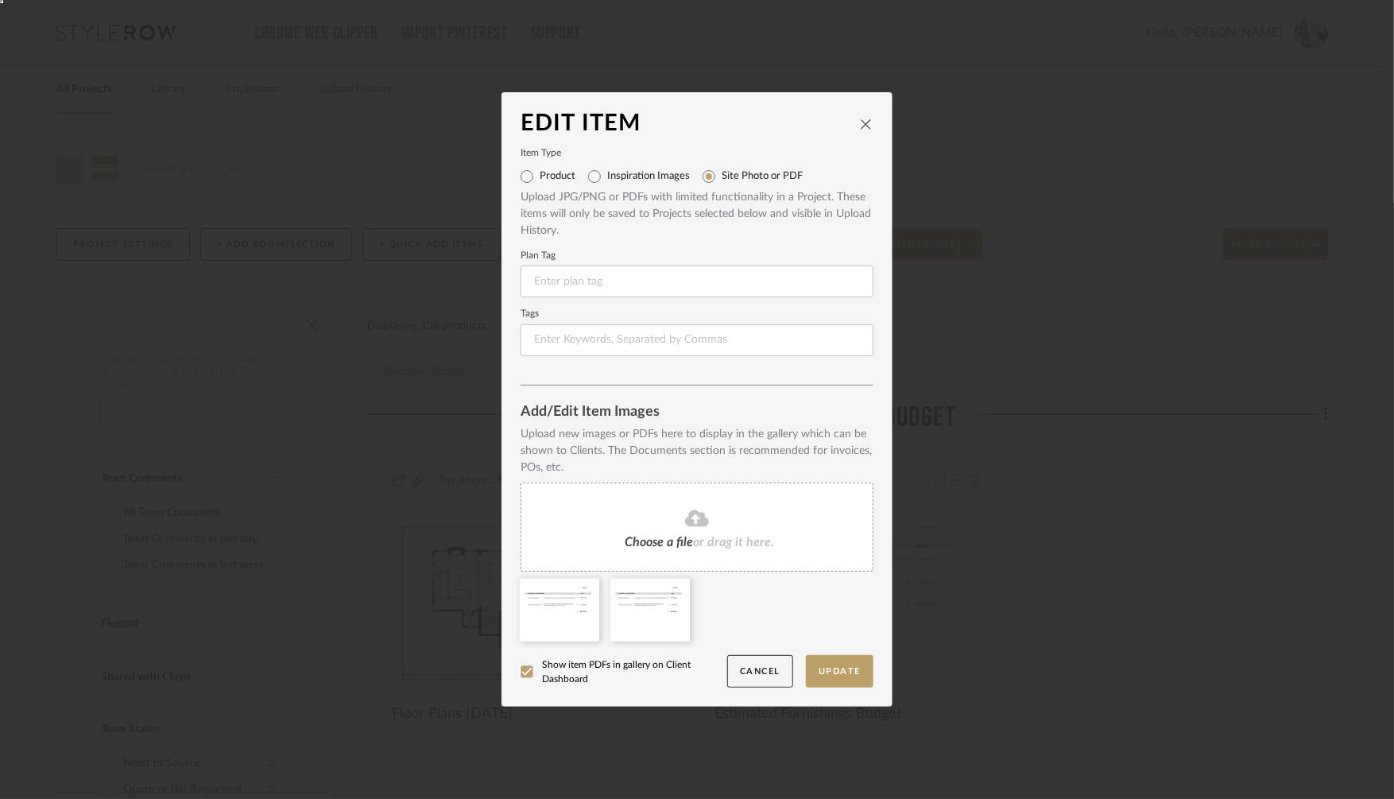
click at [860, 120] on icon "close" at bounding box center [866, 124] width 13 height 13
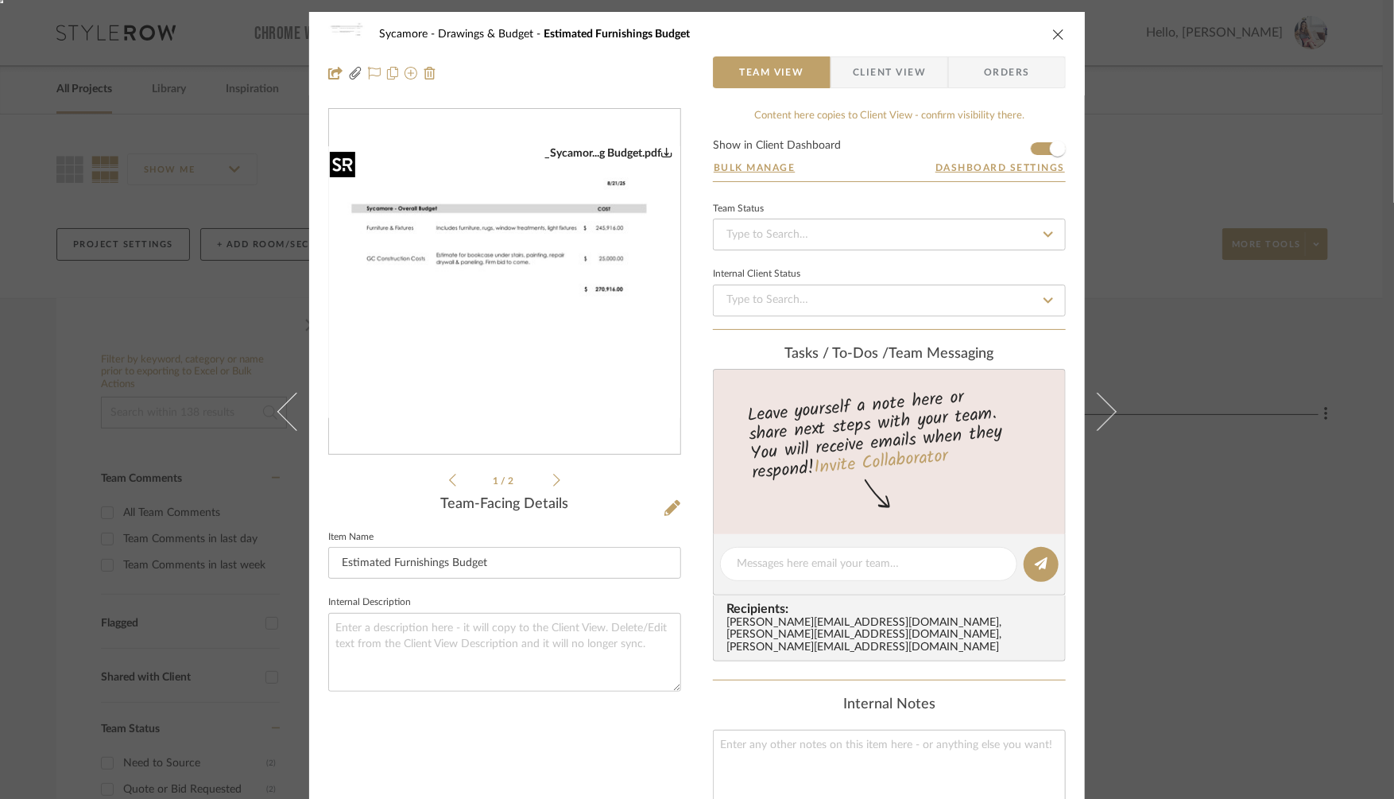
click at [499, 304] on img "0" at bounding box center [504, 282] width 351 height 272
click at [666, 511] on icon at bounding box center [673, 508] width 16 height 16
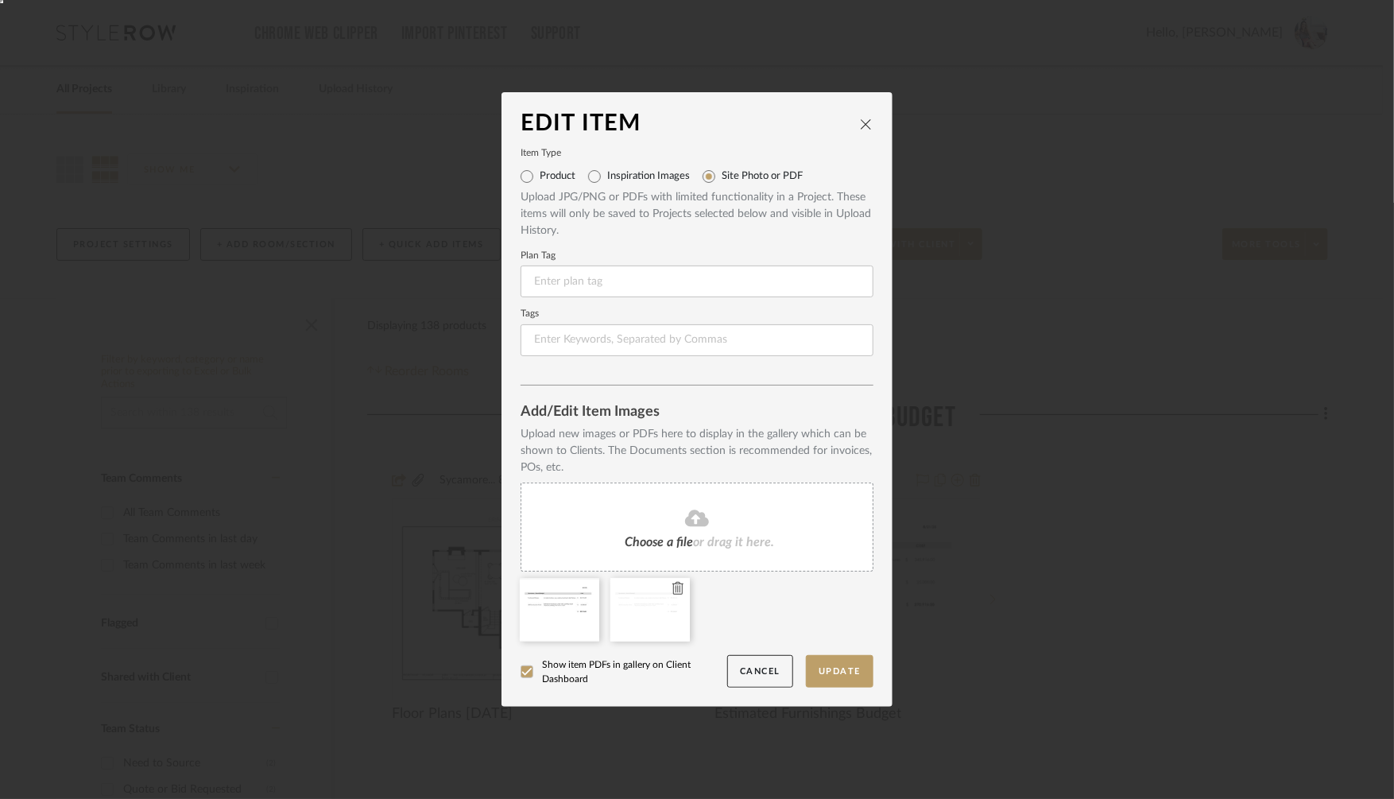
click at [673, 589] on icon at bounding box center [678, 588] width 11 height 13
click at [830, 669] on button "Update" at bounding box center [840, 671] width 68 height 33
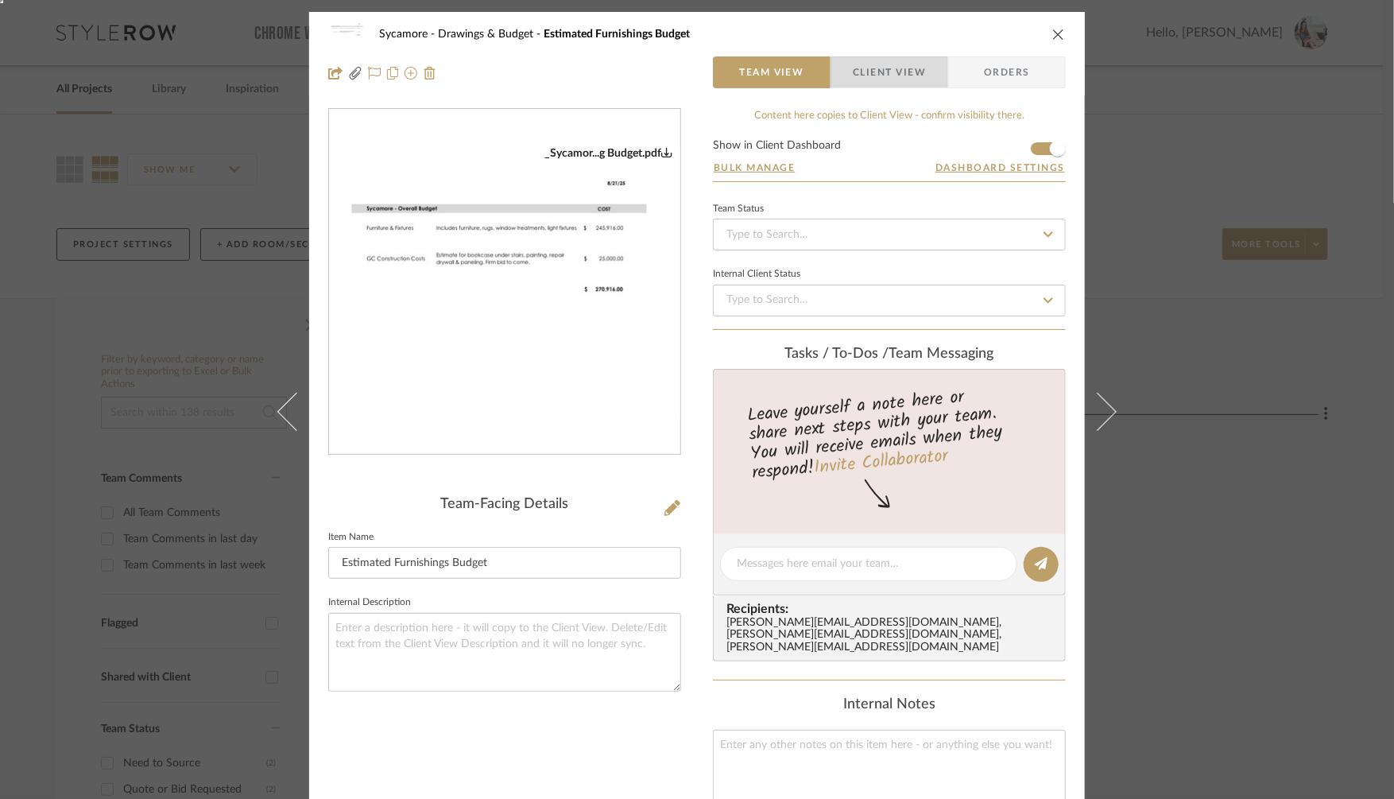
click at [874, 67] on span "Client View" at bounding box center [889, 72] width 73 height 32
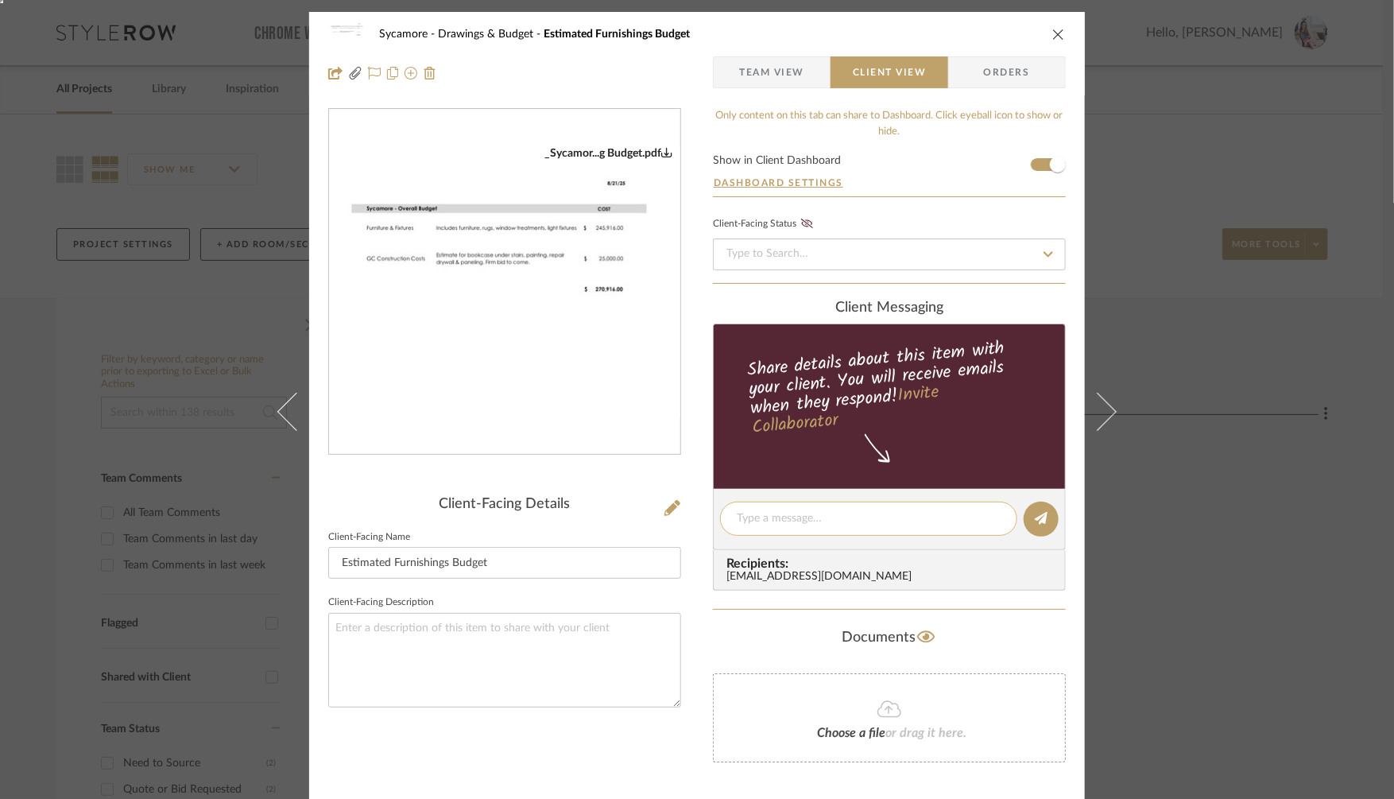
click at [771, 511] on textarea at bounding box center [869, 518] width 264 height 17
type textarea "updated budget here"
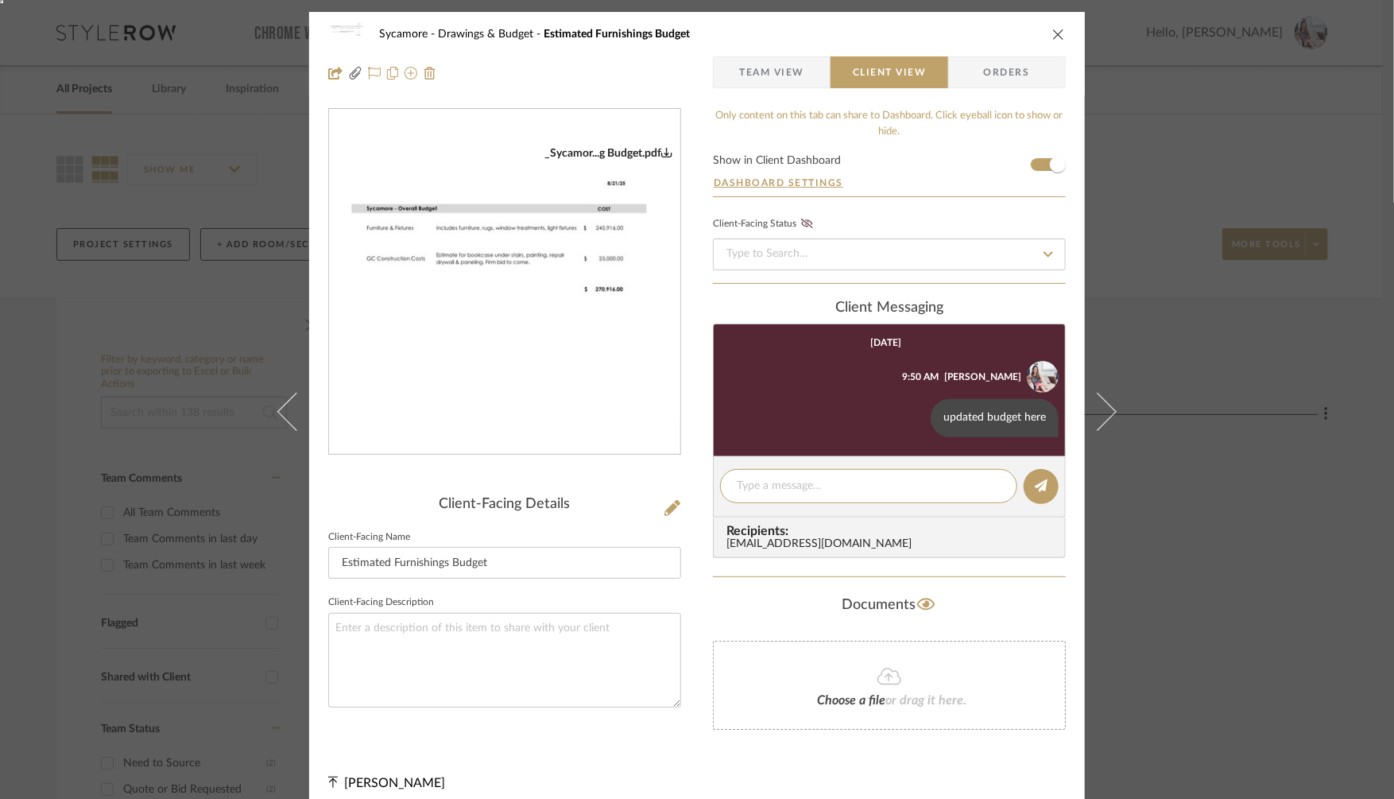
click at [1192, 494] on div "Sycamore Drawings & Budget Estimated Furnishings Budget Team View Client View O…" at bounding box center [697, 399] width 1394 height 799
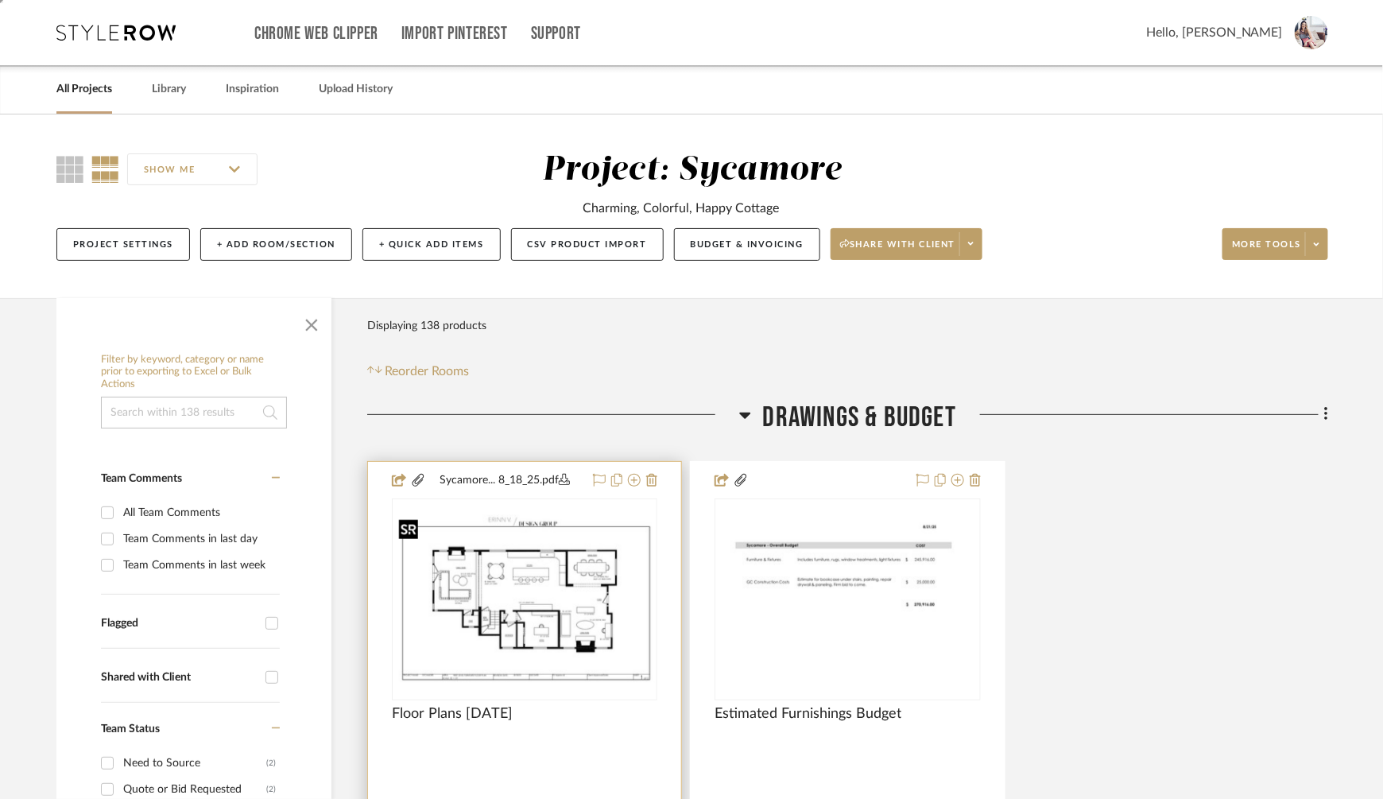
click at [0, 0] on img at bounding box center [0, 0] width 0 height 0
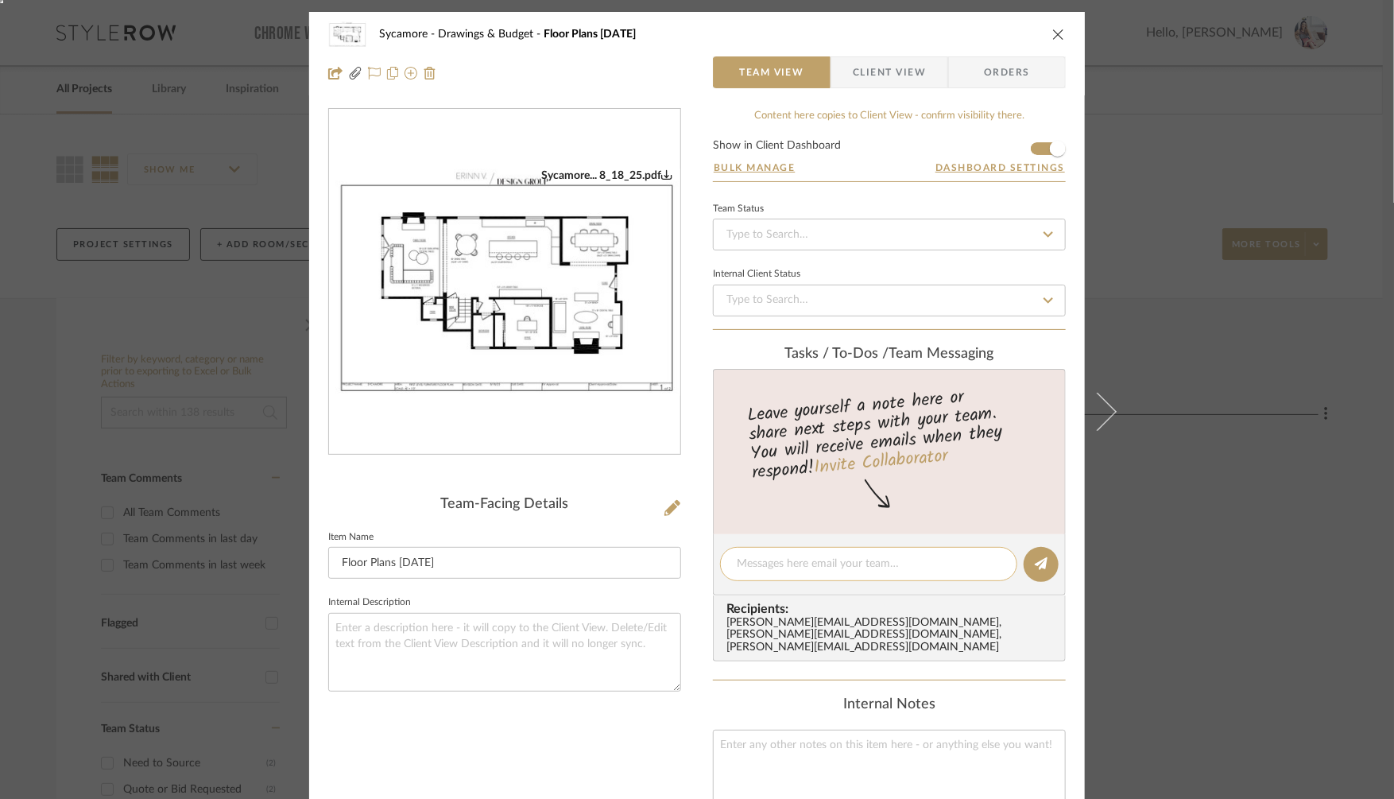
click at [822, 564] on textarea at bounding box center [869, 564] width 264 height 17
type textarea "Emailed [PERSON_NAME] [DATE] for new layout and rug sizes, etc"
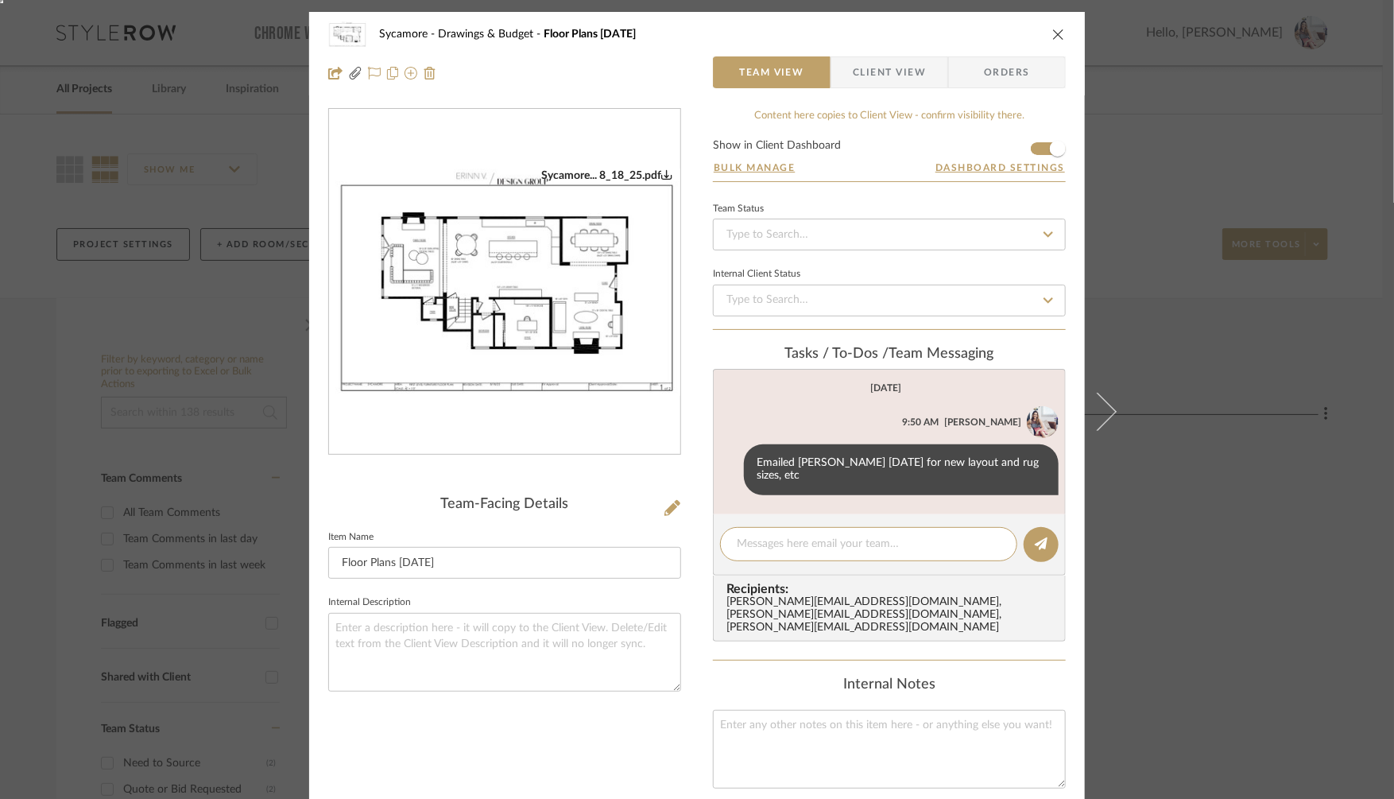
click at [1301, 561] on div "Sycamore Drawings & Budget Floor Plans [DATE] Team View Client View Orders Syca…" at bounding box center [697, 399] width 1394 height 799
